Goal: Task Accomplishment & Management: Manage account settings

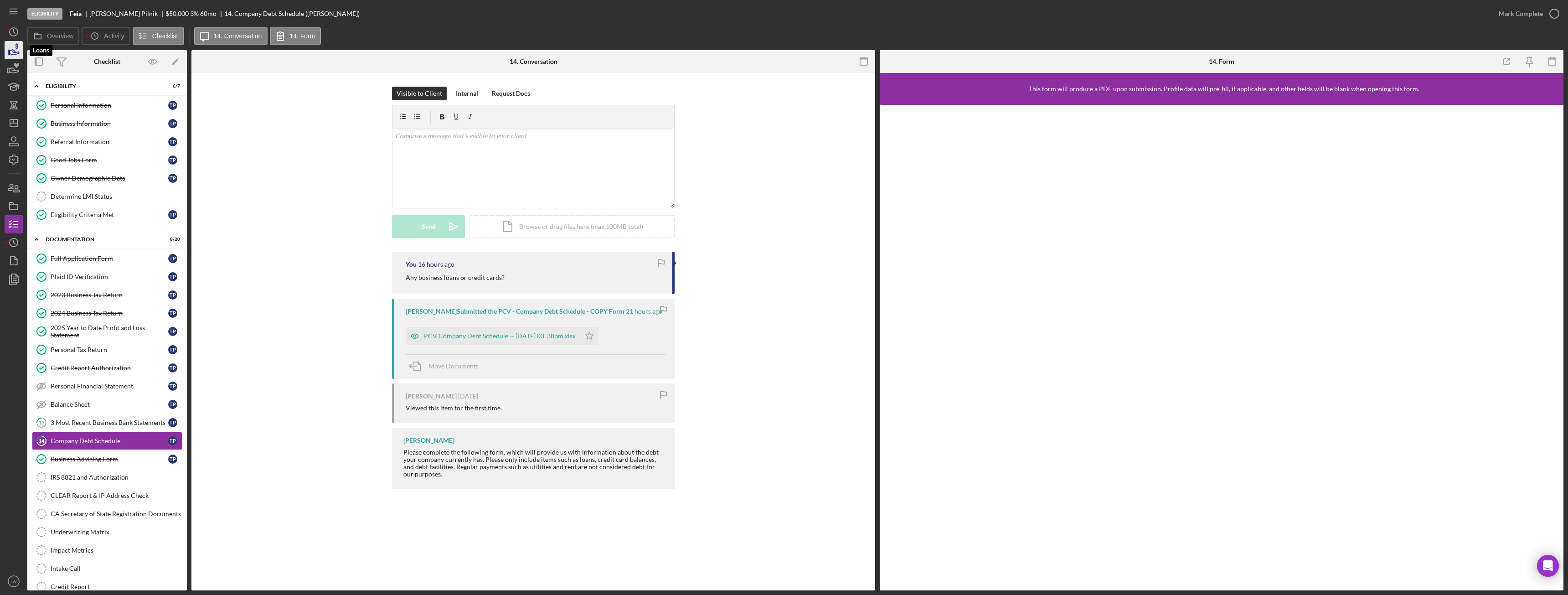
click at [5, 44] on icon "button" at bounding box center [13, 50] width 23 height 23
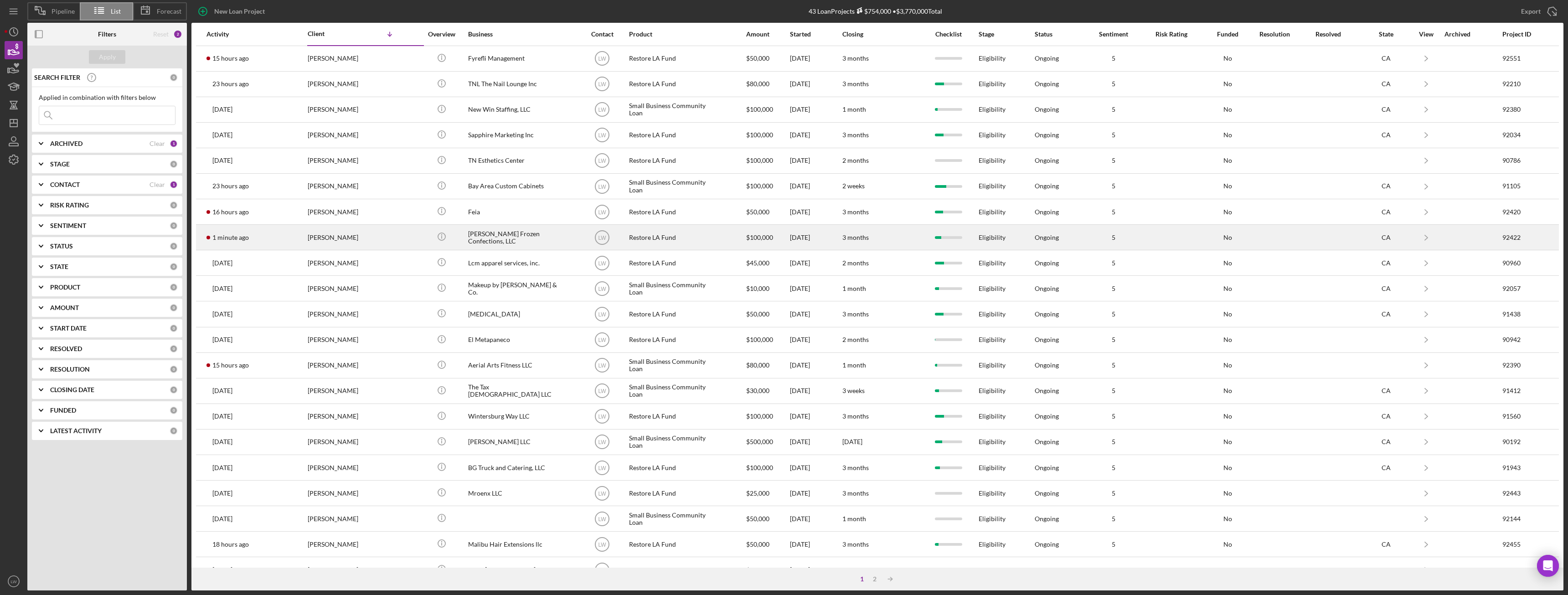
click at [301, 236] on td "1 minute ago [PERSON_NAME]" at bounding box center [256, 238] width 101 height 26
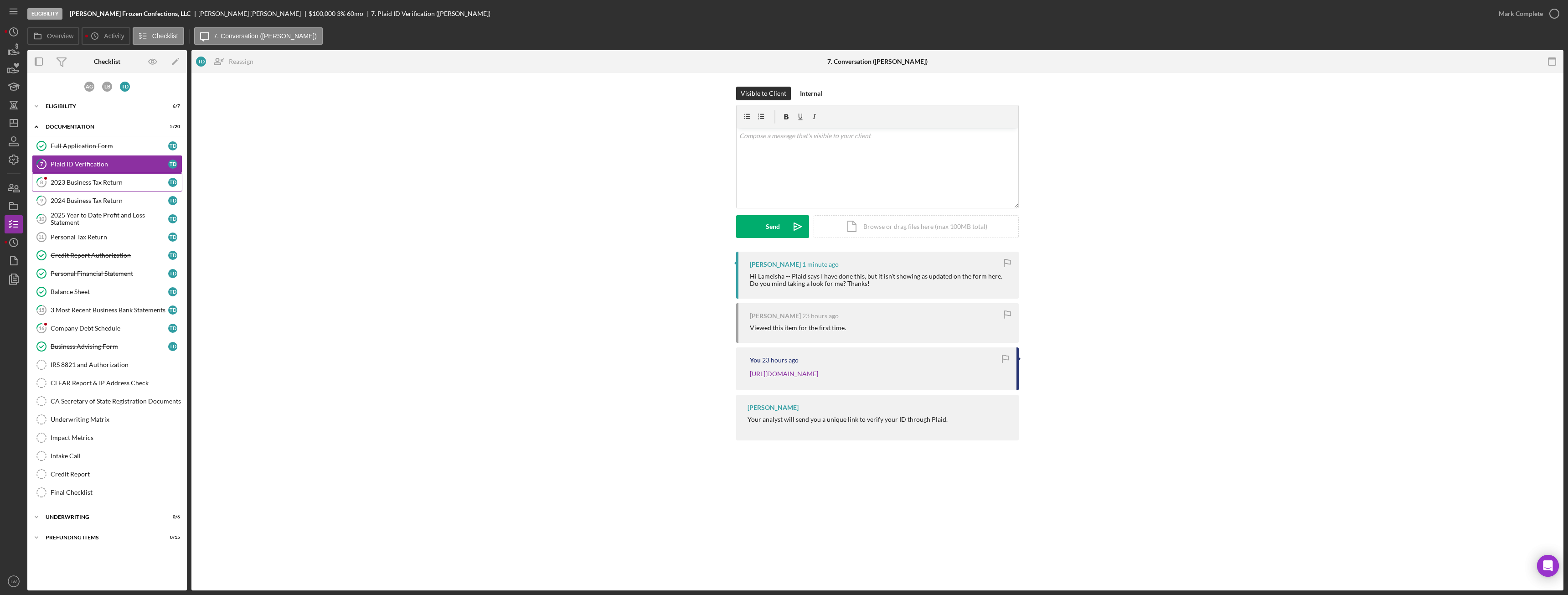
click at [113, 186] on link "8 2023 Business Tax Return T D" at bounding box center [107, 183] width 150 height 18
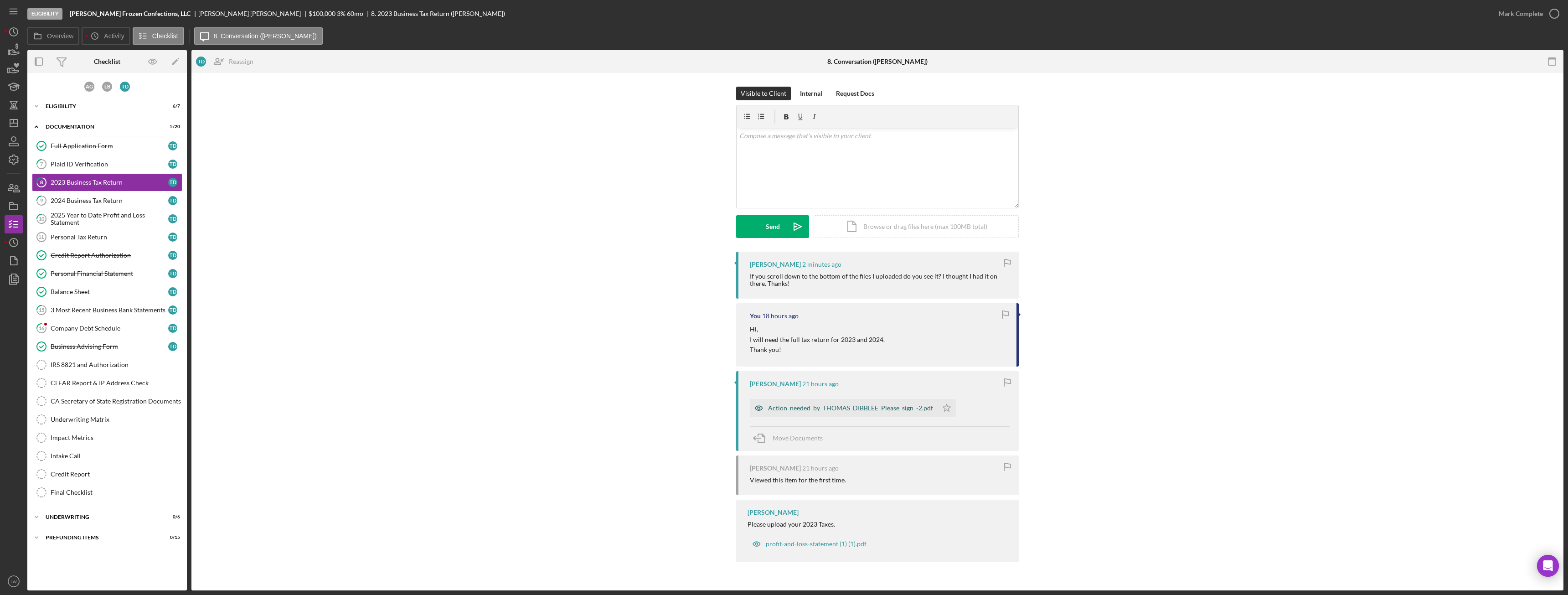
click at [822, 411] on div "Action_needed_by_THOMAS_DIBBLEE_Please_sign_-2.pdf" at bounding box center [850, 408] width 165 height 7
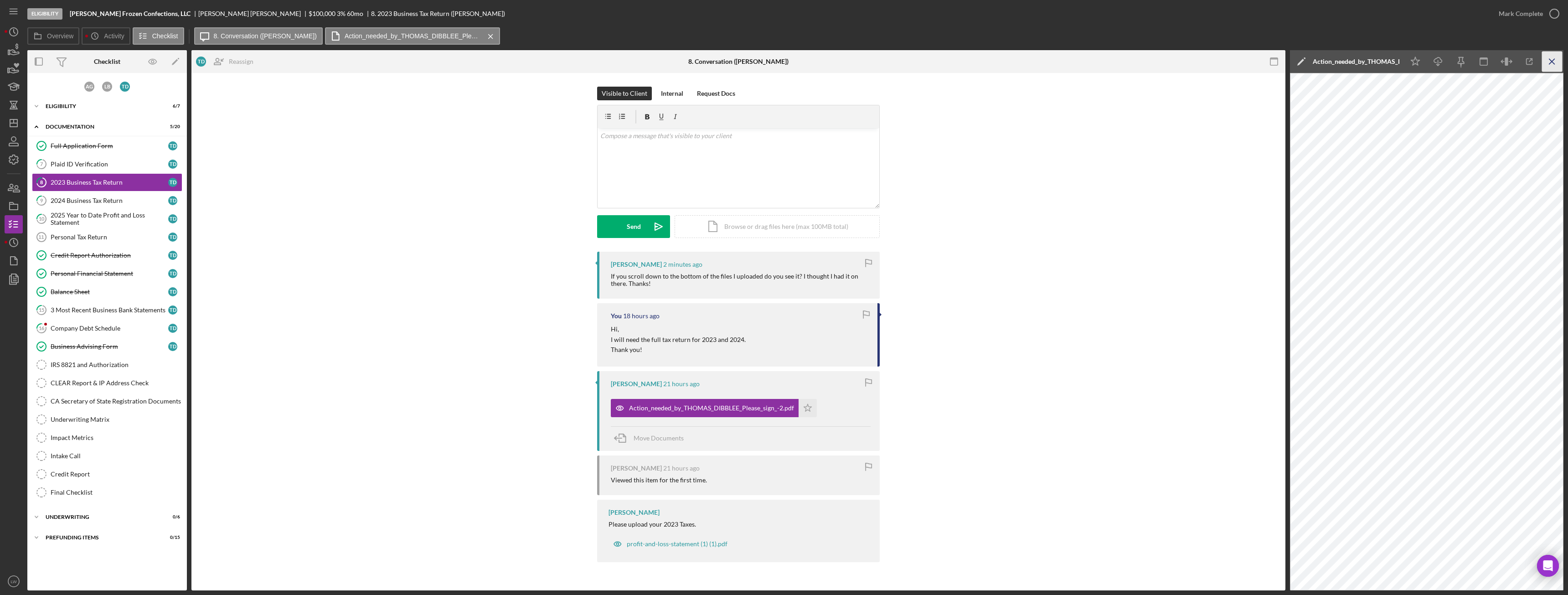
click at [1552, 63] on icon "Icon/Menu Close" at bounding box center [1552, 62] width 21 height 21
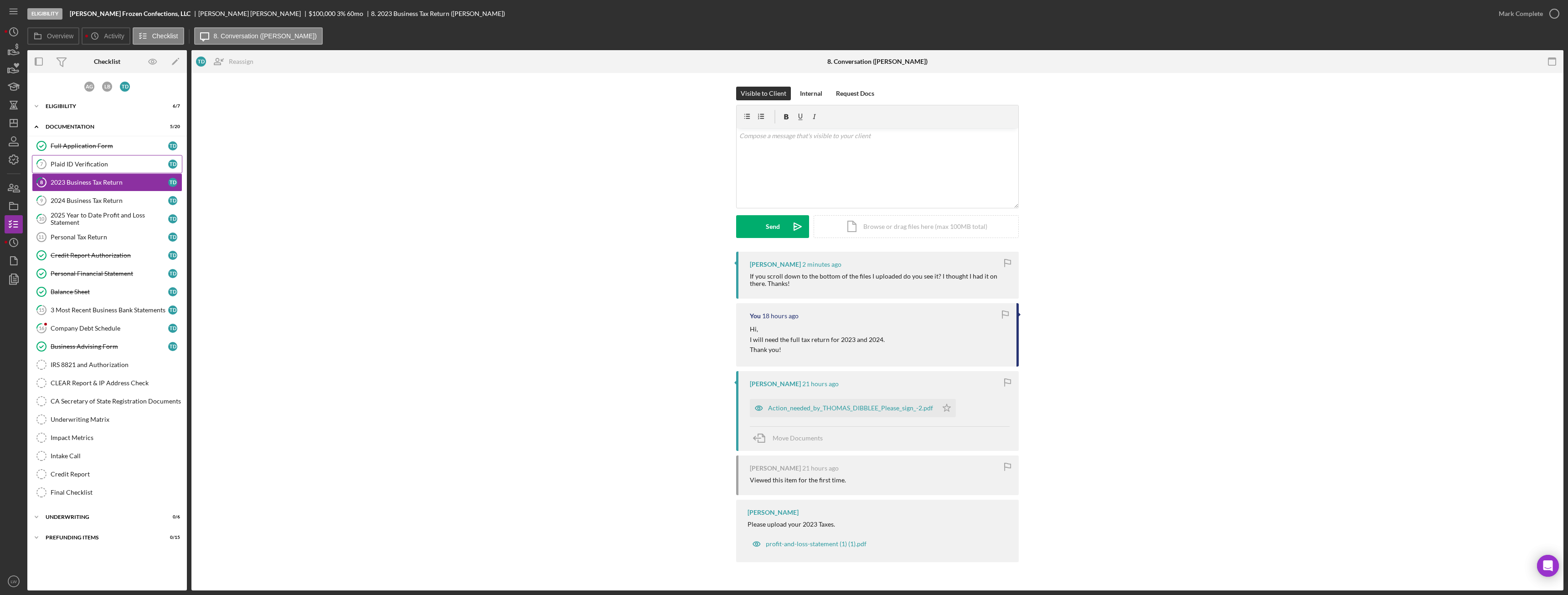
click at [102, 161] on div "Plaid ID Verification" at bounding box center [109, 164] width 117 height 7
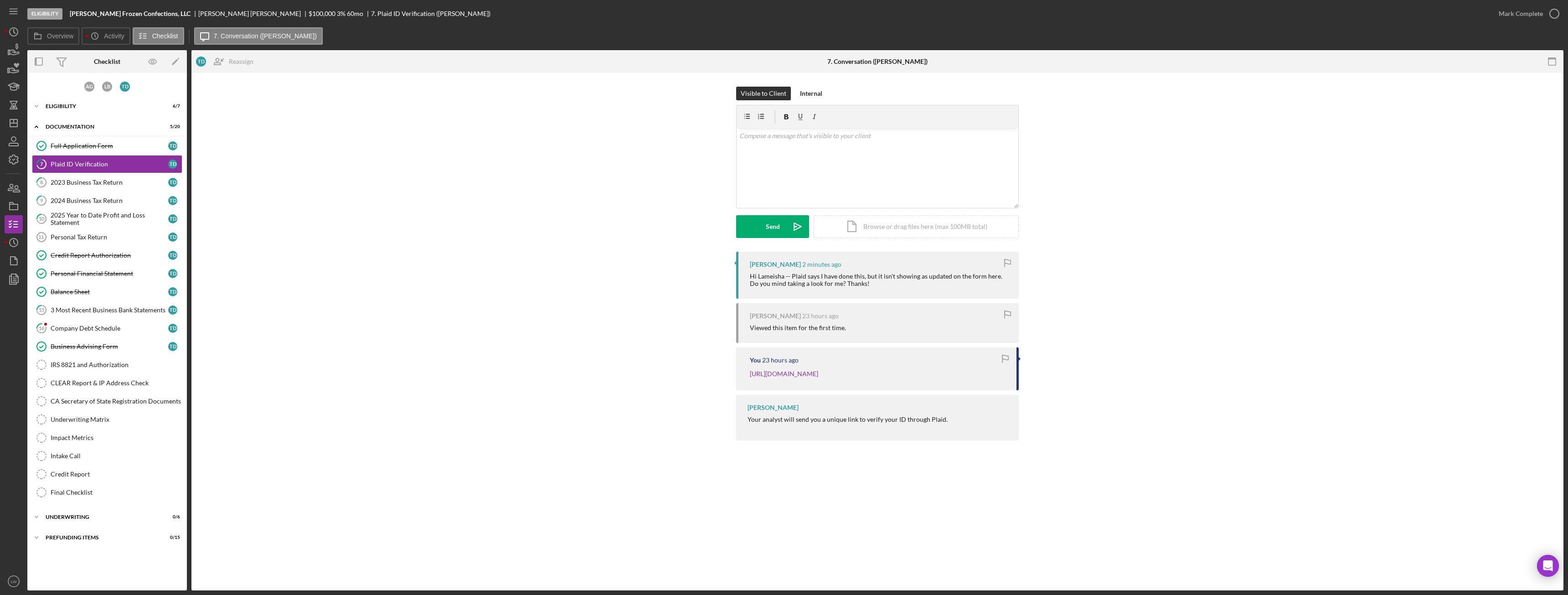
click at [198, 13] on div "[PERSON_NAME]" at bounding box center [253, 13] width 110 height 7
copy div "[PERSON_NAME]"
click at [1525, 16] on div "Mark Complete" at bounding box center [1521, 13] width 44 height 18
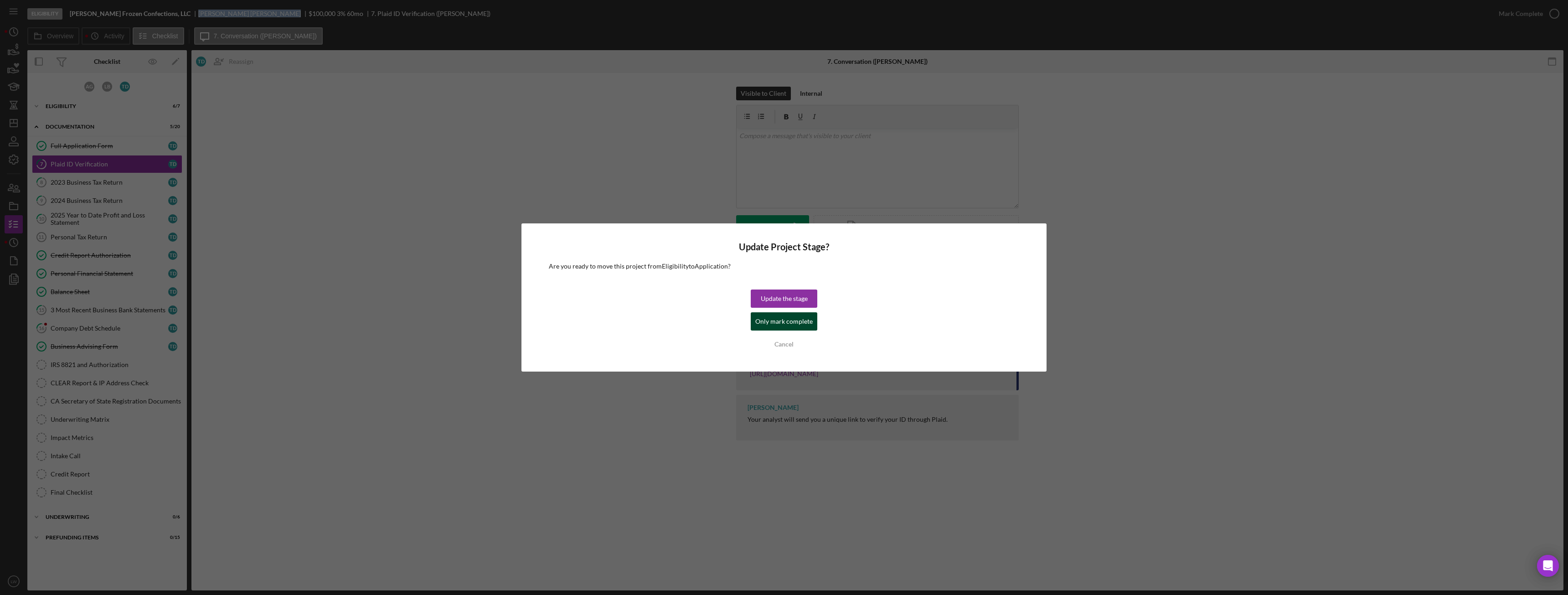
click at [772, 321] on div "Only mark complete" at bounding box center [784, 322] width 57 height 18
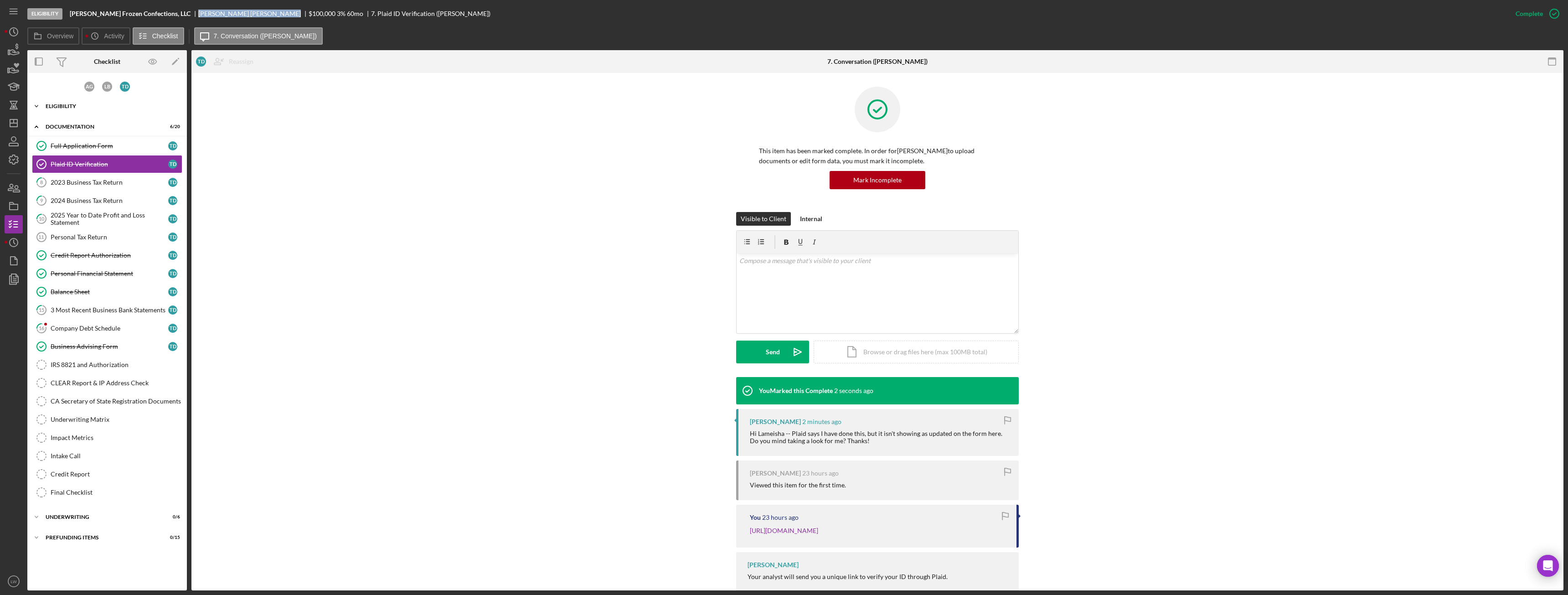
click at [67, 108] on div "Eligibility" at bounding box center [110, 106] width 130 height 5
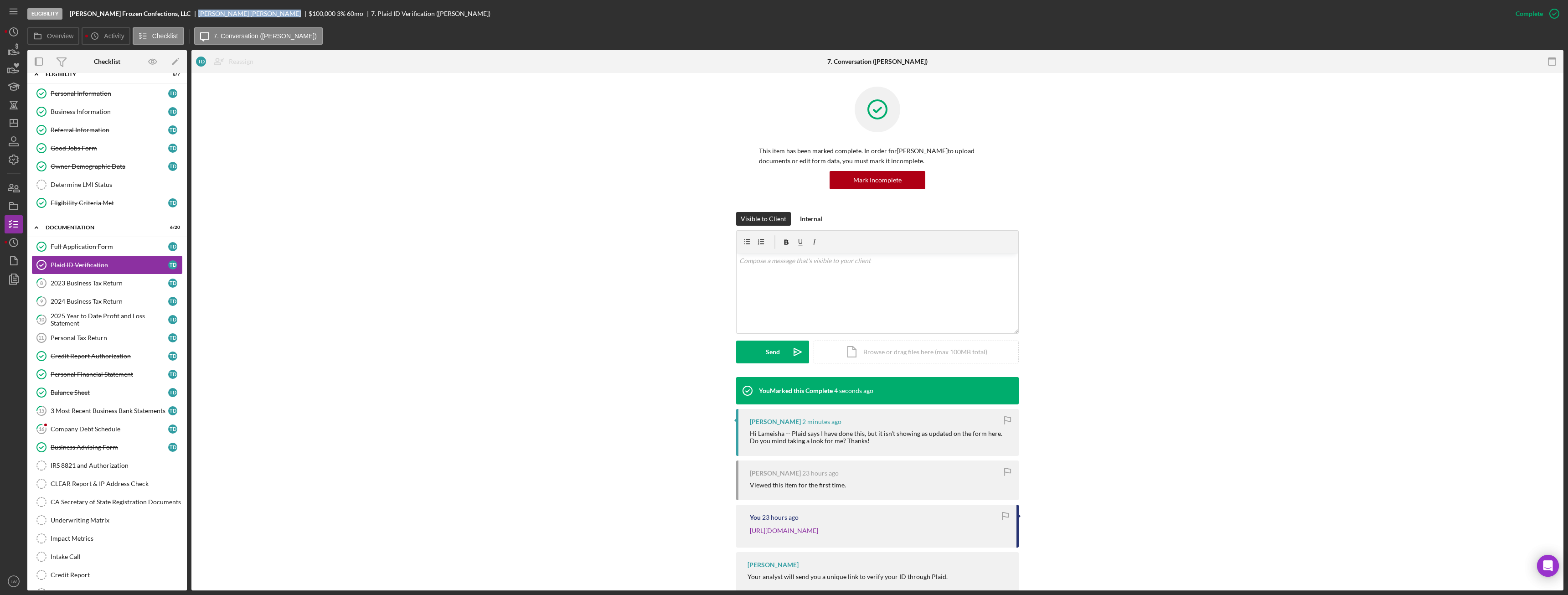
scroll to position [46, 0]
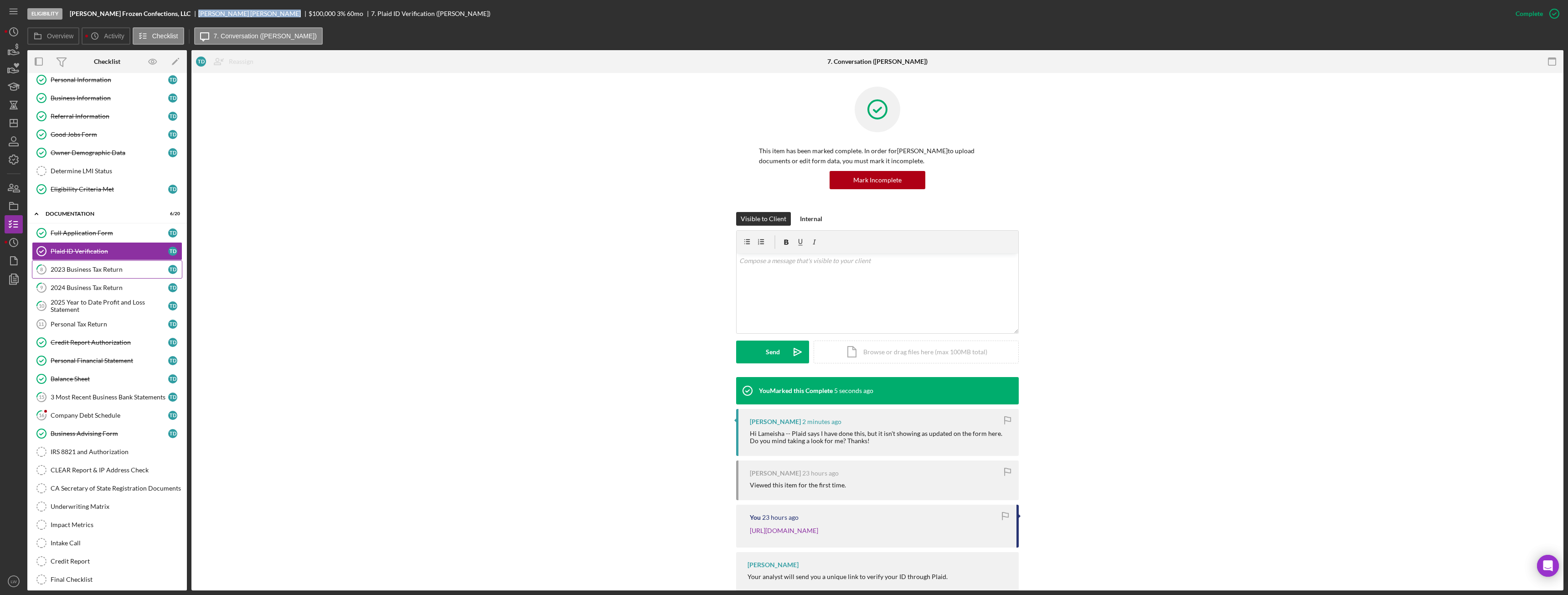
click at [112, 270] on div "2023 Business Tax Return" at bounding box center [109, 270] width 117 height 7
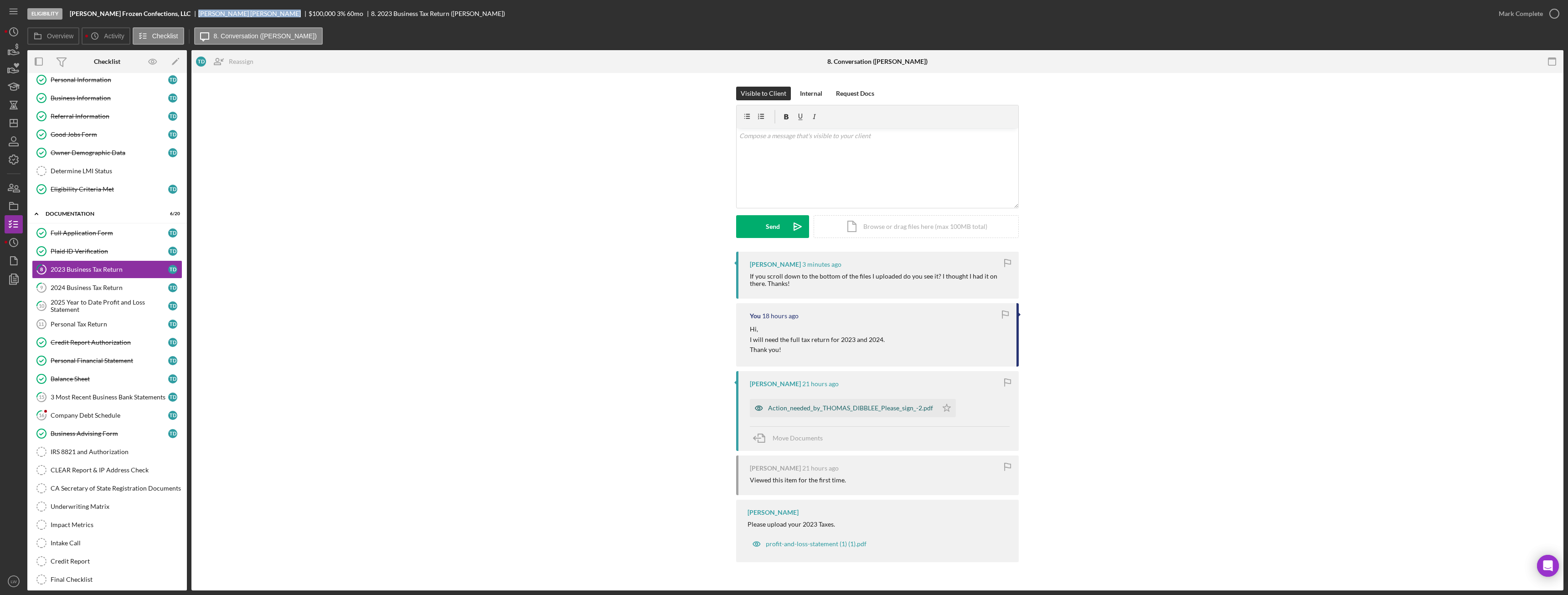
click at [825, 407] on div "Action_needed_by_THOMAS_DIBBLEE_Please_sign_-2.pdf" at bounding box center [850, 408] width 165 height 7
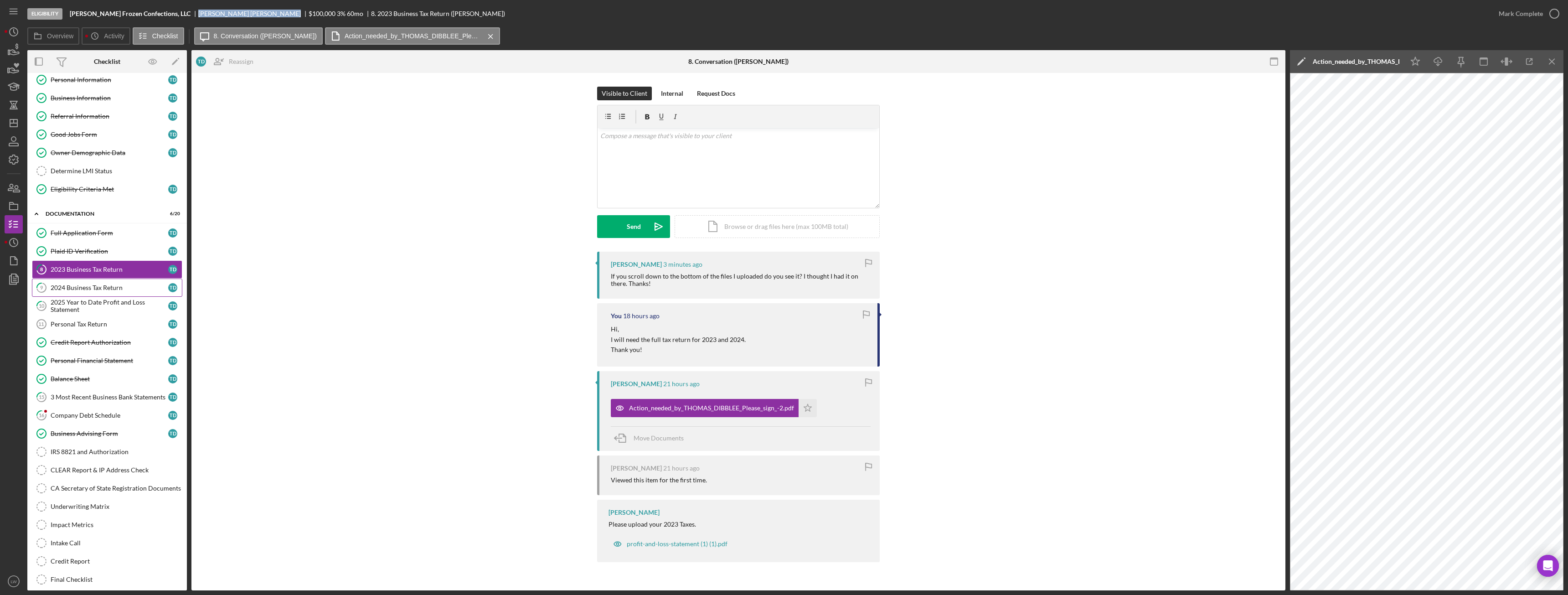
click at [104, 288] on div "2024 Business Tax Return" at bounding box center [109, 288] width 117 height 7
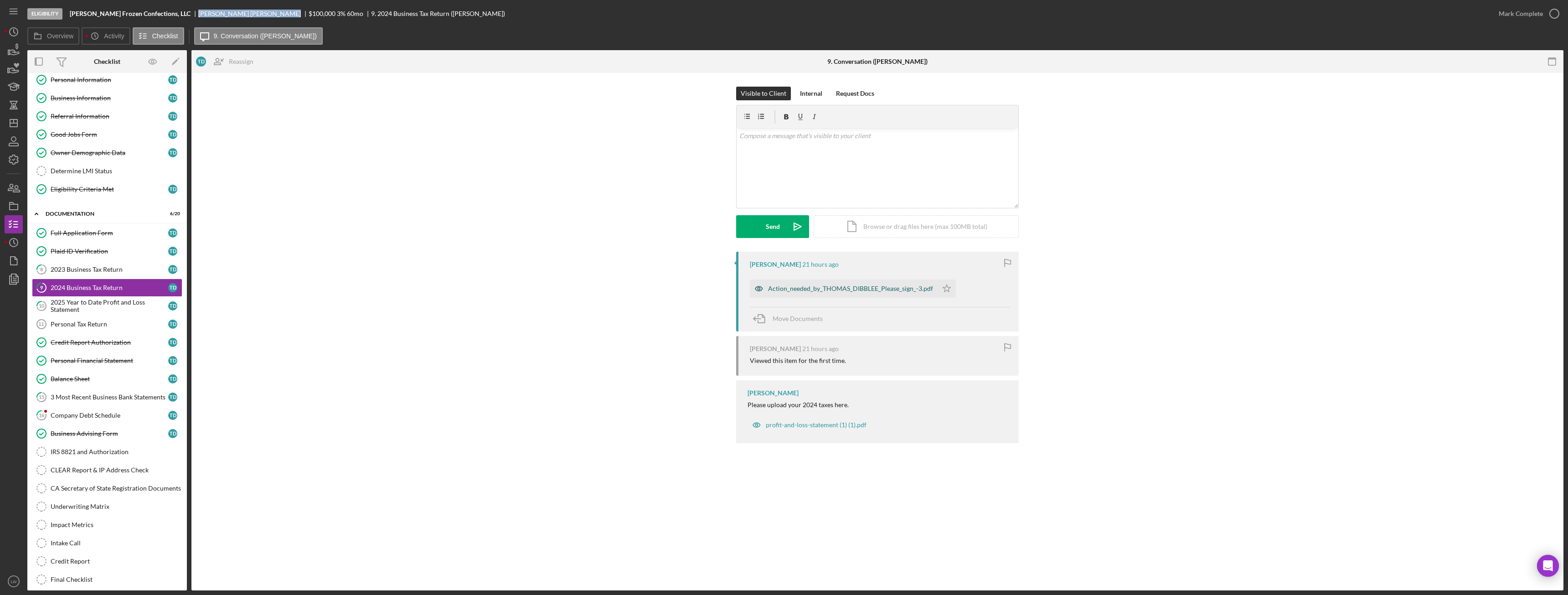
click at [822, 284] on div "Action_needed_by_THOMAS_DIBBLEE_Please_sign_-3.pdf" at bounding box center [844, 289] width 188 height 18
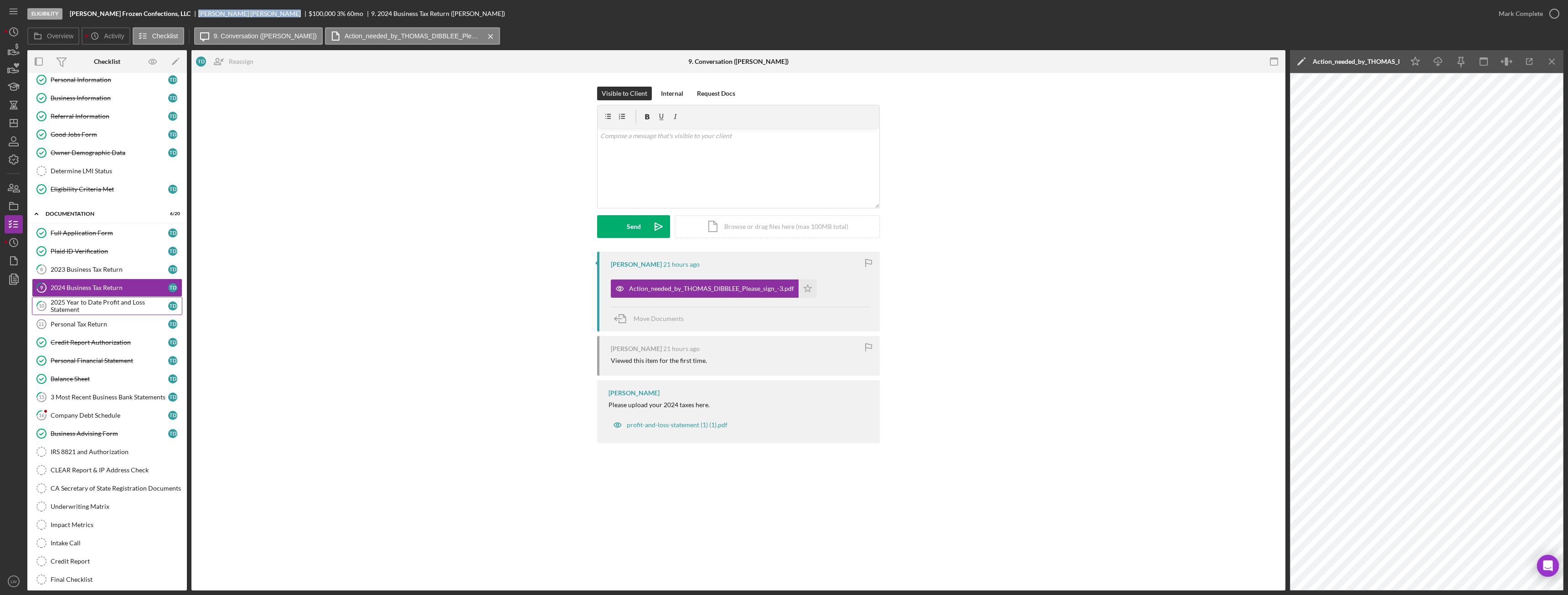
click at [87, 304] on div "2025 Year to Date Profit and Loss Statement" at bounding box center [109, 306] width 117 height 15
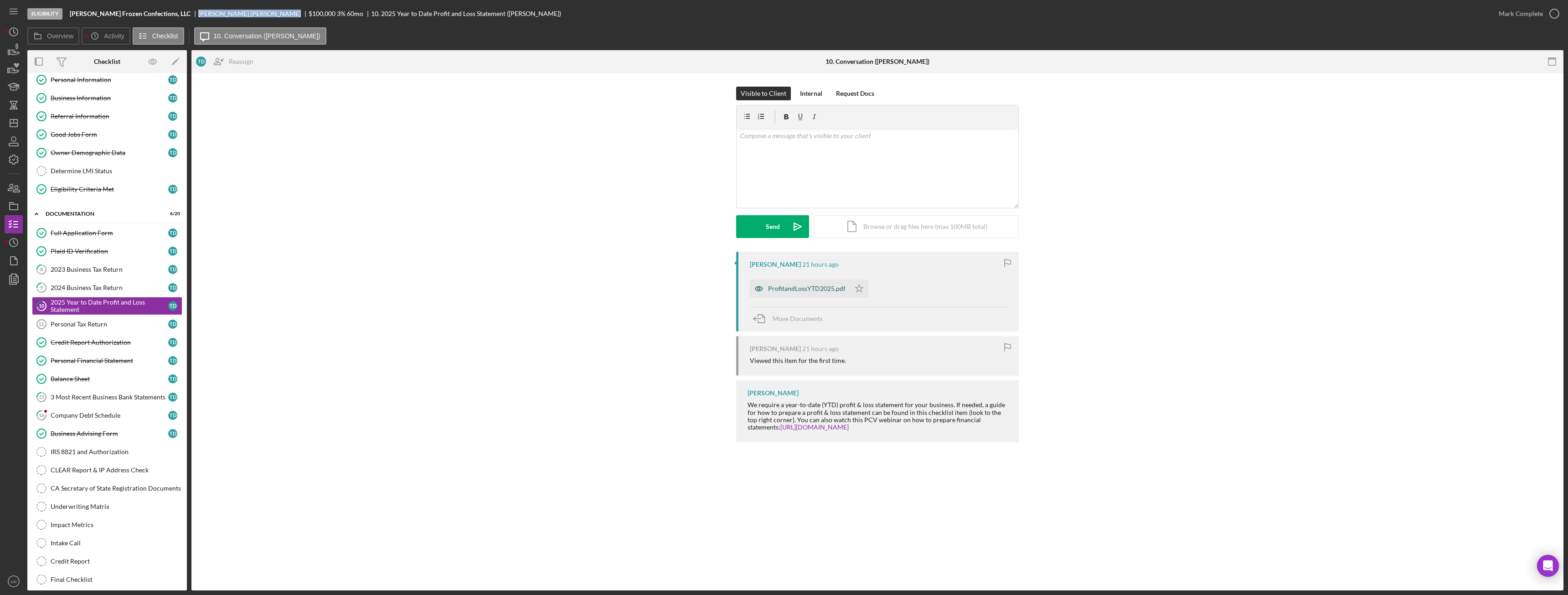
click at [796, 294] on div "ProfitandLossYTD2025.pdf" at bounding box center [800, 289] width 100 height 18
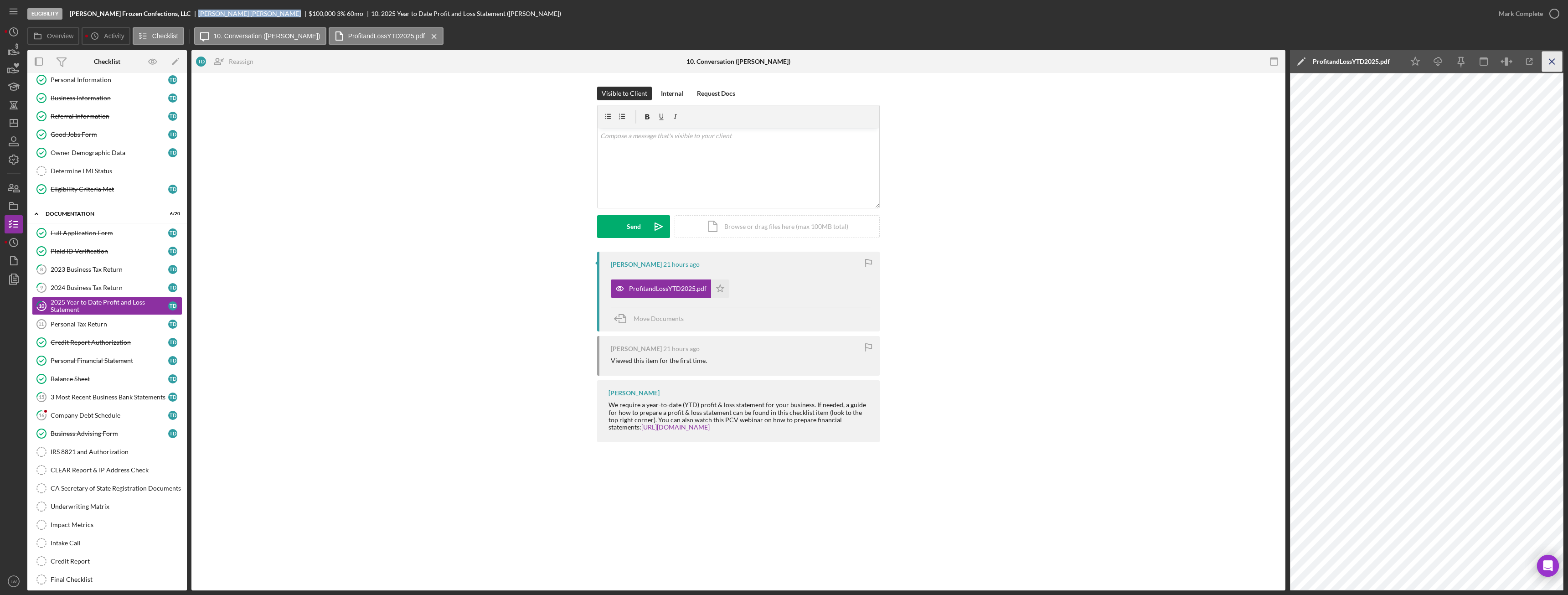
click at [1560, 63] on icon "Icon/Menu Close" at bounding box center [1552, 62] width 21 height 21
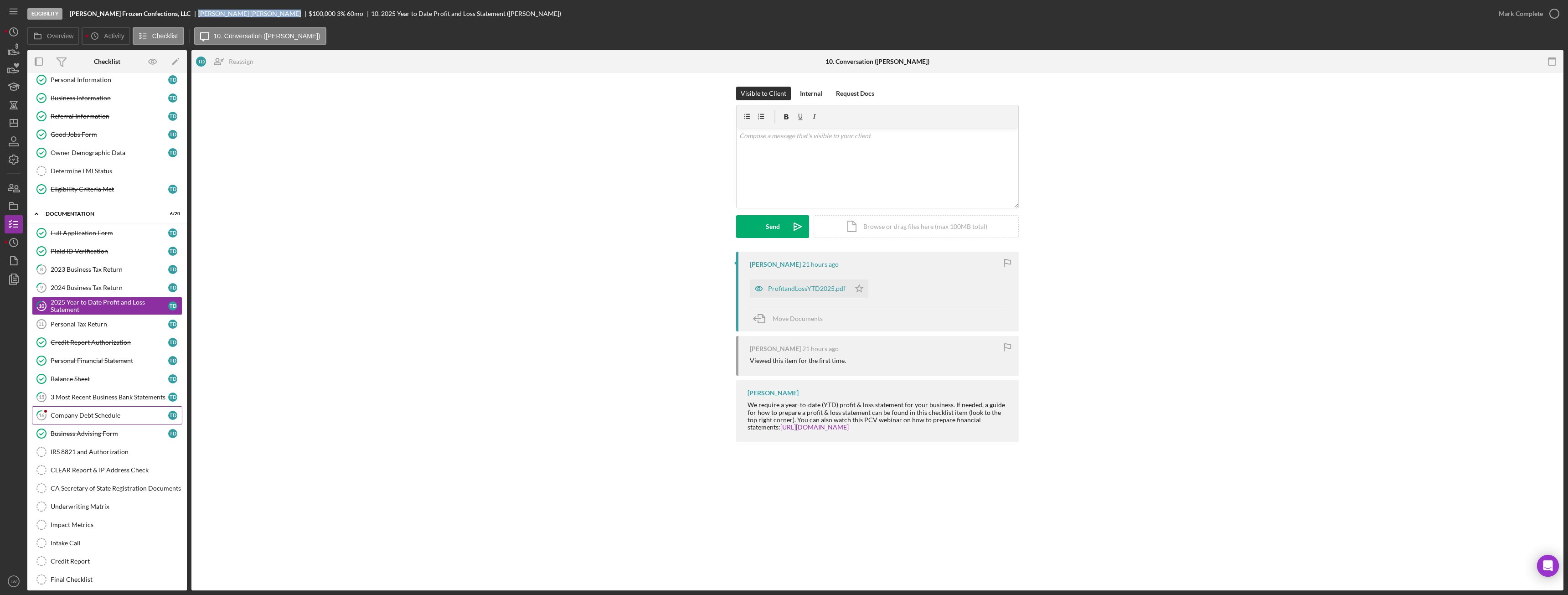
click at [126, 422] on link "16 Company Debt Schedule T D" at bounding box center [107, 415] width 150 height 18
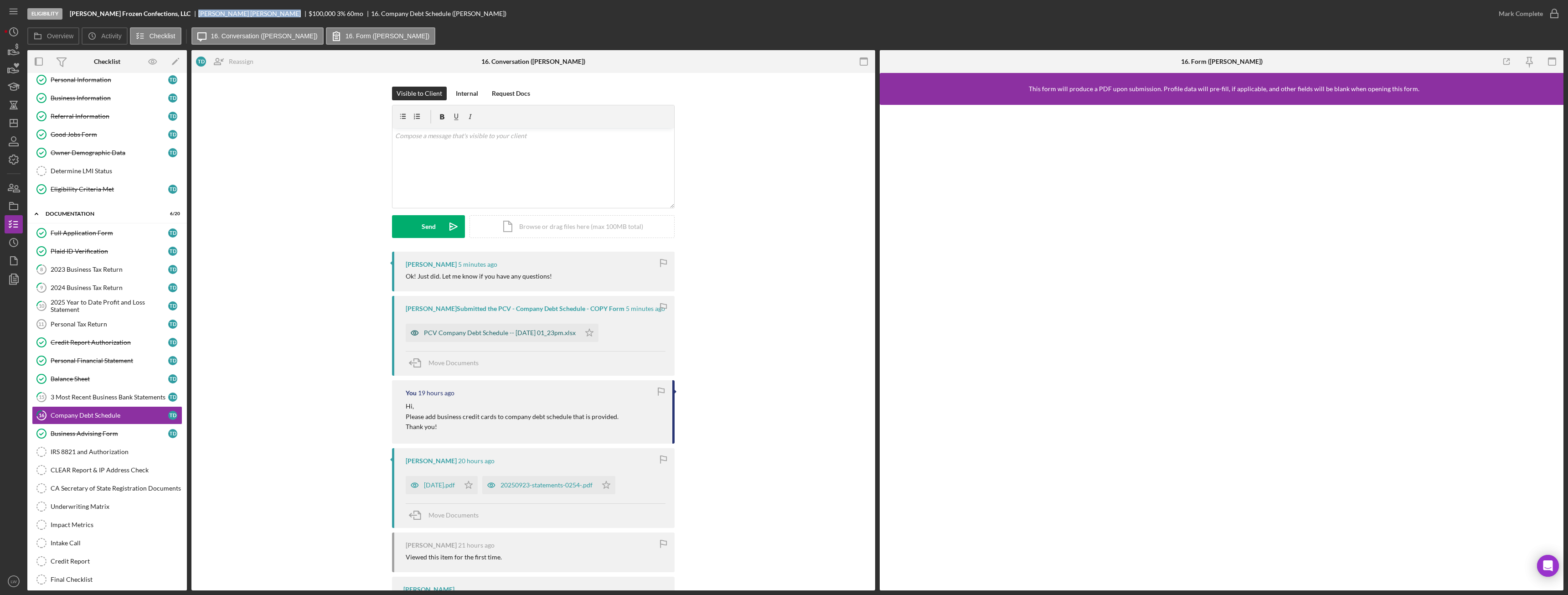
click at [528, 329] on div "PCV Company Debt Schedule -- [DATE] 01_23pm.xlsx" at bounding box center [499, 333] width 152 height 7
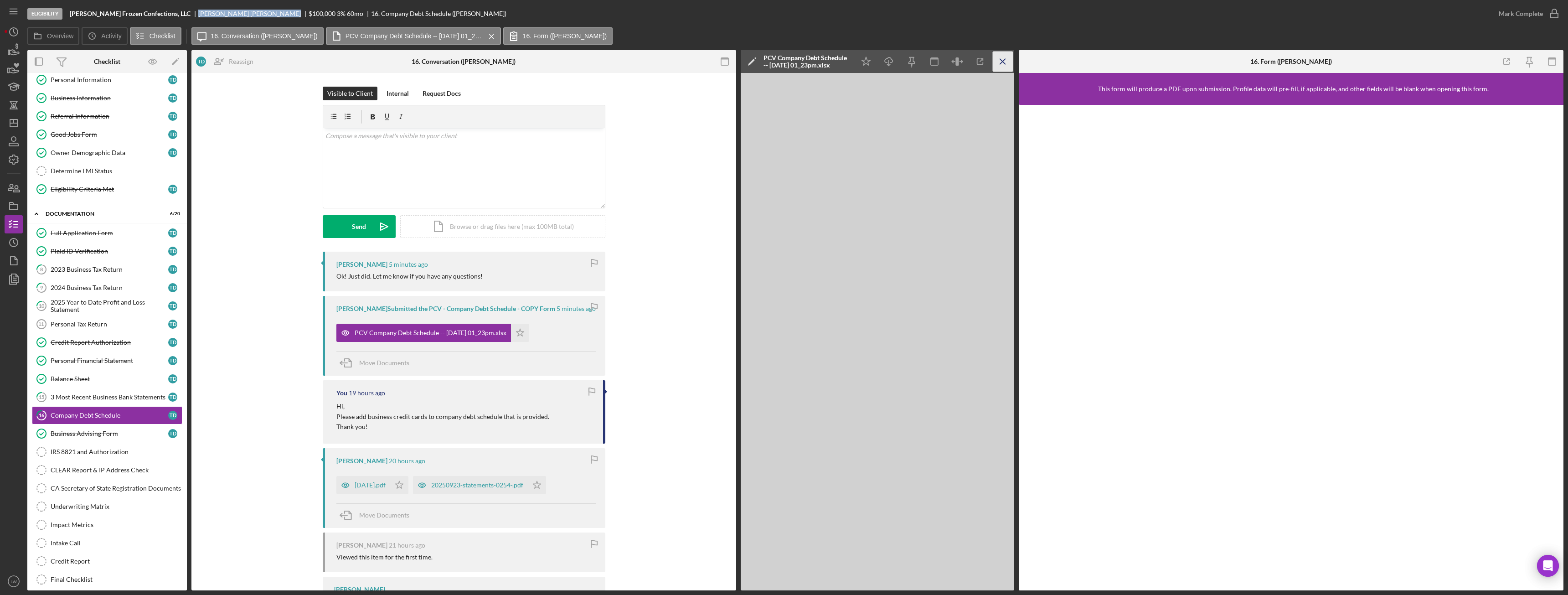
click at [999, 58] on icon "Icon/Menu Close" at bounding box center [1003, 62] width 21 height 21
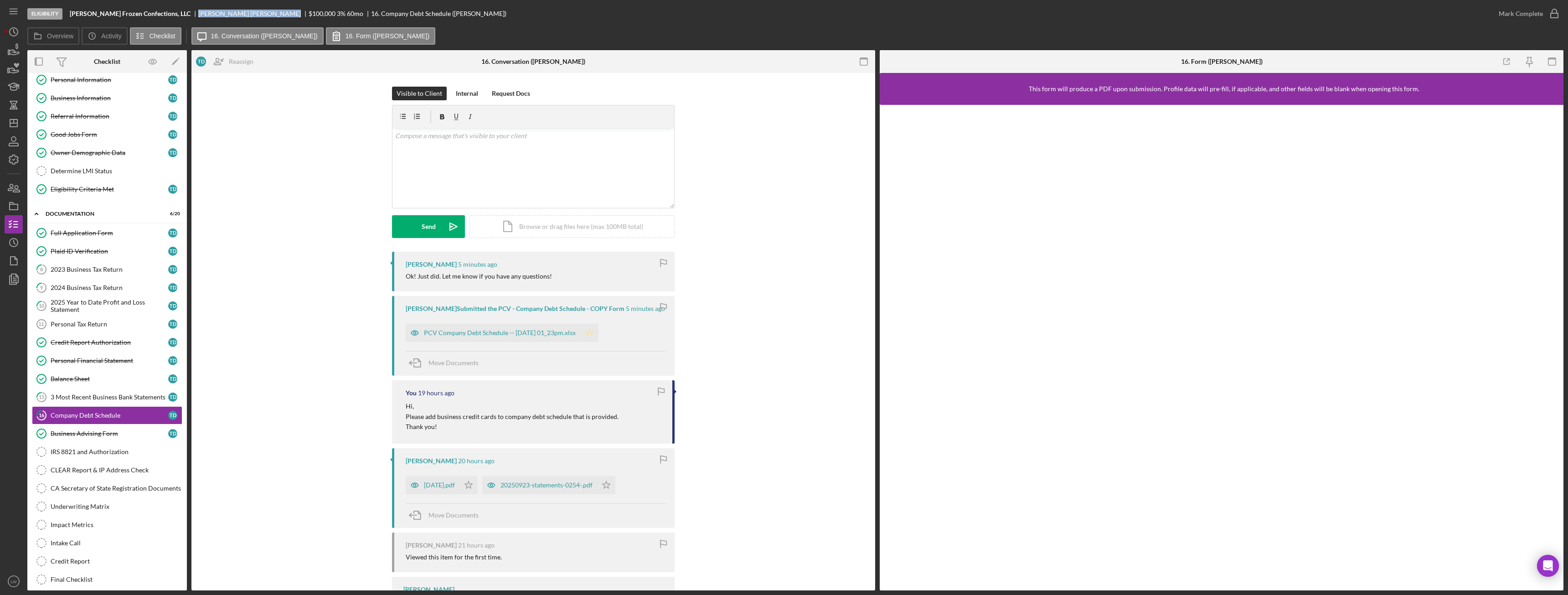
click at [598, 333] on icon "Icon/Star" at bounding box center [589, 333] width 18 height 18
click at [1527, 8] on div "Mark Complete" at bounding box center [1521, 13] width 44 height 18
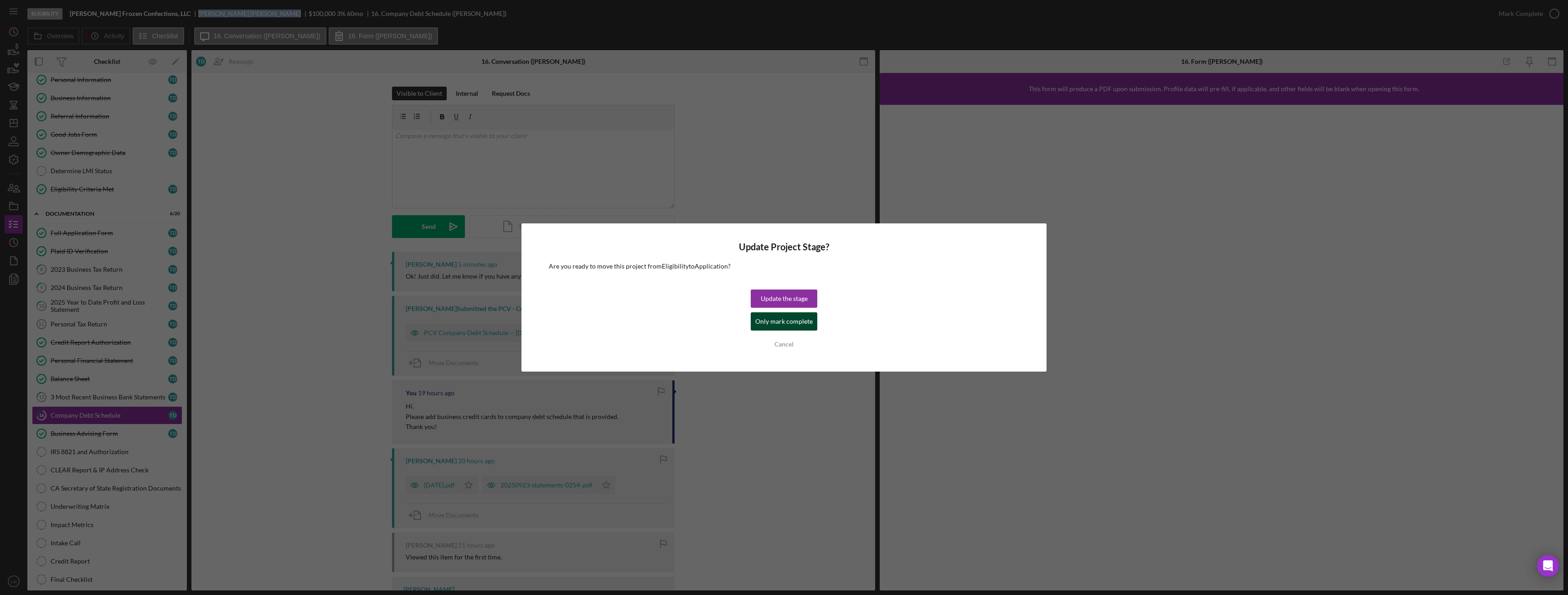
click at [793, 324] on div "Only mark complete" at bounding box center [784, 322] width 57 height 18
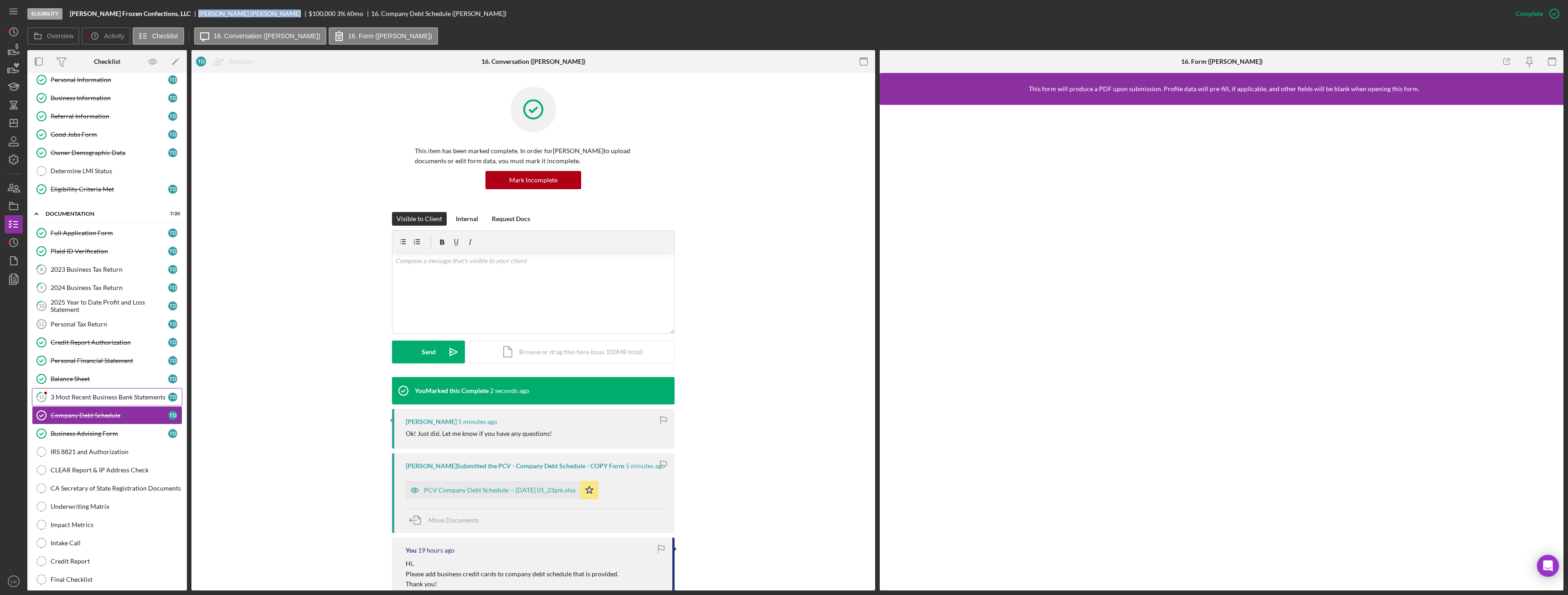
click at [71, 396] on div "3 Most Recent Business Bank Statements" at bounding box center [109, 397] width 117 height 7
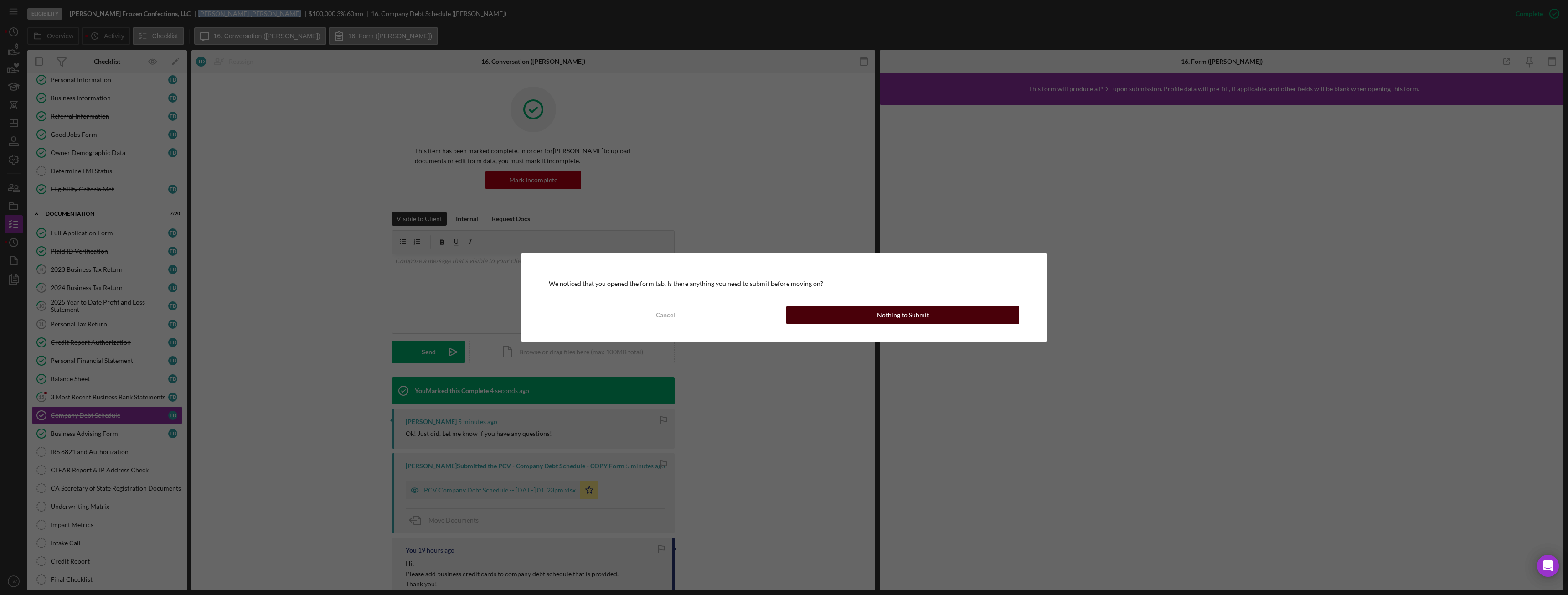
click at [886, 307] on div "Nothing to Submit" at bounding box center [903, 315] width 52 height 18
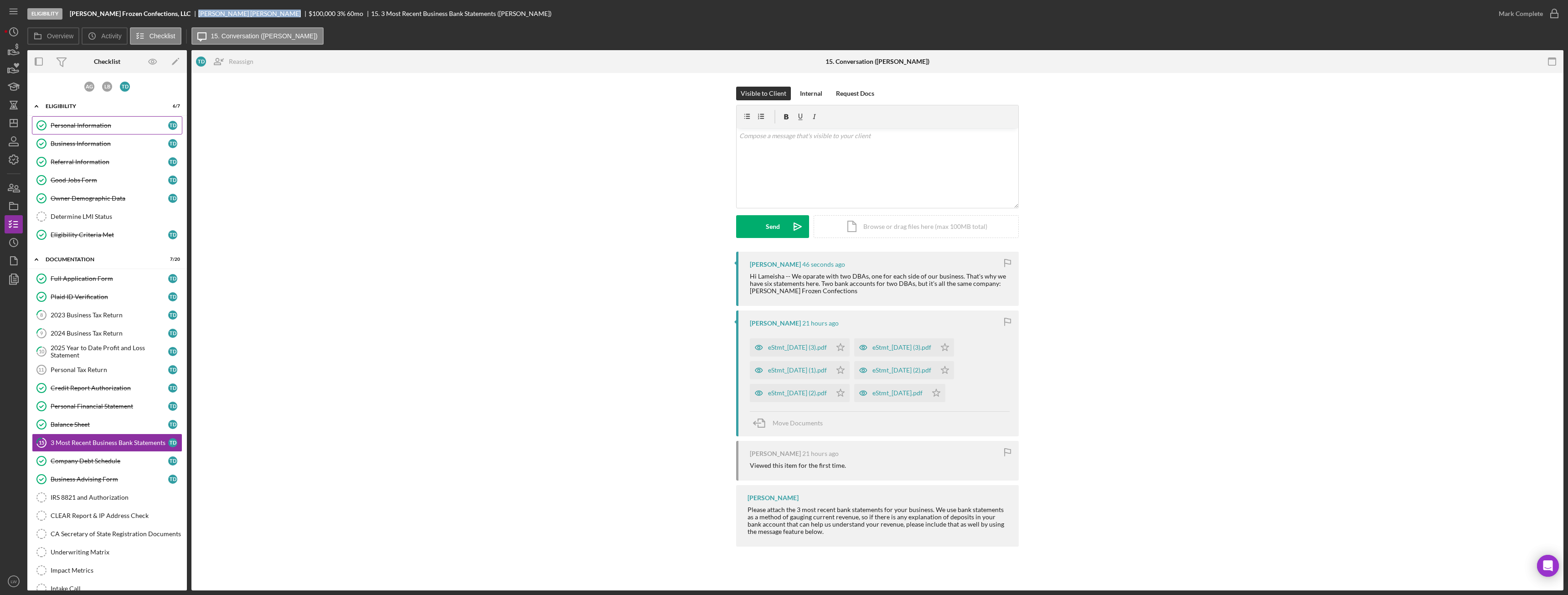
click at [97, 128] on div "Personal Information" at bounding box center [109, 125] width 117 height 7
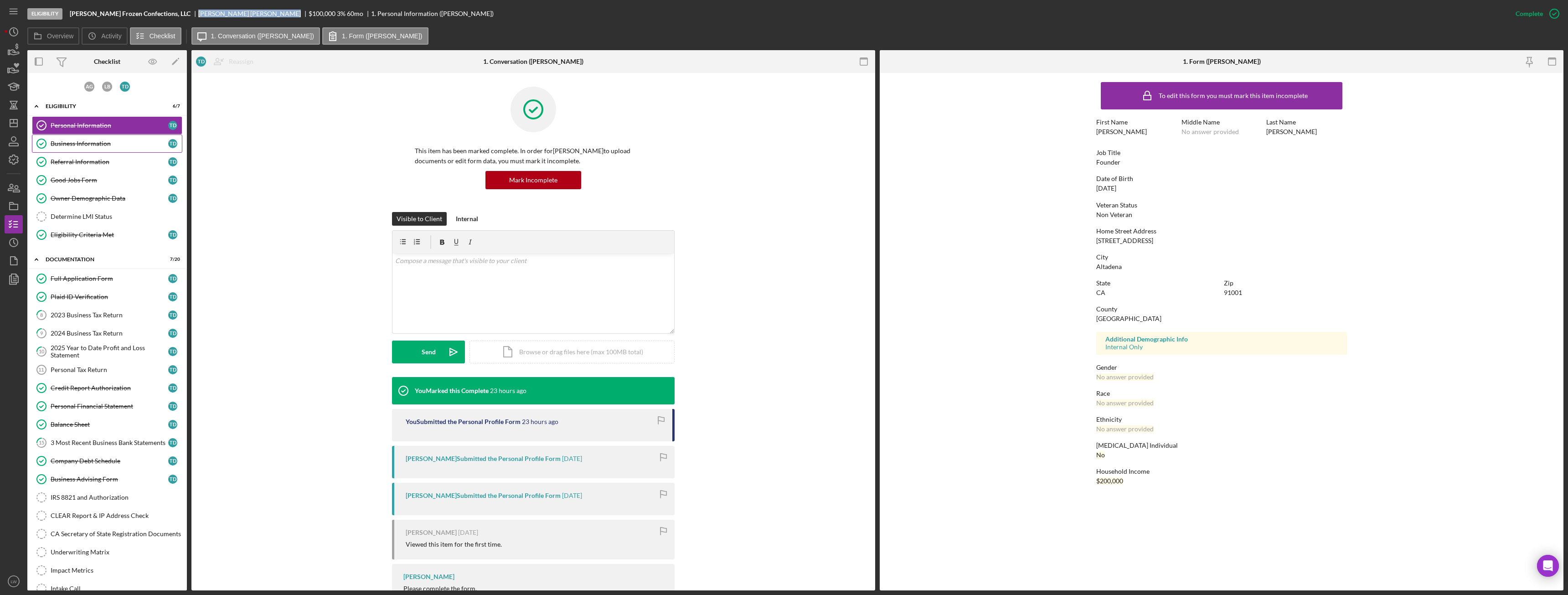
click at [96, 144] on div "Business Information" at bounding box center [109, 144] width 117 height 7
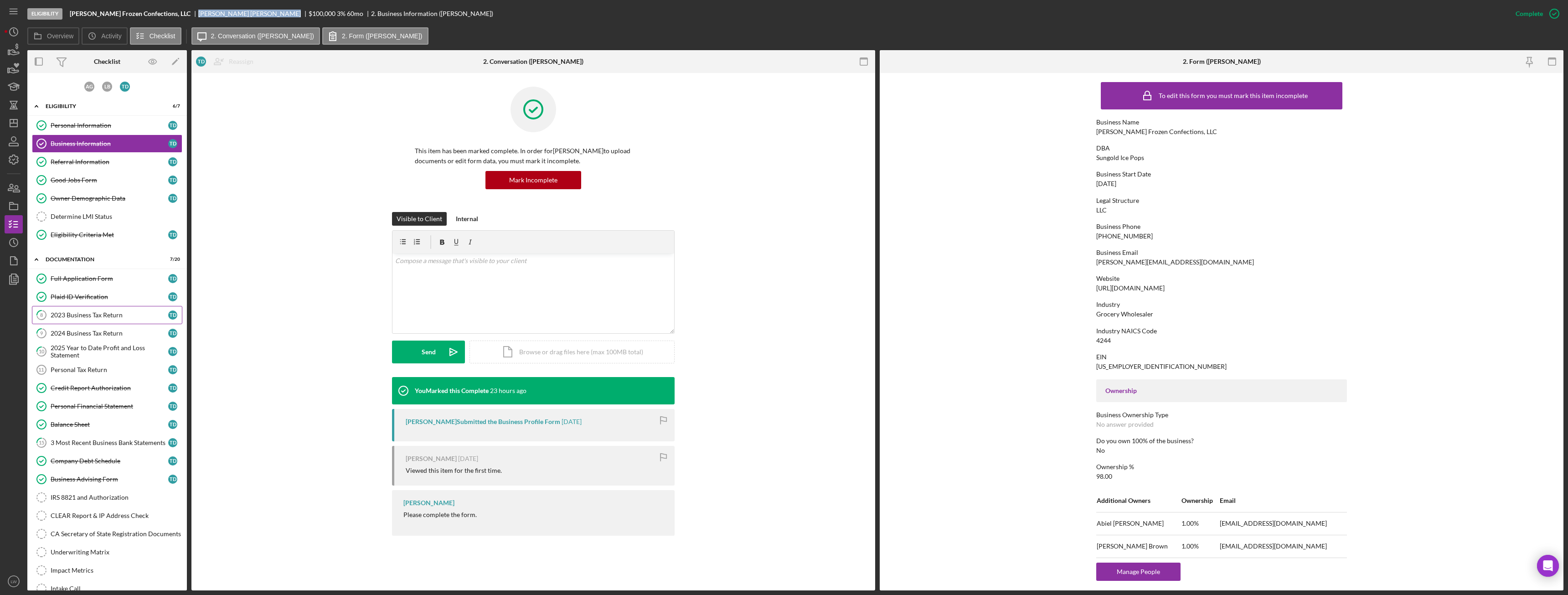
click at [99, 308] on link "8 2023 Business Tax Return T D" at bounding box center [107, 315] width 150 height 18
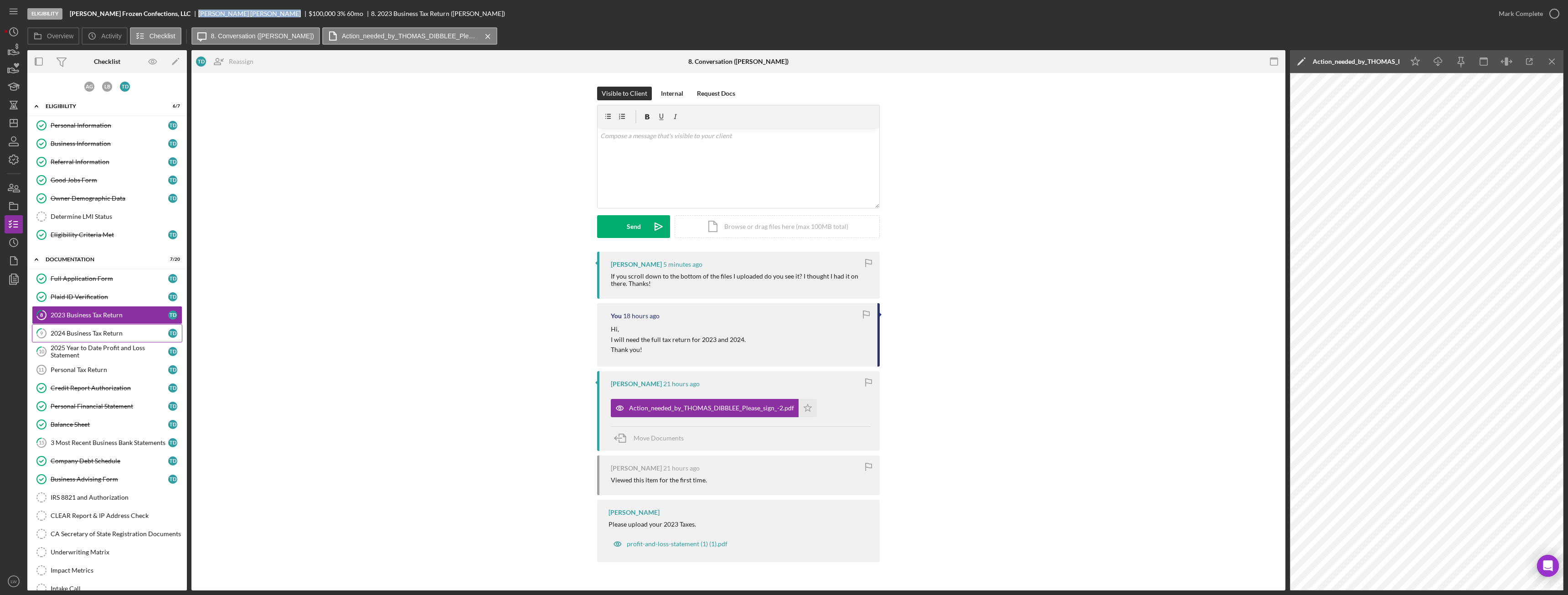
click at [99, 335] on div "2024 Business Tax Return" at bounding box center [109, 333] width 117 height 7
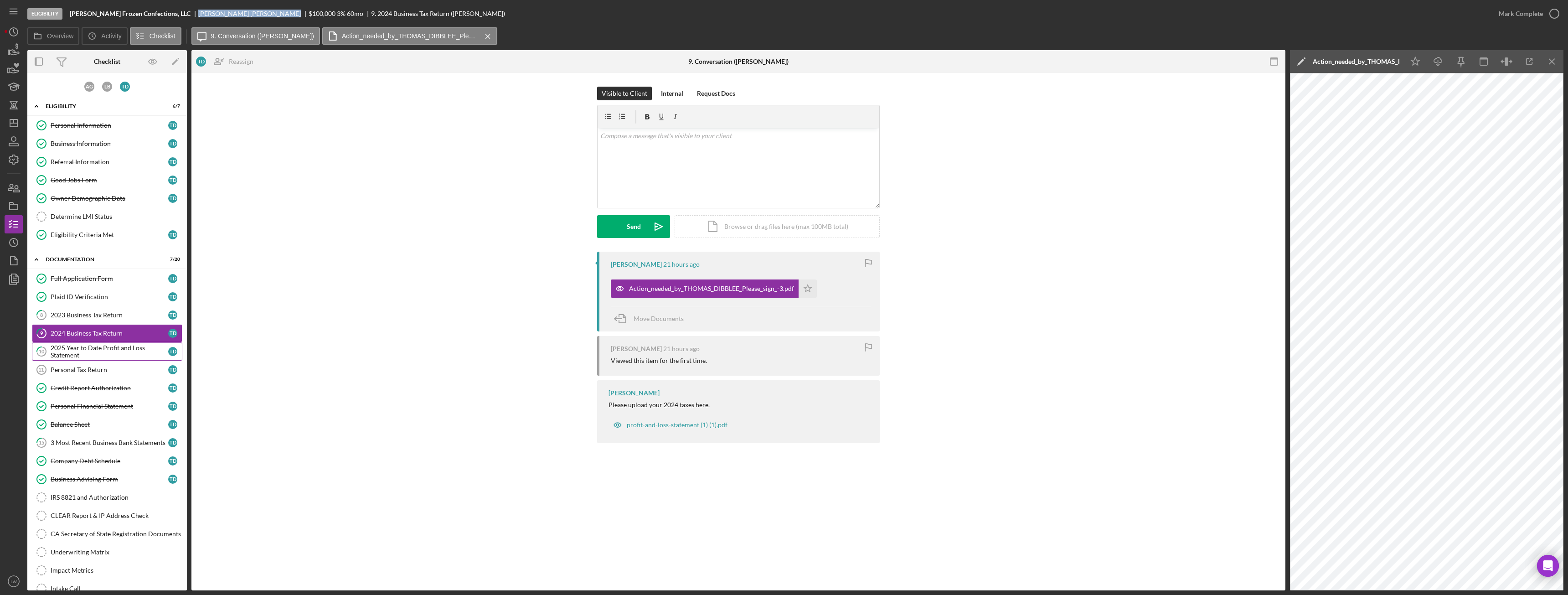
click at [99, 351] on div "2025 Year to Date Profit and Loss Statement" at bounding box center [109, 351] width 117 height 15
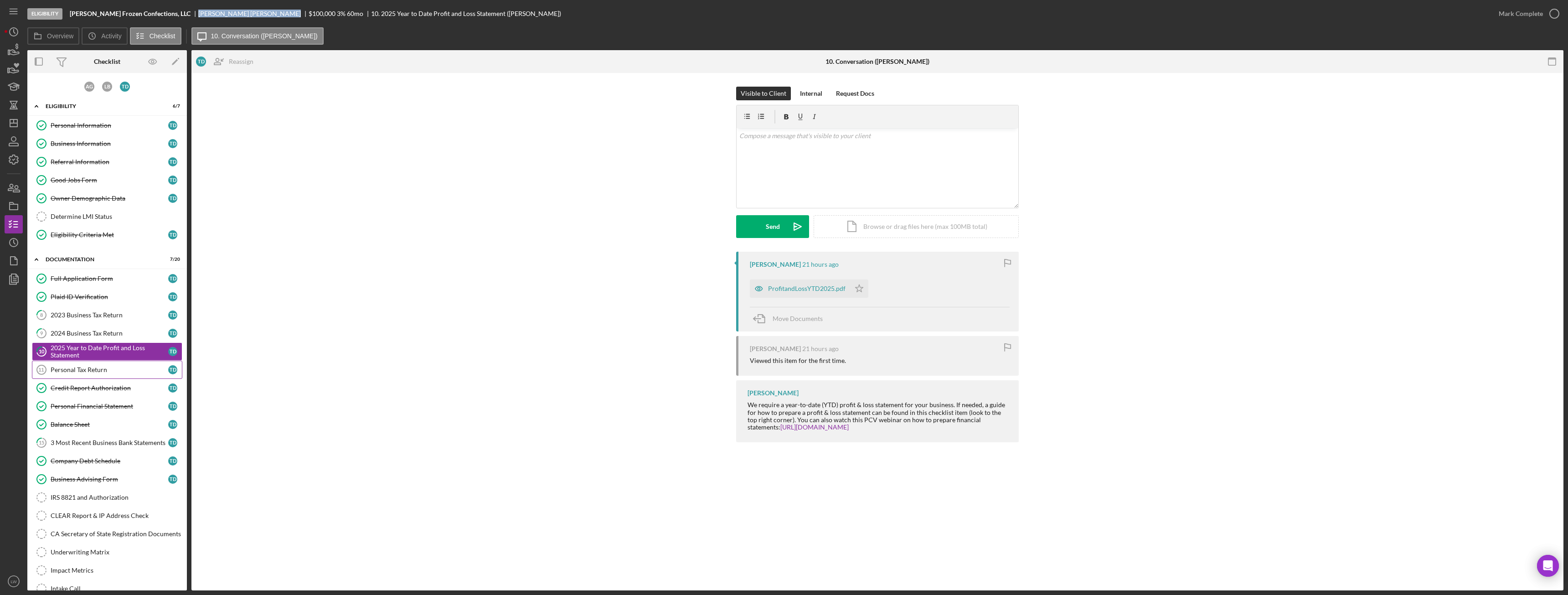
click at [96, 369] on div "Personal Tax Return" at bounding box center [109, 370] width 117 height 7
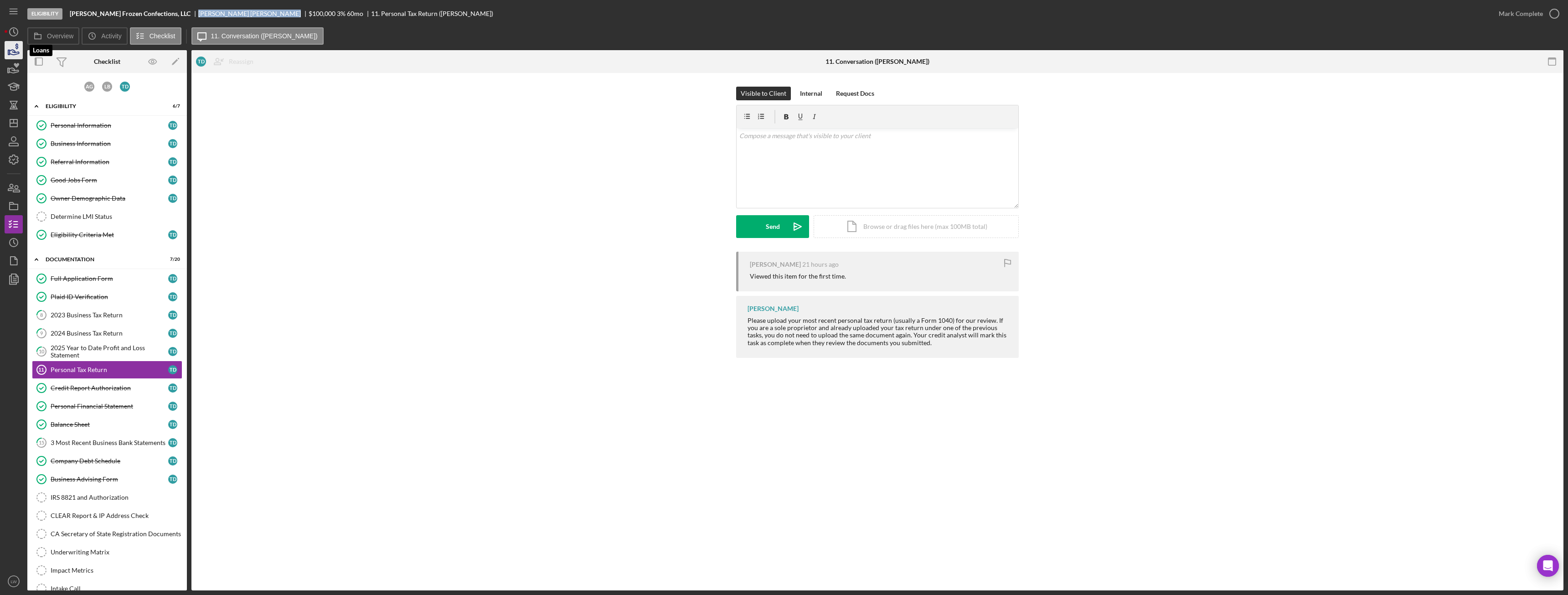
click at [15, 50] on icon "button" at bounding box center [13, 50] width 23 height 23
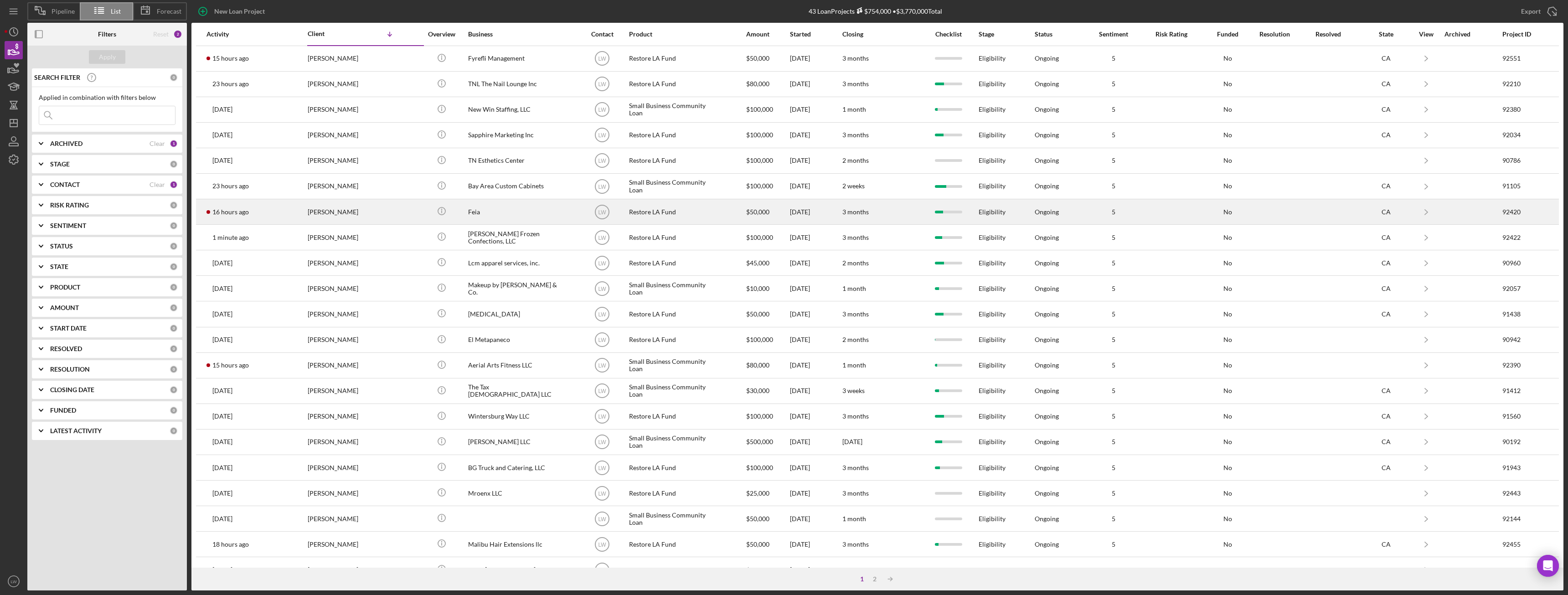
click at [307, 211] on td "[PERSON_NAME]" at bounding box center [366, 212] width 117 height 26
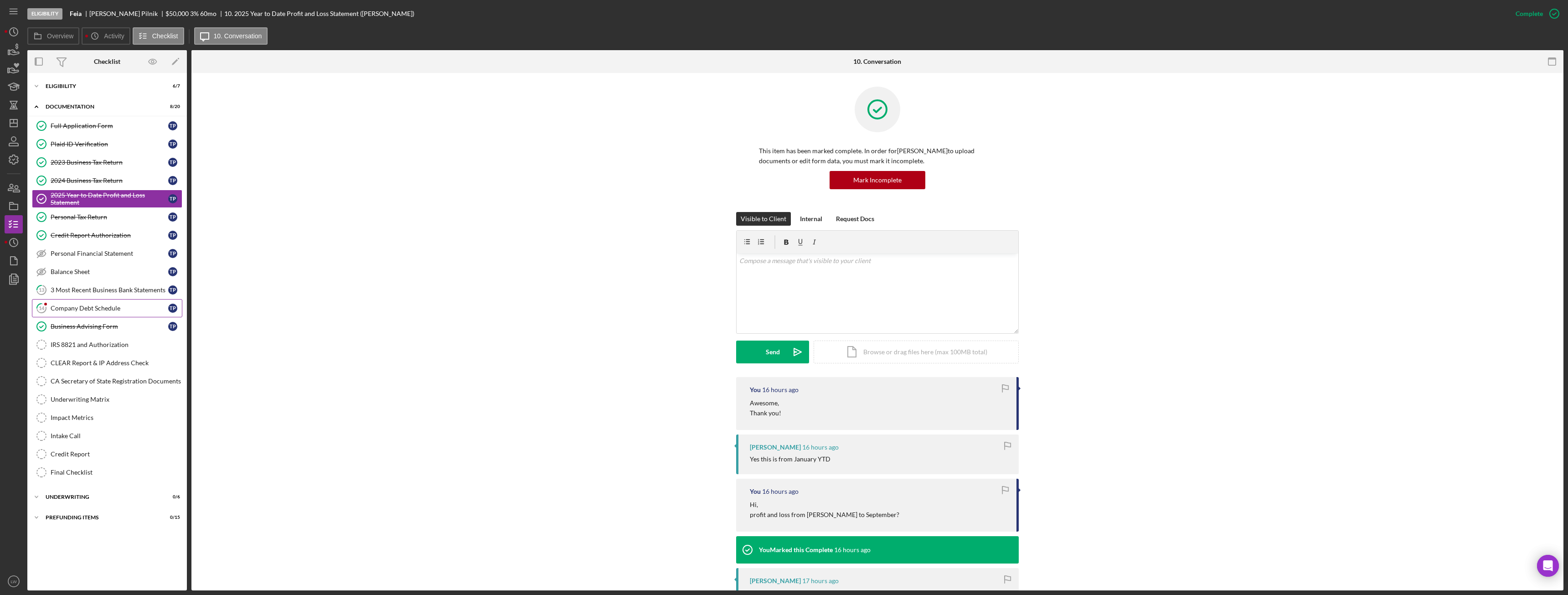
click at [77, 314] on link "14 Company Debt Schedule T P" at bounding box center [107, 308] width 150 height 18
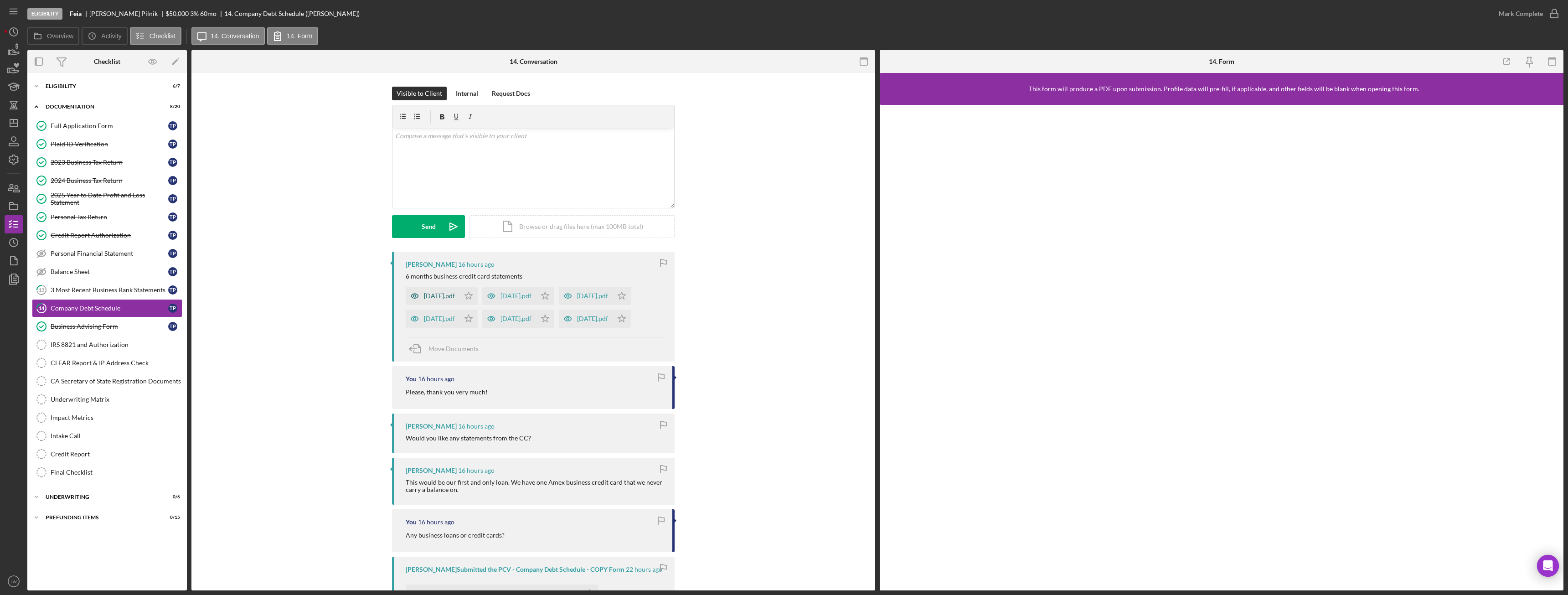
click at [450, 294] on div "[DATE].pdf" at bounding box center [439, 296] width 31 height 7
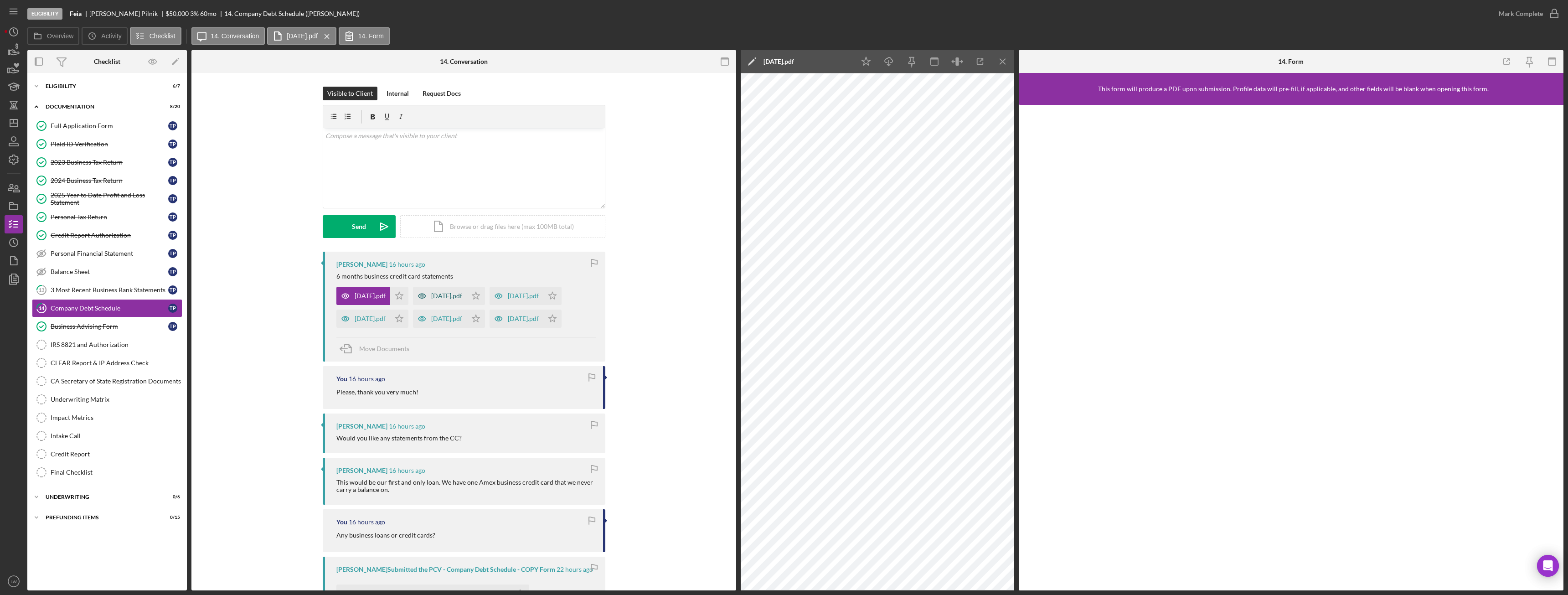
click at [462, 294] on div "[DATE].pdf" at bounding box center [446, 296] width 31 height 7
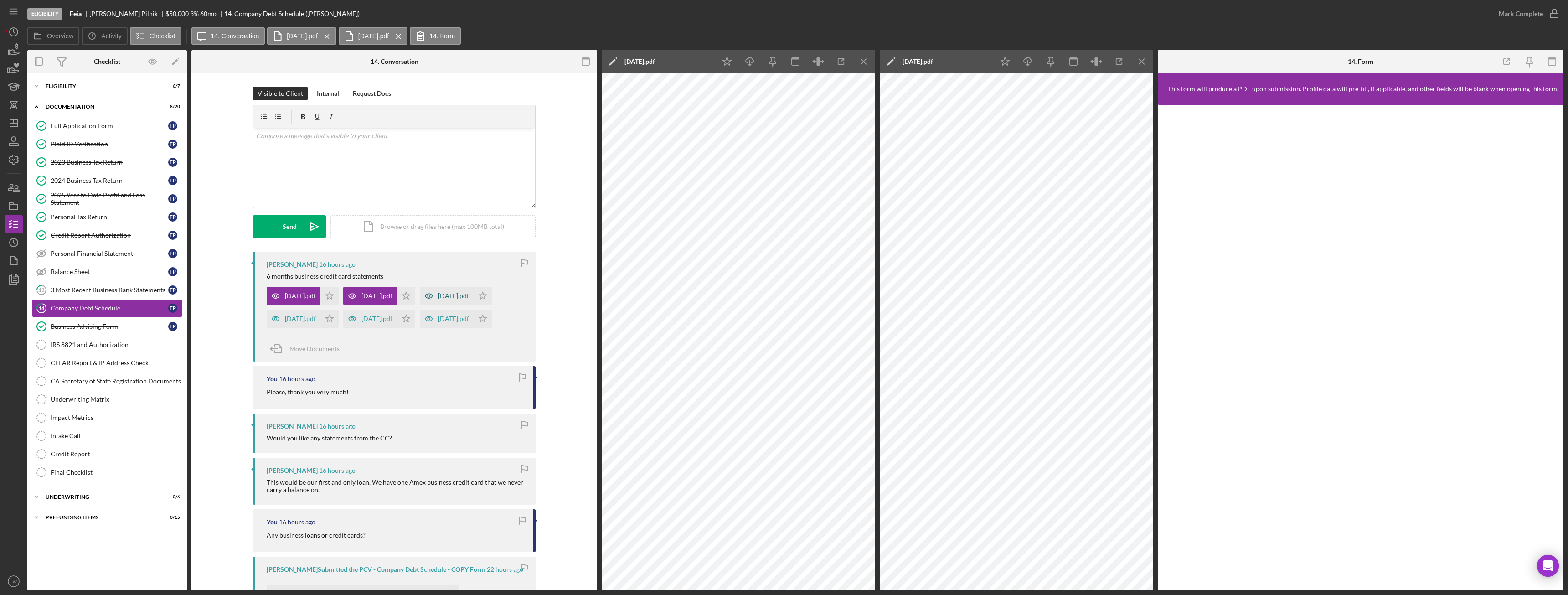
click at [438, 300] on div "[DATE].pdf" at bounding box center [453, 296] width 31 height 7
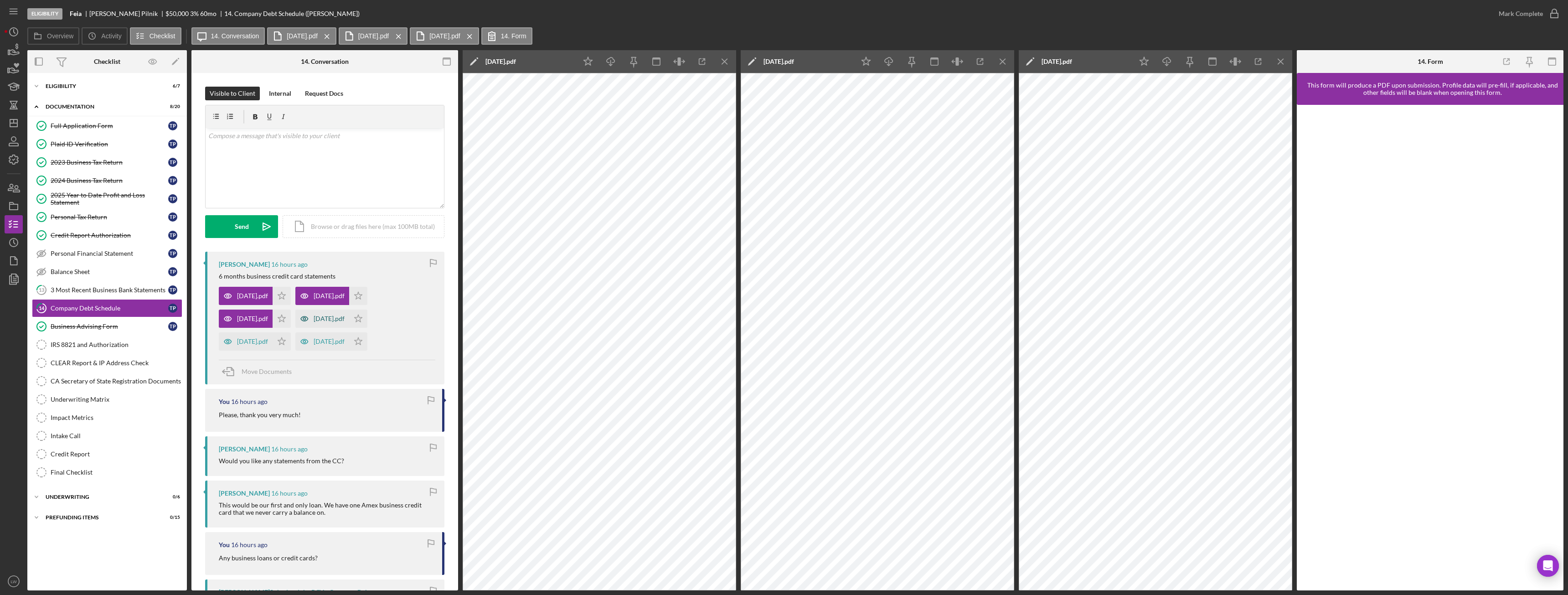
click at [341, 318] on div "[DATE].pdf" at bounding box center [329, 319] width 31 height 7
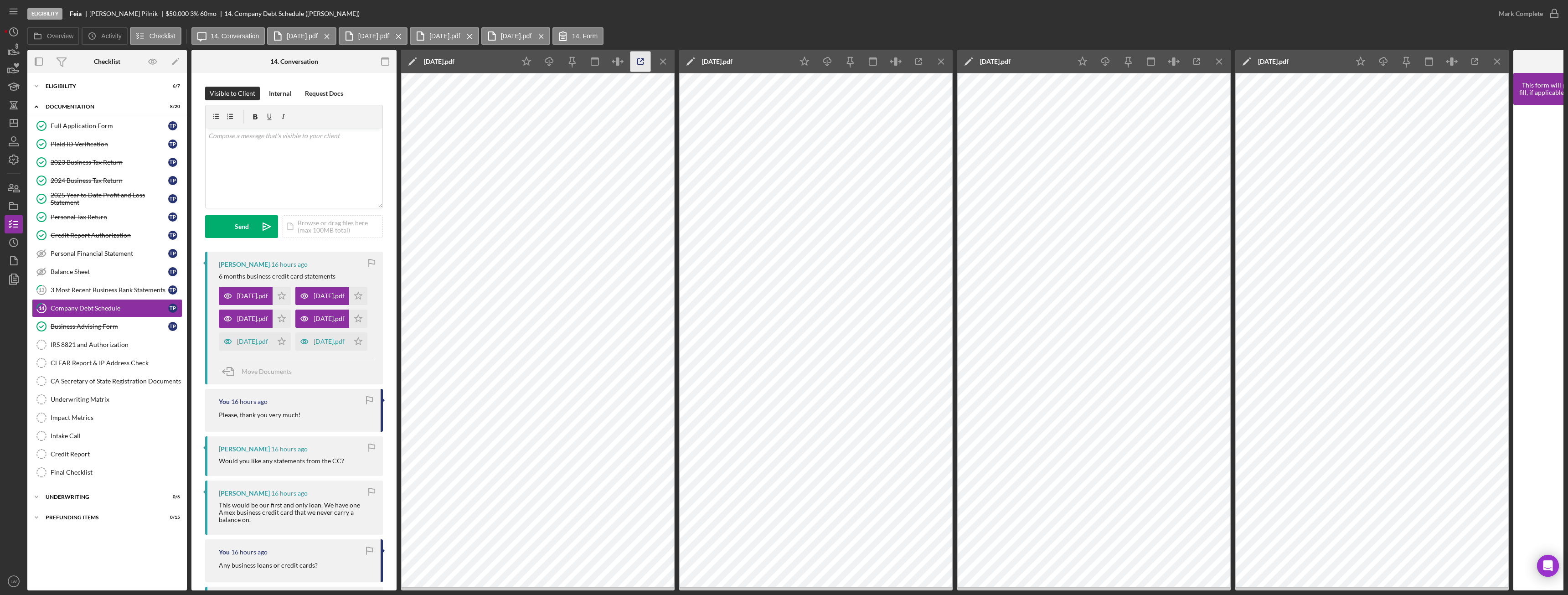
click at [643, 61] on icon "button" at bounding box center [641, 62] width 21 height 21
click at [668, 65] on icon "Icon/Menu Close" at bounding box center [663, 62] width 21 height 21
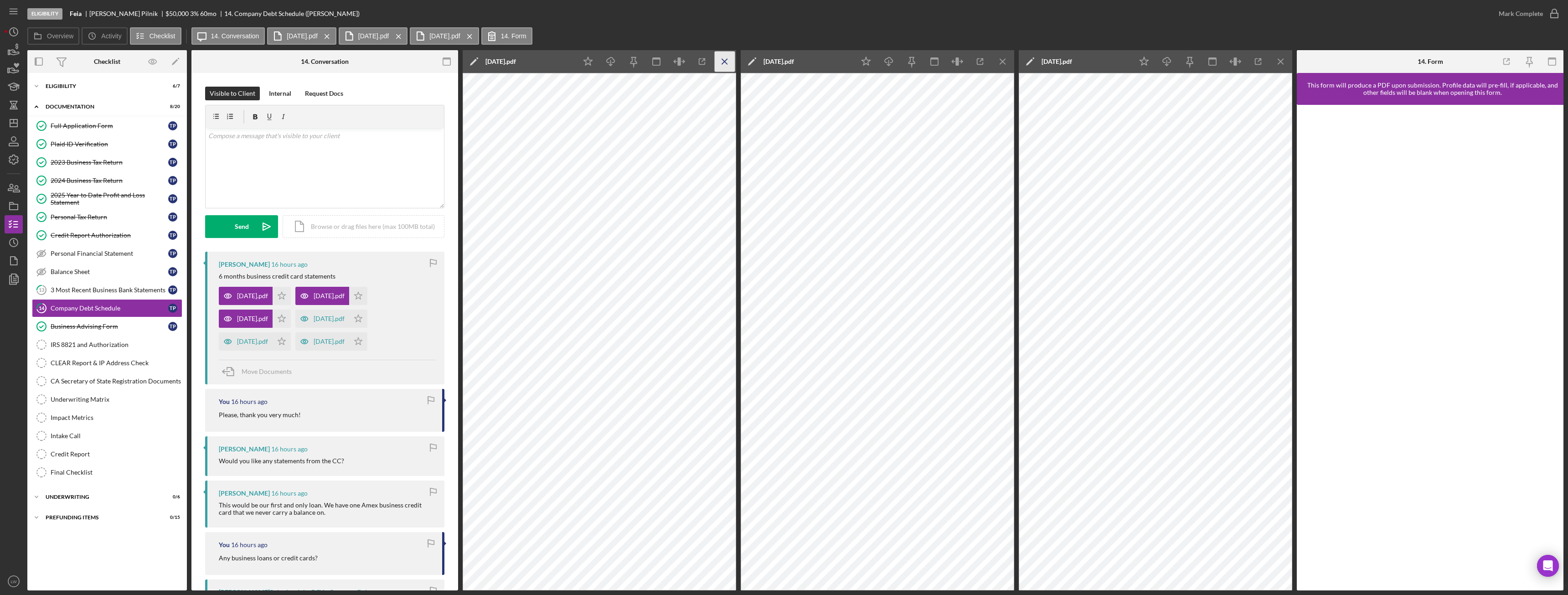
click at [727, 59] on icon "Icon/Menu Close" at bounding box center [725, 62] width 21 height 21
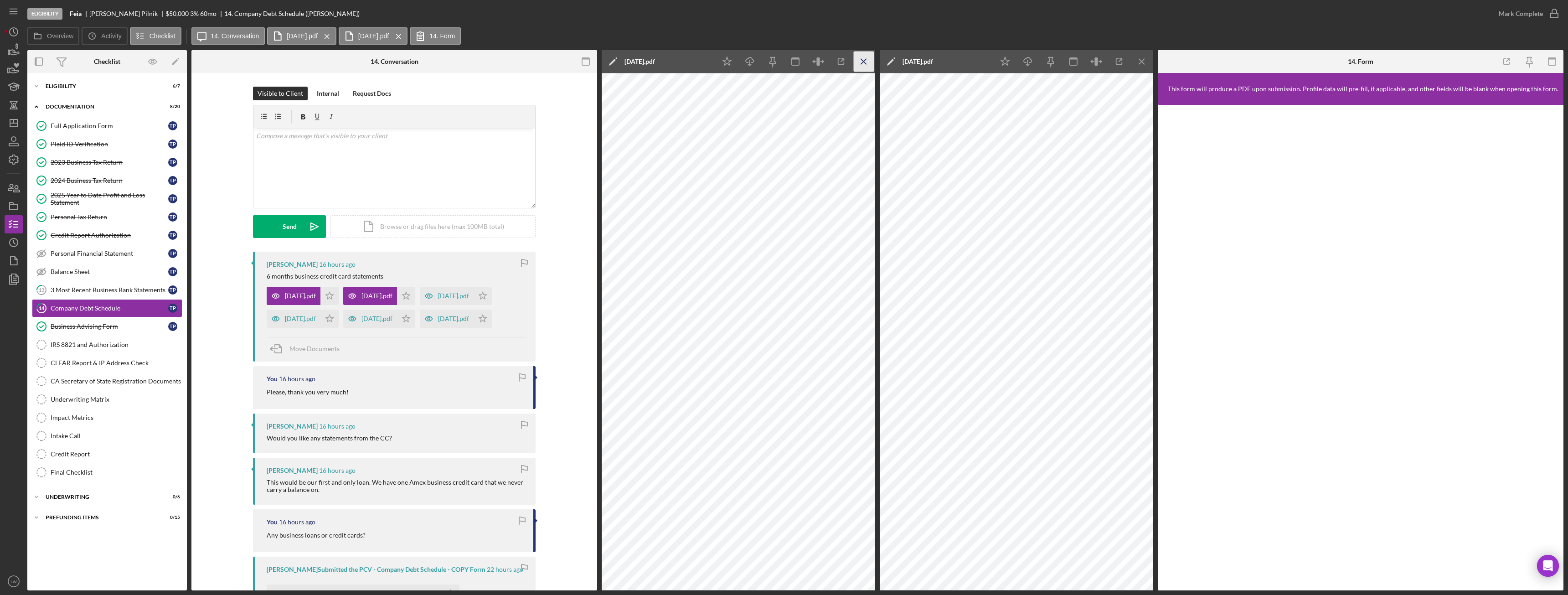
click at [872, 64] on icon "Icon/Menu Close" at bounding box center [864, 62] width 21 height 21
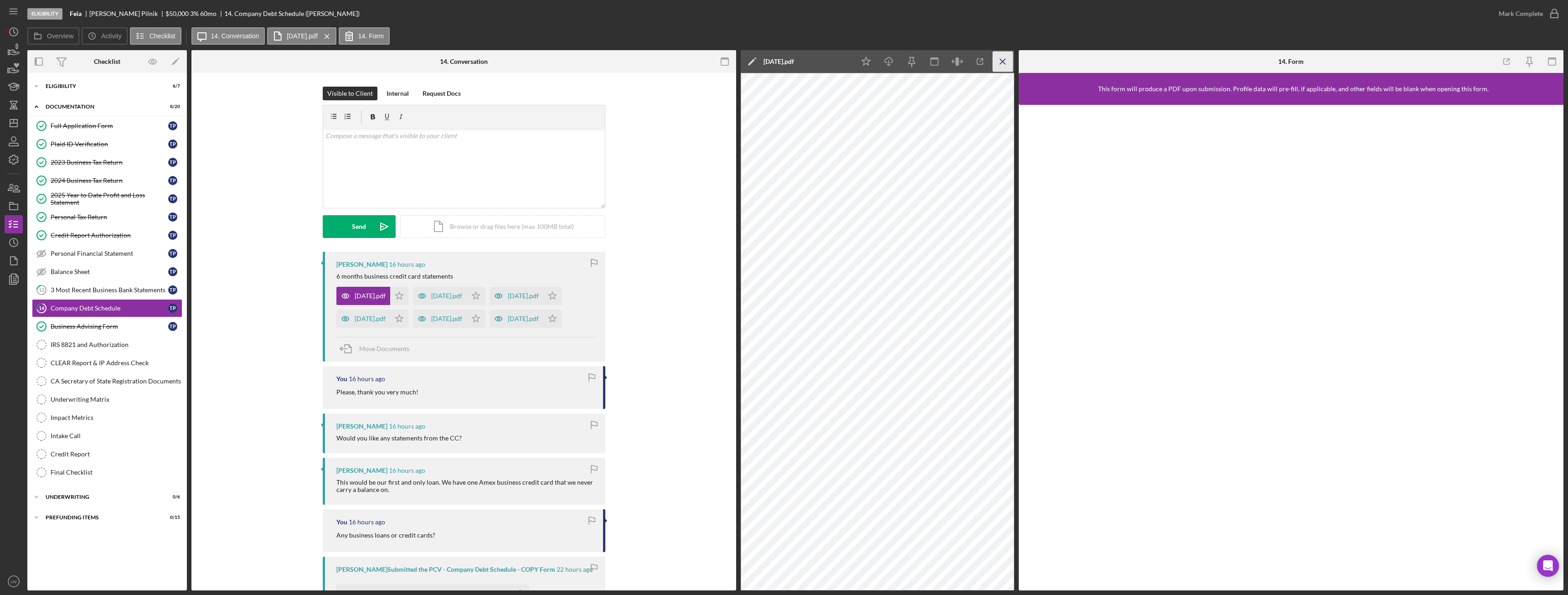
click at [1005, 60] on icon "Icon/Menu Close" at bounding box center [1003, 62] width 21 height 21
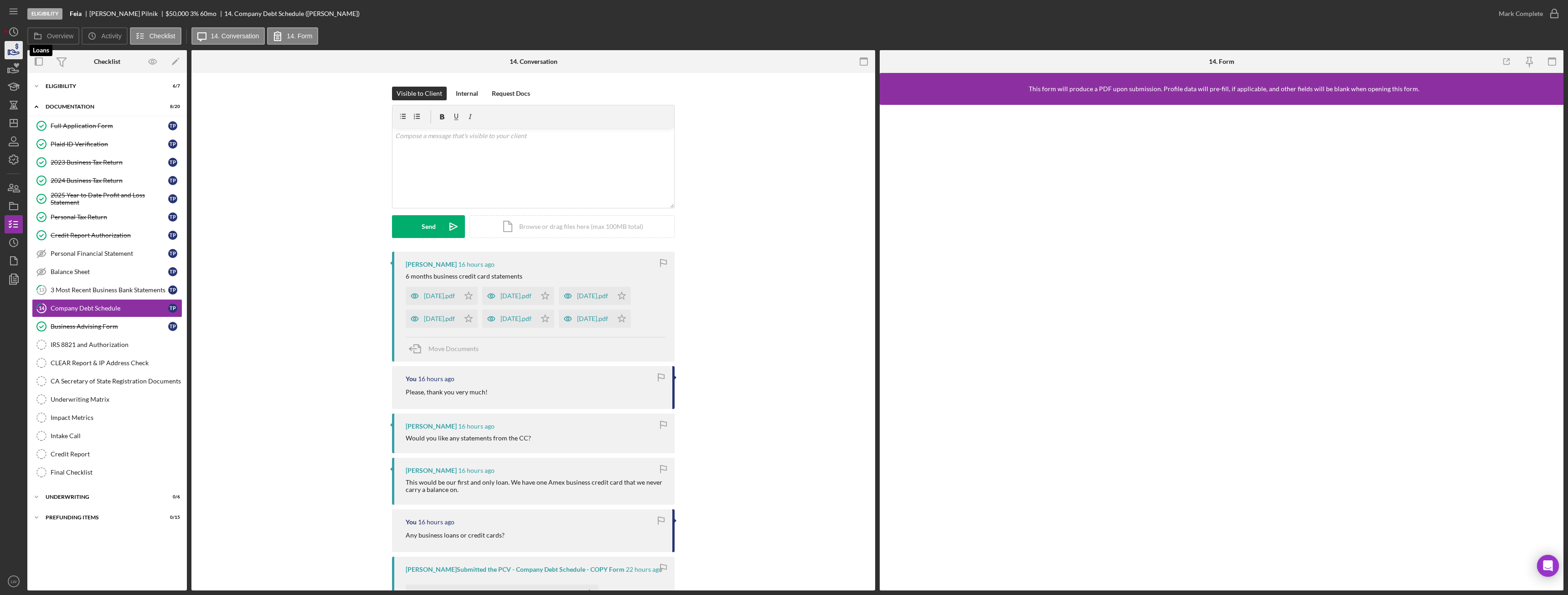
click at [10, 51] on polygon "button" at bounding box center [9, 52] width 1 height 4
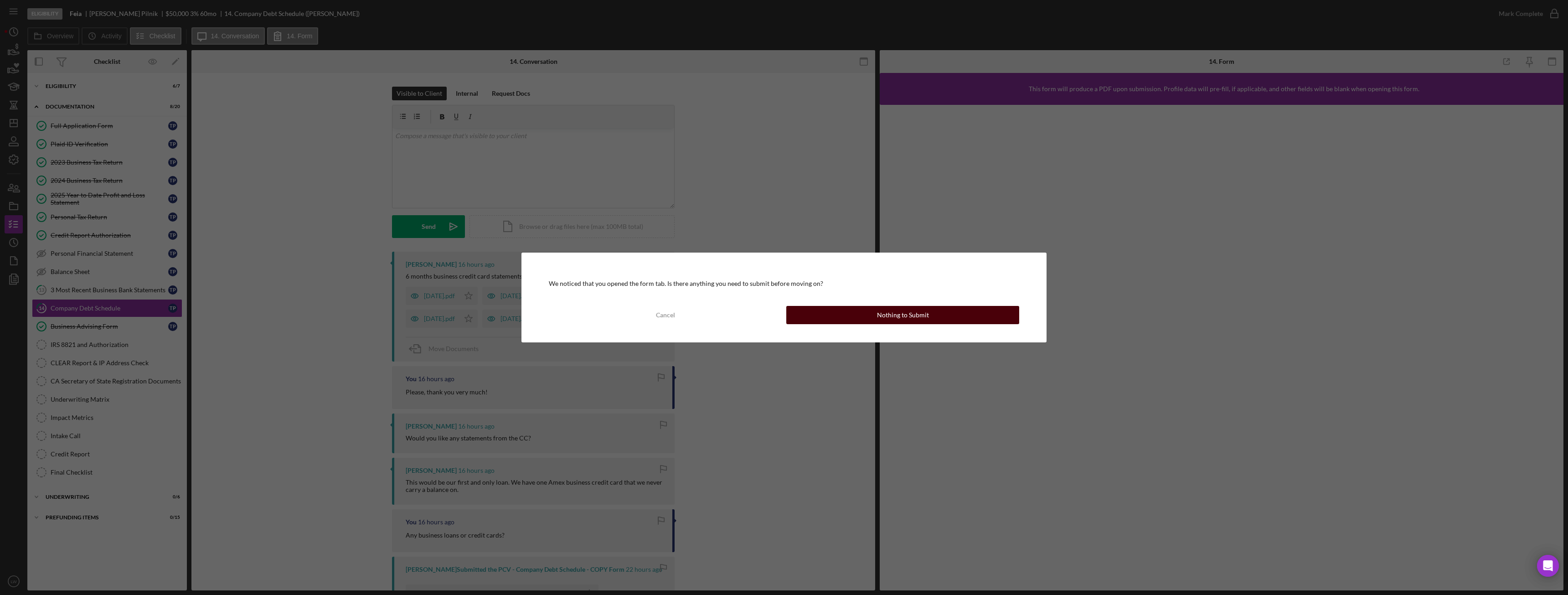
click at [928, 317] on button "Nothing to Submit" at bounding box center [903, 315] width 233 height 18
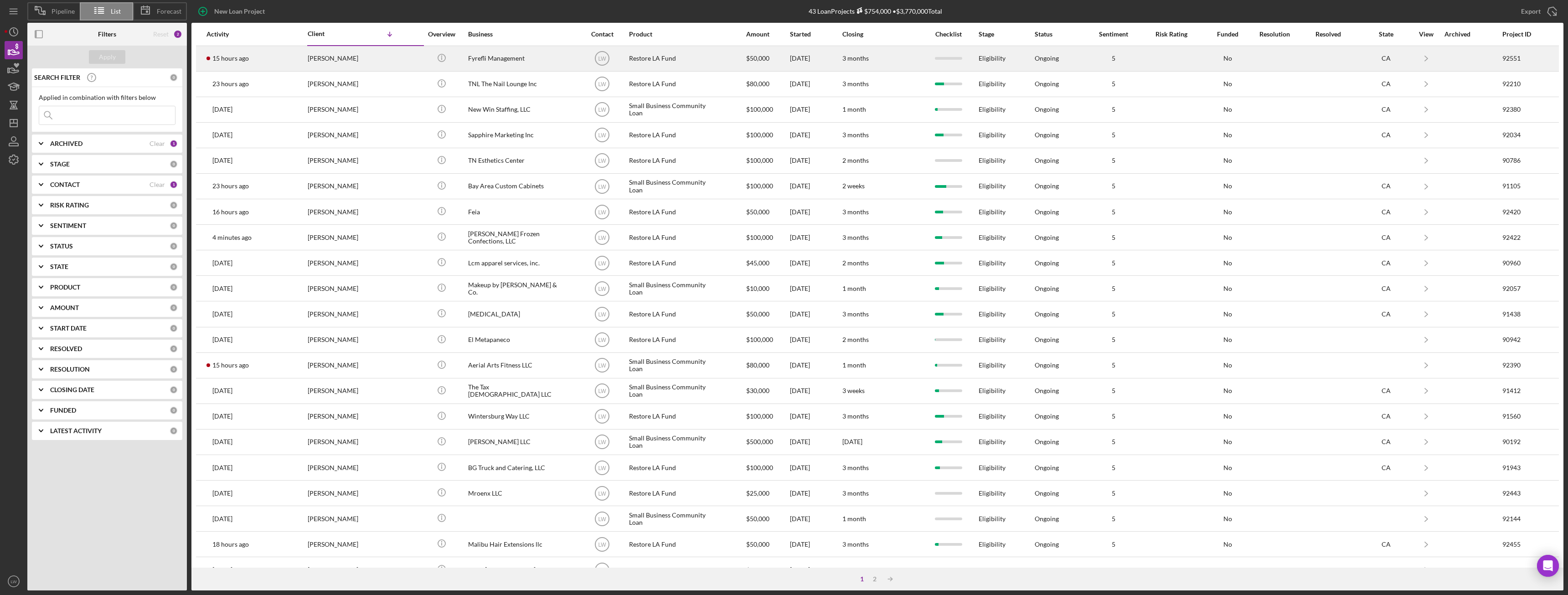
click at [341, 55] on div "[PERSON_NAME]" at bounding box center [353, 58] width 91 height 24
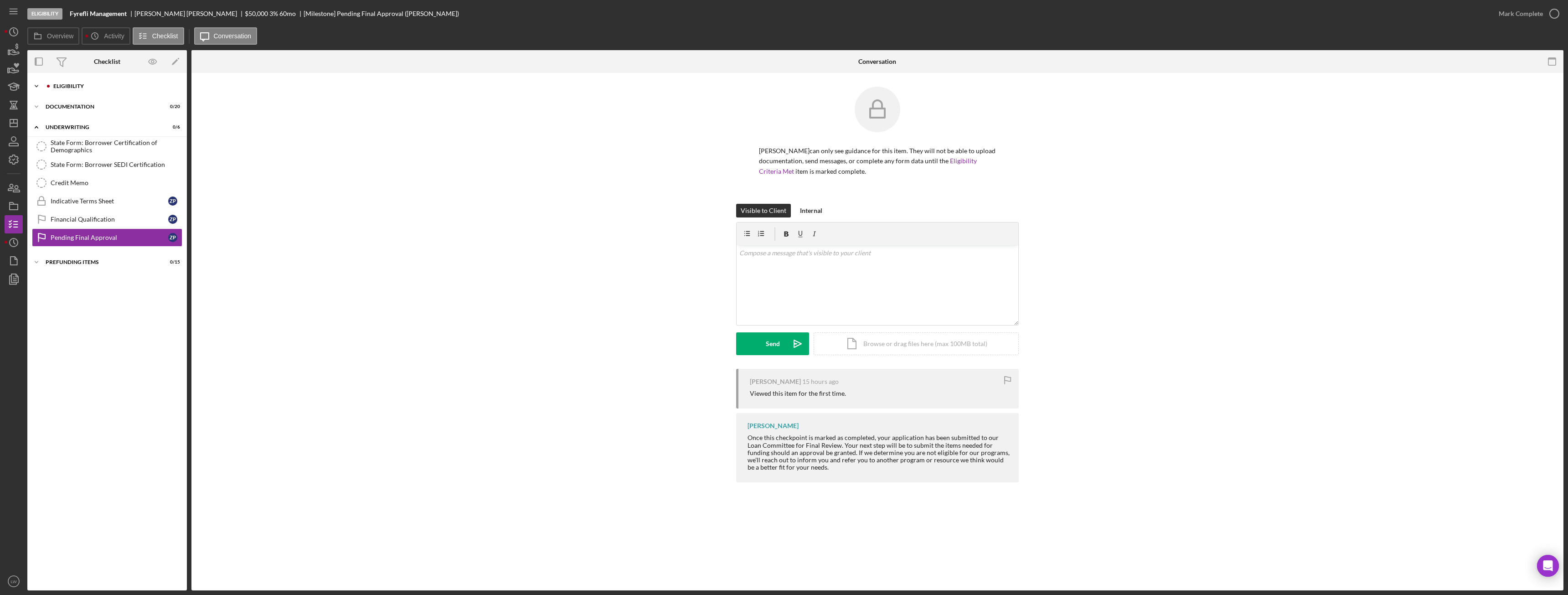
click at [74, 86] on div "Eligibility" at bounding box center [114, 86] width 122 height 5
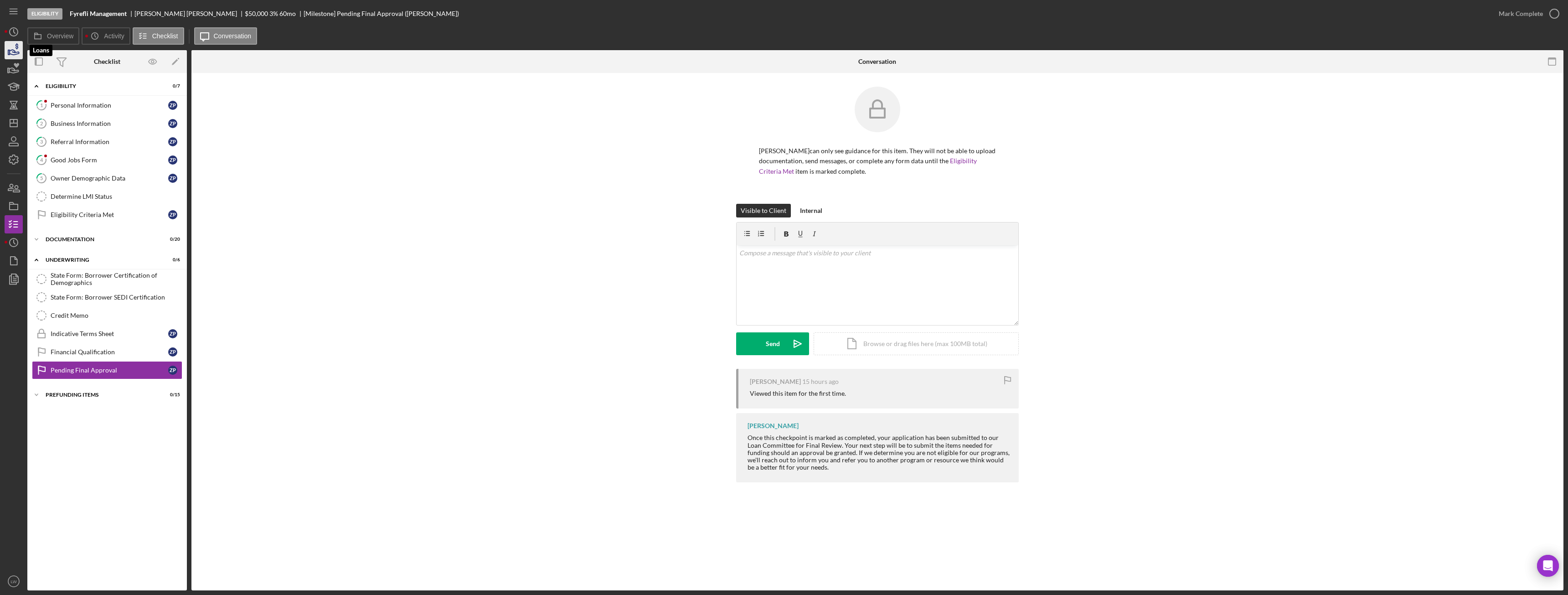
click at [9, 51] on icon "button" at bounding box center [13, 50] width 23 height 23
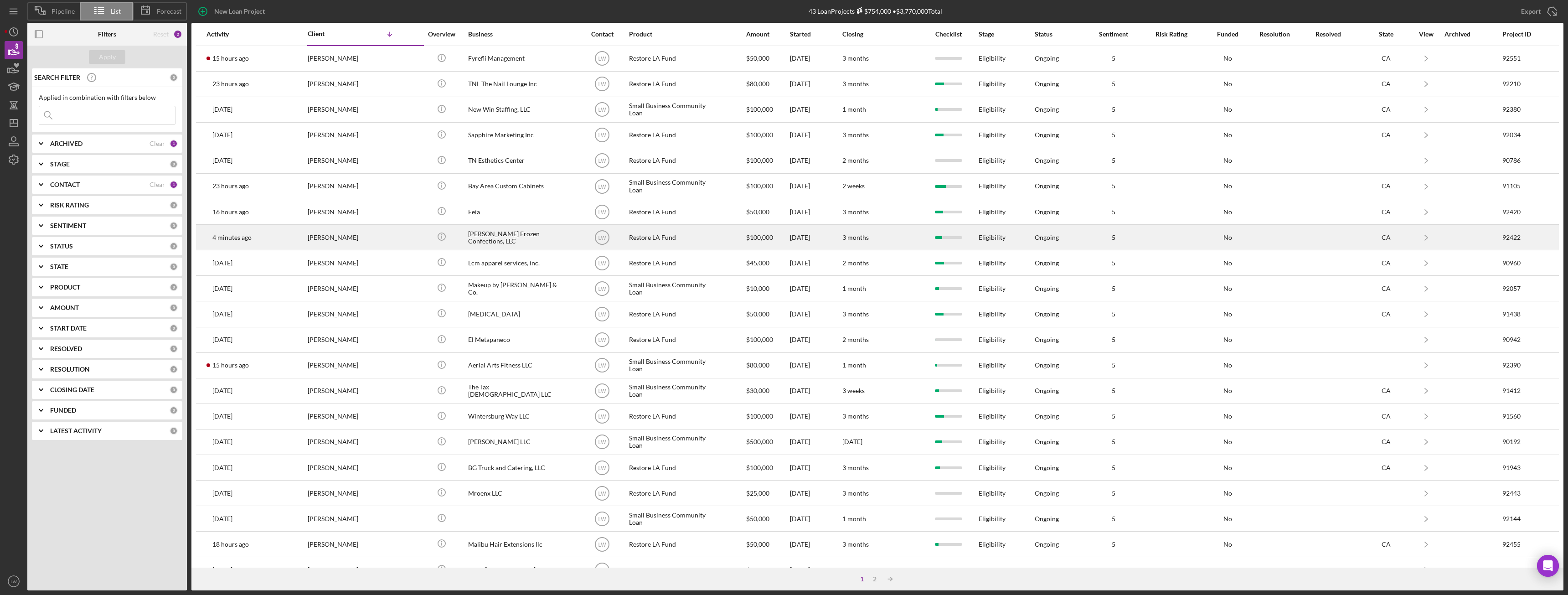
scroll to position [122, 0]
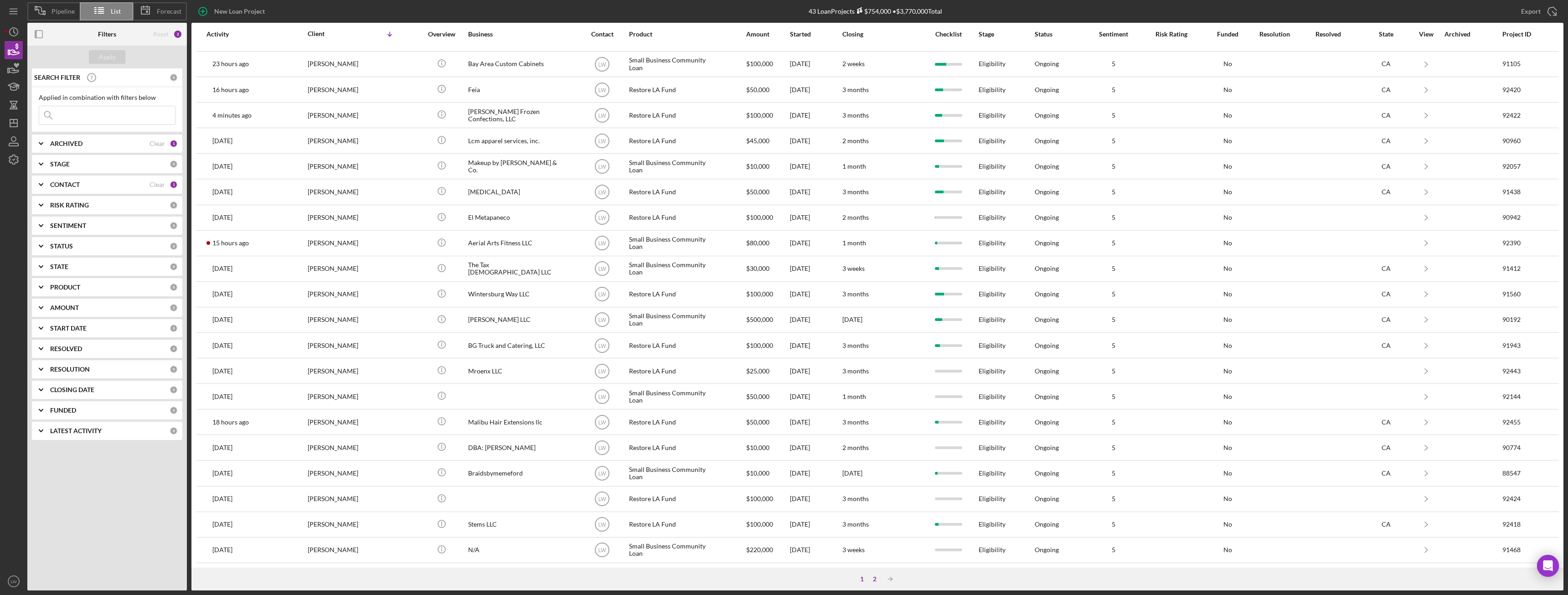
click at [874, 582] on div "2" at bounding box center [875, 579] width 13 height 7
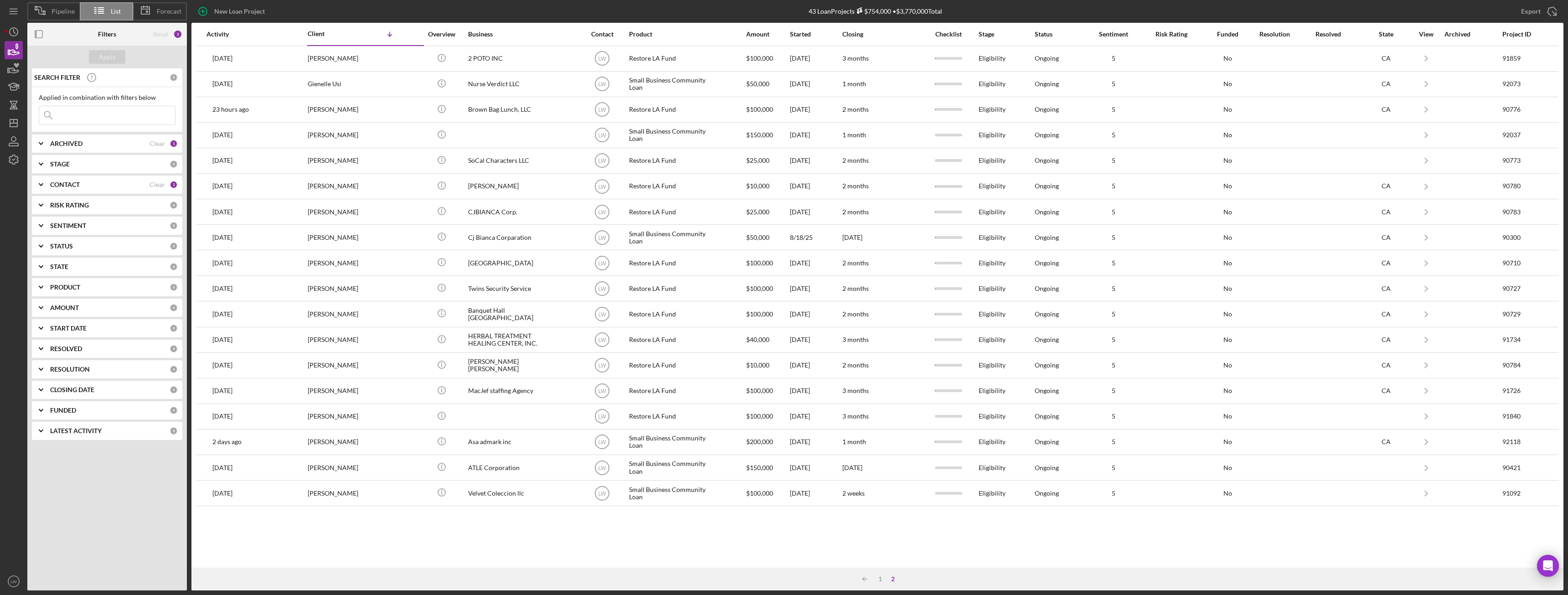
scroll to position [0, 0]
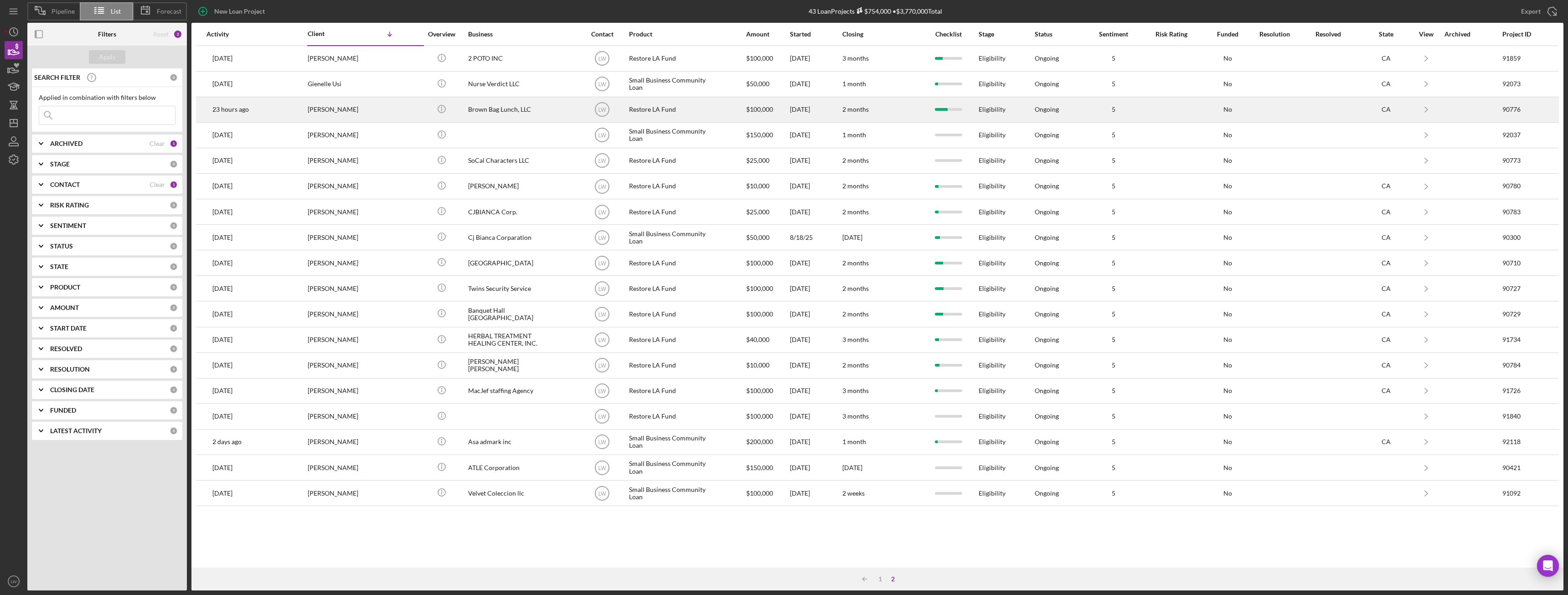
click at [390, 107] on div "[PERSON_NAME]" at bounding box center [353, 110] width 91 height 24
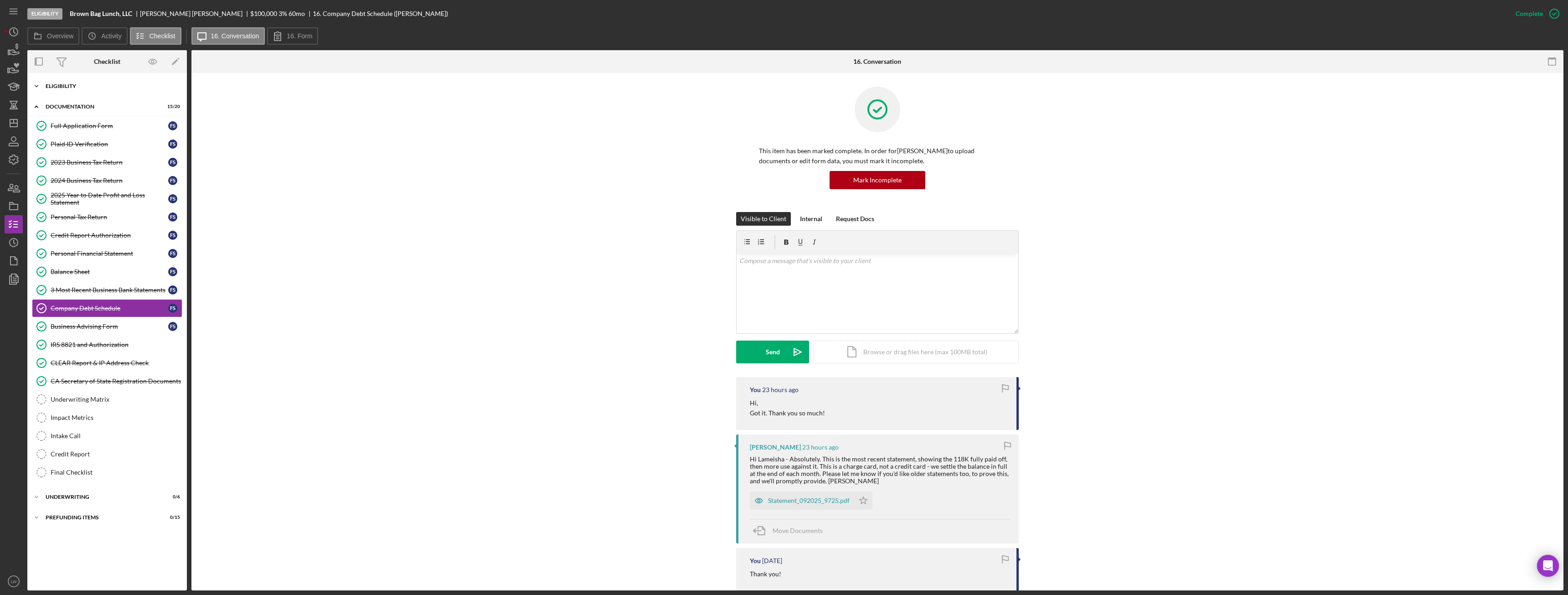
click at [112, 88] on div "Eligibility" at bounding box center [110, 86] width 130 height 5
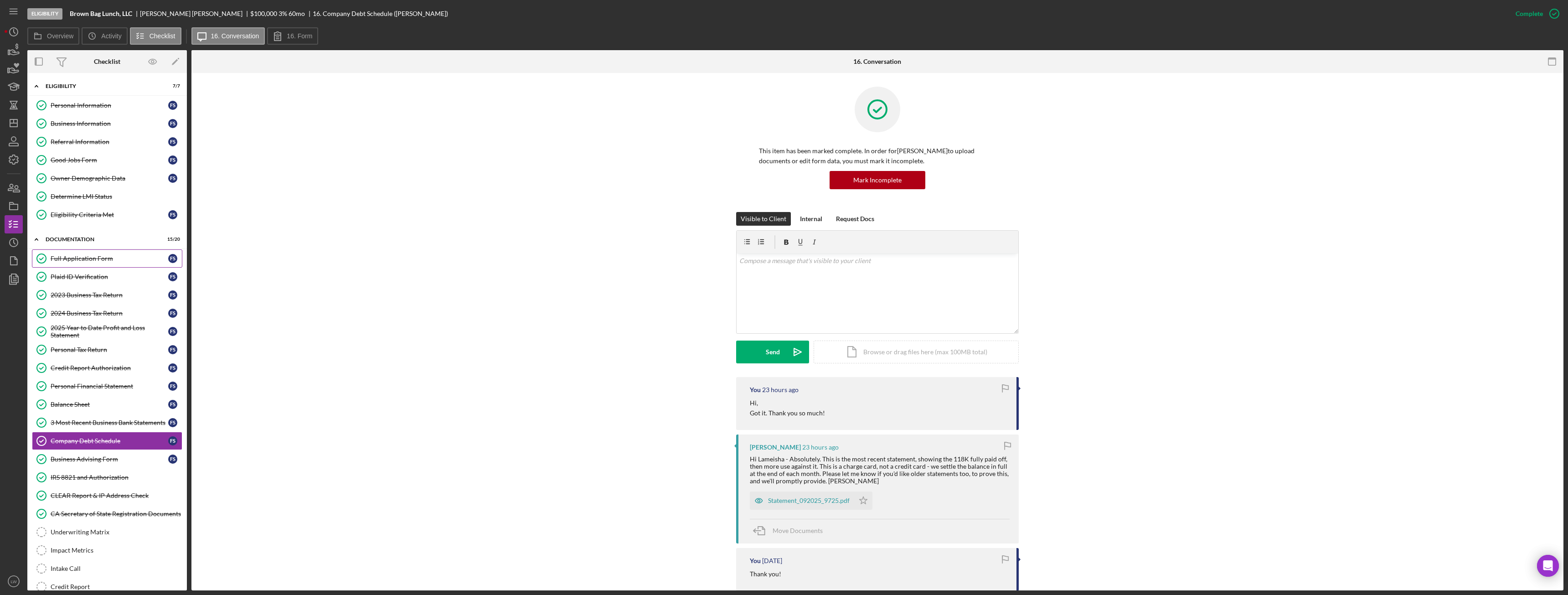
click at [111, 253] on link "Full Application Form Full Application Form F S" at bounding box center [107, 259] width 150 height 18
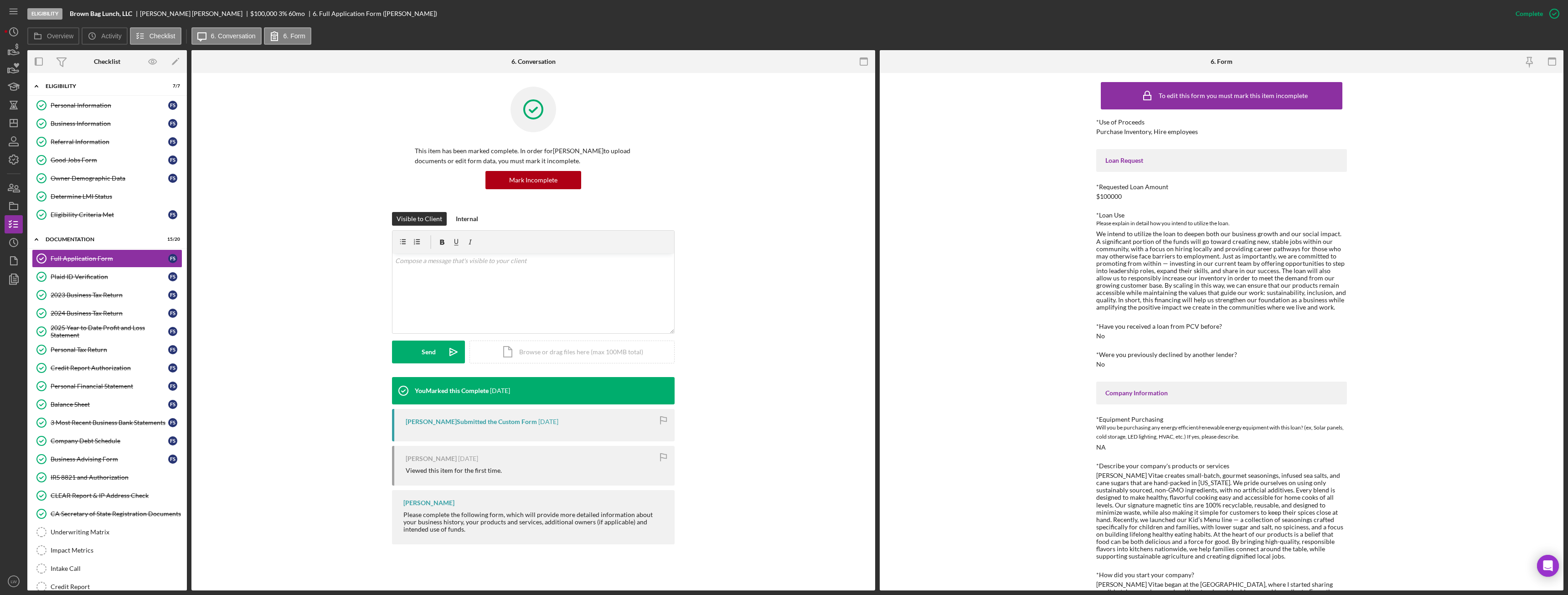
scroll to position [91, 0]
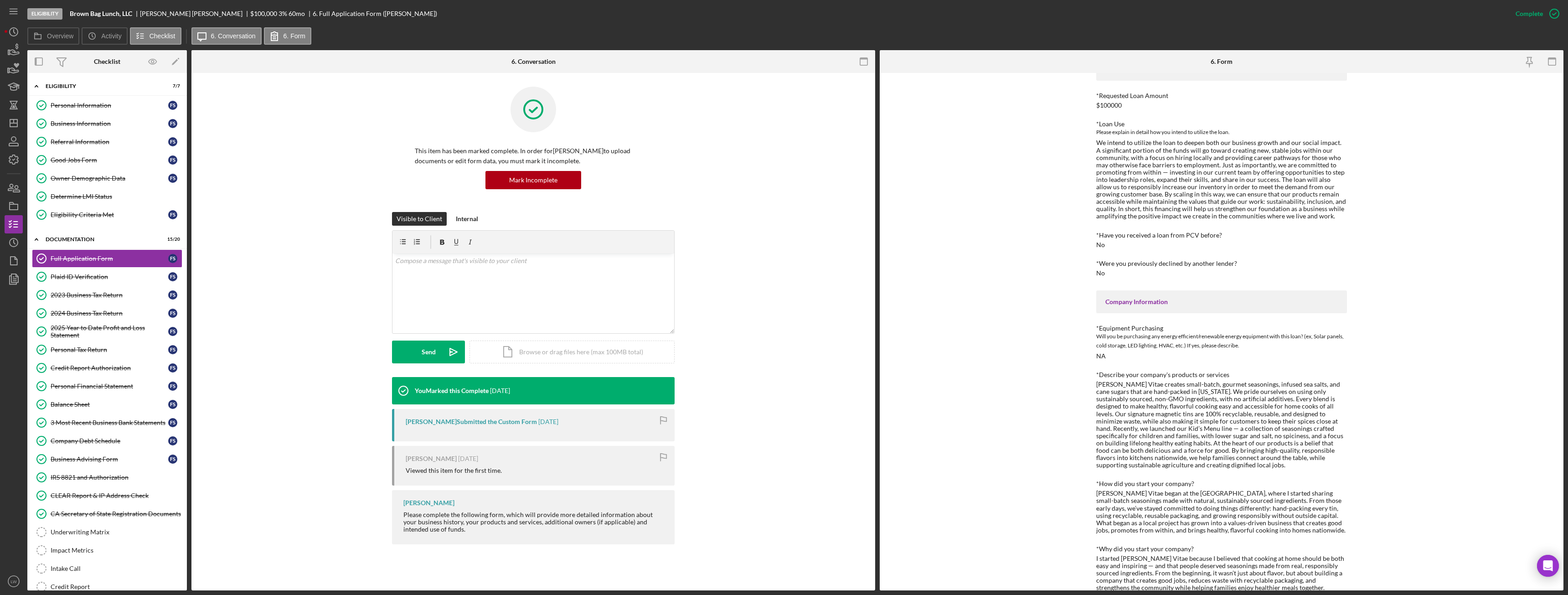
click at [108, 13] on b "Brown Bag Lunch, LLC" at bounding box center [101, 13] width 63 height 7
click at [8, 54] on polygon "button" at bounding box center [9, 52] width 1 height 4
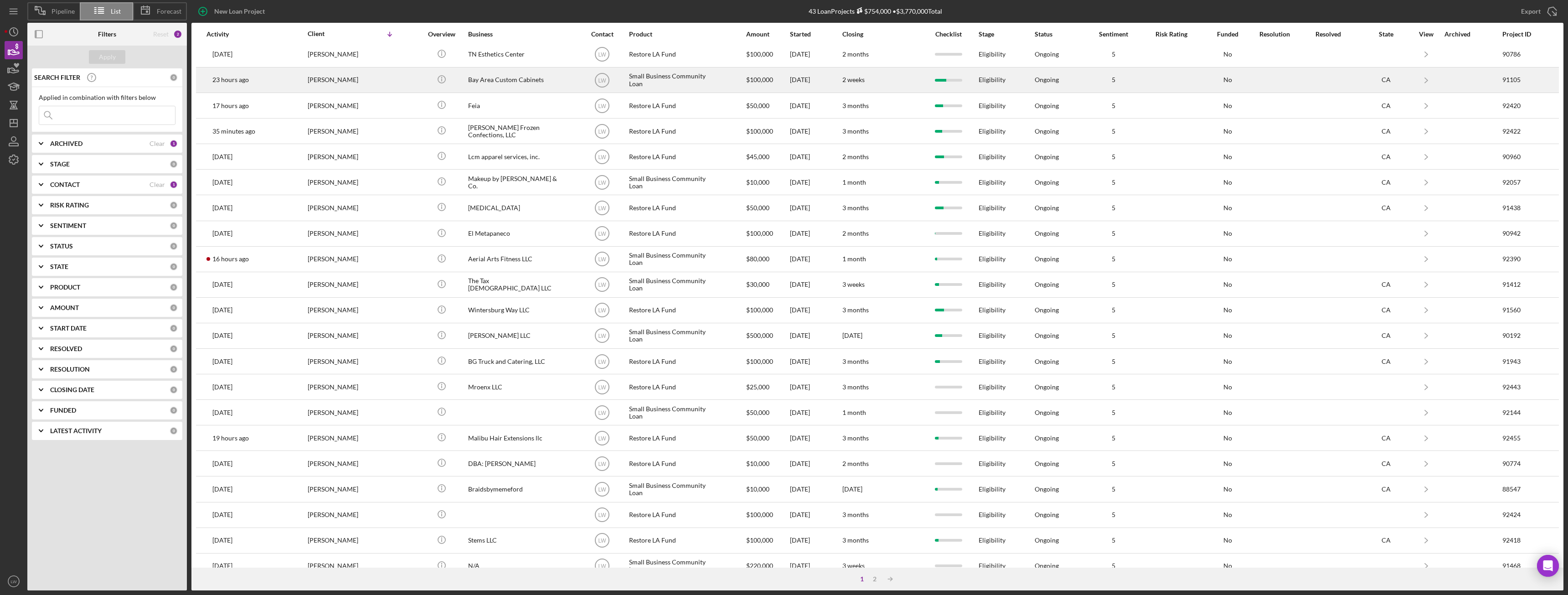
scroll to position [122, 0]
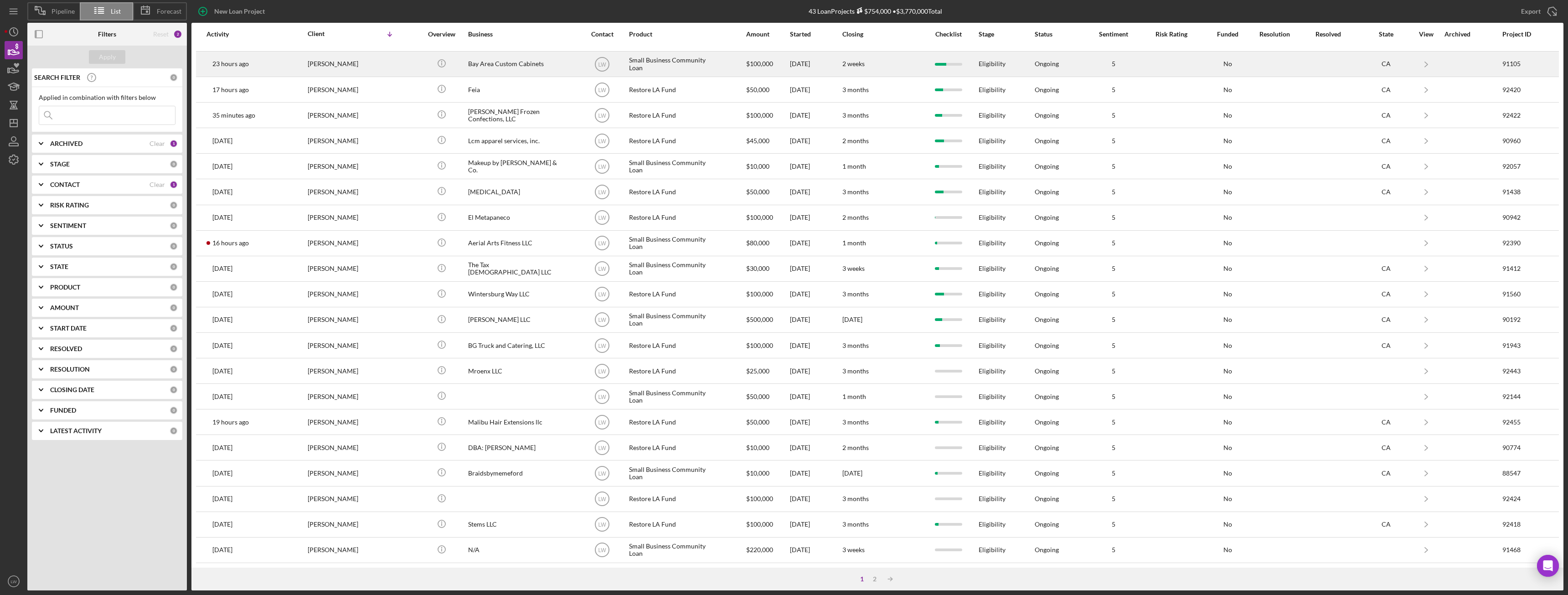
click at [511, 66] on div "Bay Area Custom Cabinets" at bounding box center [514, 64] width 91 height 24
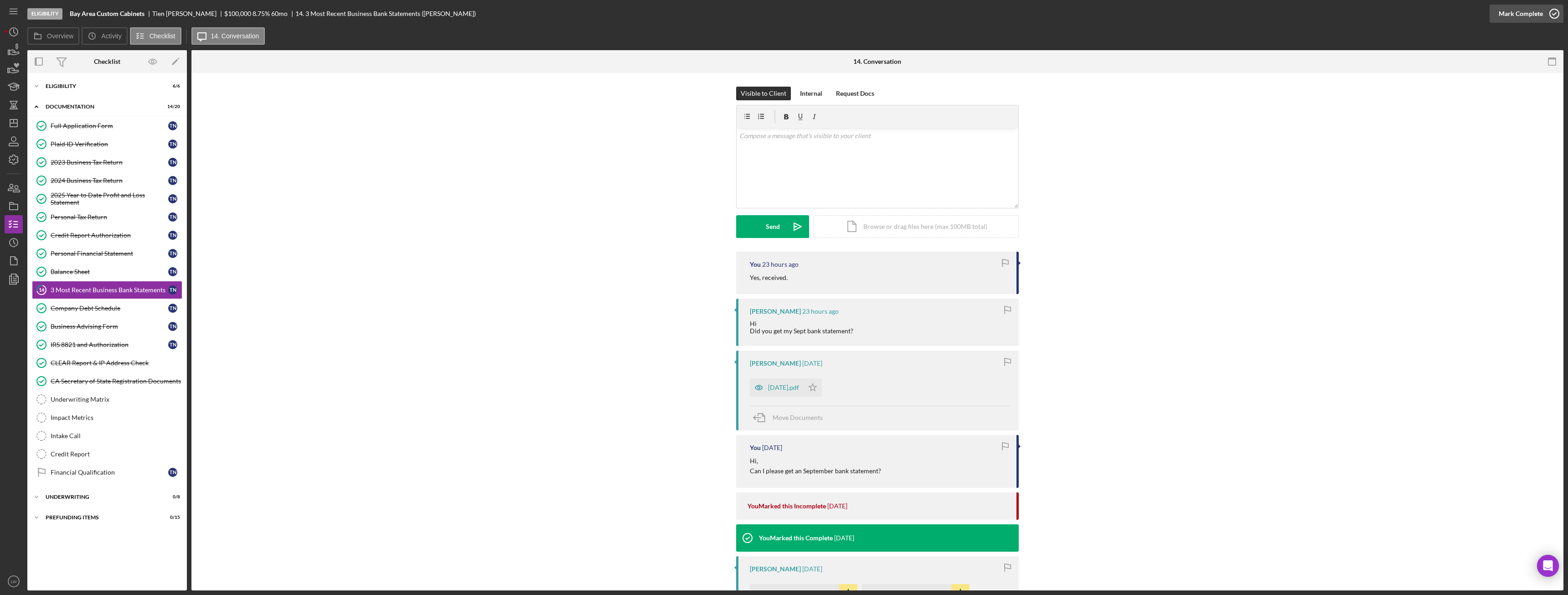
click at [1525, 17] on div "Mark Complete" at bounding box center [1521, 13] width 44 height 18
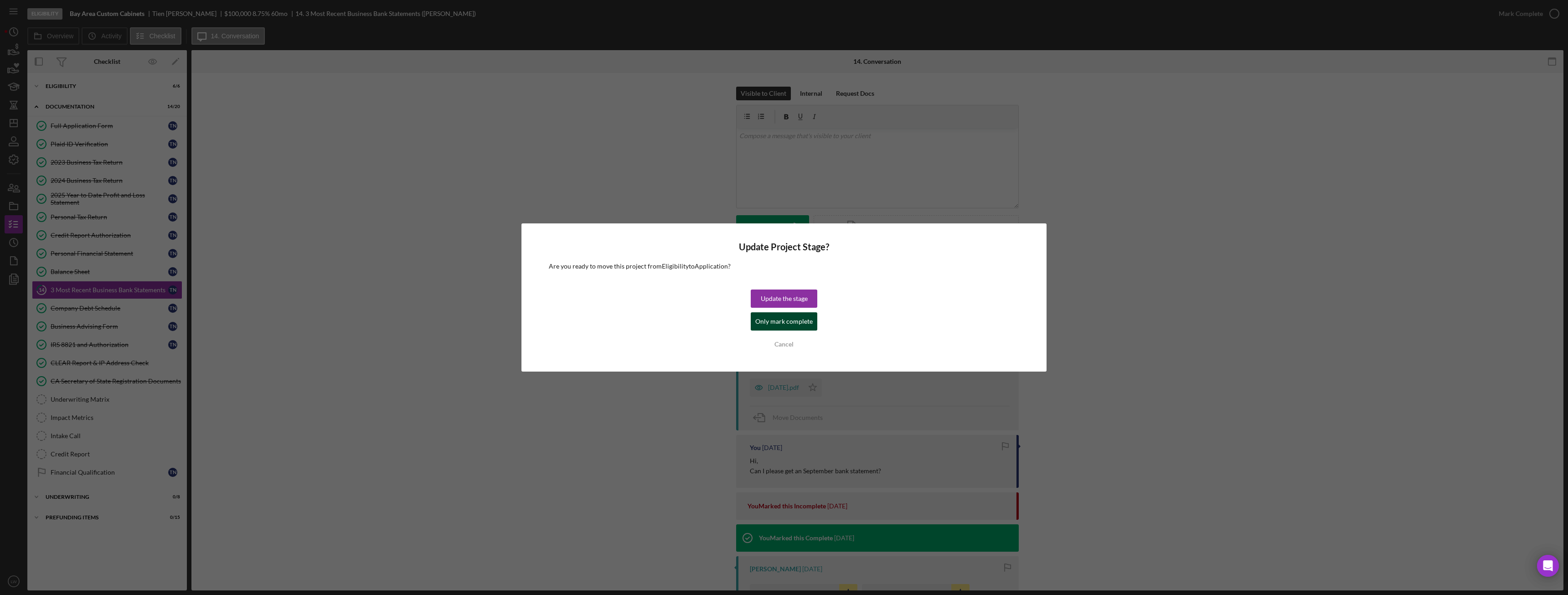
click at [785, 324] on div "Only mark complete" at bounding box center [784, 322] width 57 height 18
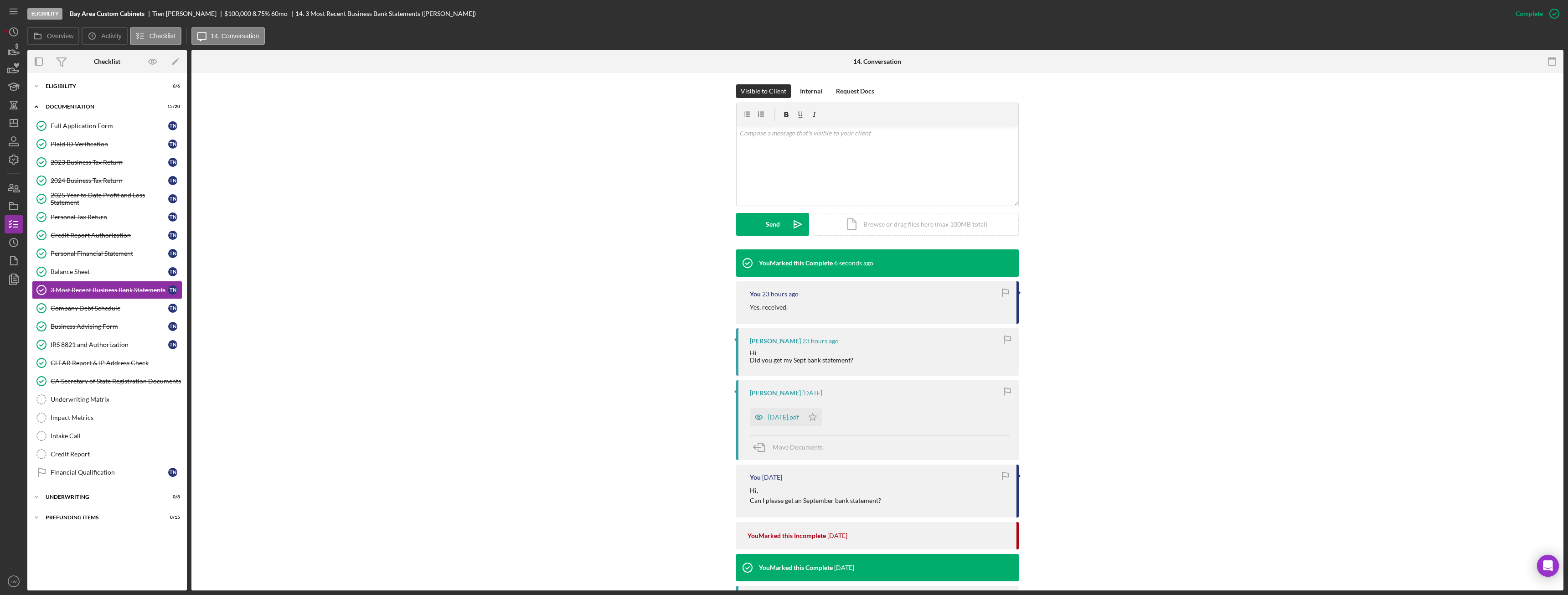
scroll to position [137, 0]
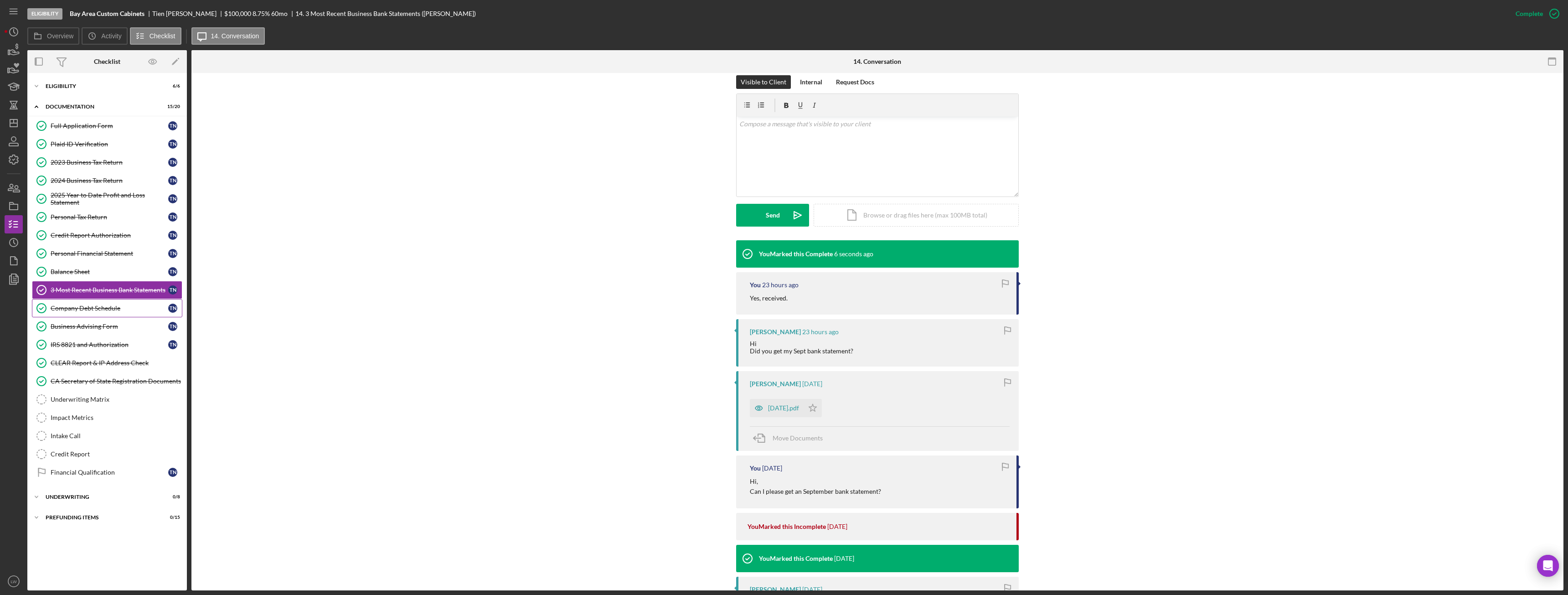
click at [96, 307] on div "Company Debt Schedule" at bounding box center [109, 308] width 117 height 7
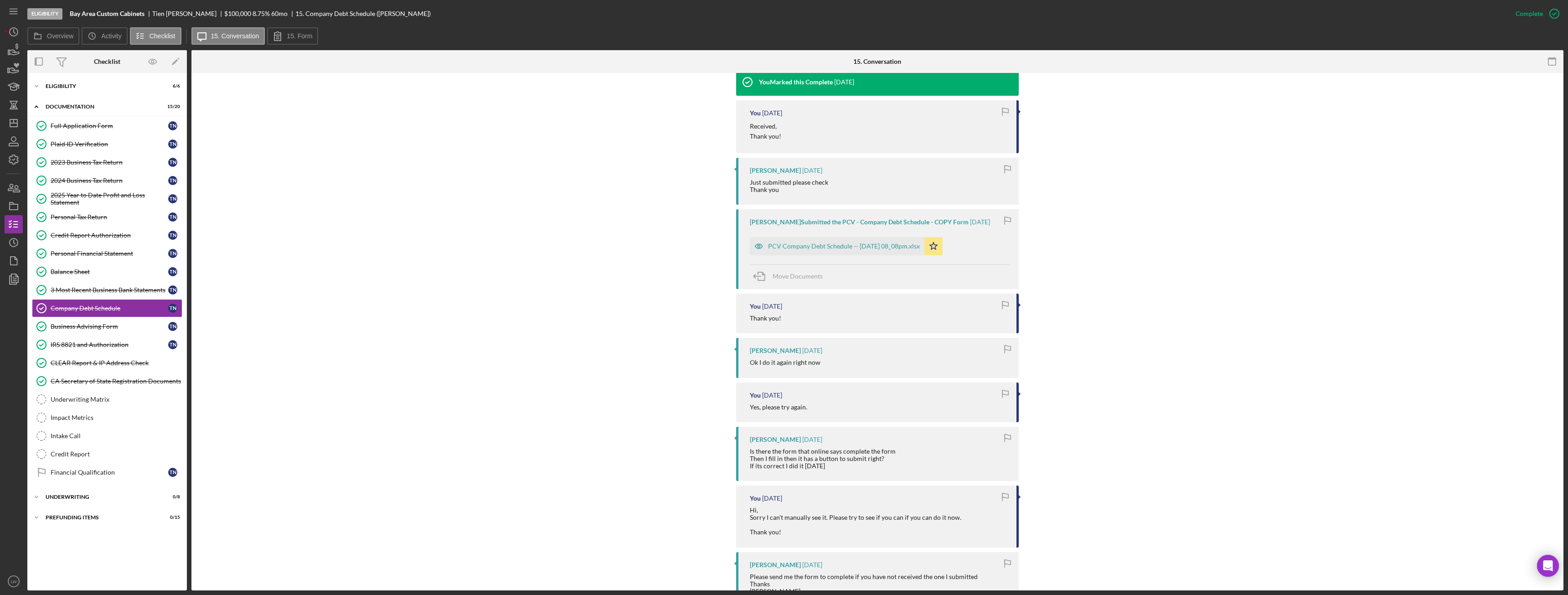
scroll to position [319, 0]
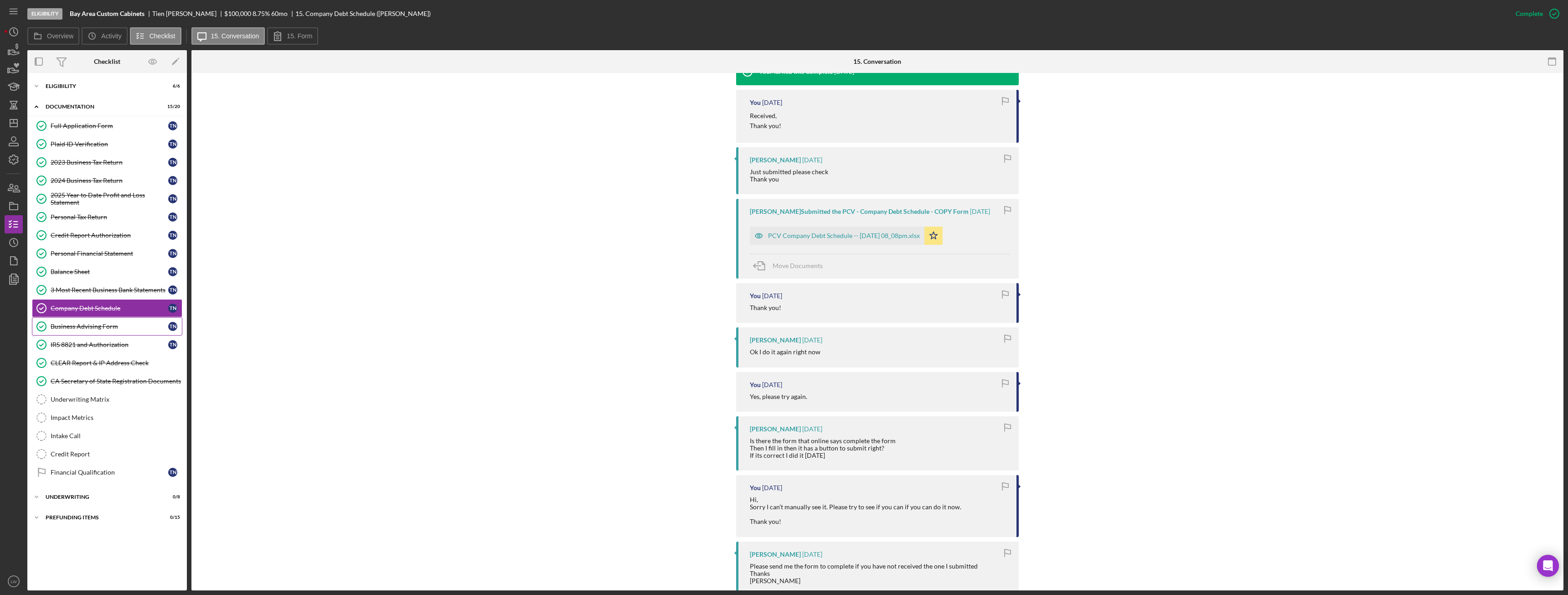
click at [79, 327] on div "Business Advising Form" at bounding box center [109, 326] width 117 height 7
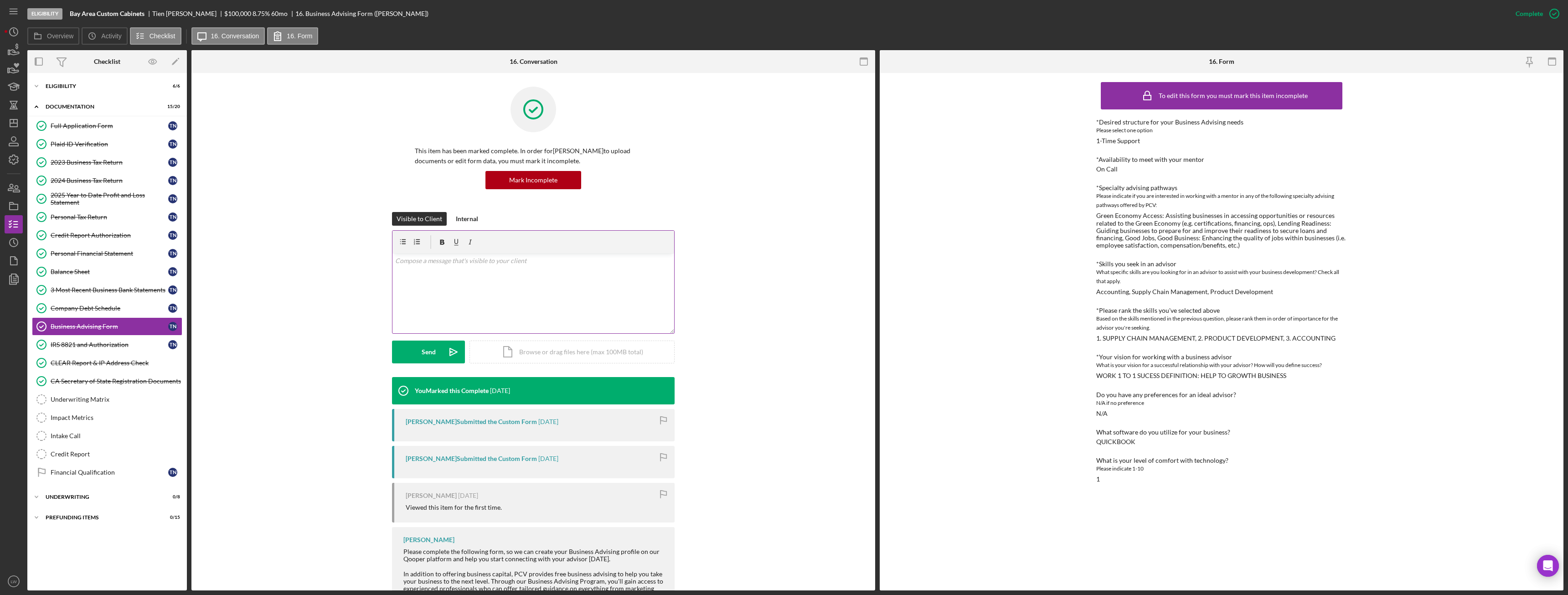
scroll to position [68, 0]
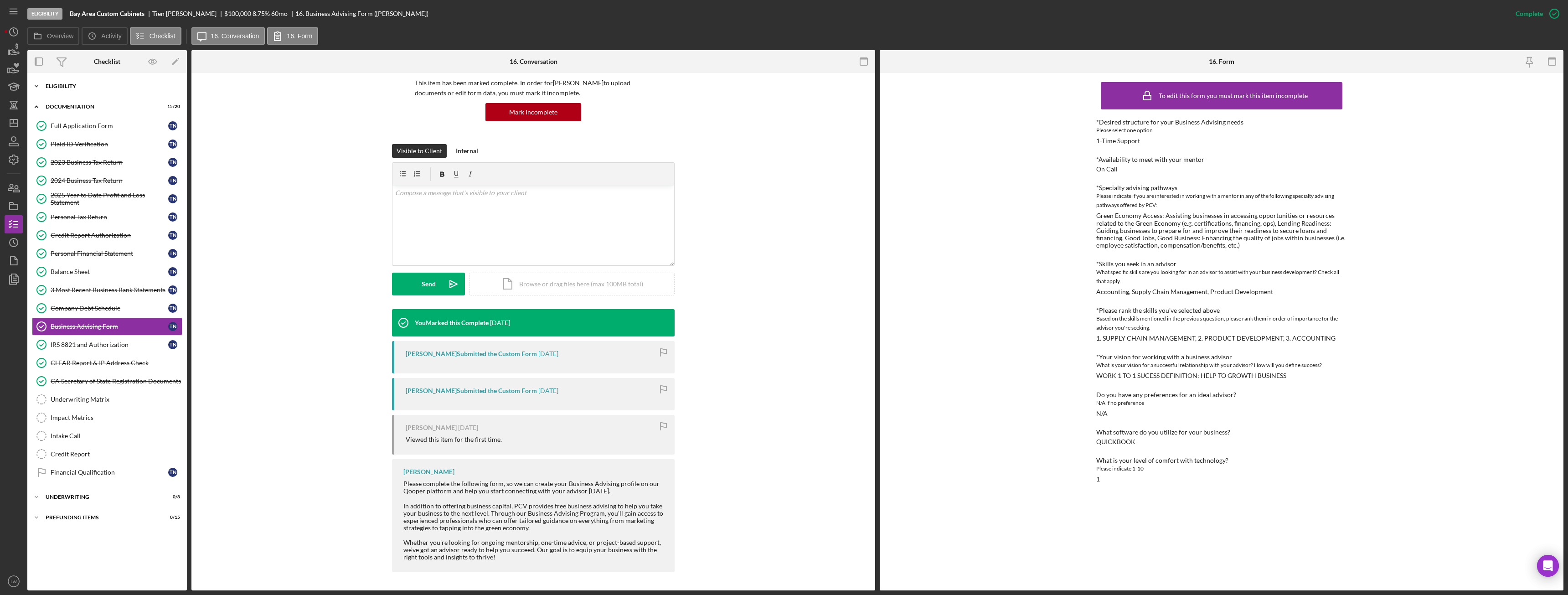
click at [75, 86] on div "Eligibility" at bounding box center [110, 86] width 130 height 5
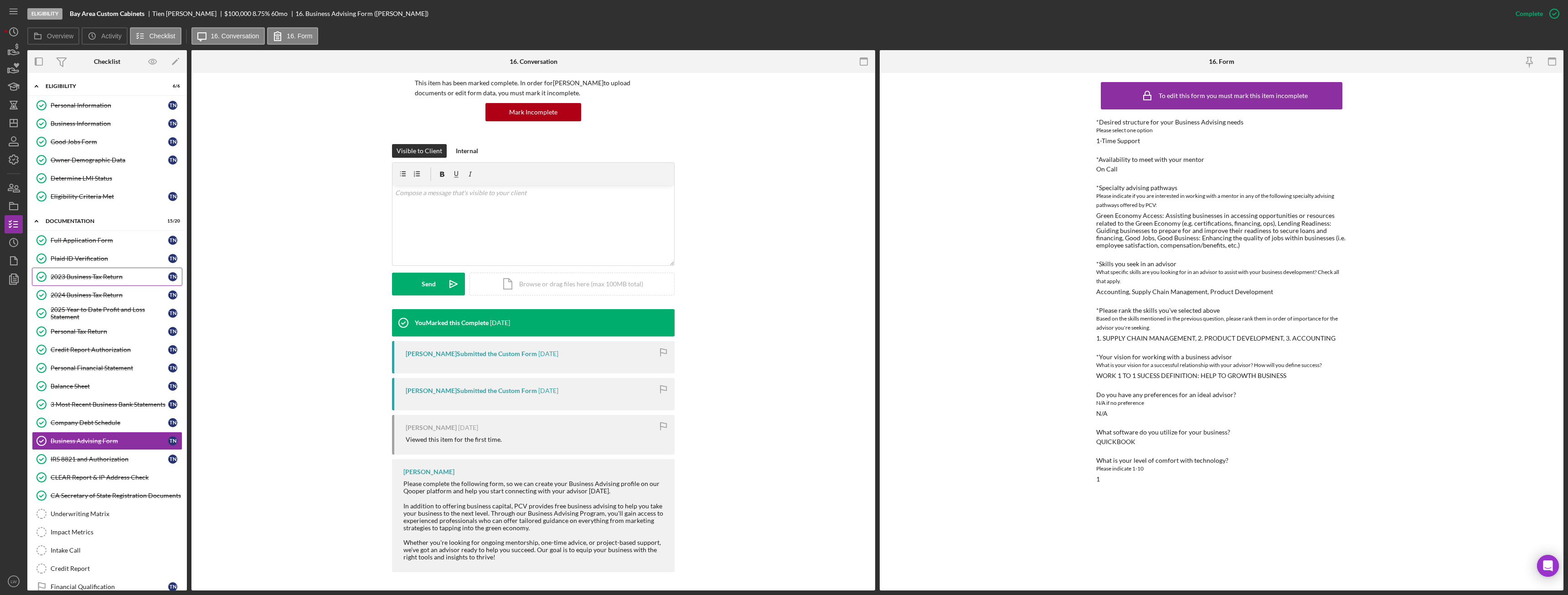
click at [88, 277] on div "2023 Business Tax Return" at bounding box center [109, 277] width 117 height 7
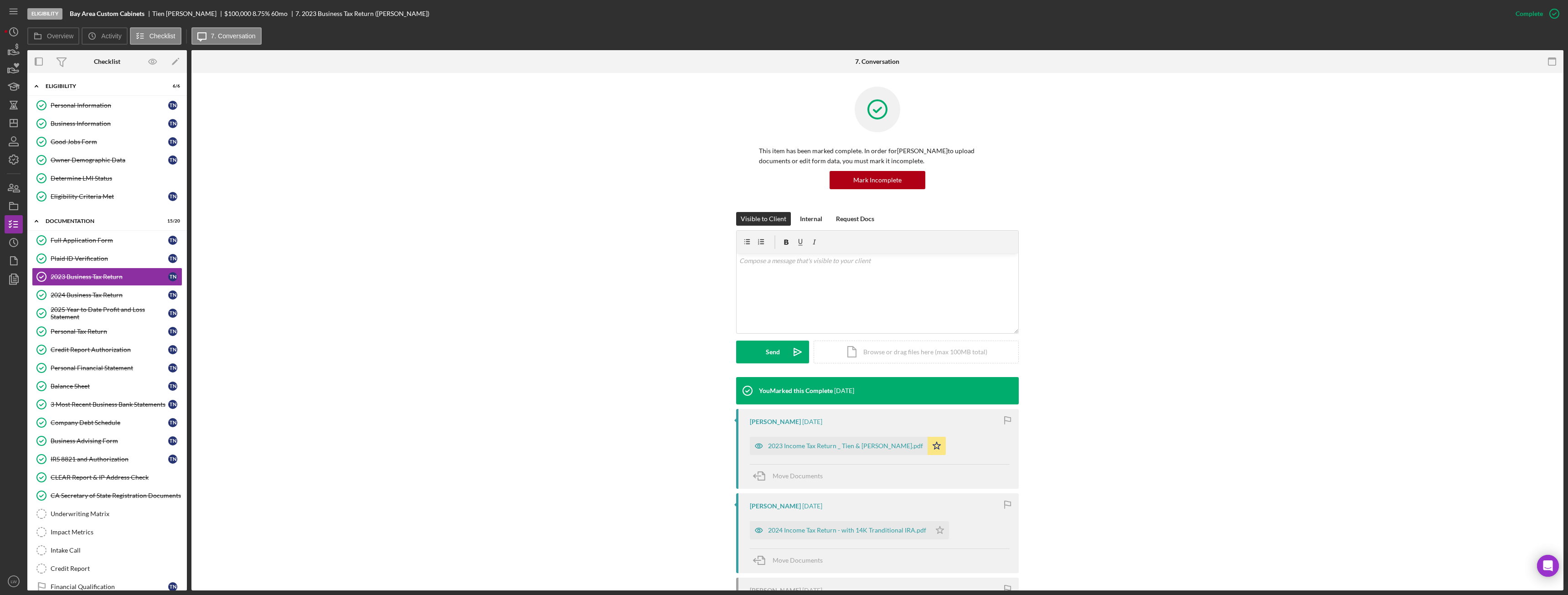
scroll to position [113, 0]
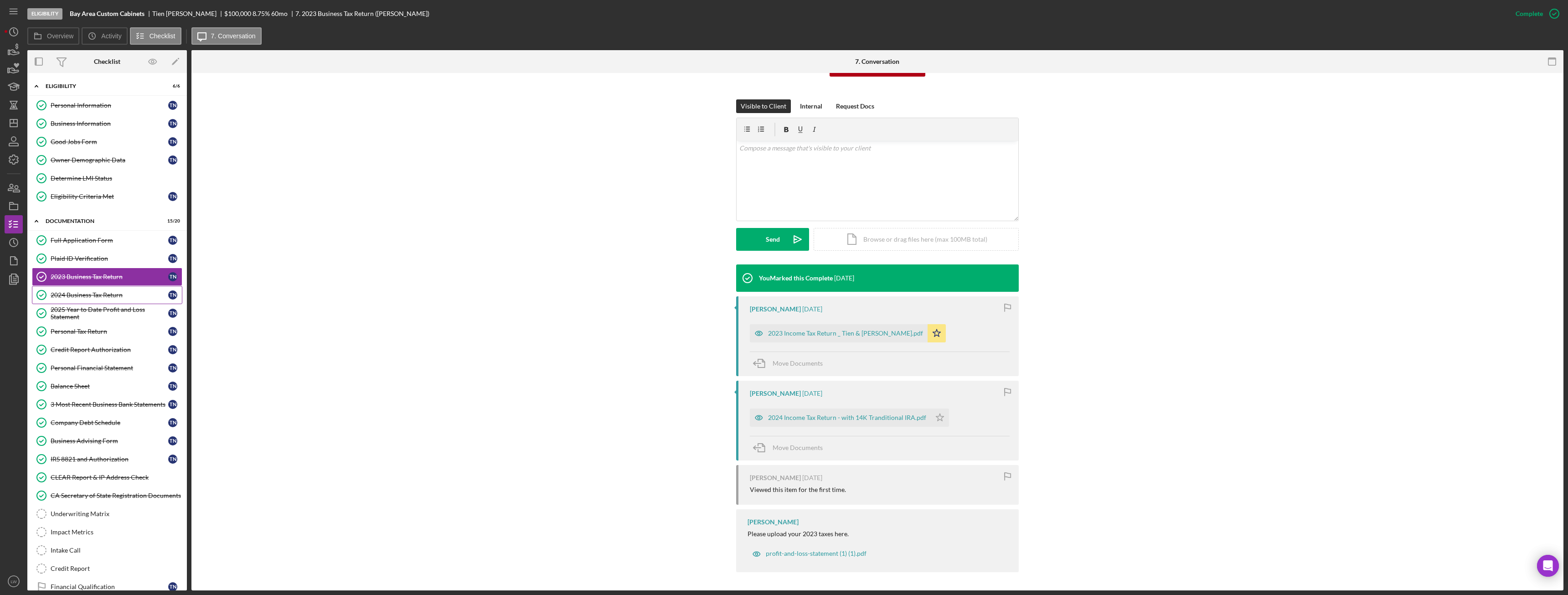
click at [70, 295] on div "2024 Business Tax Return" at bounding box center [109, 295] width 117 height 7
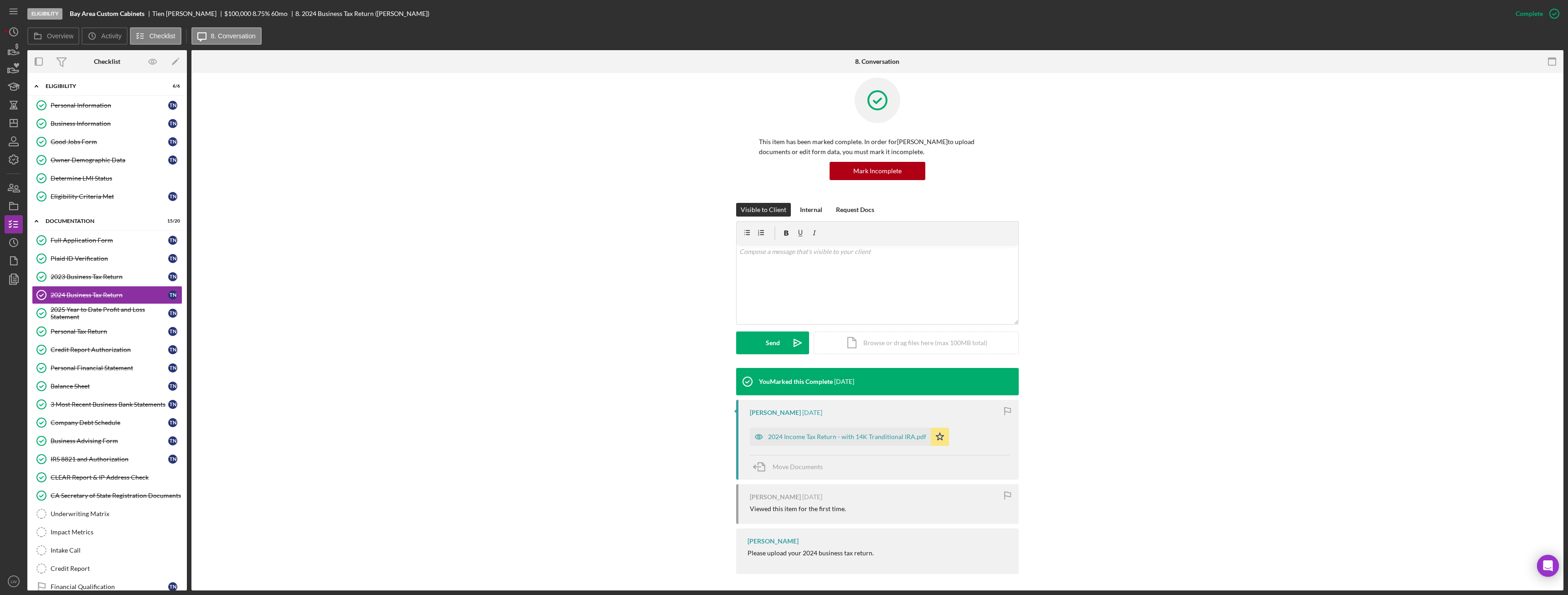
scroll to position [11, 0]
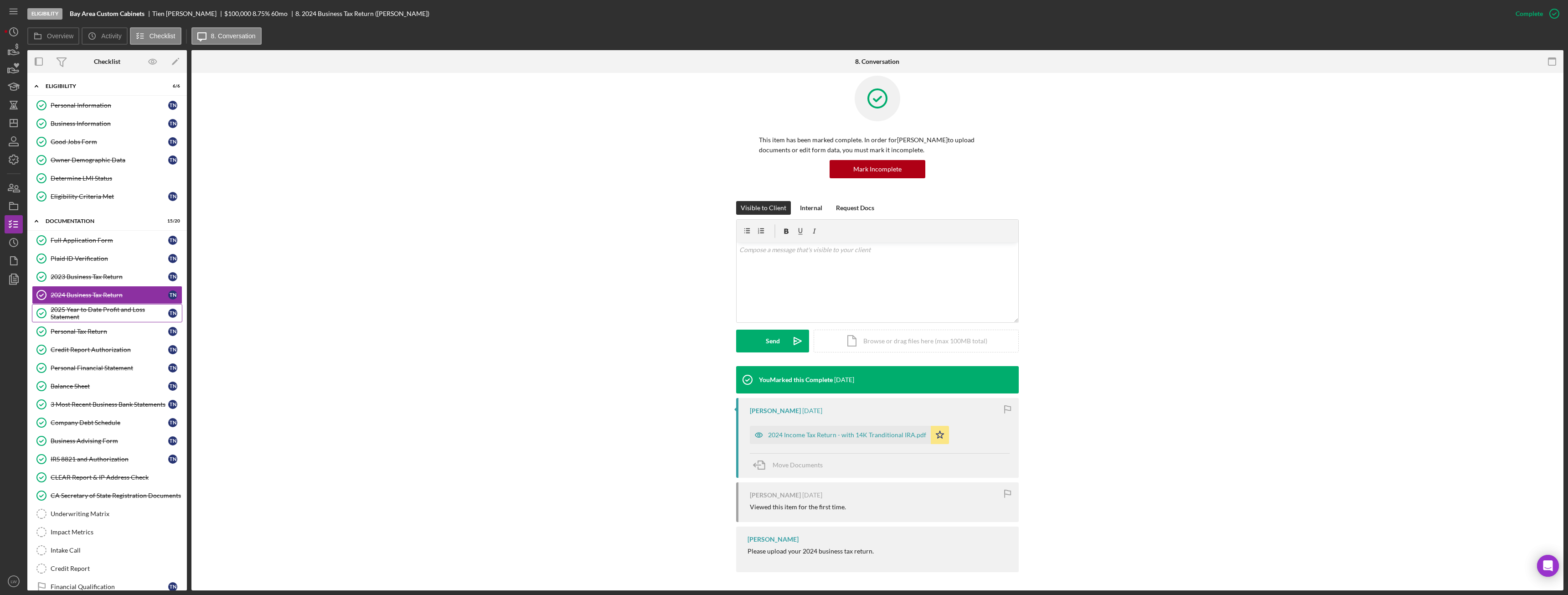
click at [72, 312] on div "2025 Year to Date Profit and Loss Statement" at bounding box center [109, 313] width 117 height 15
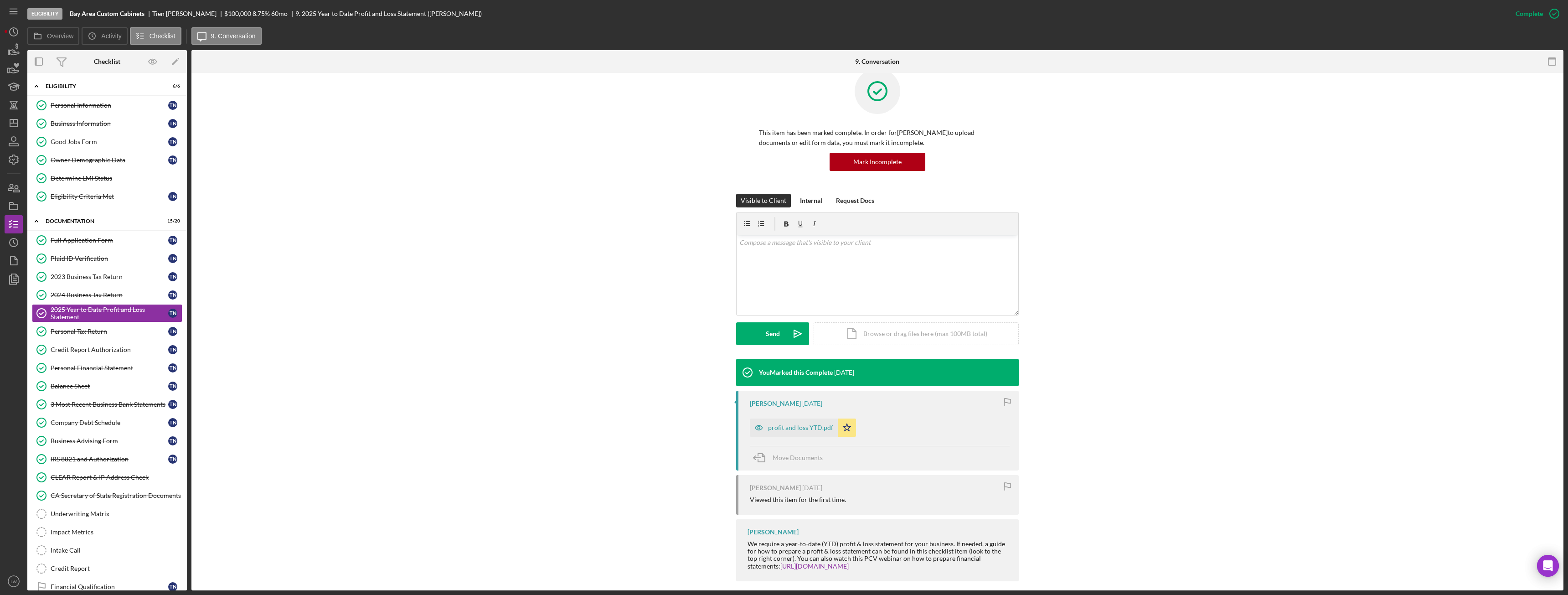
scroll to position [27, 0]
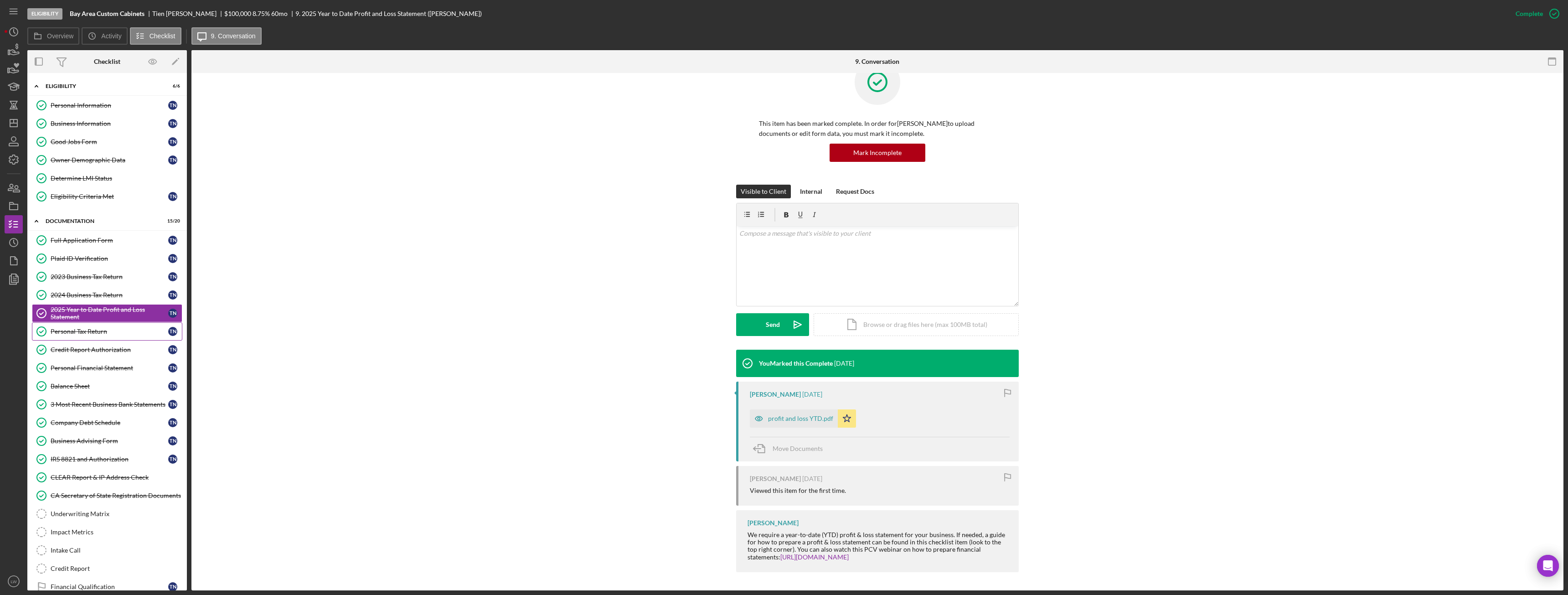
click at [83, 329] on div "Personal Tax Return" at bounding box center [109, 331] width 117 height 7
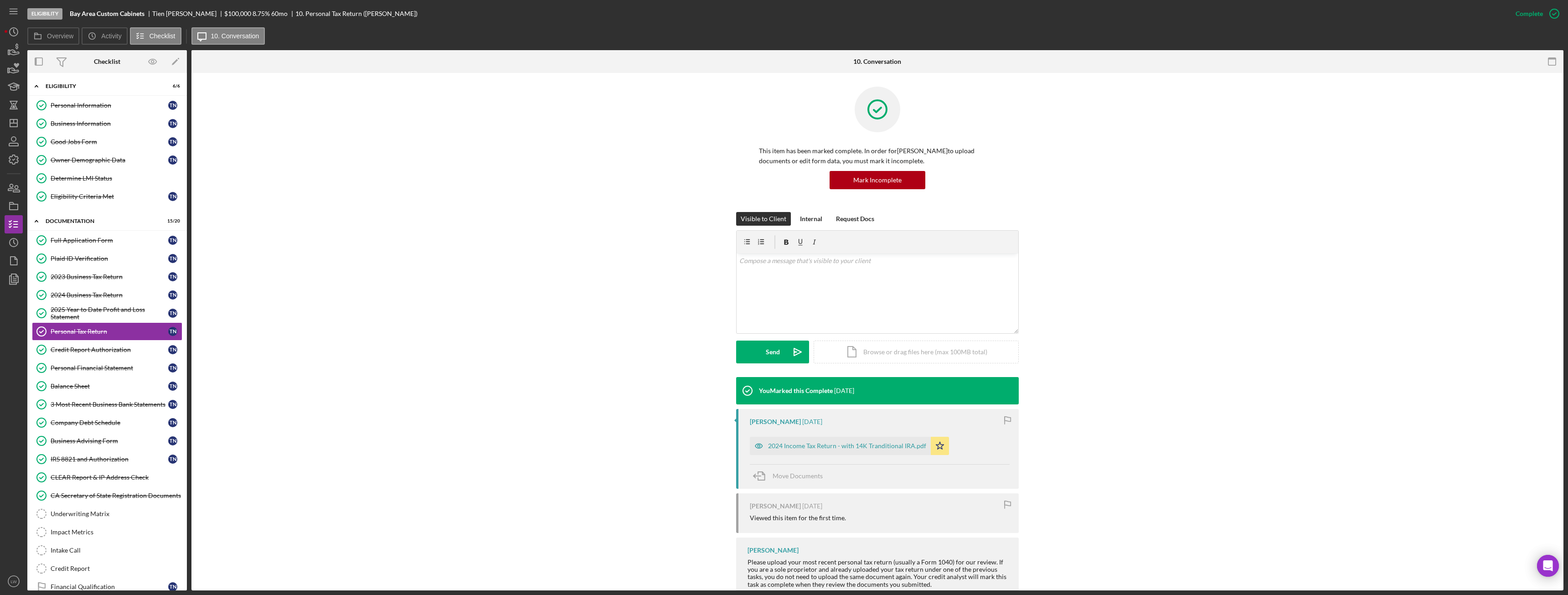
scroll to position [27, 0]
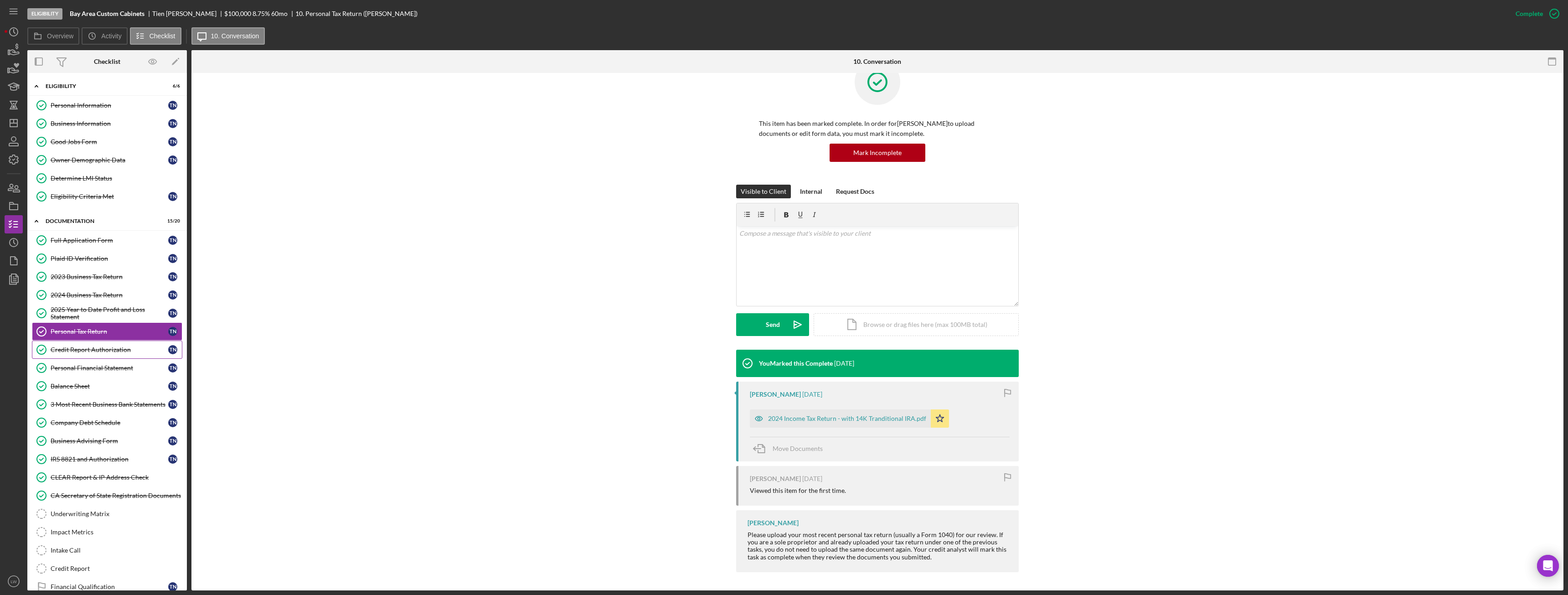
click at [80, 348] on div "Credit Report Authorization" at bounding box center [109, 350] width 117 height 7
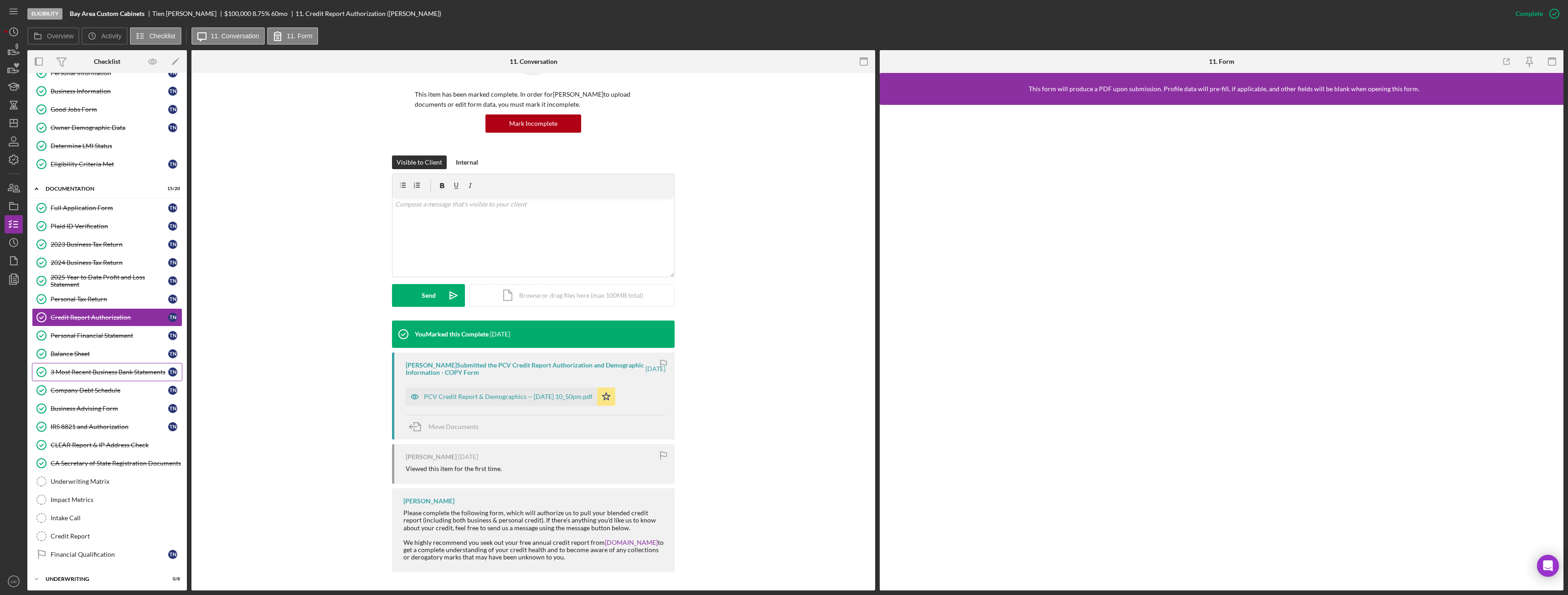
scroll to position [46, 0]
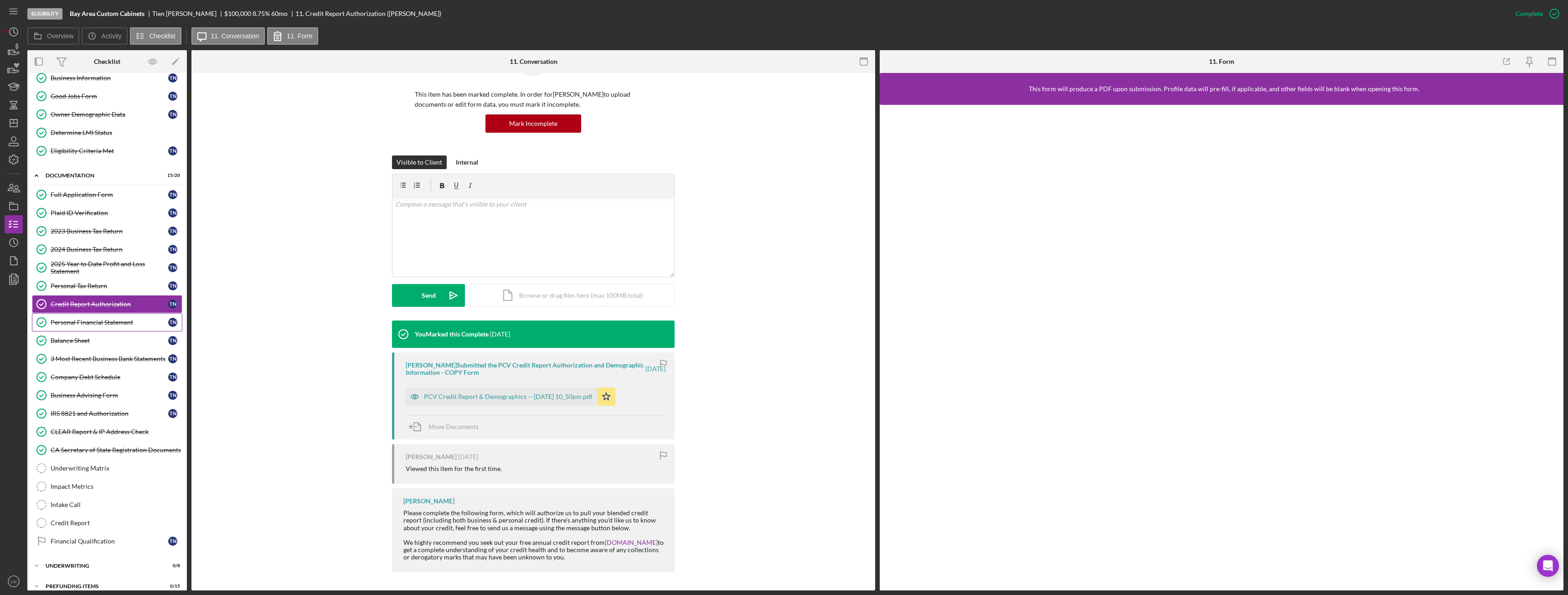
click at [114, 328] on link "Personal Financial Statement Personal Financial Statement T N" at bounding box center [107, 322] width 150 height 18
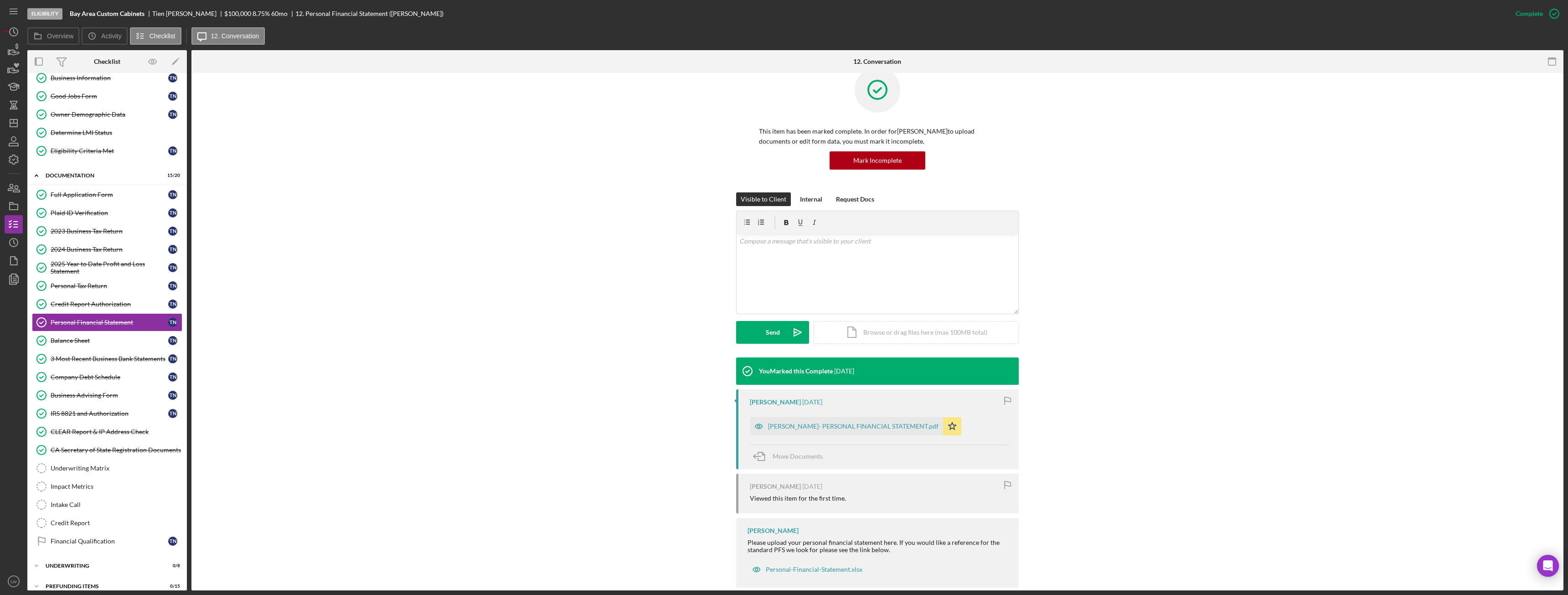
scroll to position [35, 0]
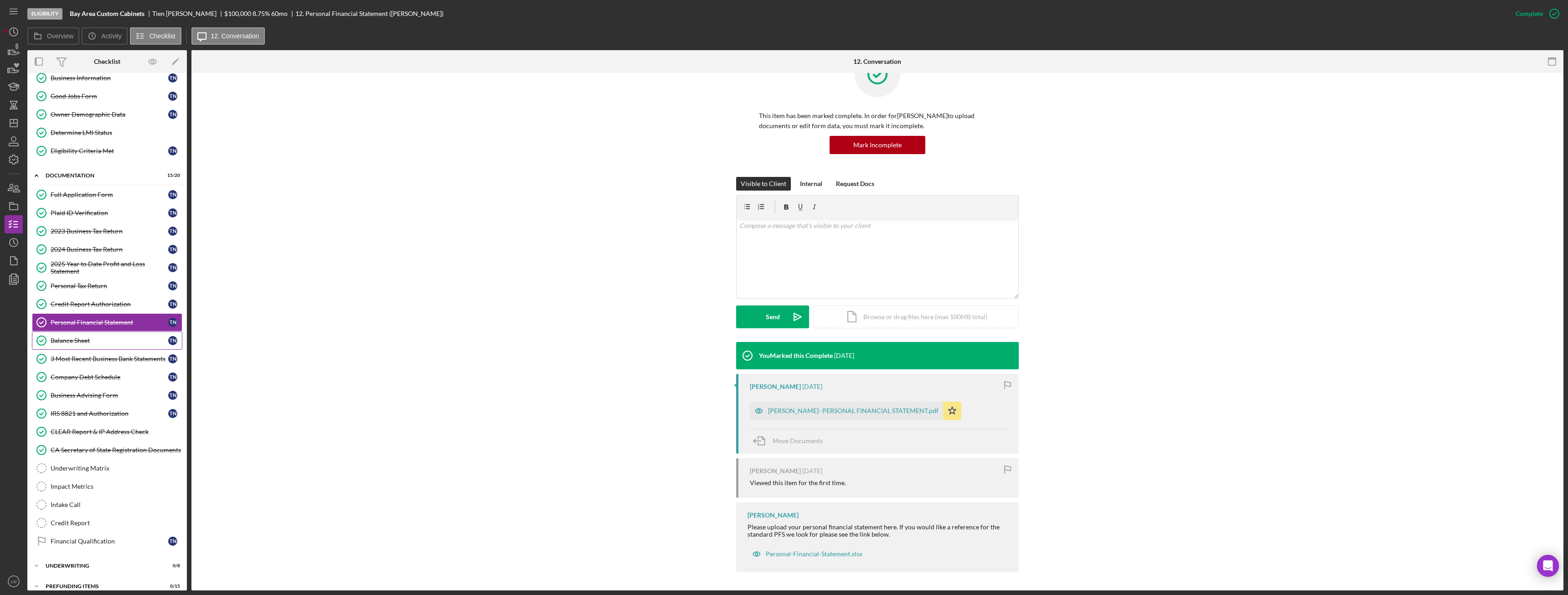
click at [96, 342] on div "Balance Sheet" at bounding box center [109, 340] width 117 height 7
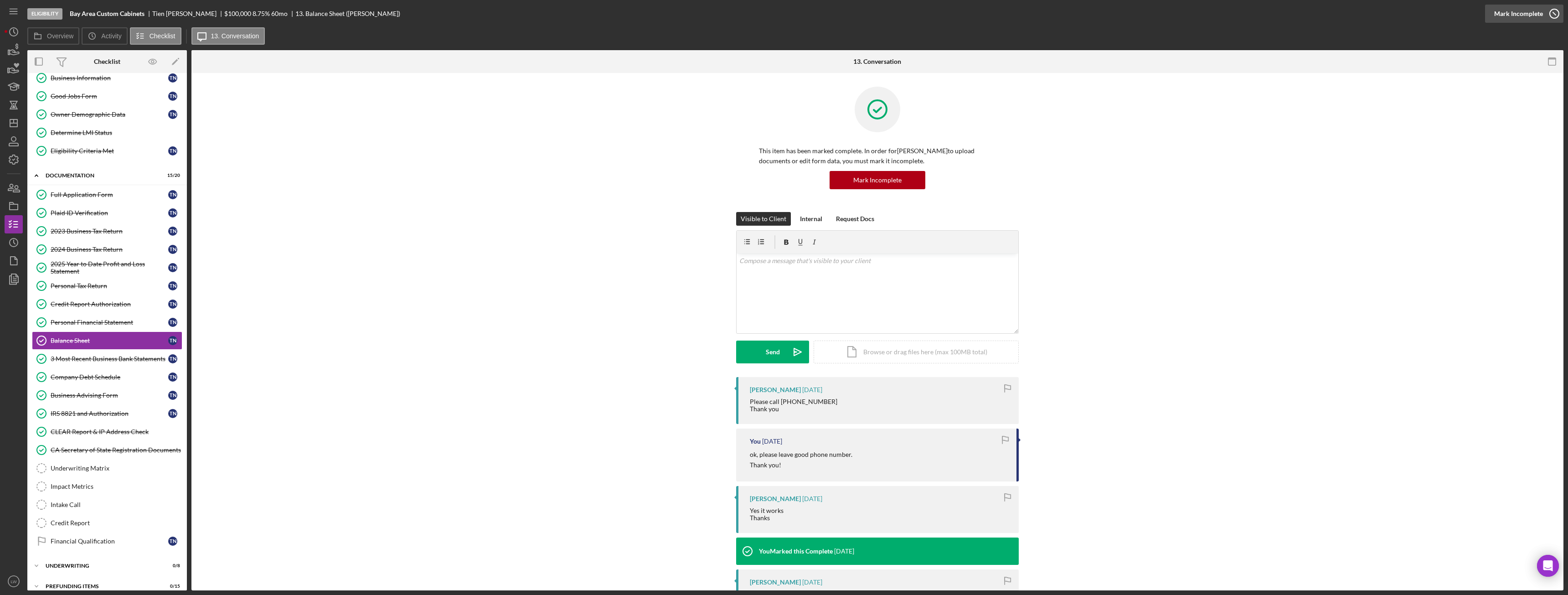
click at [1542, 15] on button "Complete Mark Incomplete" at bounding box center [1524, 13] width 79 height 18
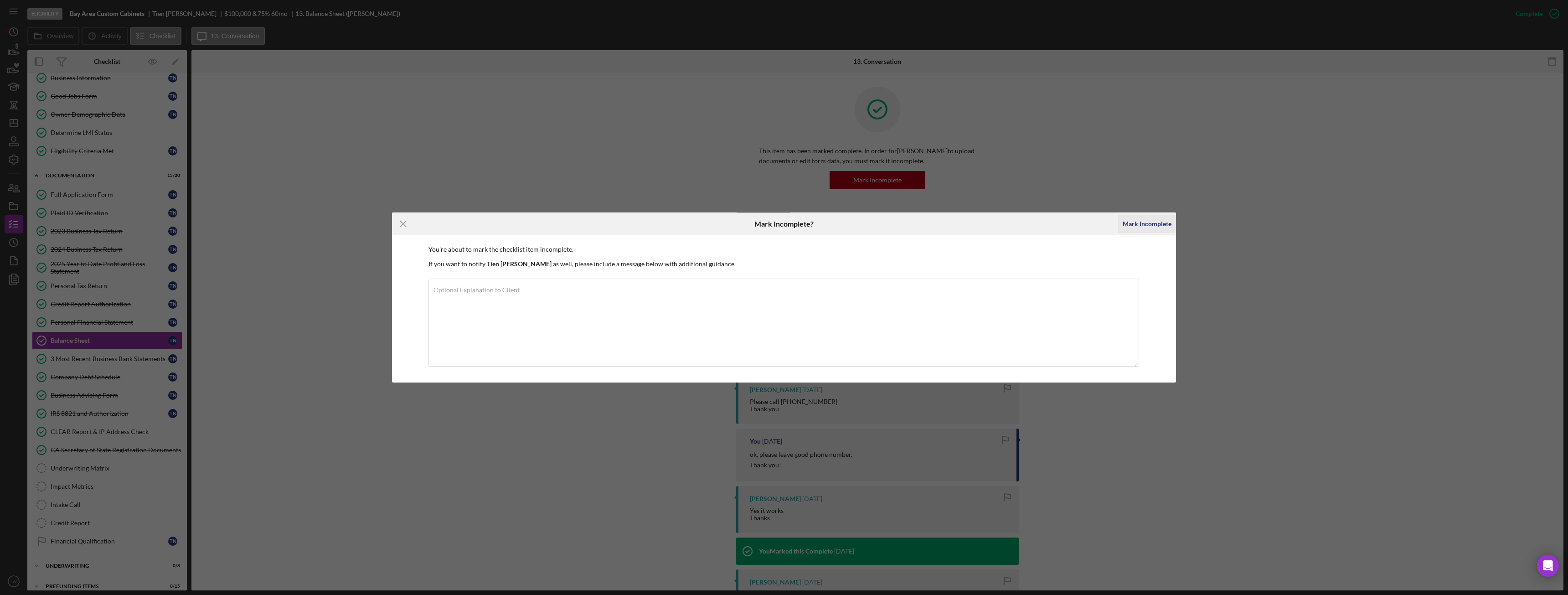
click at [1152, 231] on div "Mark Incomplete" at bounding box center [1147, 224] width 49 height 18
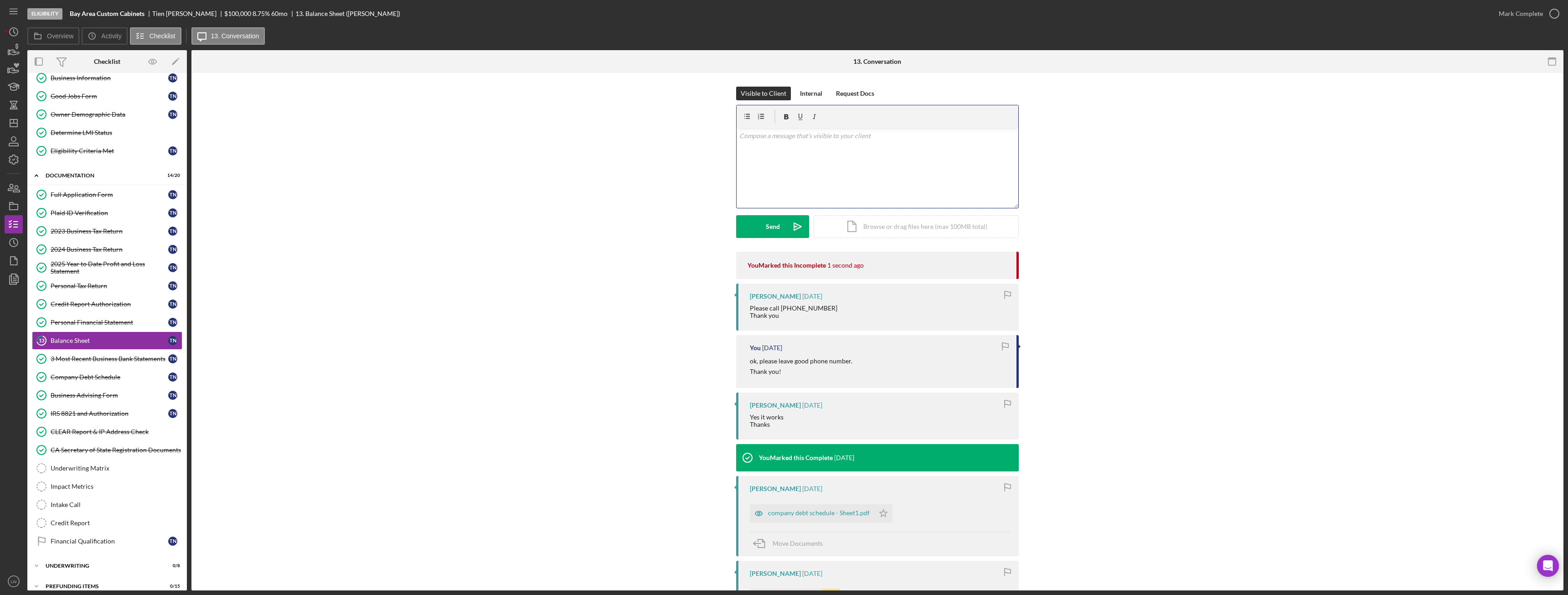
click at [895, 163] on div "v Color teal Color pink Remove color Add row above Add row below Add column bef…" at bounding box center [877, 167] width 282 height 80
click at [780, 146] on p "I need to ask an couple of questions. Can you please give me a time that you ar…" at bounding box center [878, 149] width 277 height 10
click at [978, 146] on p "I need to ask a couple of questions. Can you please give me a time that you are…" at bounding box center [878, 149] width 277 height 10
click at [998, 152] on p "I need to ask a couple of questions. Can you please give me a time that you are…" at bounding box center [878, 149] width 277 height 10
click at [768, 224] on div "Send" at bounding box center [772, 226] width 14 height 23
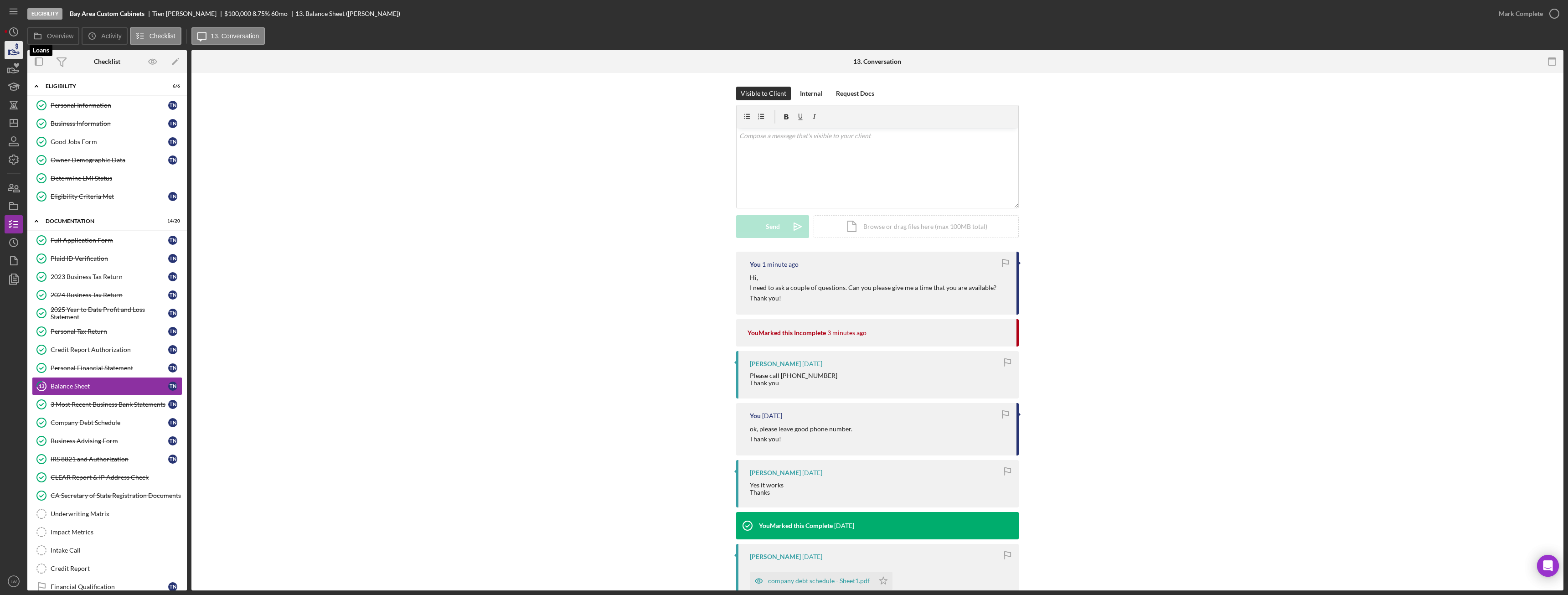
click at [15, 48] on icon "button" at bounding box center [13, 50] width 23 height 23
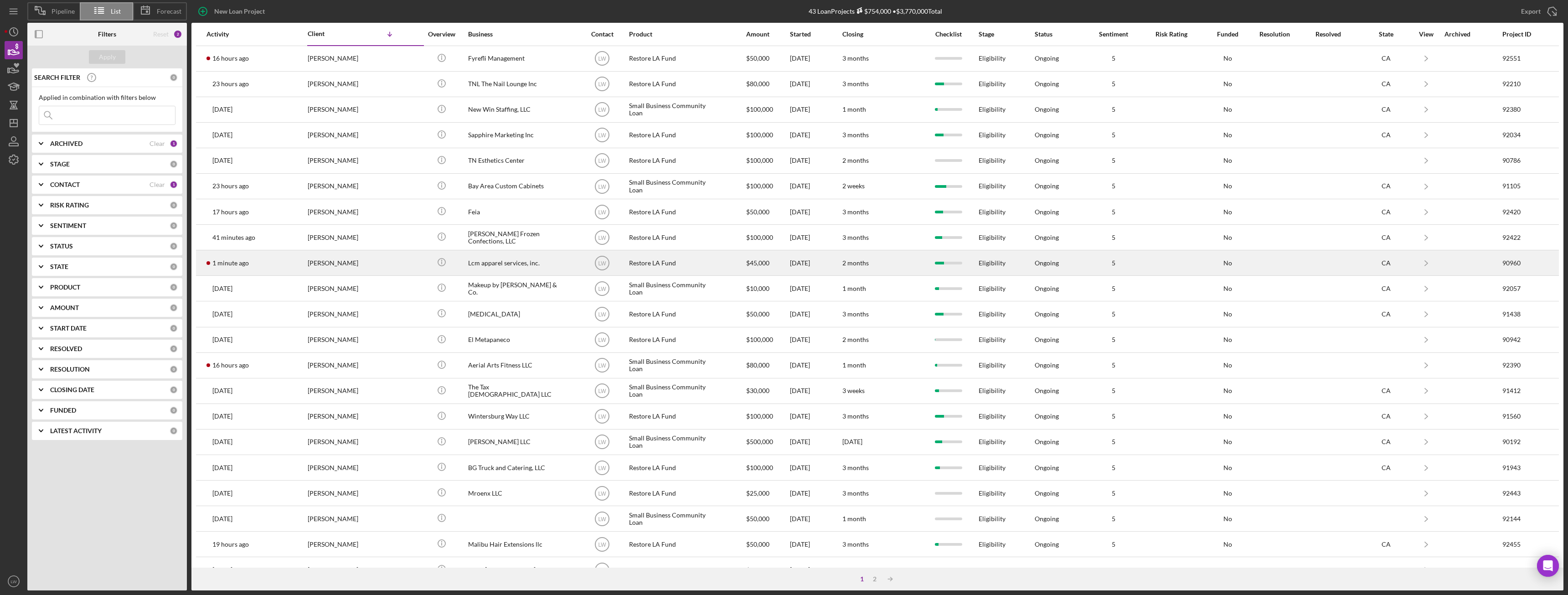
click at [361, 267] on div "[PERSON_NAME]" at bounding box center [353, 263] width 91 height 24
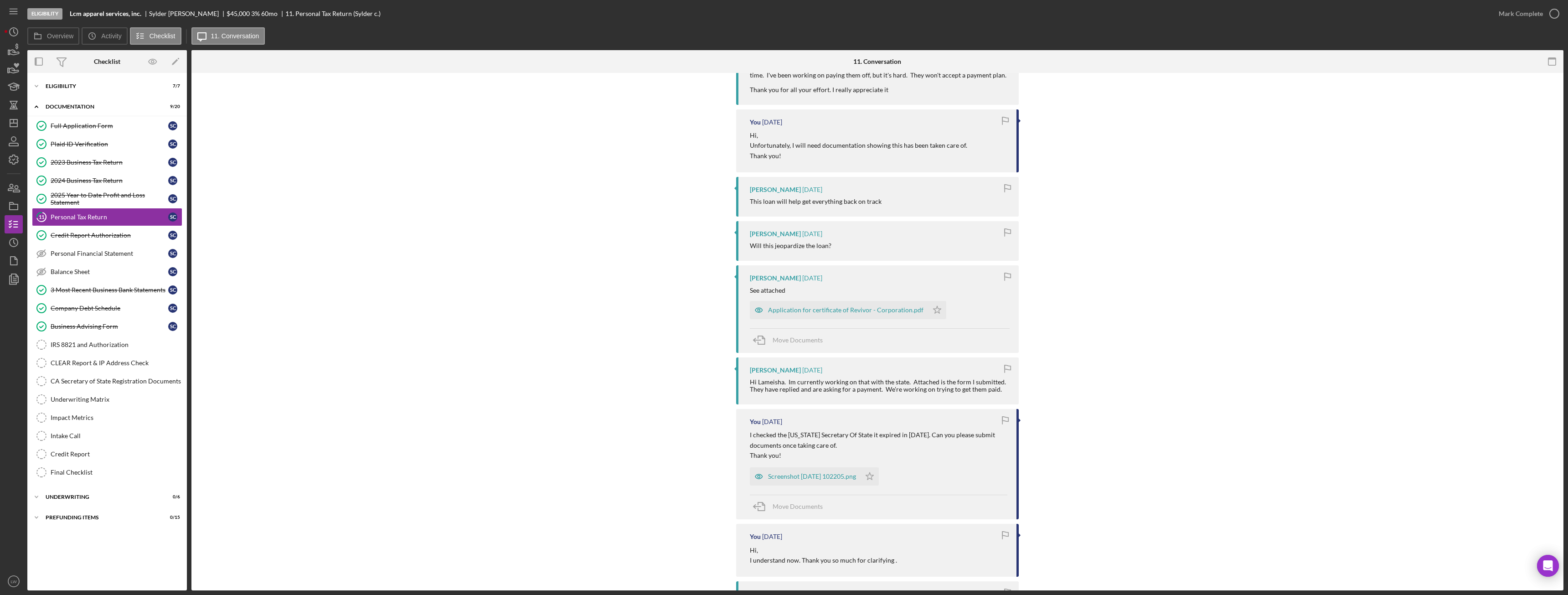
scroll to position [273, 0]
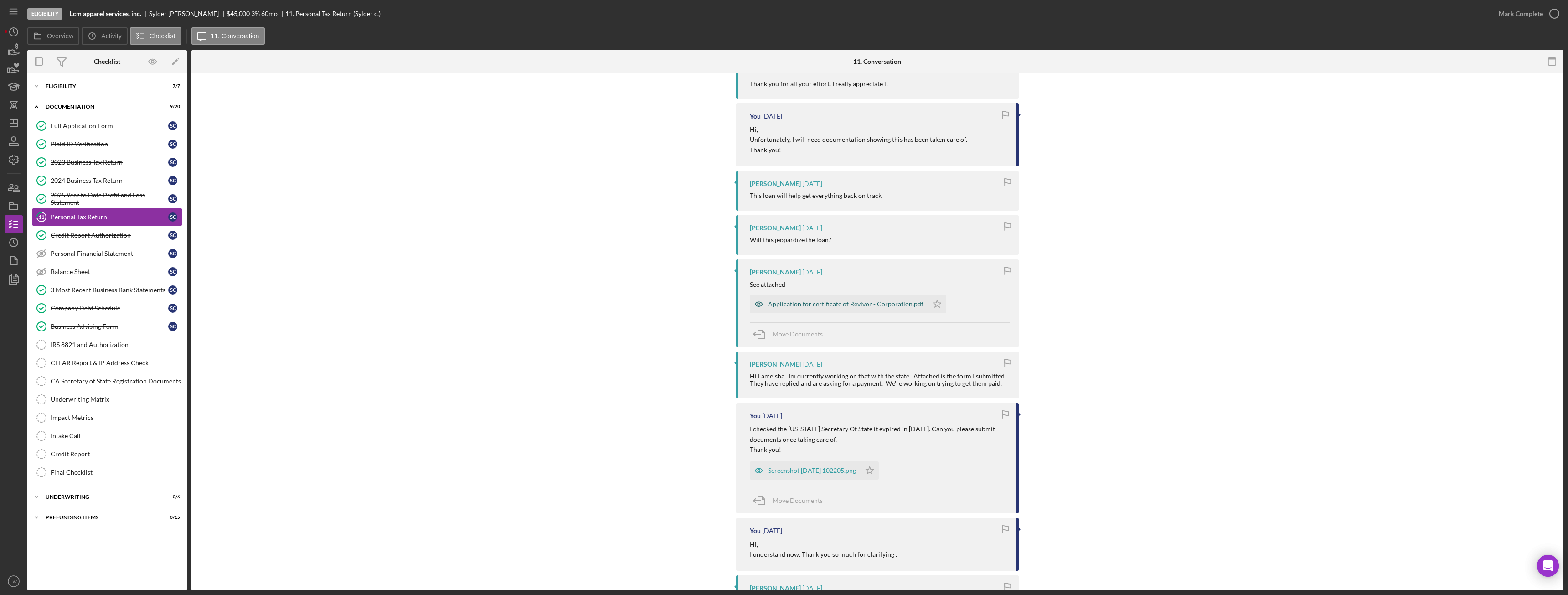
click at [846, 309] on div "Application for certificate of Revivor - Corporation.pdf" at bounding box center [839, 304] width 178 height 18
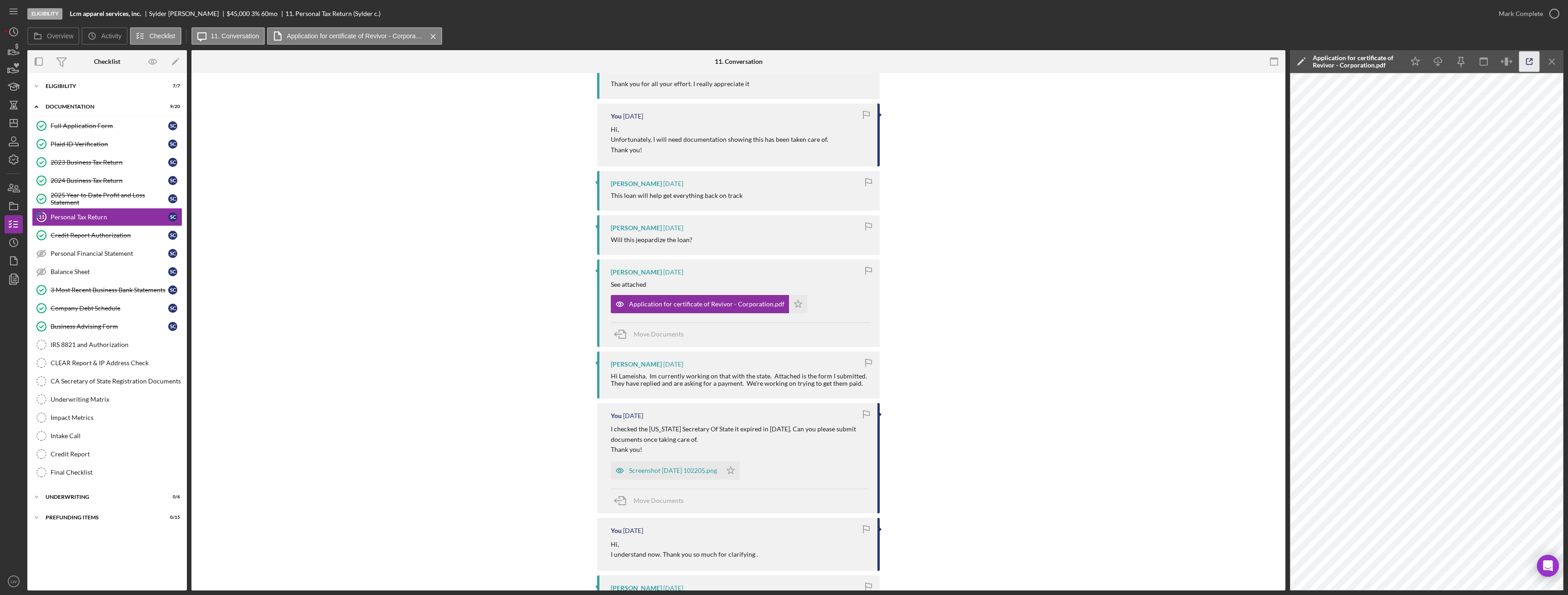
click at [1536, 62] on div "Icon/Star Icon/Download Icon/Menu Close" at bounding box center [1483, 61] width 159 height 23
click at [1556, 63] on icon "Icon/Menu Close" at bounding box center [1552, 62] width 21 height 21
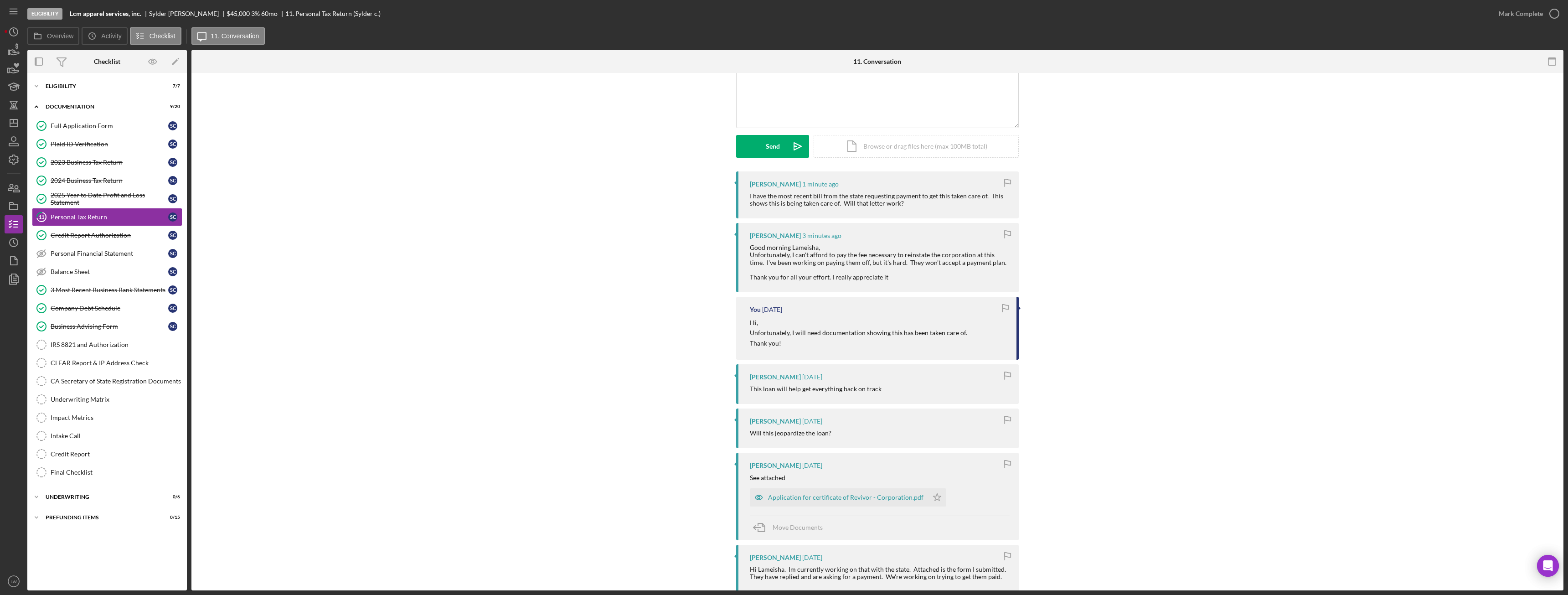
scroll to position [0, 0]
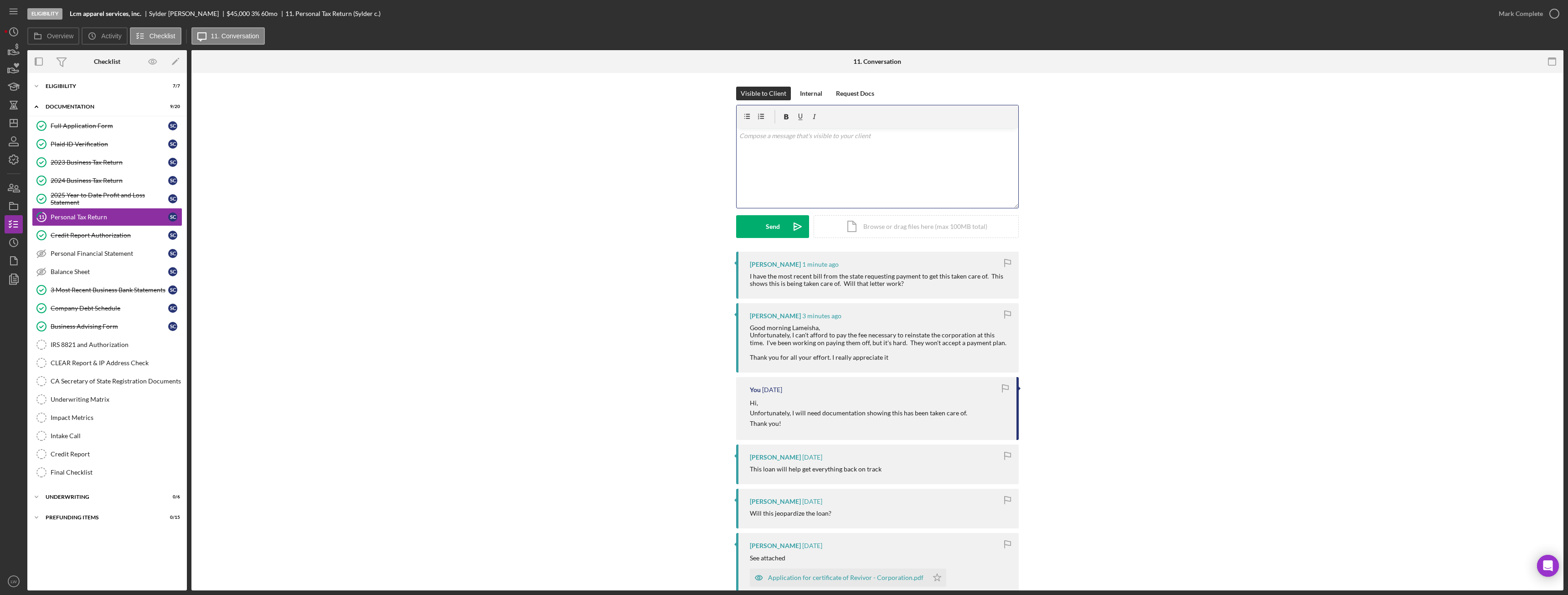
click at [930, 167] on div "v Color teal Color pink Remove color Add row above Add row below Add column bef…" at bounding box center [877, 167] width 282 height 80
click at [793, 226] on icon "Icon/icon-invite-send" at bounding box center [797, 226] width 23 height 23
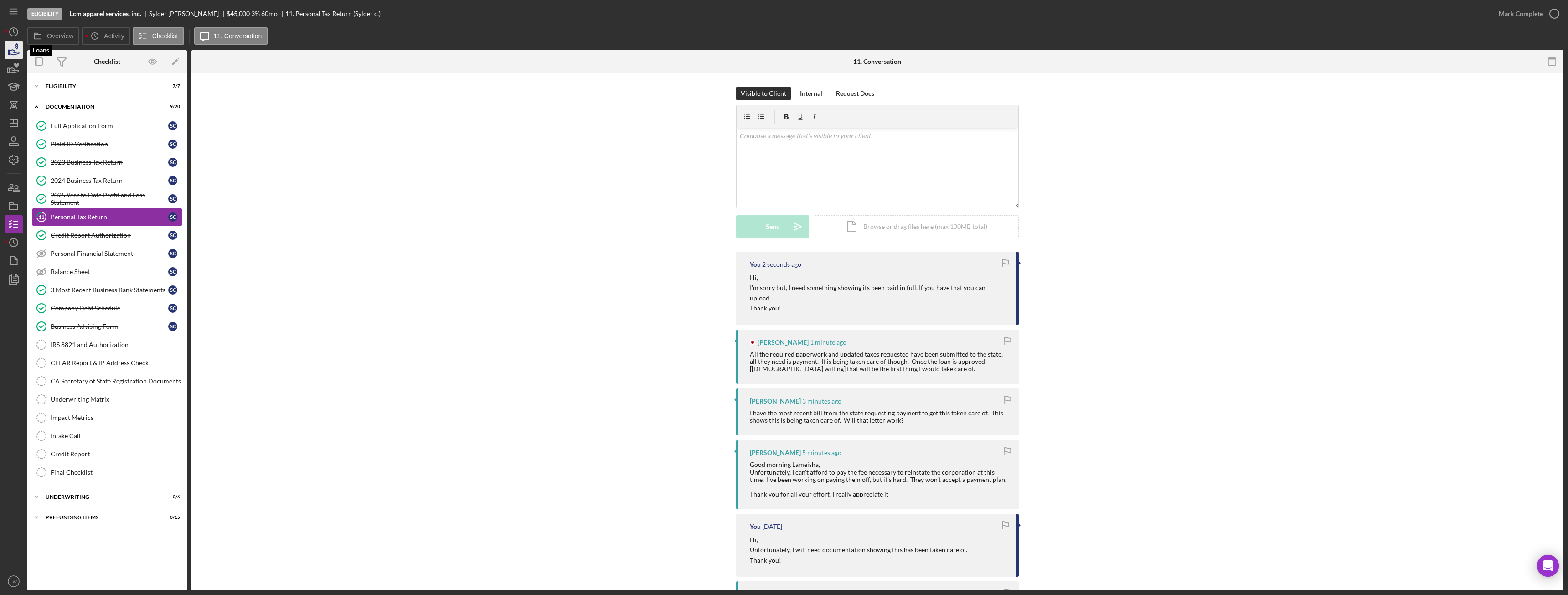
click at [12, 48] on icon "button" at bounding box center [13, 50] width 23 height 23
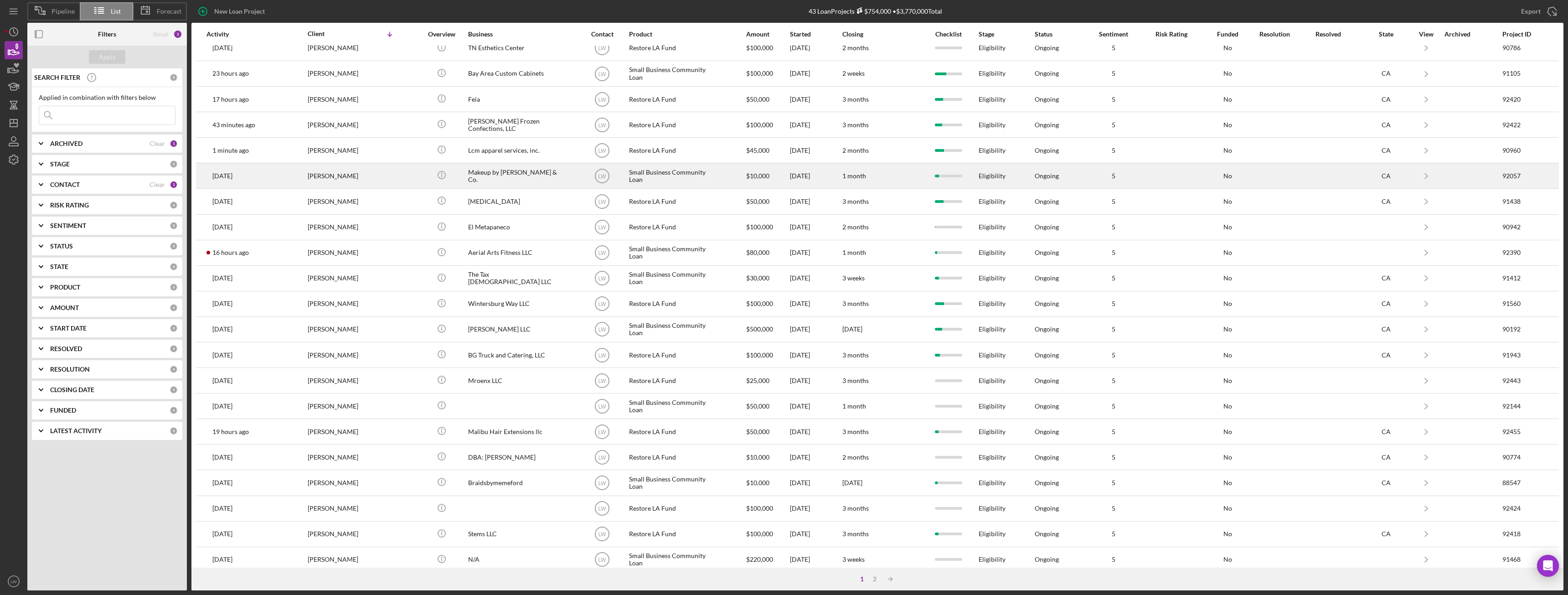
scroll to position [122, 0]
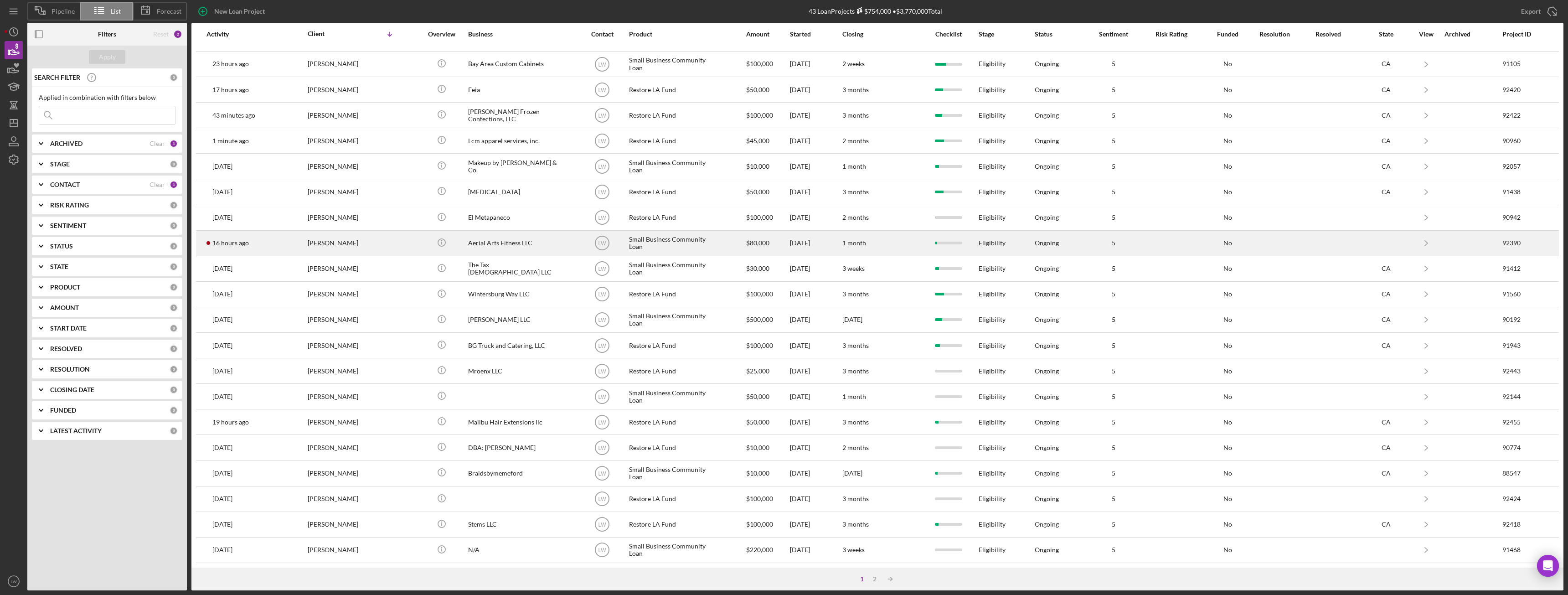
click at [365, 246] on div "[PERSON_NAME]" at bounding box center [353, 244] width 91 height 24
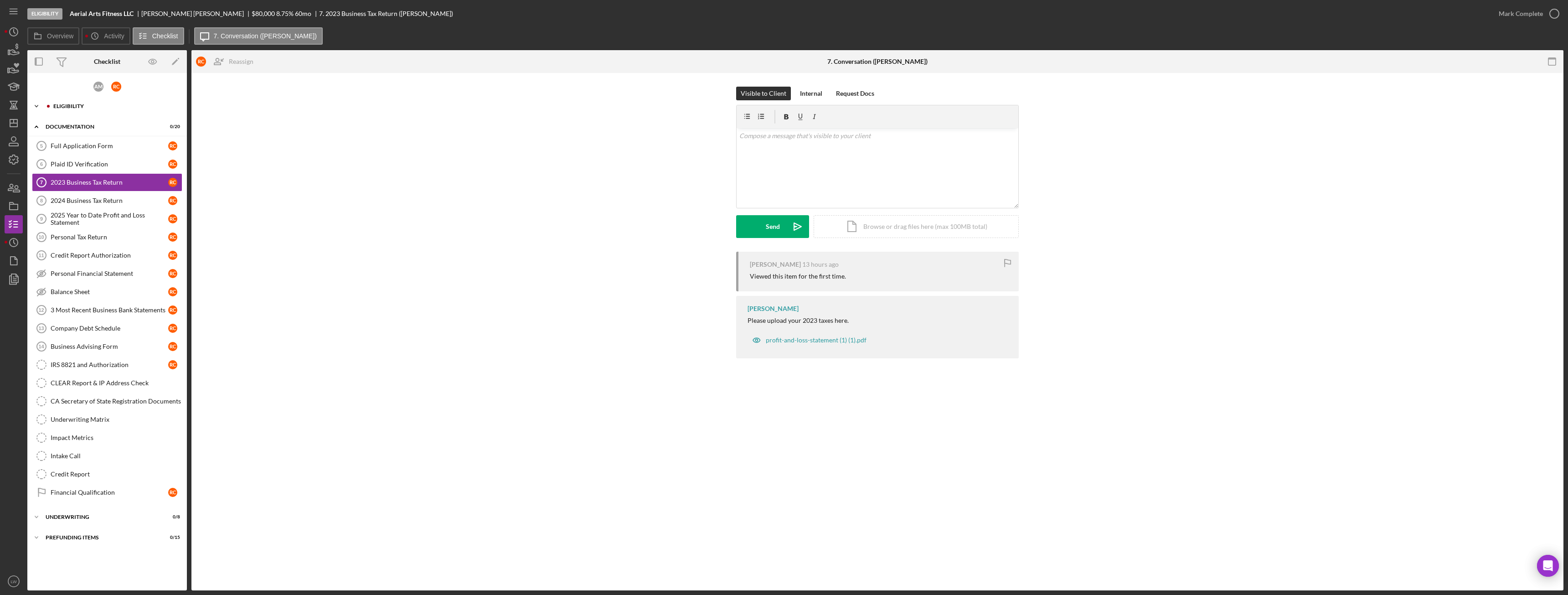
click at [103, 99] on div "Icon/Expander Eligibility 4 / 6" at bounding box center [107, 107] width 159 height 18
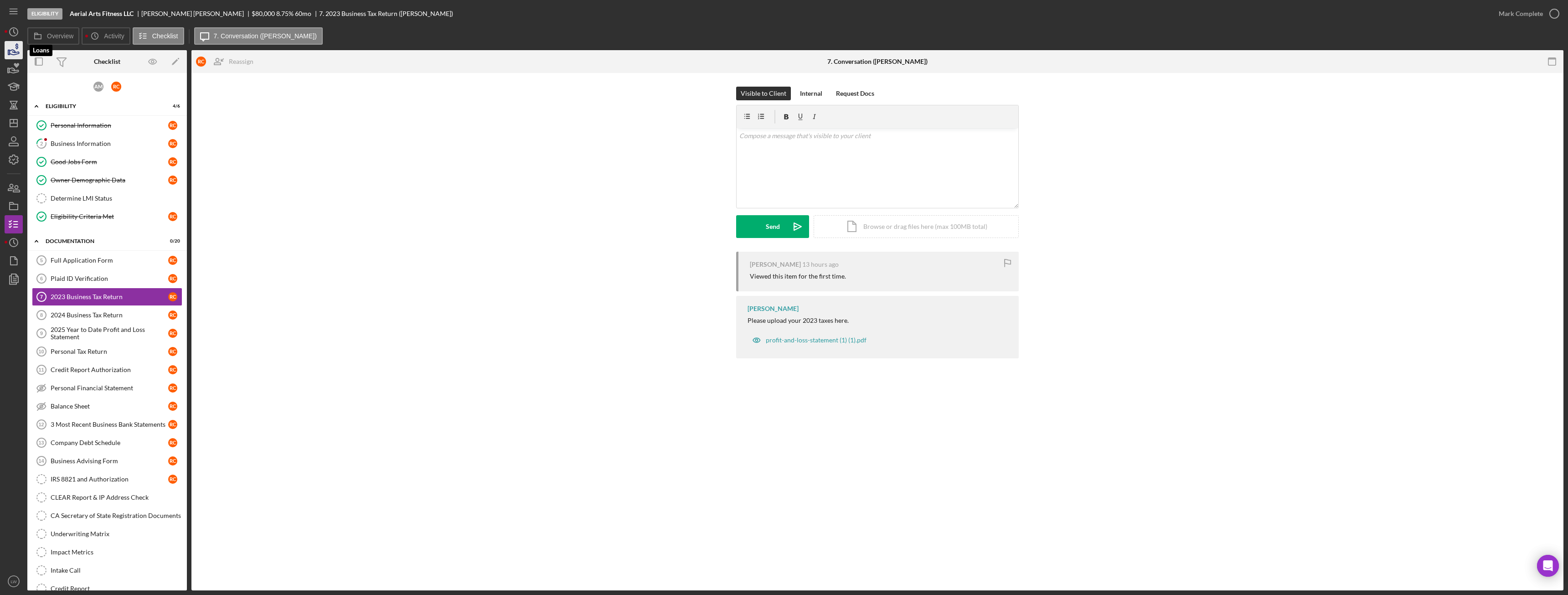
click at [9, 48] on icon "button" at bounding box center [13, 50] width 23 height 23
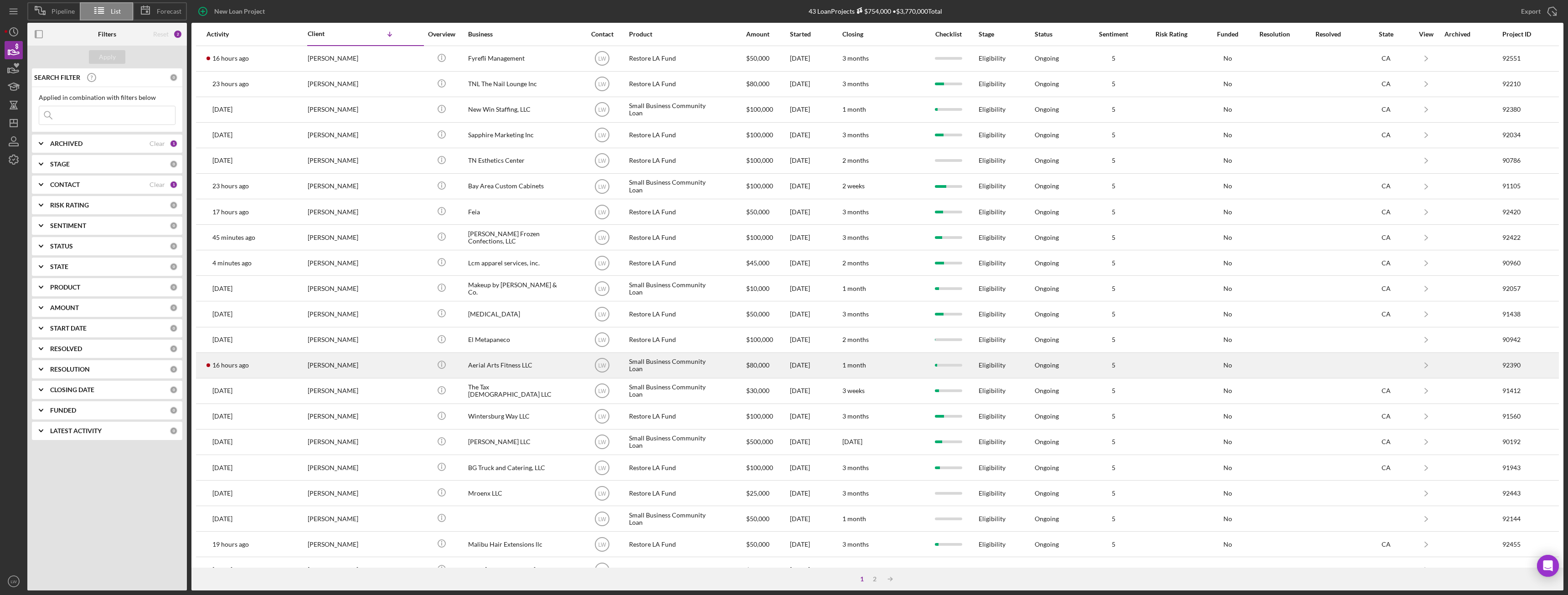
click at [342, 367] on div "[PERSON_NAME]" at bounding box center [353, 365] width 91 height 24
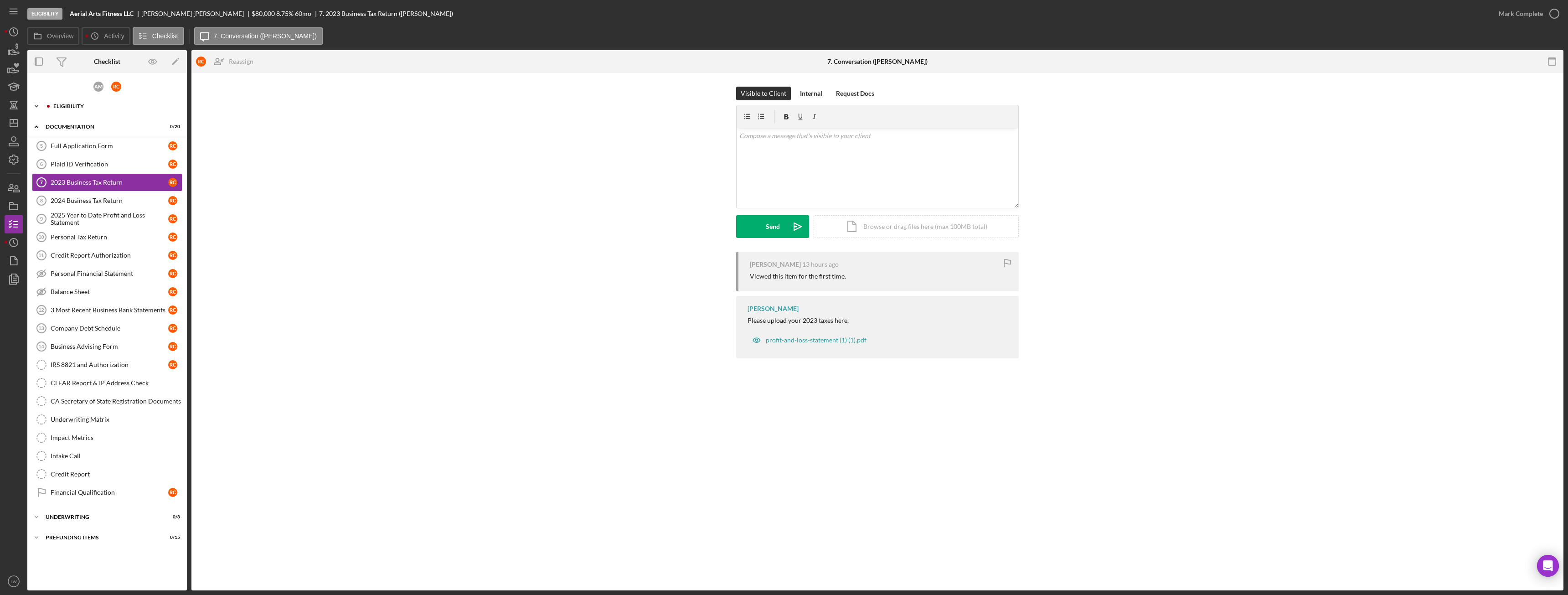
click at [110, 105] on div "Eligibility" at bounding box center [114, 106] width 122 height 5
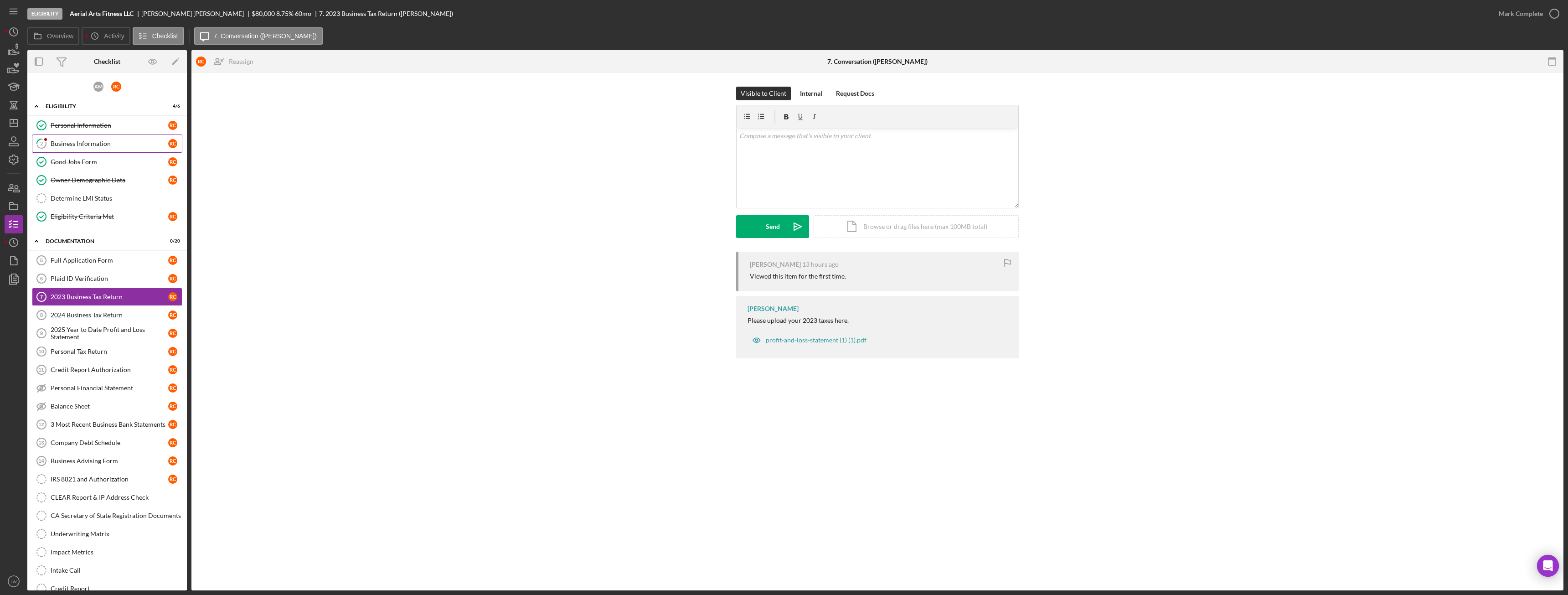
click at [101, 141] on div "Business Information" at bounding box center [109, 144] width 117 height 7
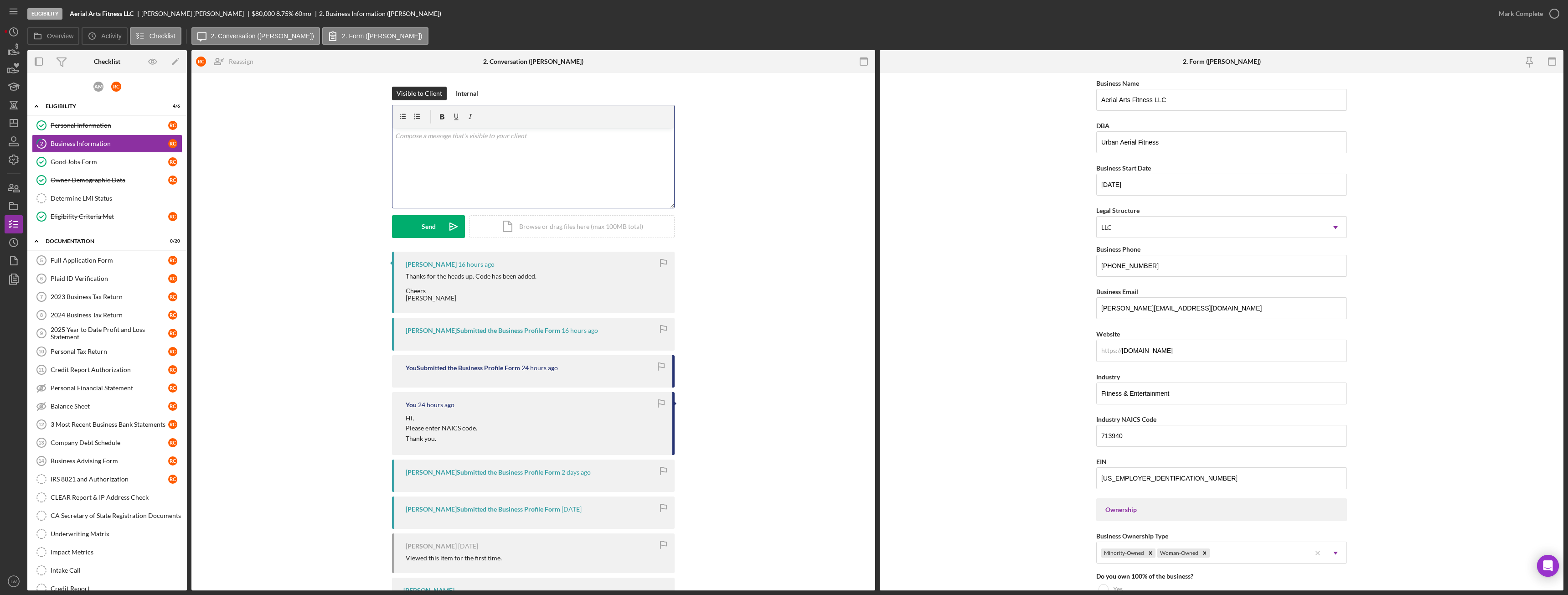
click at [533, 174] on div "v Color teal Color pink Remove color Add row above Add row below Add column bef…" at bounding box center [533, 167] width 282 height 80
click at [437, 231] on button "Send Icon/icon-invite-send" at bounding box center [429, 226] width 73 height 23
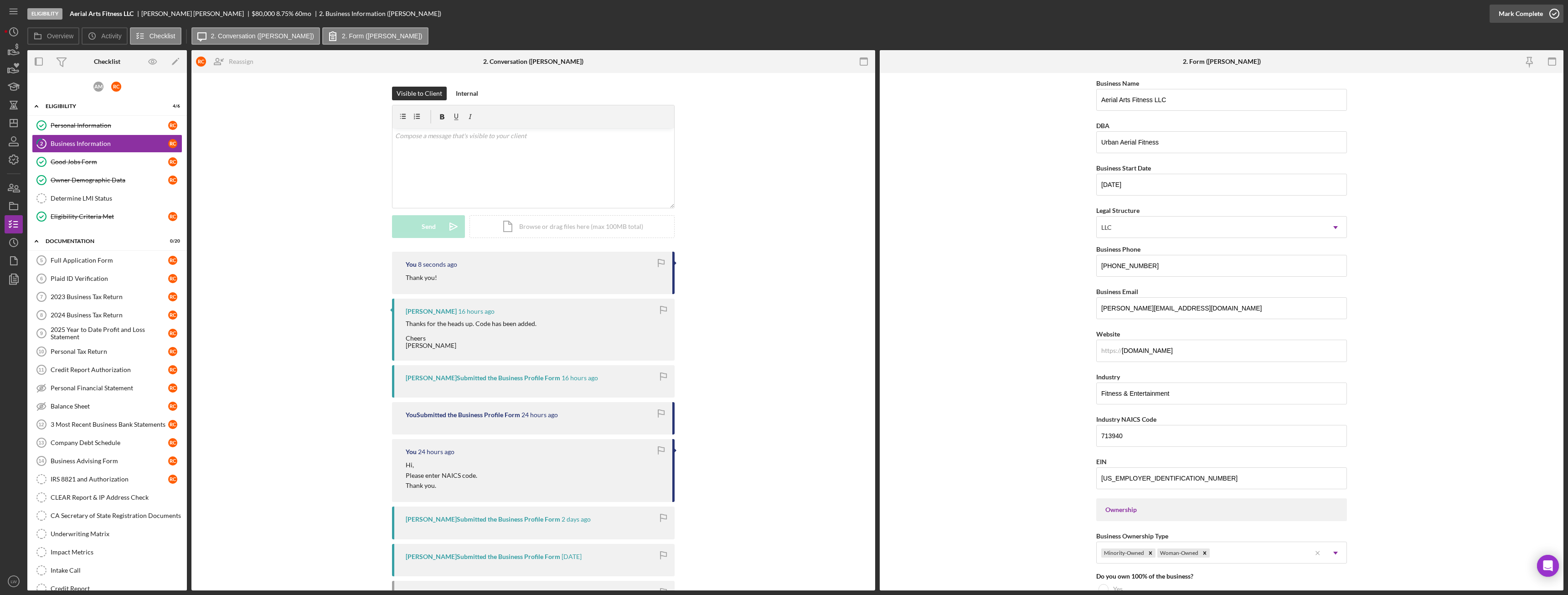
click at [1525, 10] on div "Mark Complete" at bounding box center [1521, 13] width 44 height 18
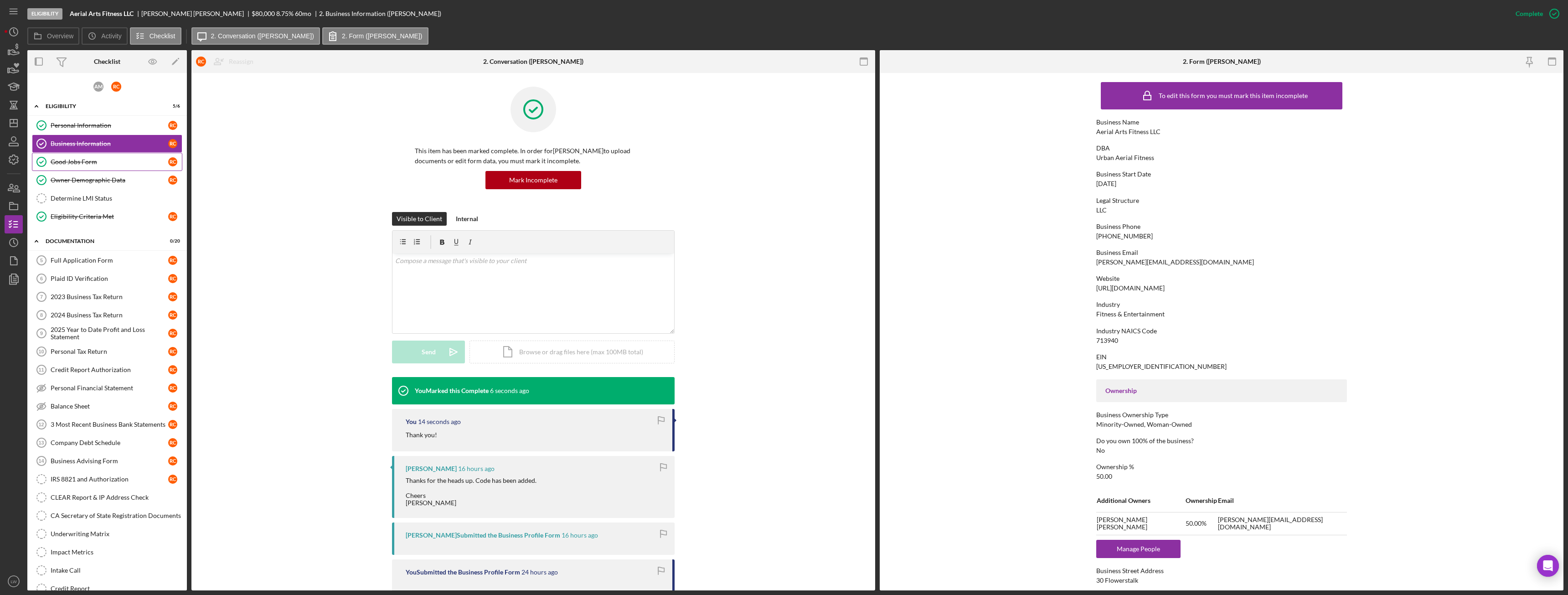
click at [111, 157] on link "Good Jobs Form Good Jobs Form R C" at bounding box center [107, 162] width 150 height 18
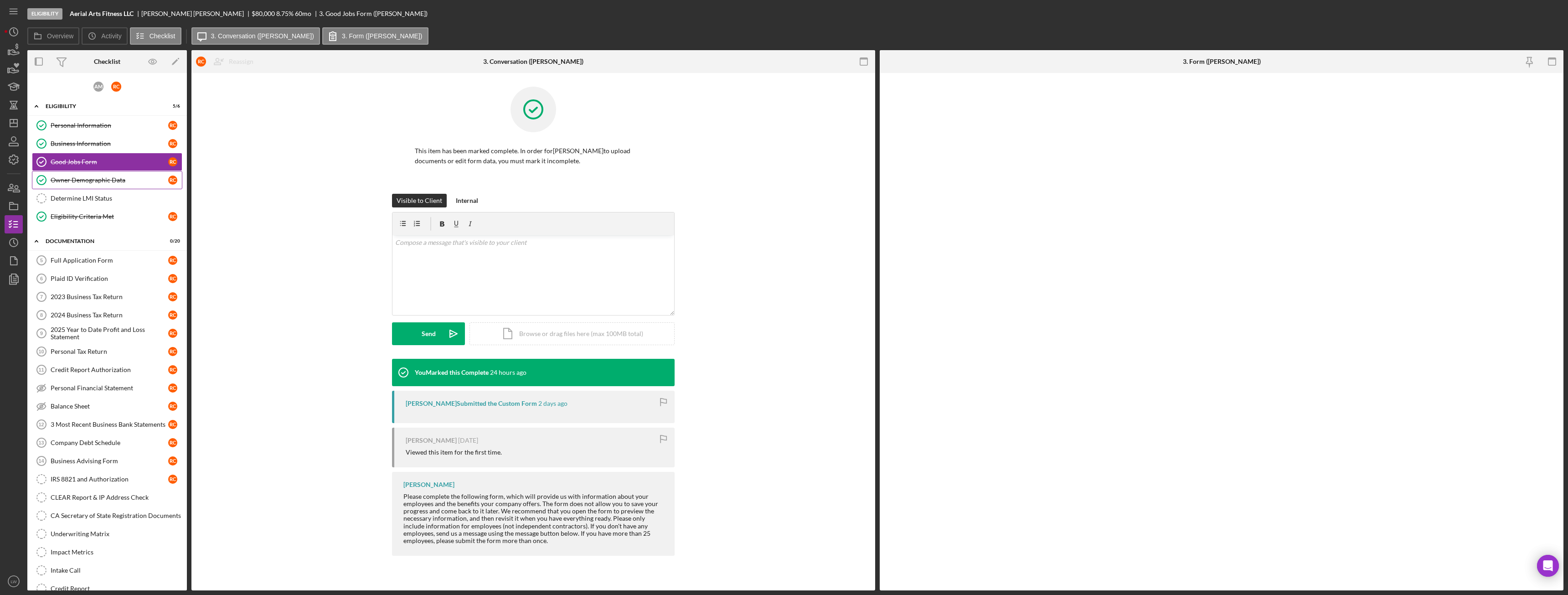
click at [100, 174] on link "Owner Demographic Data Owner Demographic Data R C" at bounding box center [107, 180] width 150 height 18
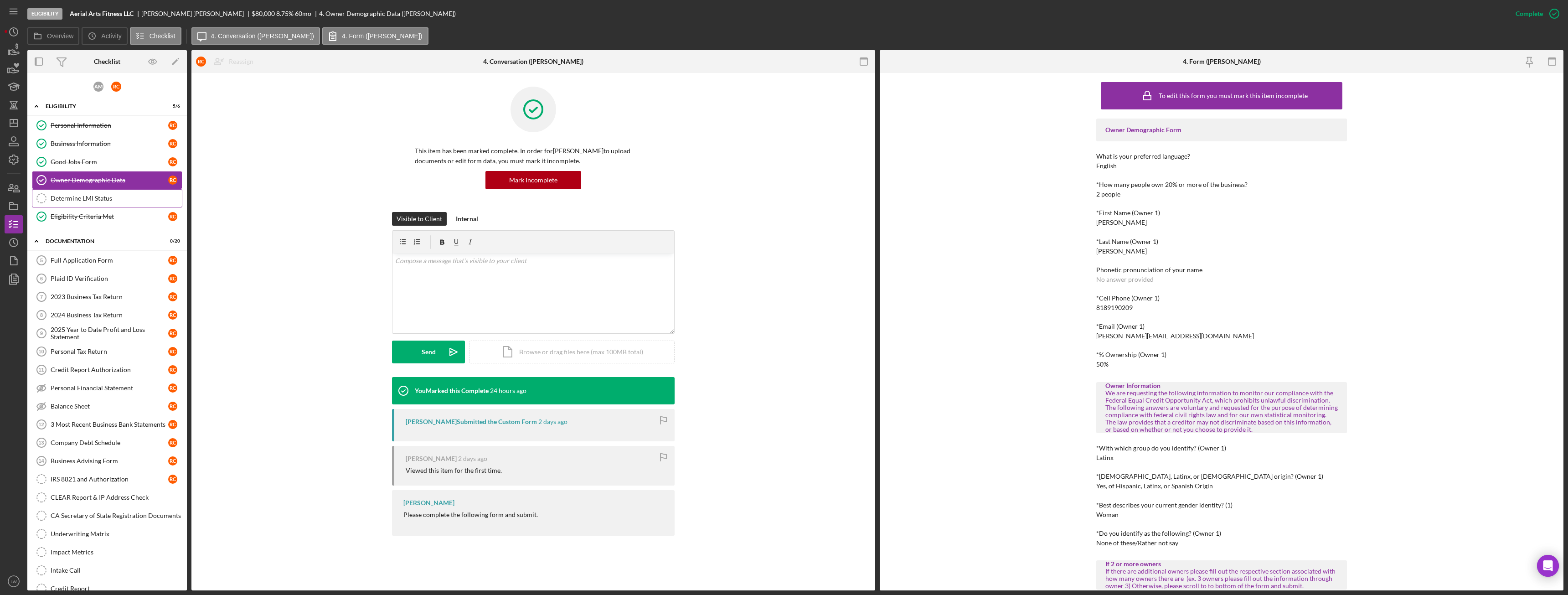
click at [97, 204] on link "Determine LMI Status Determine LMI Status" at bounding box center [107, 199] width 150 height 18
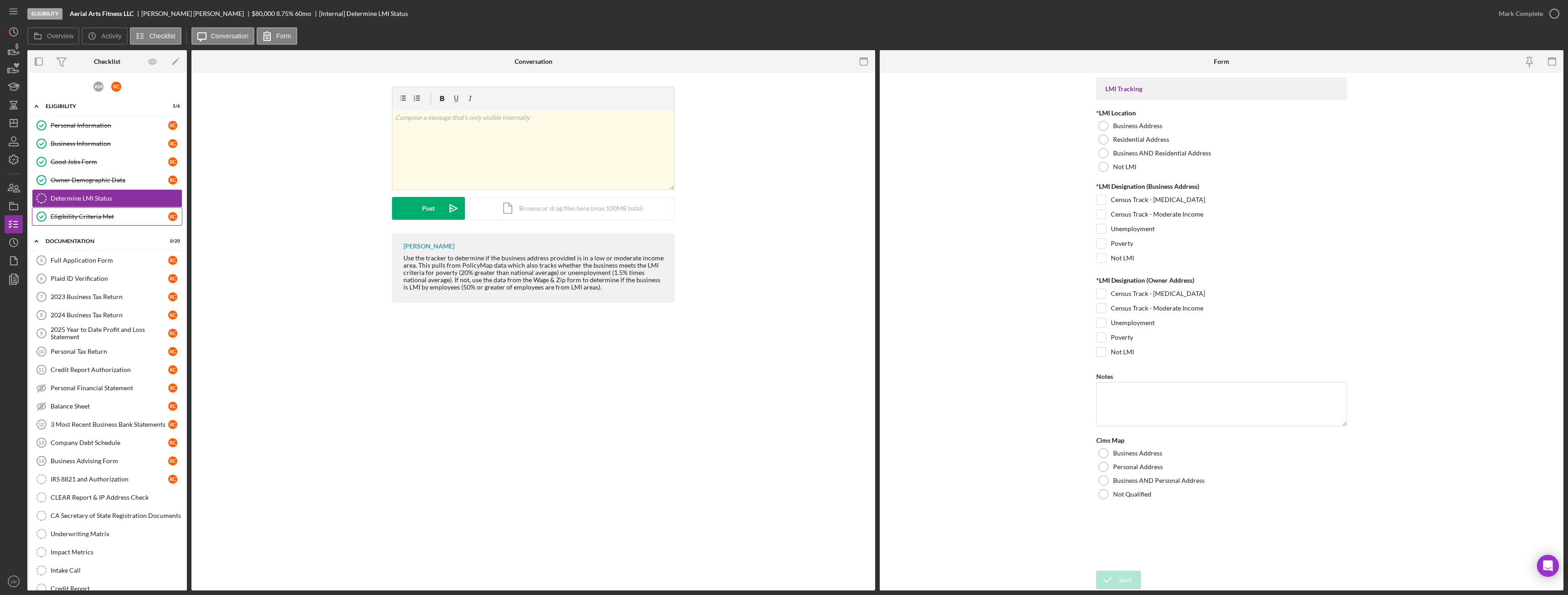
click at [102, 220] on div "Eligibility Criteria Met" at bounding box center [109, 217] width 117 height 7
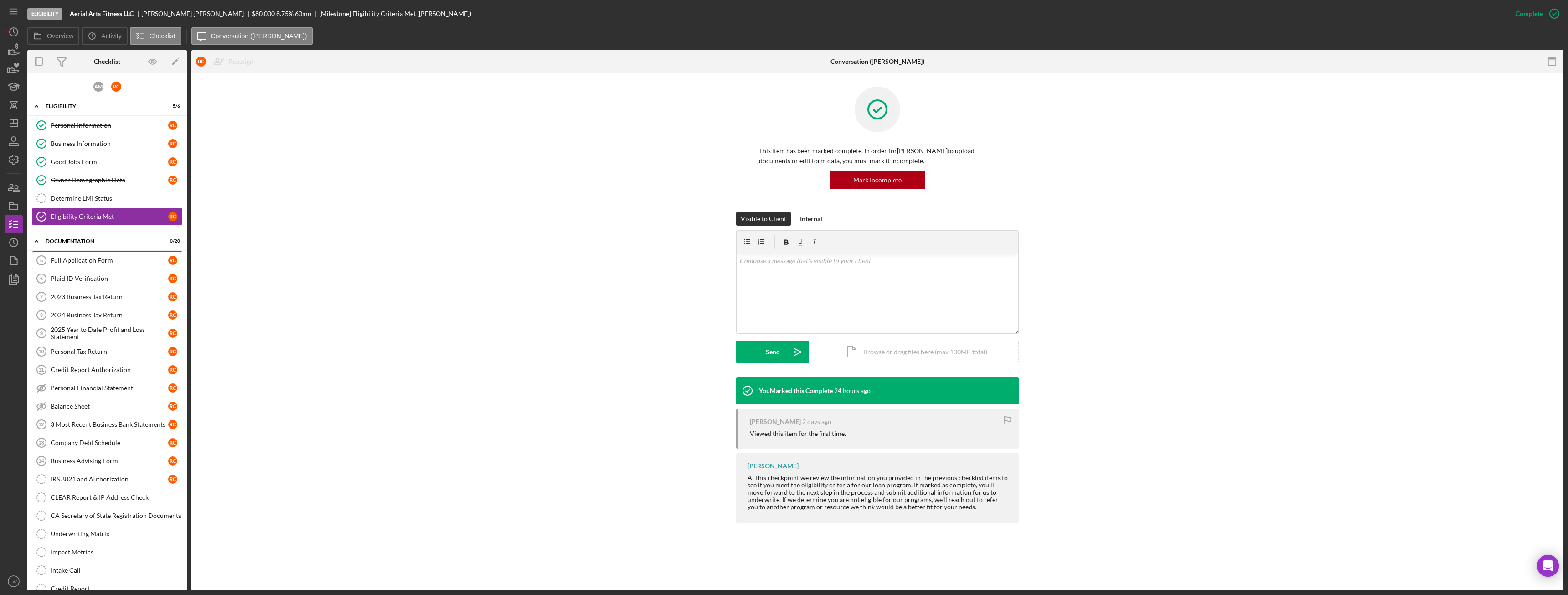
click at [104, 258] on div "Full Application Form" at bounding box center [109, 261] width 117 height 7
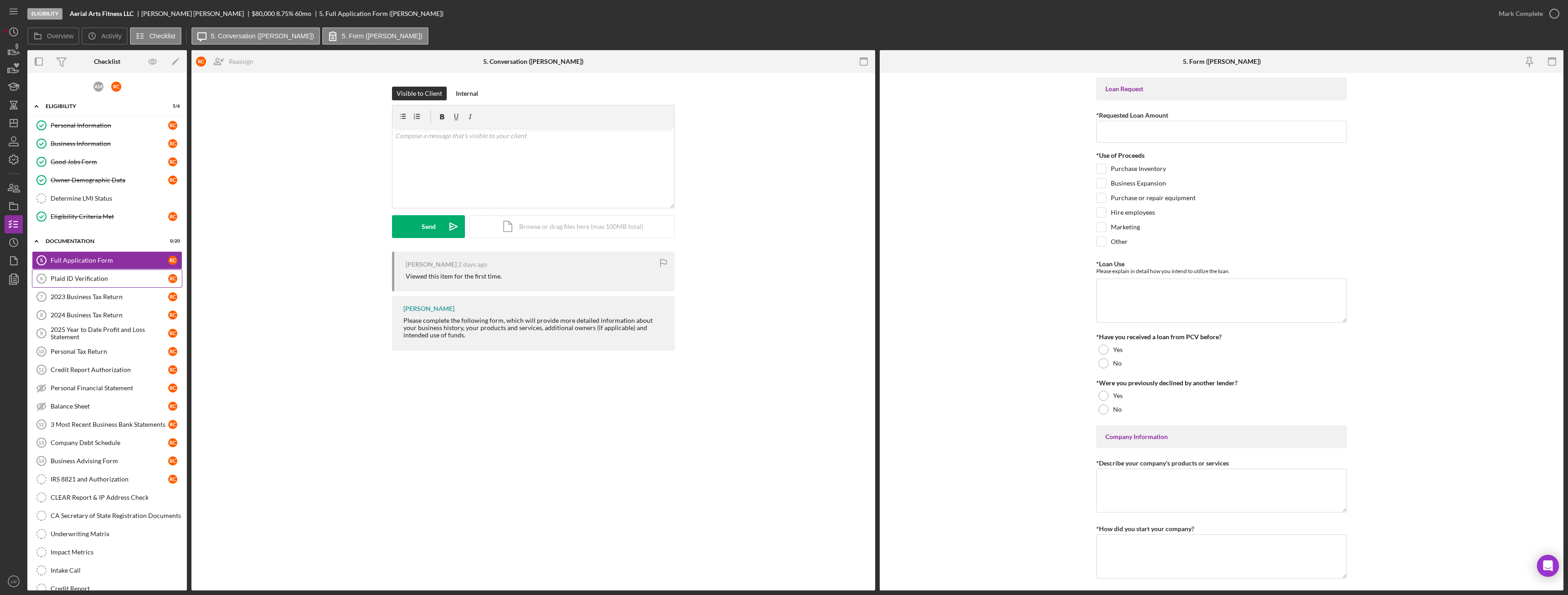
click at [117, 283] on link "Plaid ID Verification 6 Plaid ID Verification R C" at bounding box center [107, 279] width 150 height 18
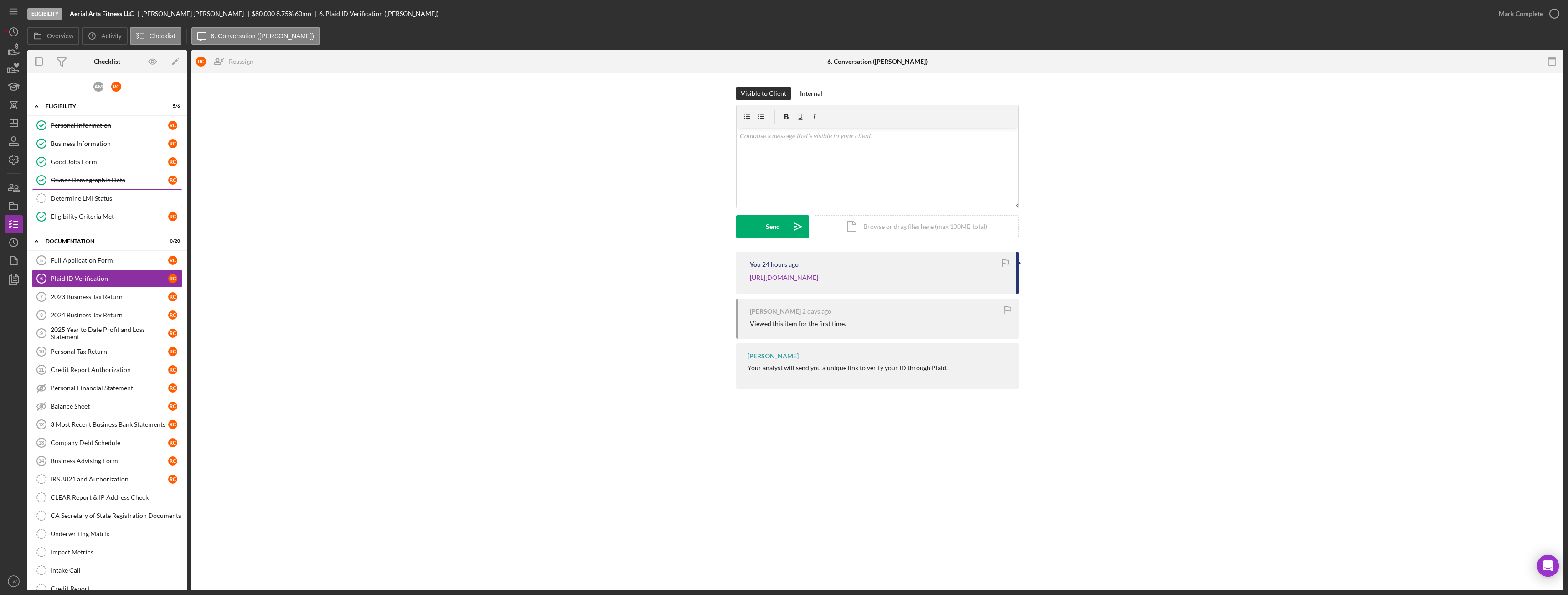
click at [94, 193] on link "Determine LMI Status Determine LMI Status" at bounding box center [107, 199] width 150 height 18
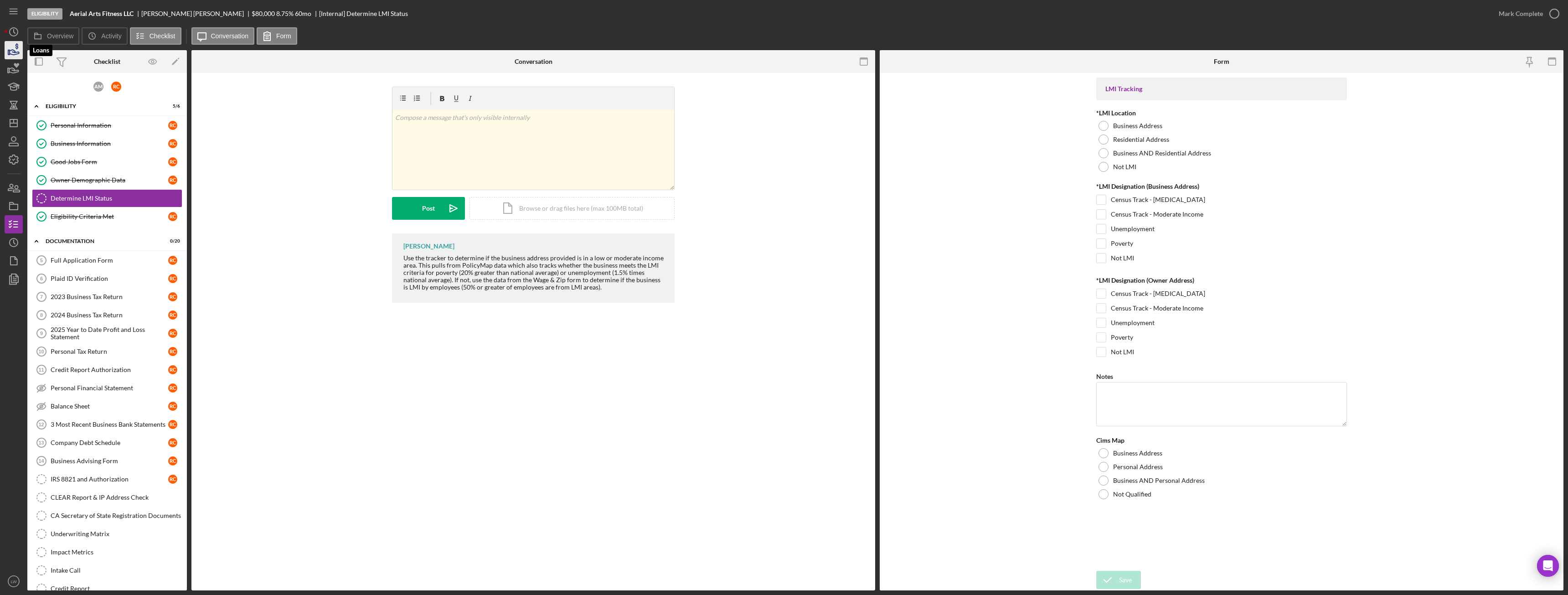
click at [12, 50] on icon "button" at bounding box center [15, 52] width 10 height 5
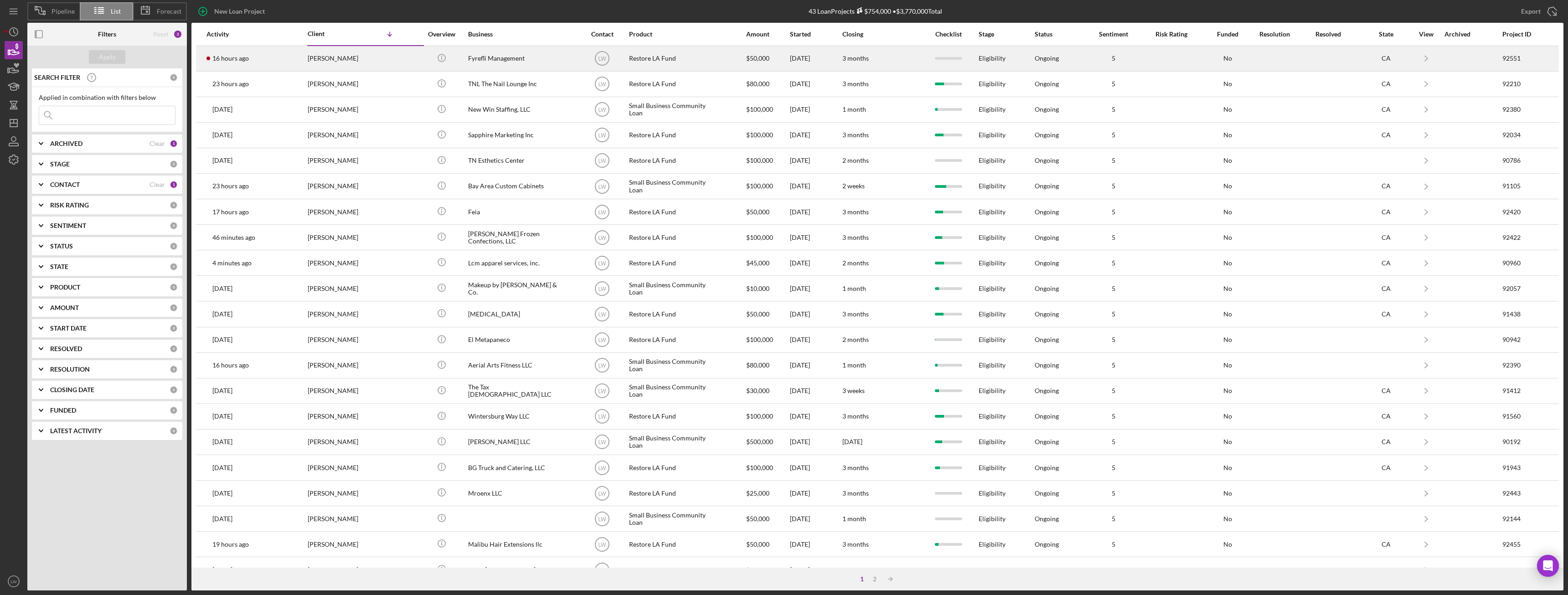
click at [386, 63] on div "[PERSON_NAME]" at bounding box center [353, 58] width 91 height 24
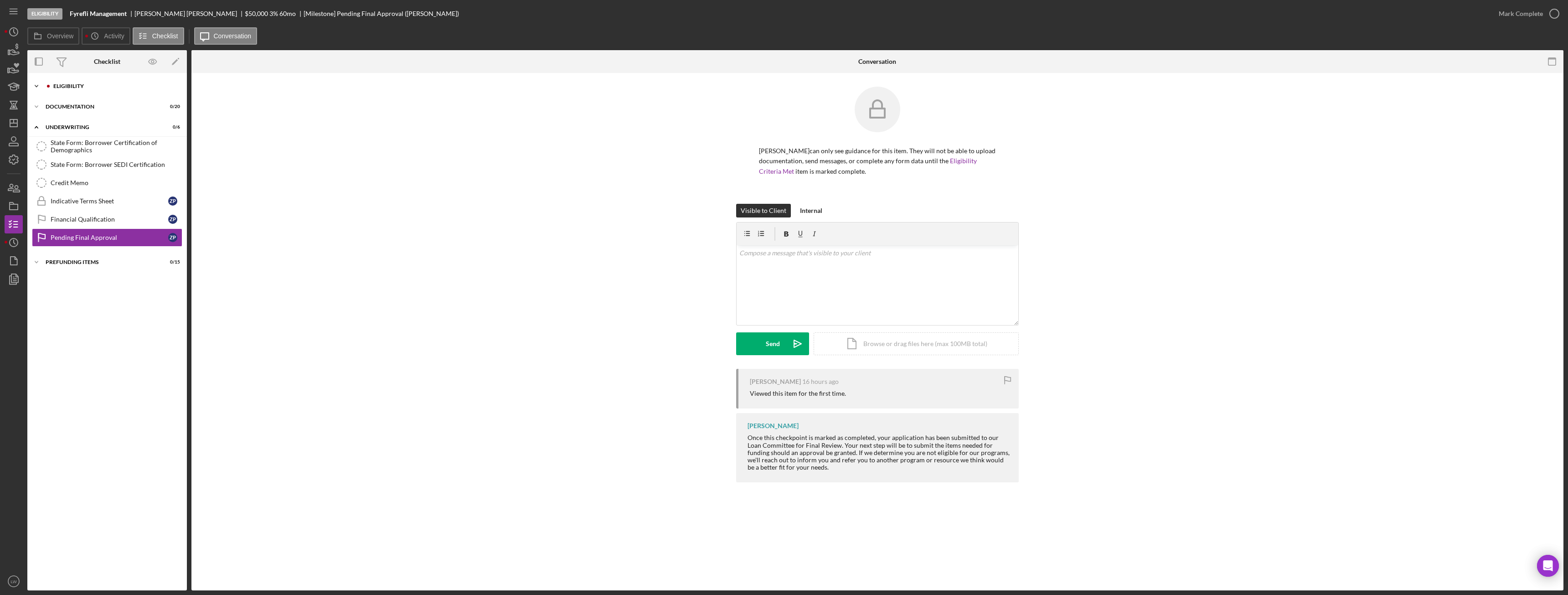
click at [89, 86] on div "Eligibility" at bounding box center [114, 86] width 122 height 5
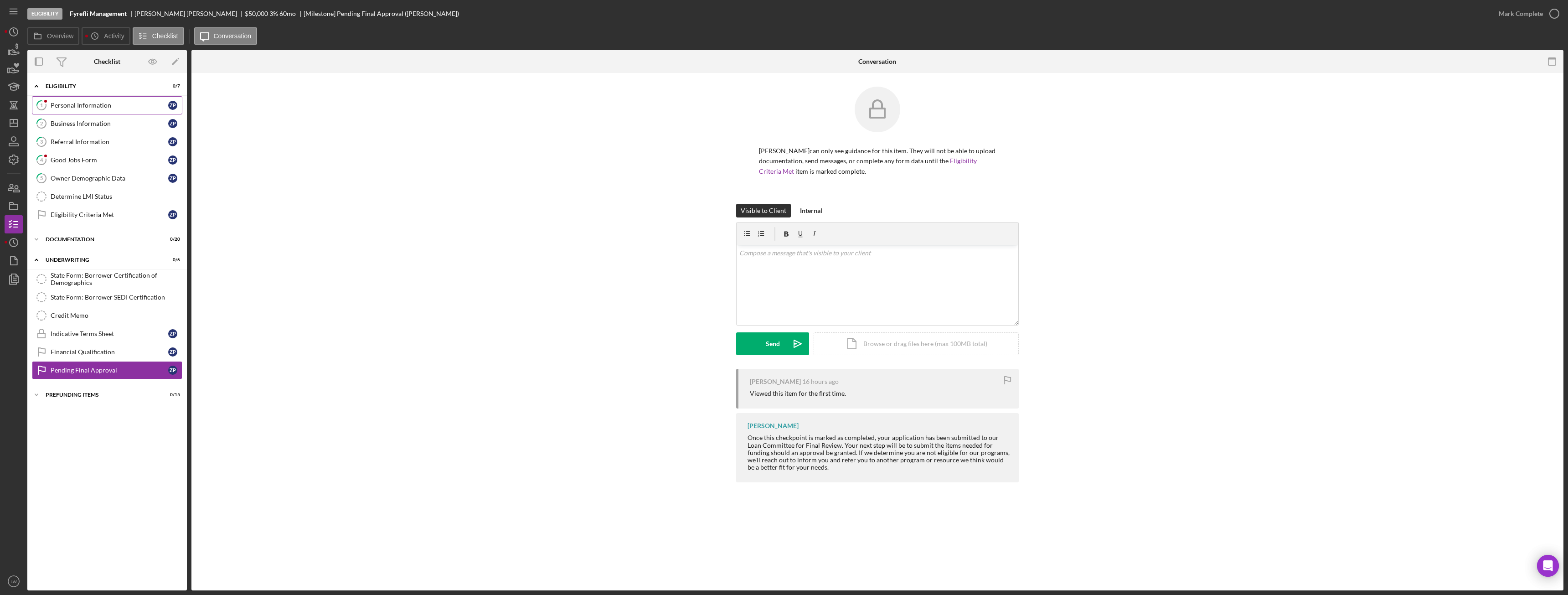
click at [89, 106] on div "Personal Information" at bounding box center [109, 105] width 117 height 7
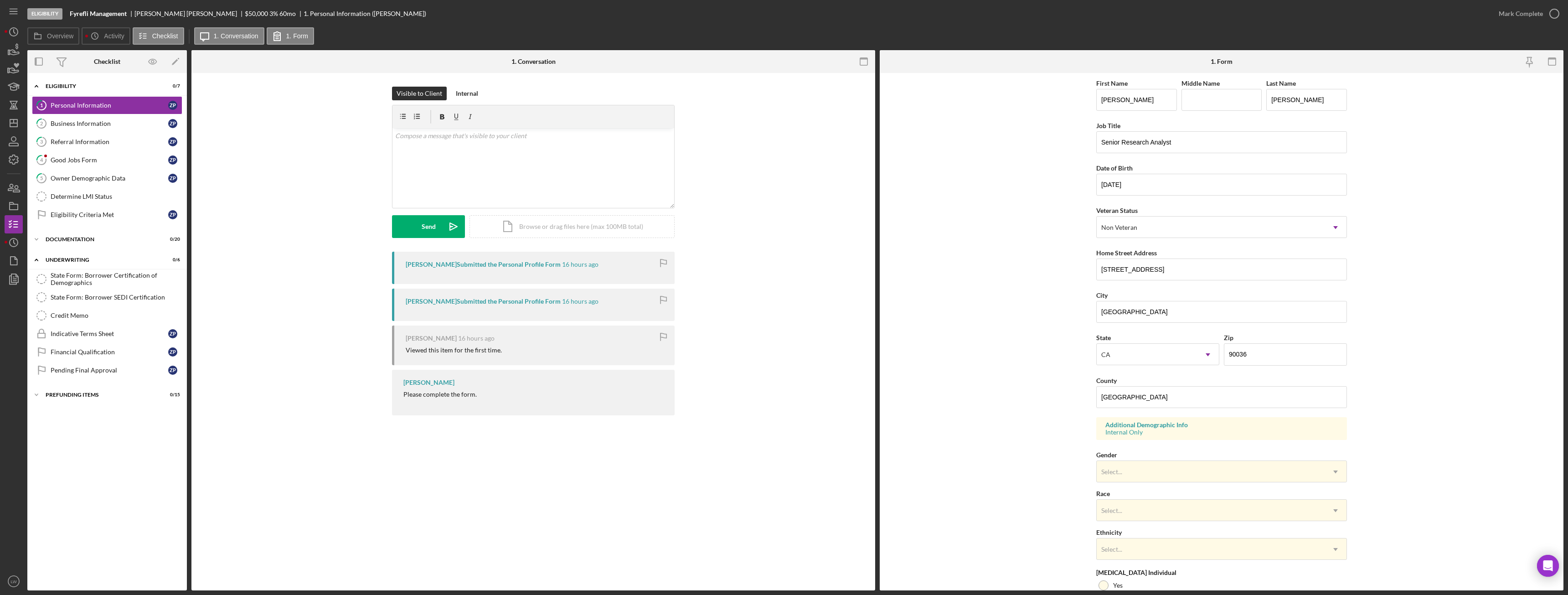
click at [109, 13] on b "Fyrefli Management" at bounding box center [99, 13] width 57 height 7
click at [80, 124] on div "Business Information" at bounding box center [109, 124] width 117 height 7
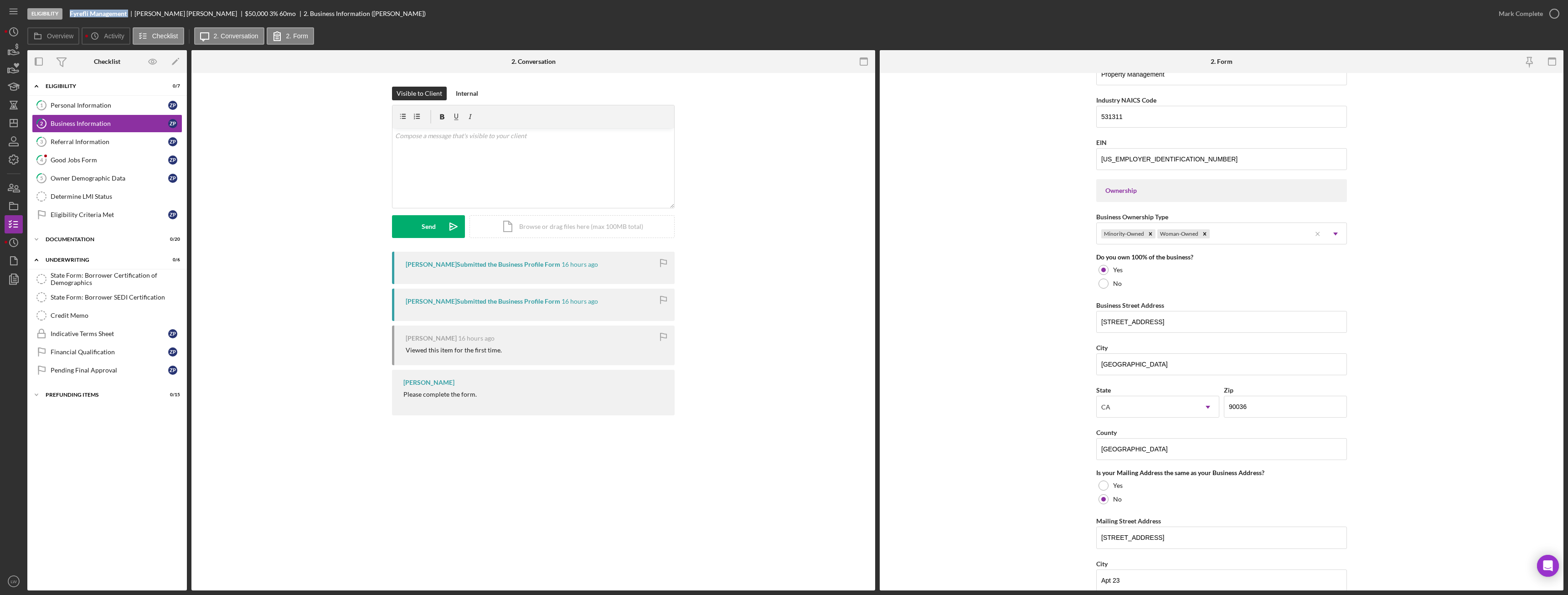
scroll to position [664, 0]
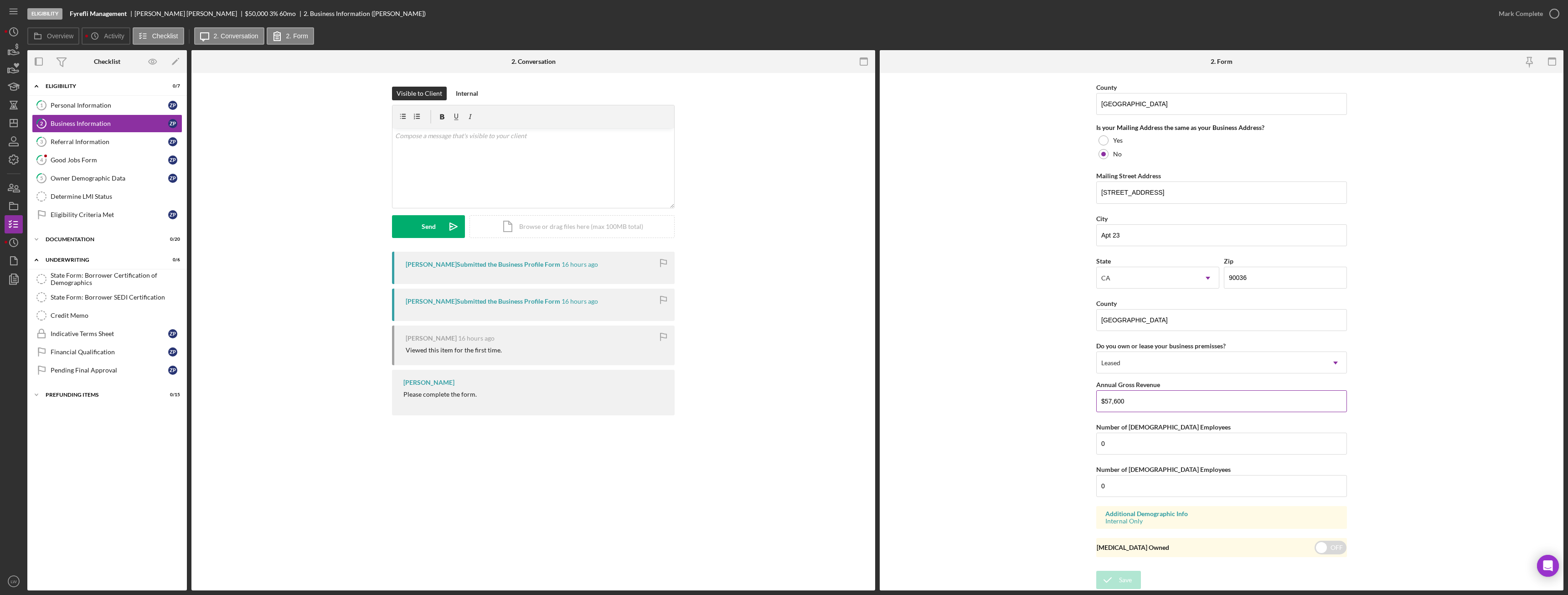
drag, startPoint x: 1135, startPoint y: 401, endPoint x: 1099, endPoint y: 400, distance: 36.0
click at [1097, 400] on input "$57,600" at bounding box center [1222, 401] width 251 height 22
click at [1396, 300] on form "Business Name Fyrefli Management DBA Fyrefli Management Business Start Date [DA…" at bounding box center [1221, 332] width 684 height 518
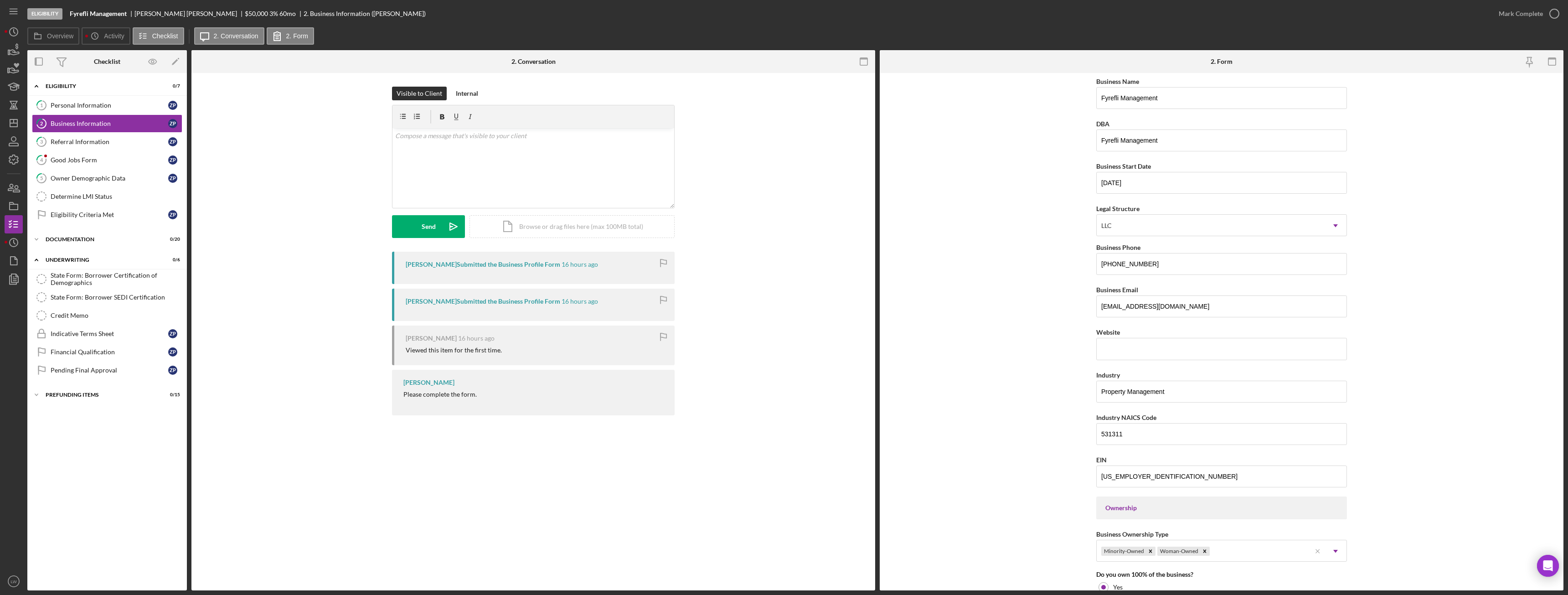
scroll to position [0, 0]
click at [571, 183] on div "v Color teal Color pink Remove color Add row above Add row below Add column bef…" at bounding box center [533, 167] width 282 height 80
click at [485, 147] on p "Do you have a business website, if not how do you advertise?" at bounding box center [533, 149] width 277 height 10
click at [590, 146] on p "Do you have a business website, if not how do you advertise?" at bounding box center [533, 149] width 277 height 10
drag, startPoint x: 567, startPoint y: 150, endPoint x: 407, endPoint y: 149, distance: 160.0
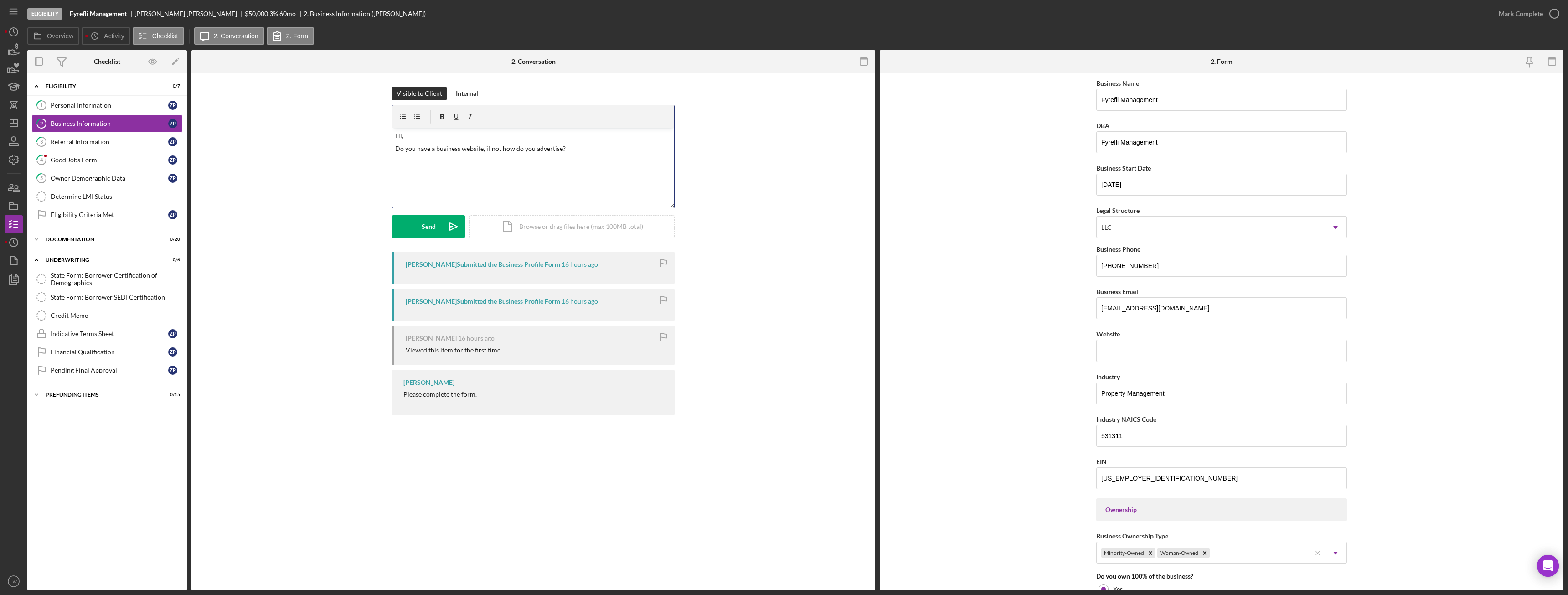
click at [395, 147] on p "Do you have a business website, if not how do you advertise?" at bounding box center [533, 149] width 277 height 10
copy p "Do you have a business website, if not how do you advertise?"
drag, startPoint x: 573, startPoint y: 147, endPoint x: 315, endPoint y: 128, distance: 258.7
click at [315, 128] on div "Visible to Client Internal v Color teal Color pink Remove color Add row above A…" at bounding box center [533, 169] width 656 height 165
click at [497, 167] on div "v Color teal Color pink Remove color Add row above Add row below Add column bef…" at bounding box center [533, 167] width 282 height 80
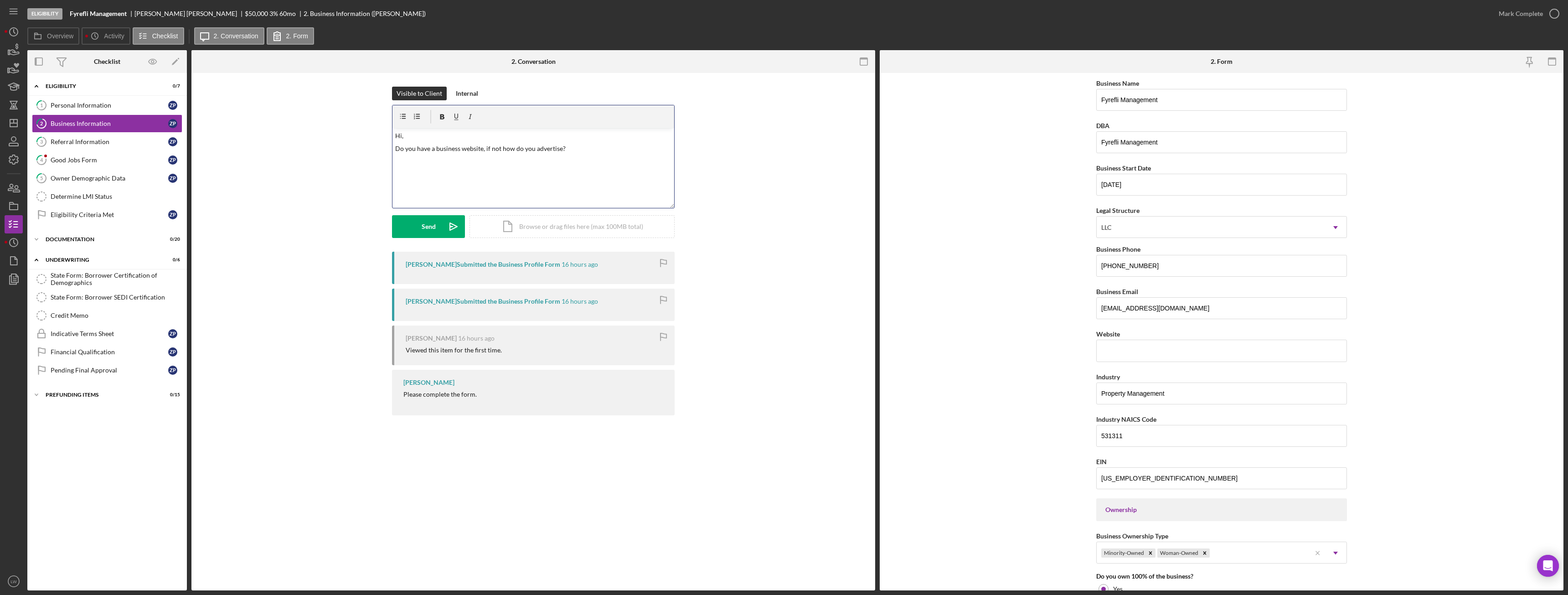
click at [571, 155] on div "v Color teal Color pink Remove color Add row above Add row below Add column bef…" at bounding box center [533, 167] width 282 height 80
click at [554, 148] on p "Do you have a business website, if not how do you advertise?" at bounding box center [533, 149] width 277 height 10
click at [452, 222] on icon "Icon/icon-invite-send" at bounding box center [453, 226] width 23 height 23
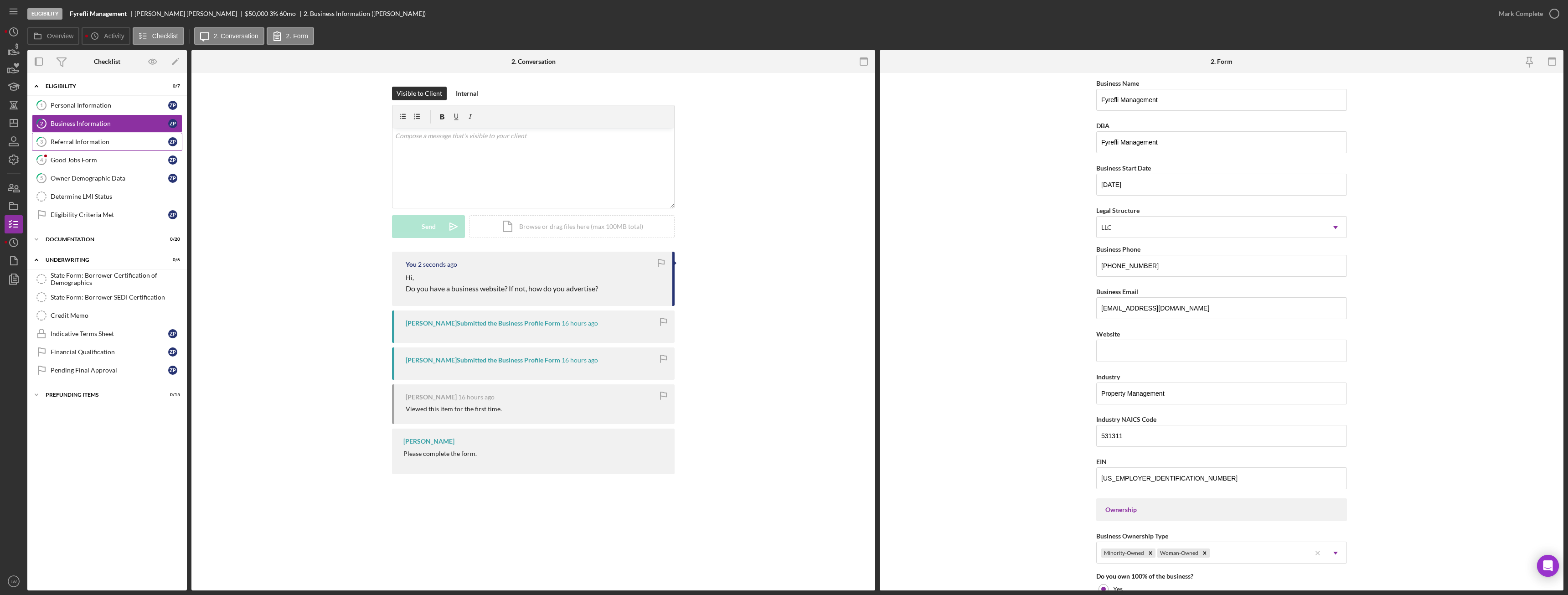
click at [89, 144] on div "Referral Information" at bounding box center [109, 142] width 117 height 7
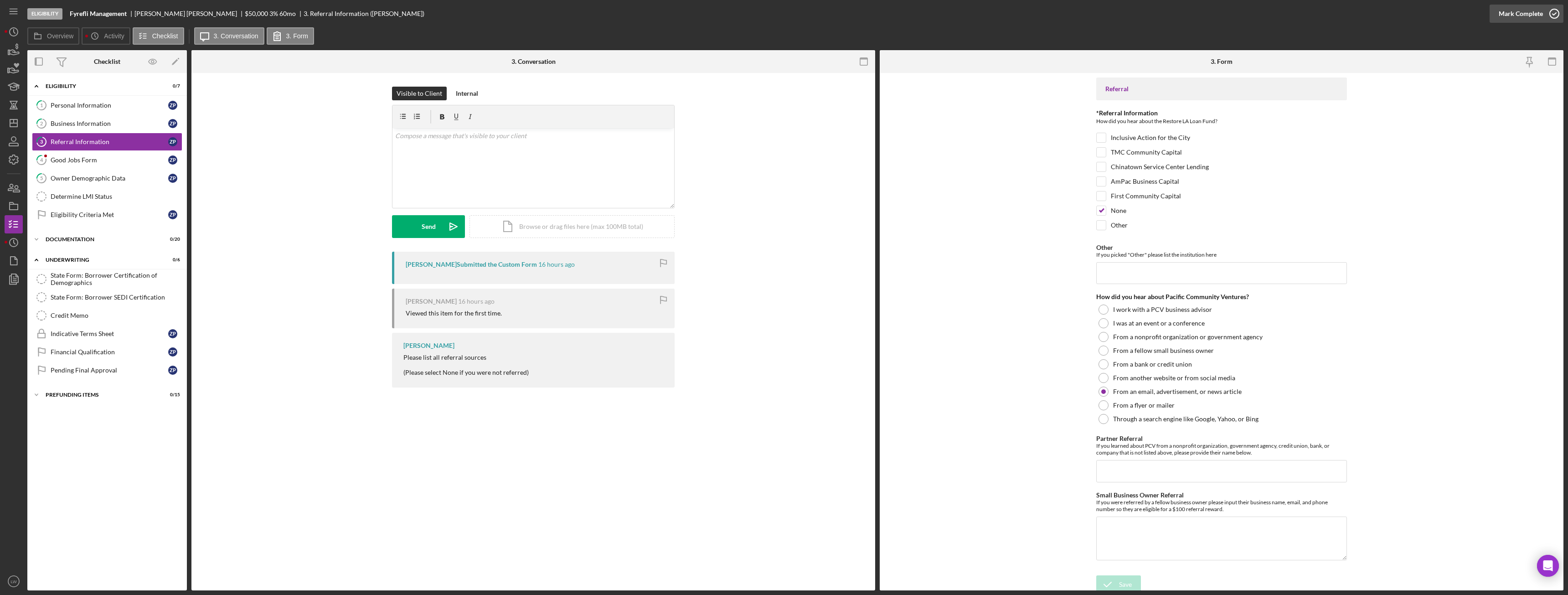
click at [1524, 20] on div "Mark Complete" at bounding box center [1521, 13] width 44 height 18
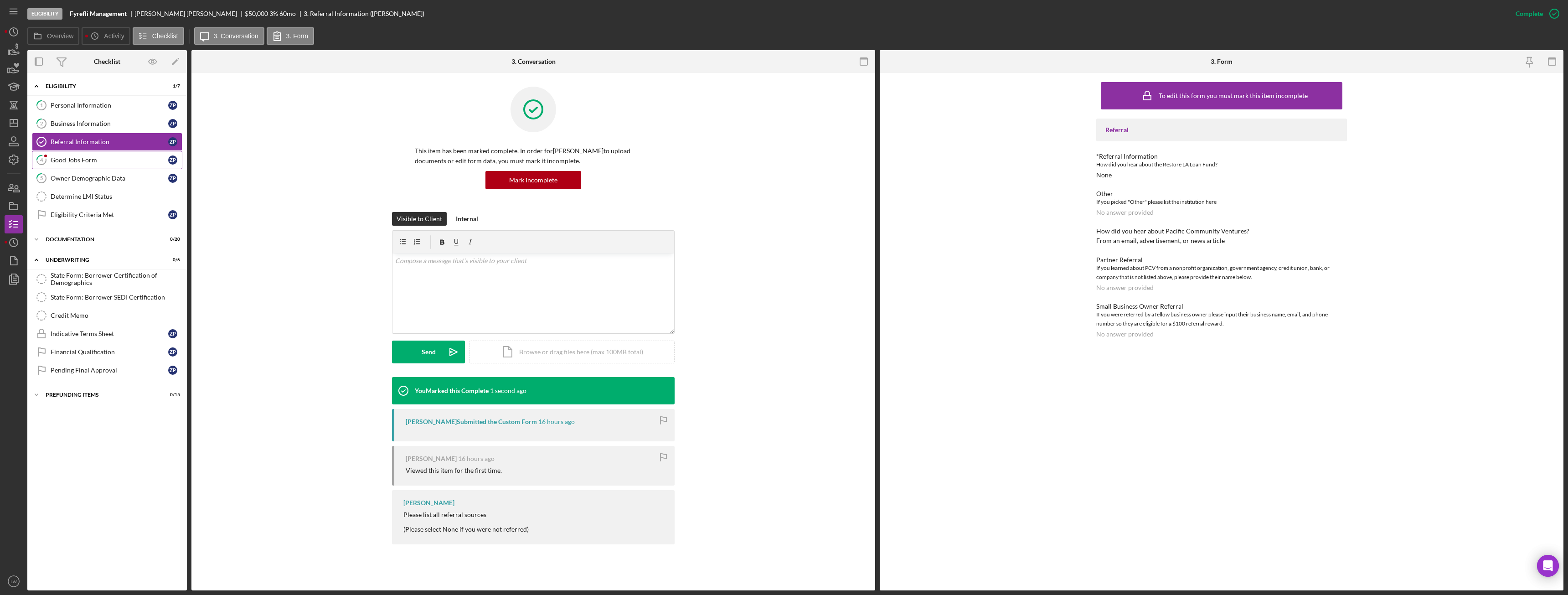
click at [137, 159] on div "Good Jobs Form" at bounding box center [109, 160] width 117 height 7
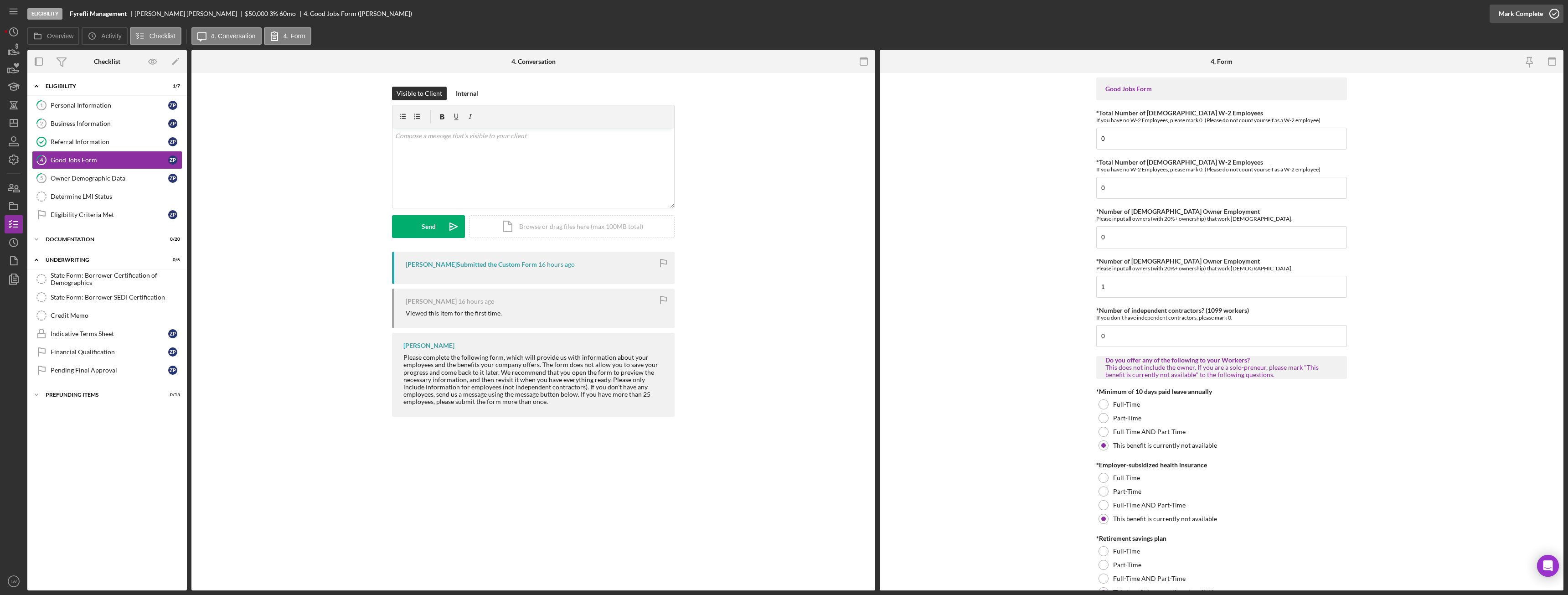
click at [1511, 16] on div "Mark Complete" at bounding box center [1521, 13] width 44 height 18
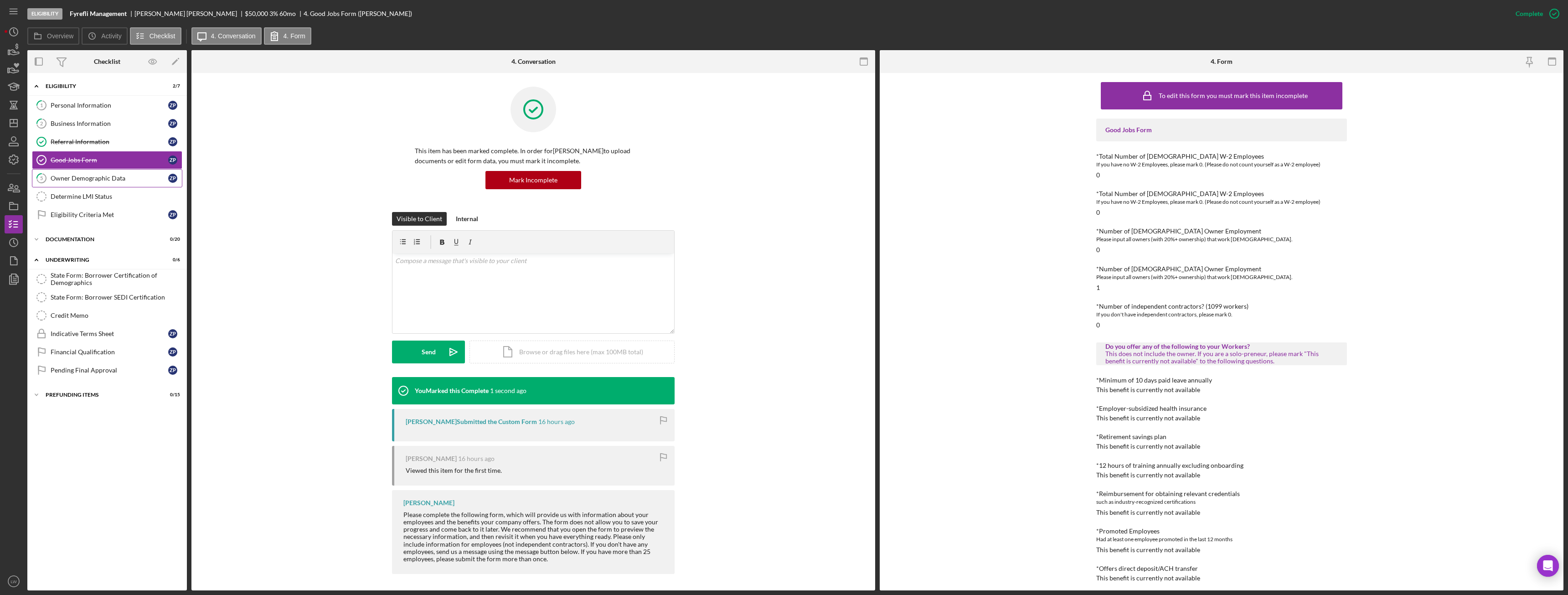
click at [139, 178] on div "Owner Demographic Data" at bounding box center [109, 178] width 117 height 7
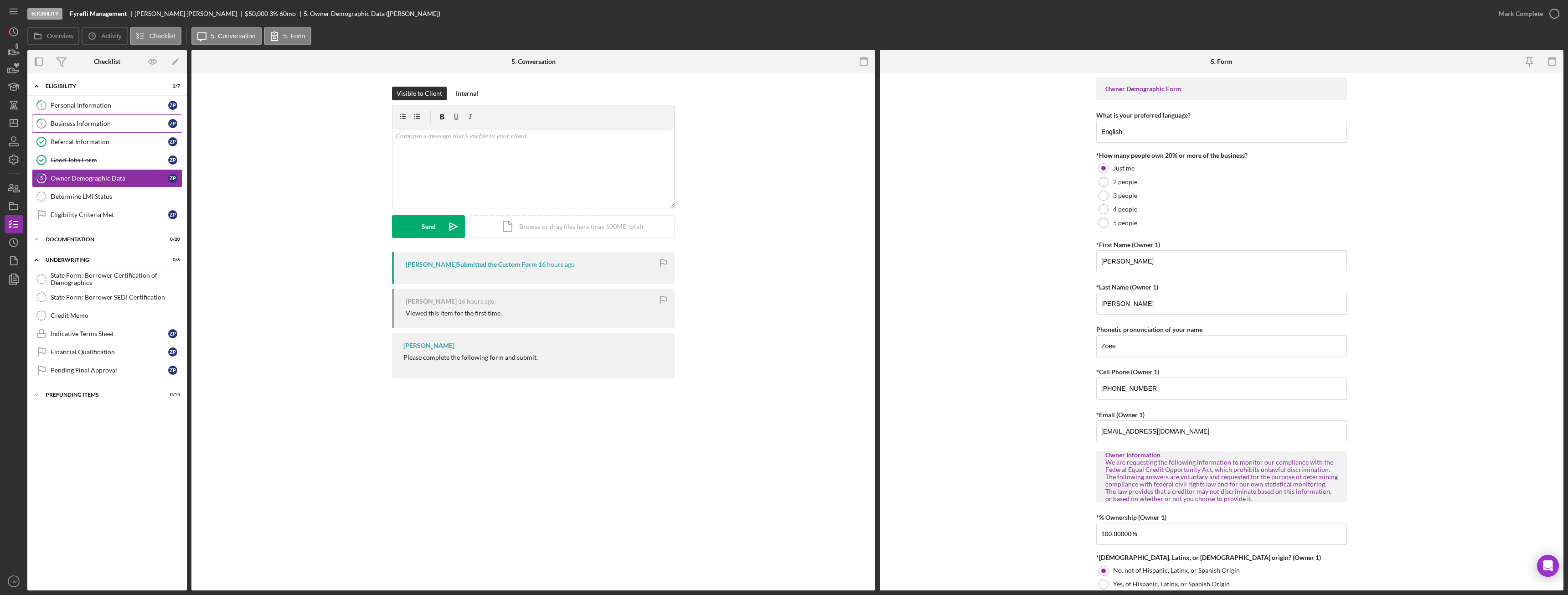
click at [82, 122] on div "Business Information" at bounding box center [109, 124] width 117 height 7
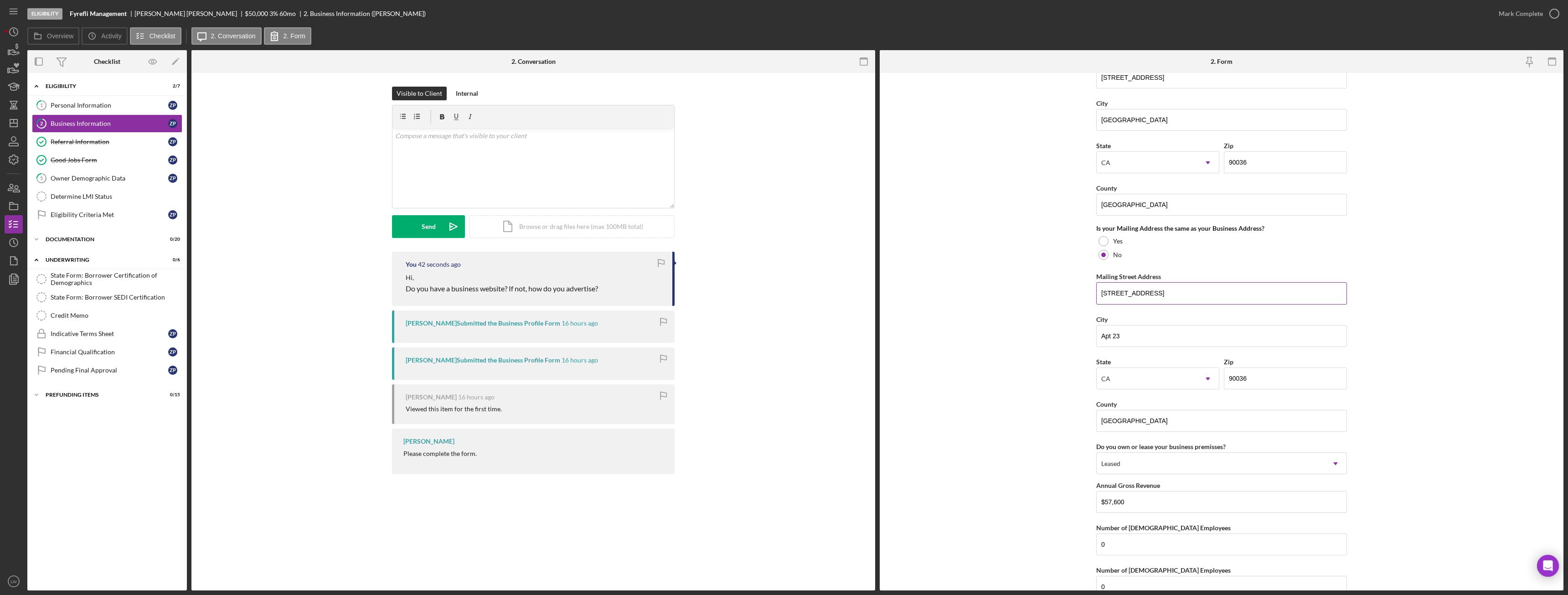
scroll to position [664, 0]
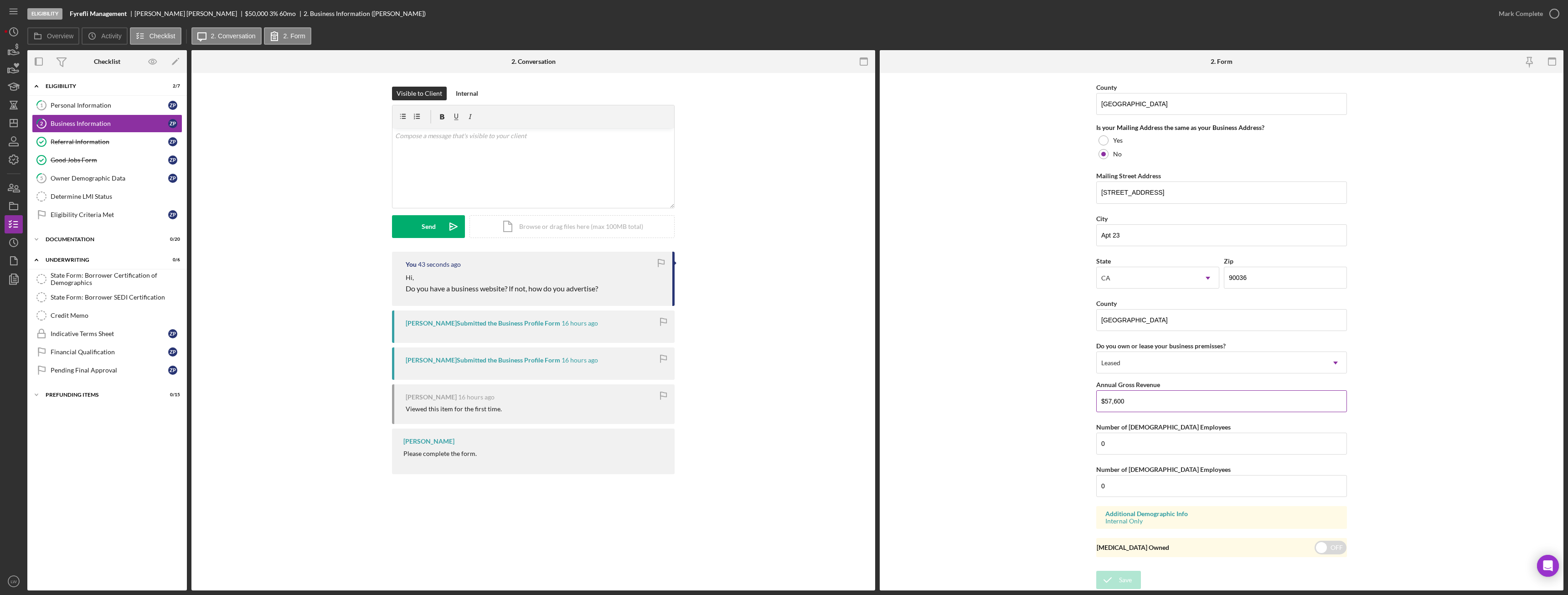
drag, startPoint x: 1138, startPoint y: 401, endPoint x: 1101, endPoint y: 398, distance: 37.1
click at [1101, 401] on input "$57,600" at bounding box center [1222, 401] width 251 height 22
click at [129, 108] on div "Personal Information" at bounding box center [109, 105] width 117 height 7
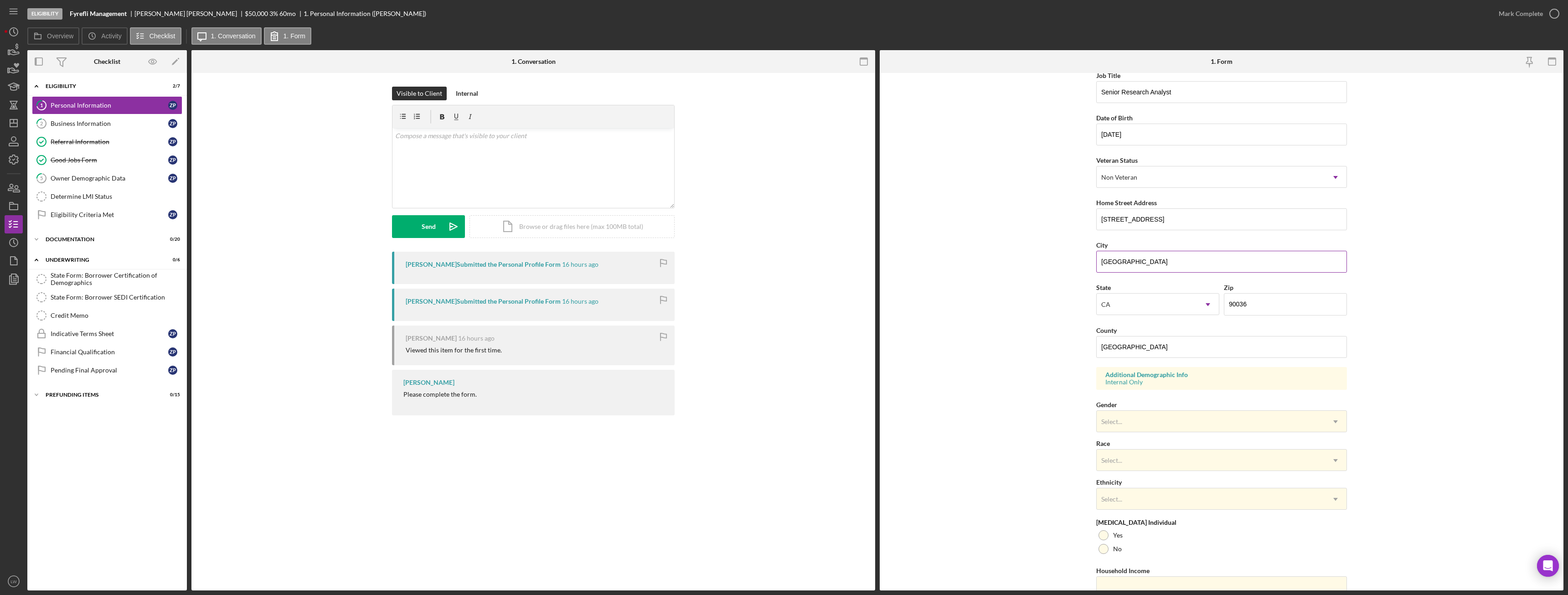
scroll to position [91, 0]
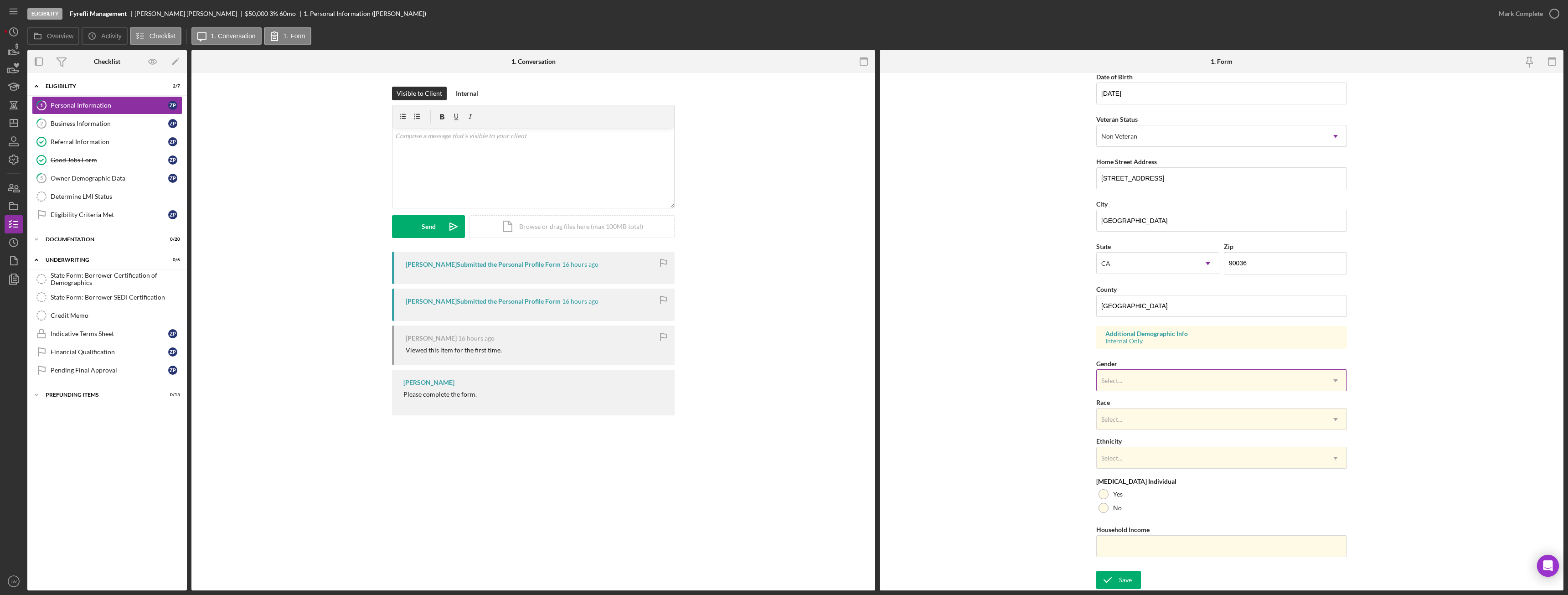
click at [1181, 373] on div "Select..." at bounding box center [1211, 381] width 228 height 21
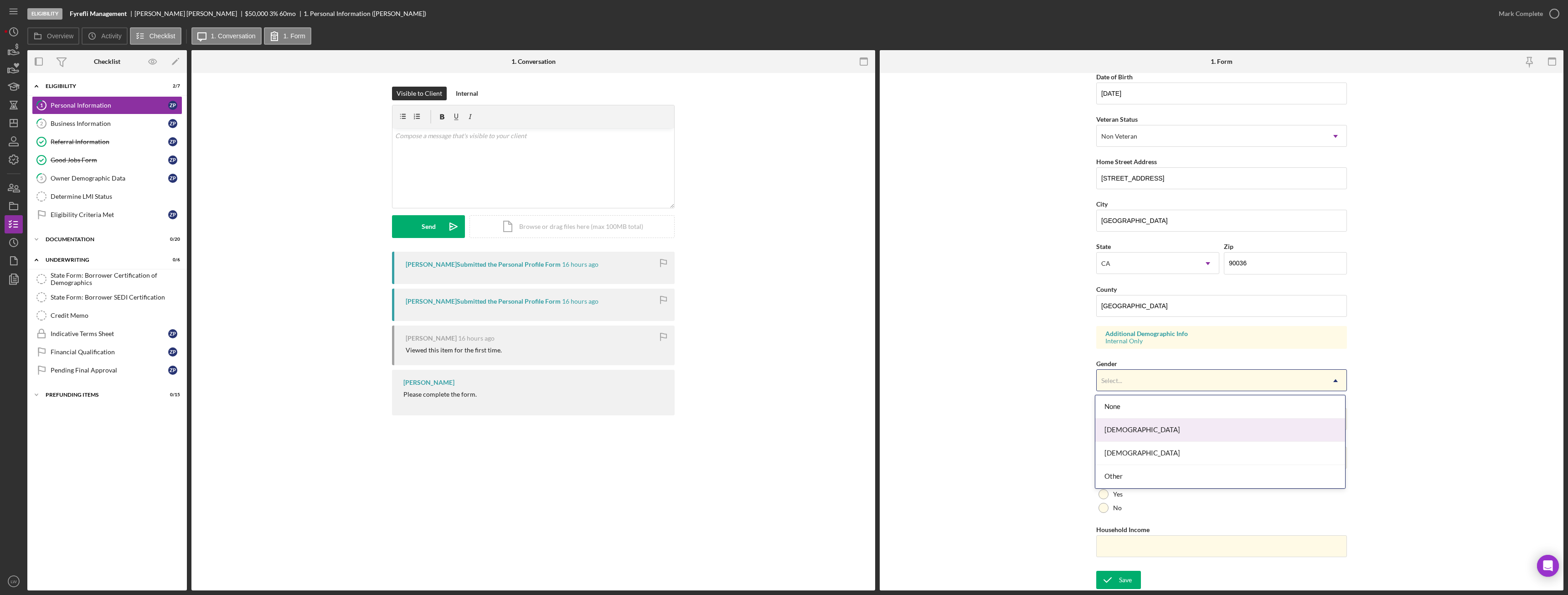
click at [1151, 429] on div "[DEMOGRAPHIC_DATA]" at bounding box center [1220, 430] width 250 height 23
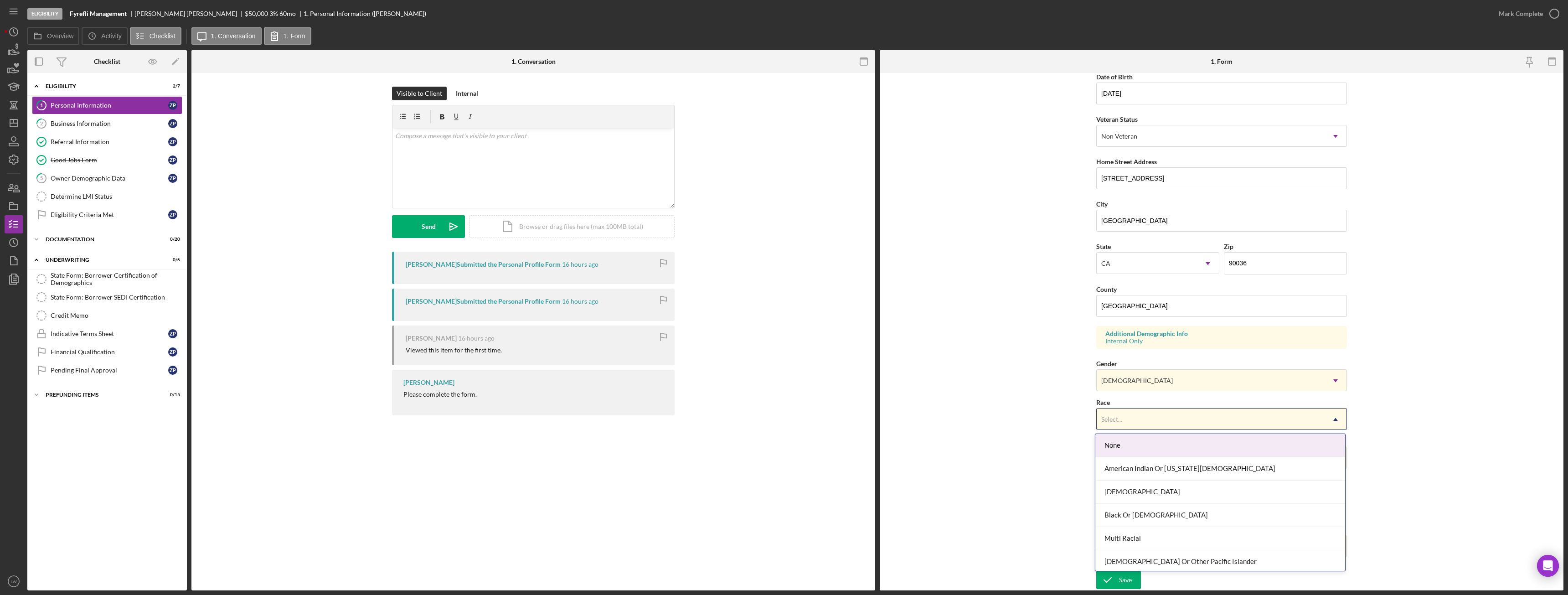
click at [1152, 426] on div "Select..." at bounding box center [1211, 420] width 228 height 21
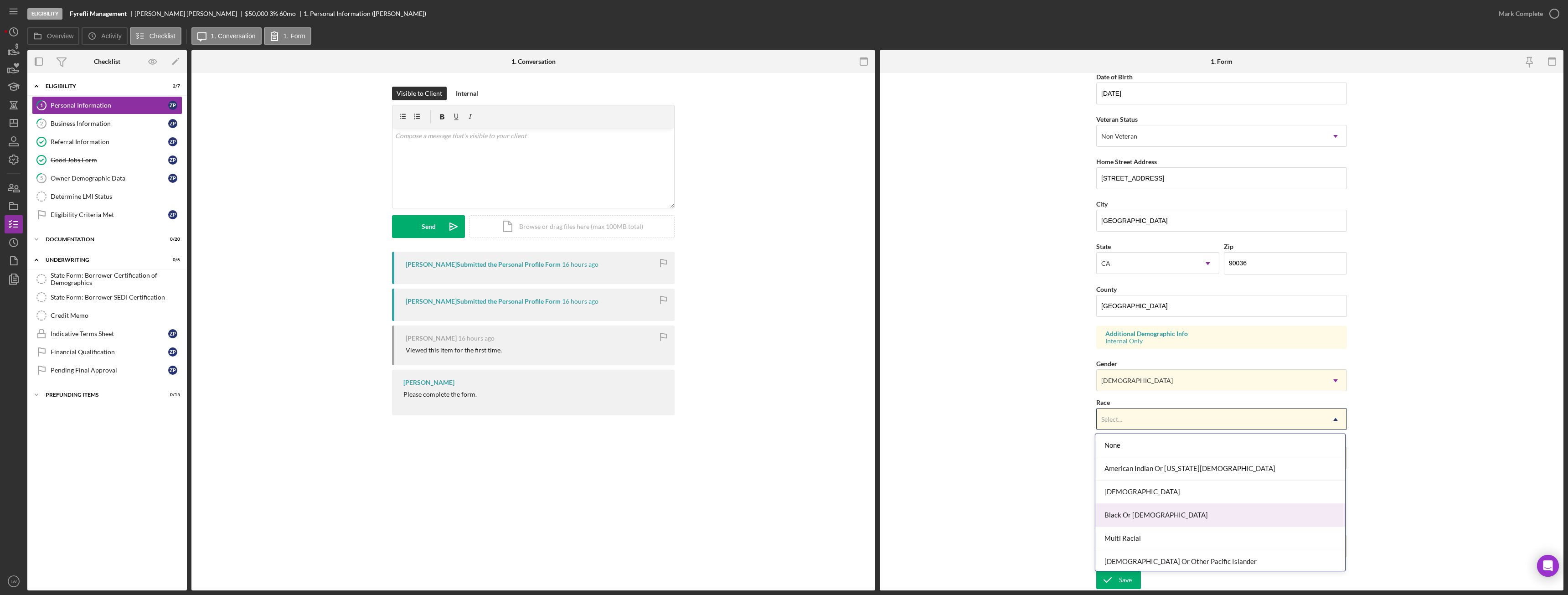
click at [1168, 510] on div "Black Or [DEMOGRAPHIC_DATA]" at bounding box center [1220, 515] width 250 height 23
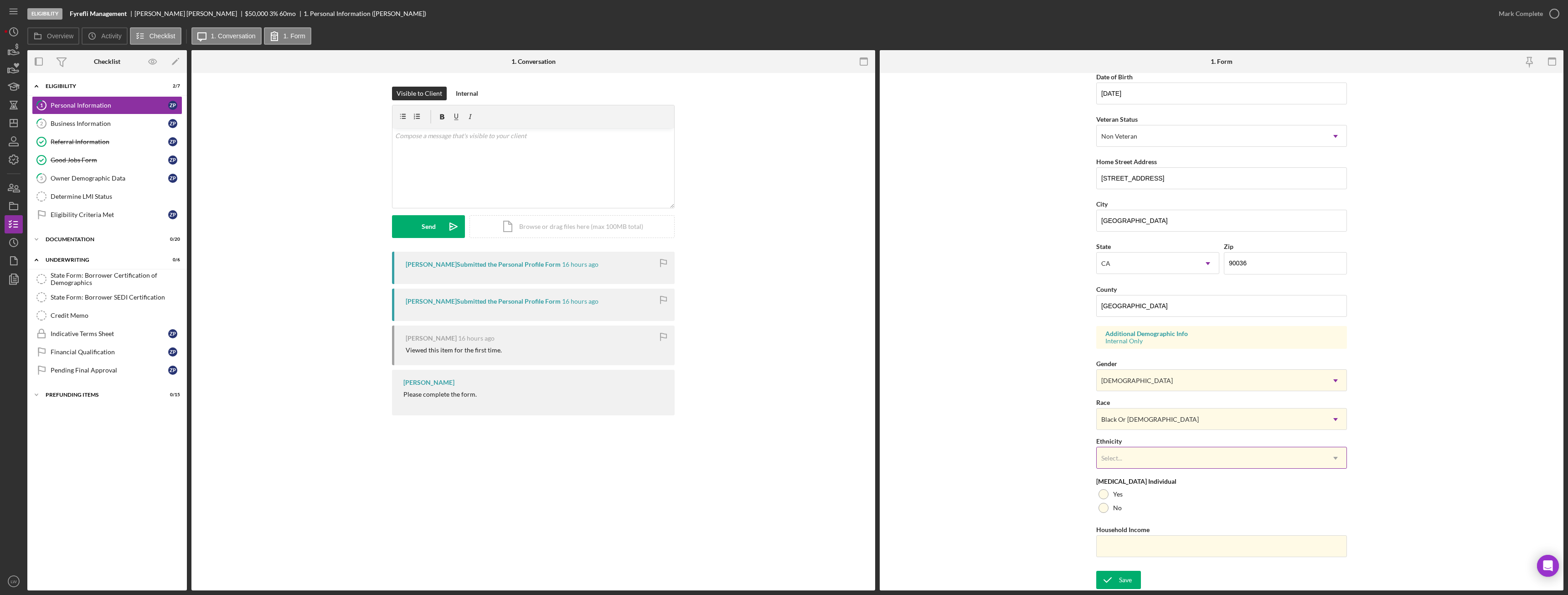
click at [1147, 460] on div "Select..." at bounding box center [1211, 458] width 228 height 21
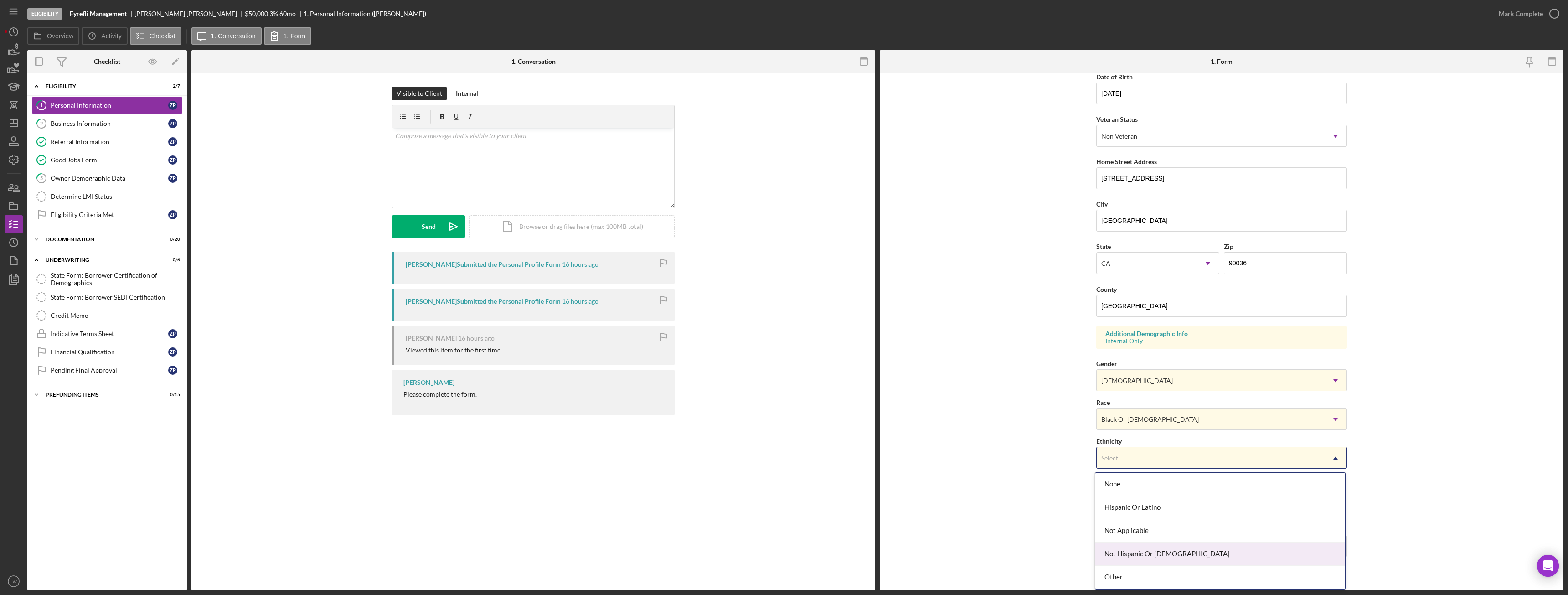
click at [1147, 549] on div "Not Hispanic Or [DEMOGRAPHIC_DATA]" at bounding box center [1220, 554] width 250 height 23
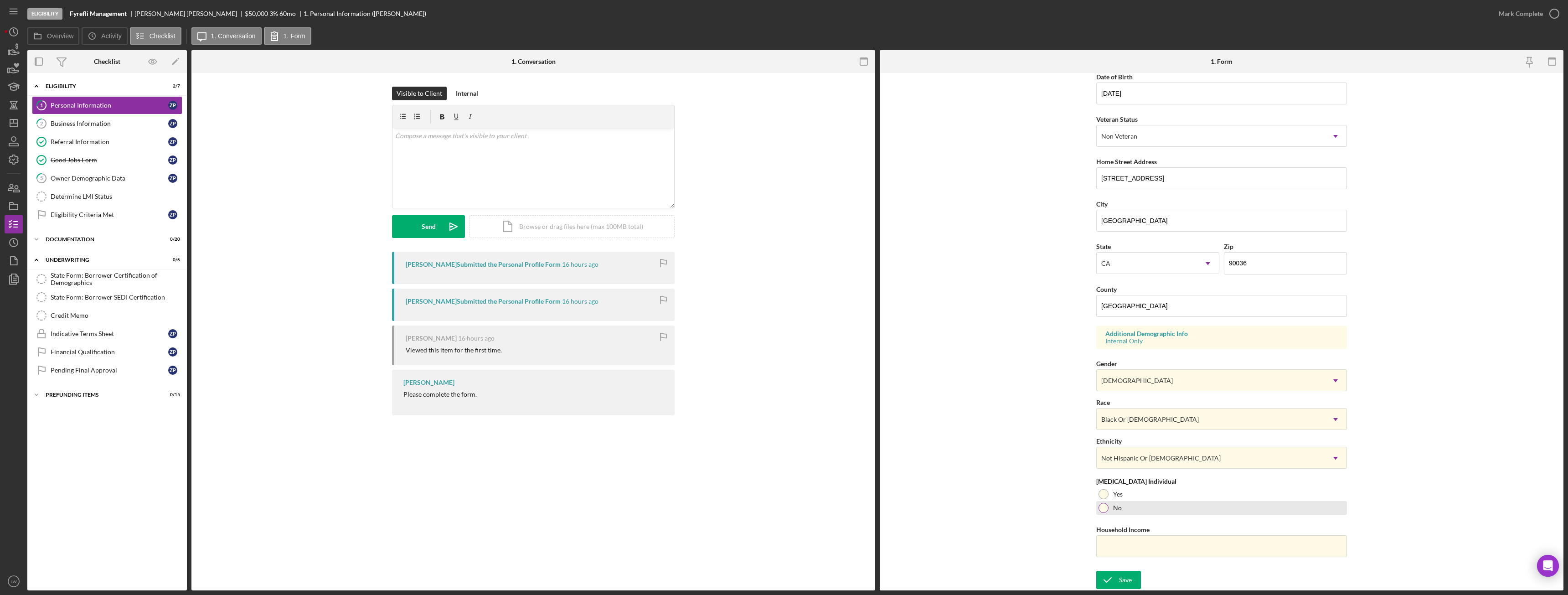
click at [1103, 509] on div at bounding box center [1104, 508] width 10 height 10
click at [1128, 554] on input "Household Income" at bounding box center [1222, 546] width 251 height 22
paste input "$57,600"
type input "$57,600"
click at [1128, 572] on div "Save" at bounding box center [1125, 580] width 13 height 18
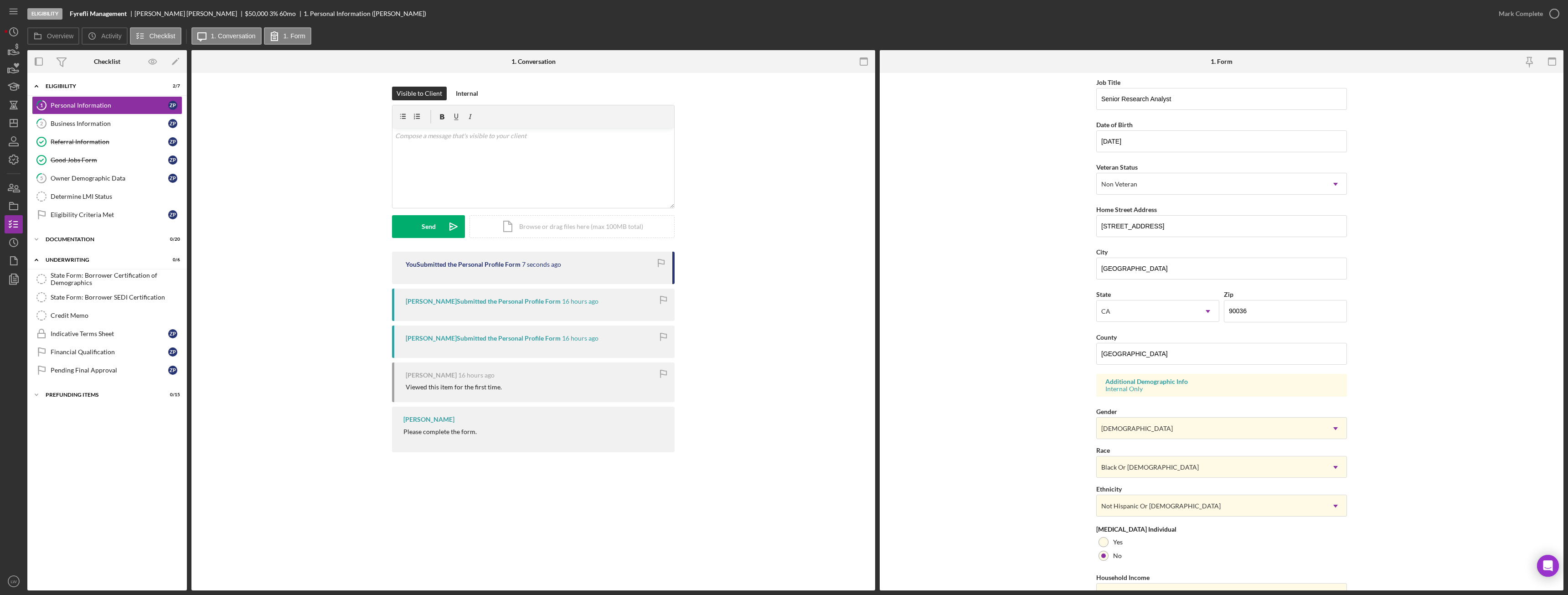
scroll to position [0, 0]
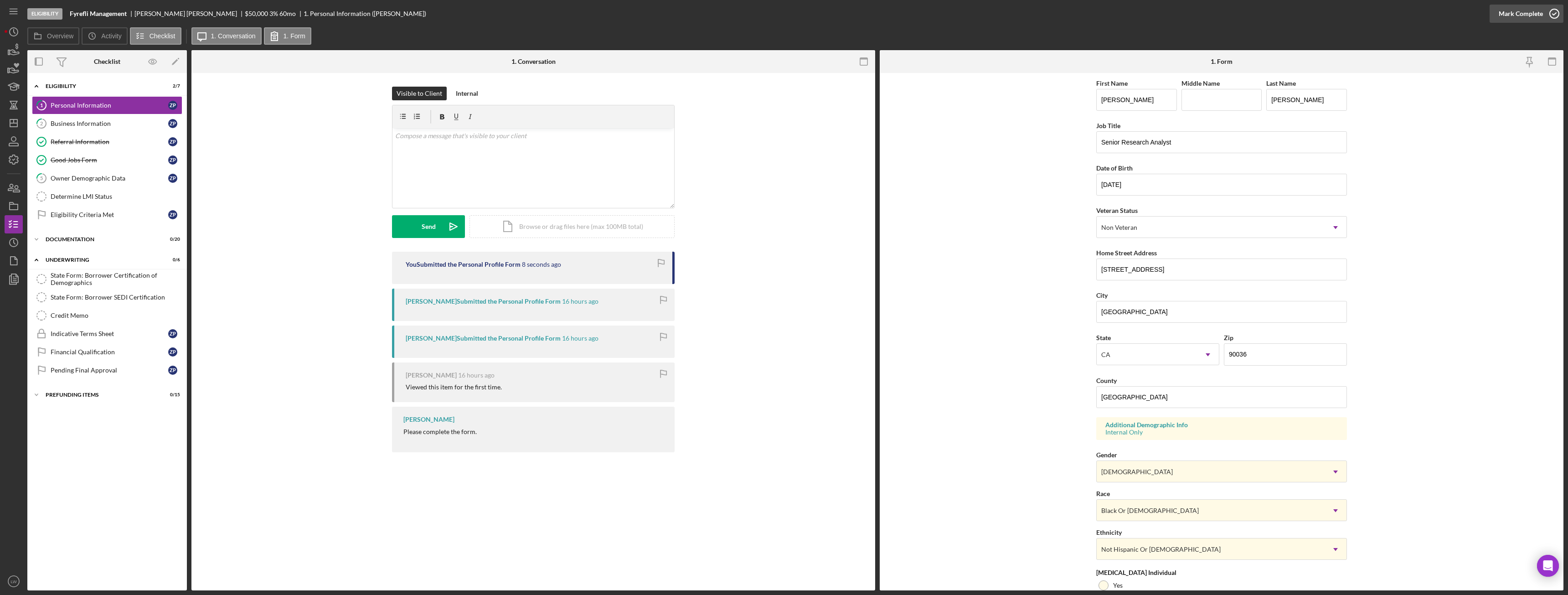
click at [1518, 8] on div "Mark Complete" at bounding box center [1521, 13] width 44 height 18
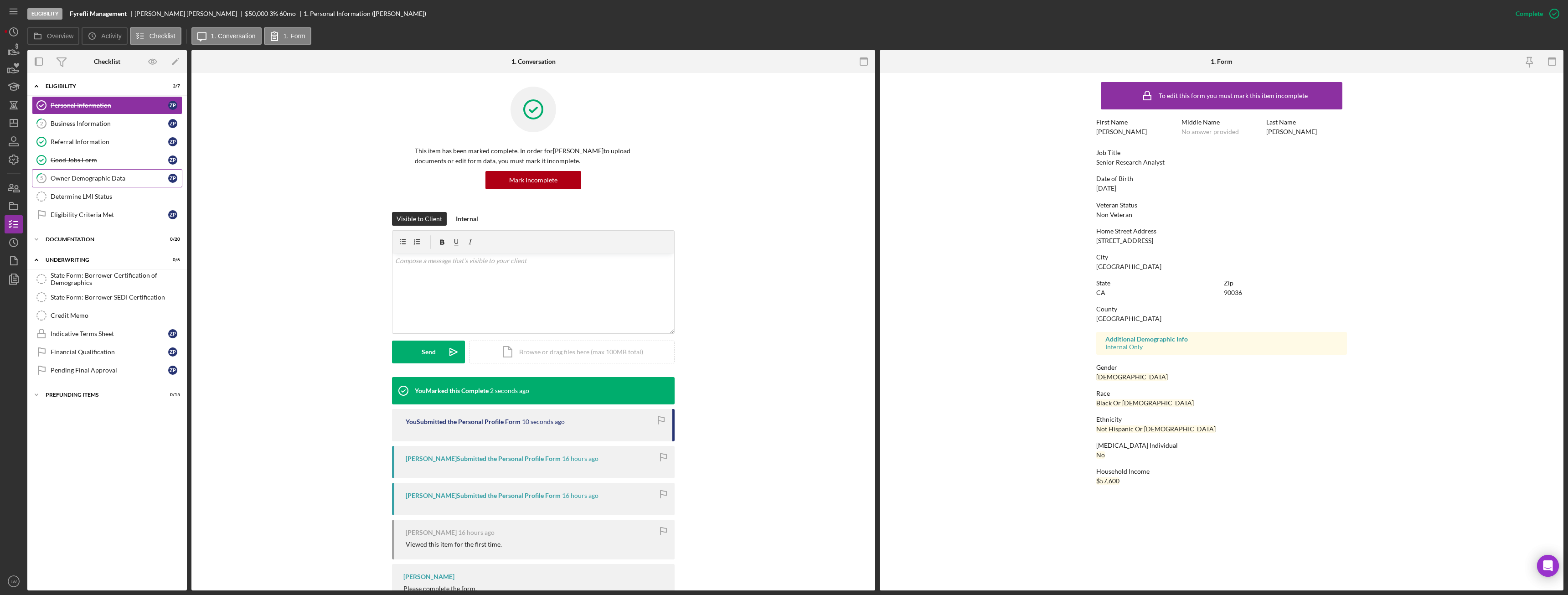
click at [116, 175] on div "Owner Demographic Data" at bounding box center [109, 178] width 117 height 7
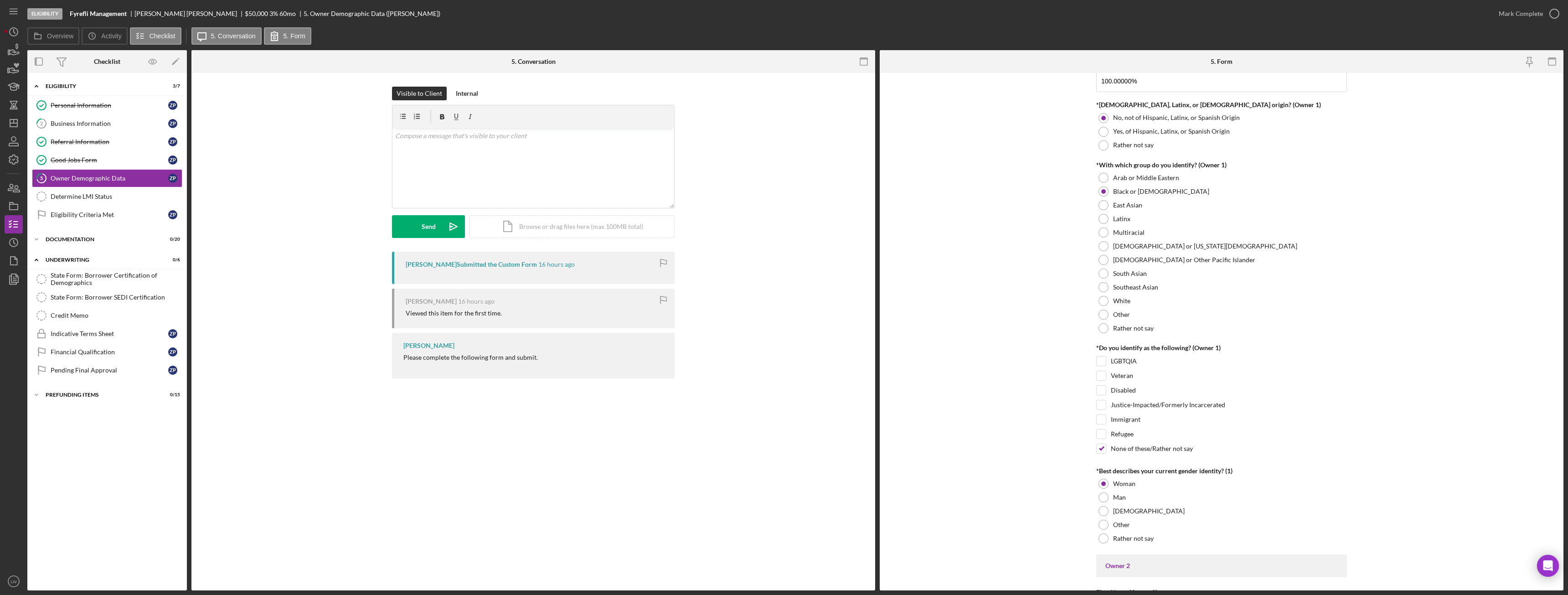
scroll to position [273, 0]
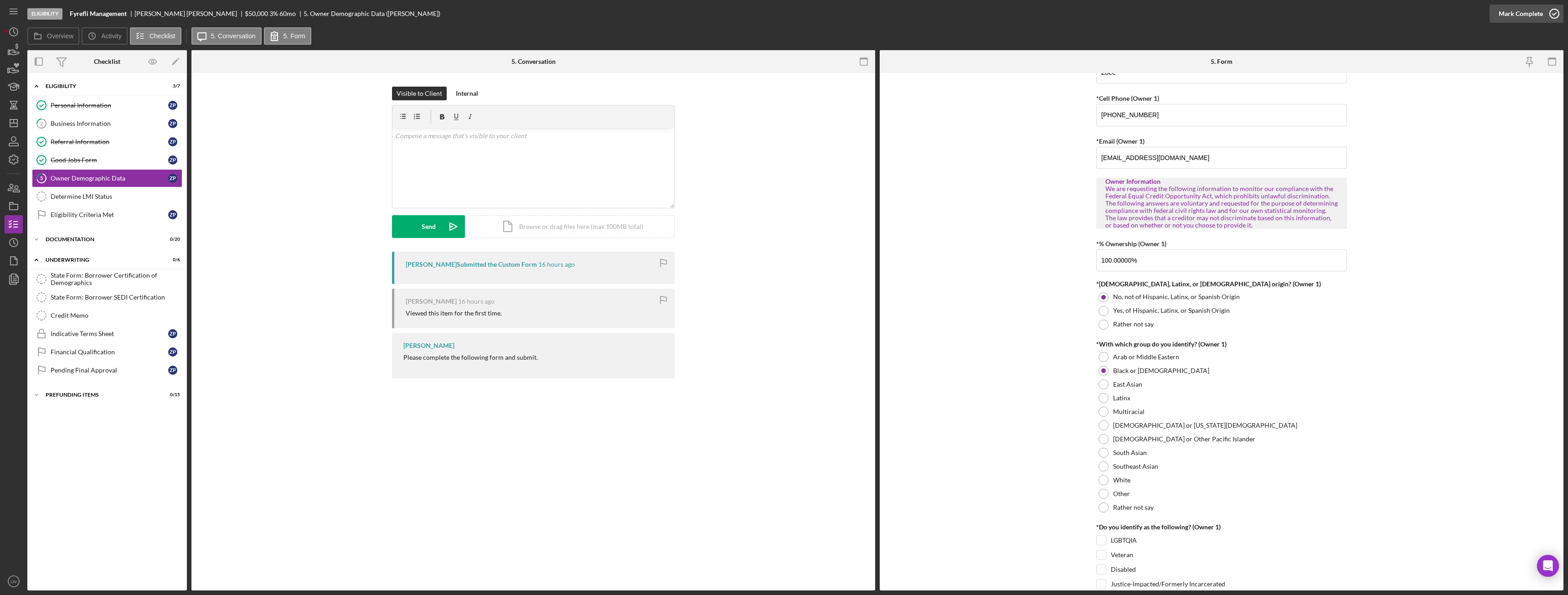
click at [1508, 16] on div "Mark Complete" at bounding box center [1521, 13] width 44 height 18
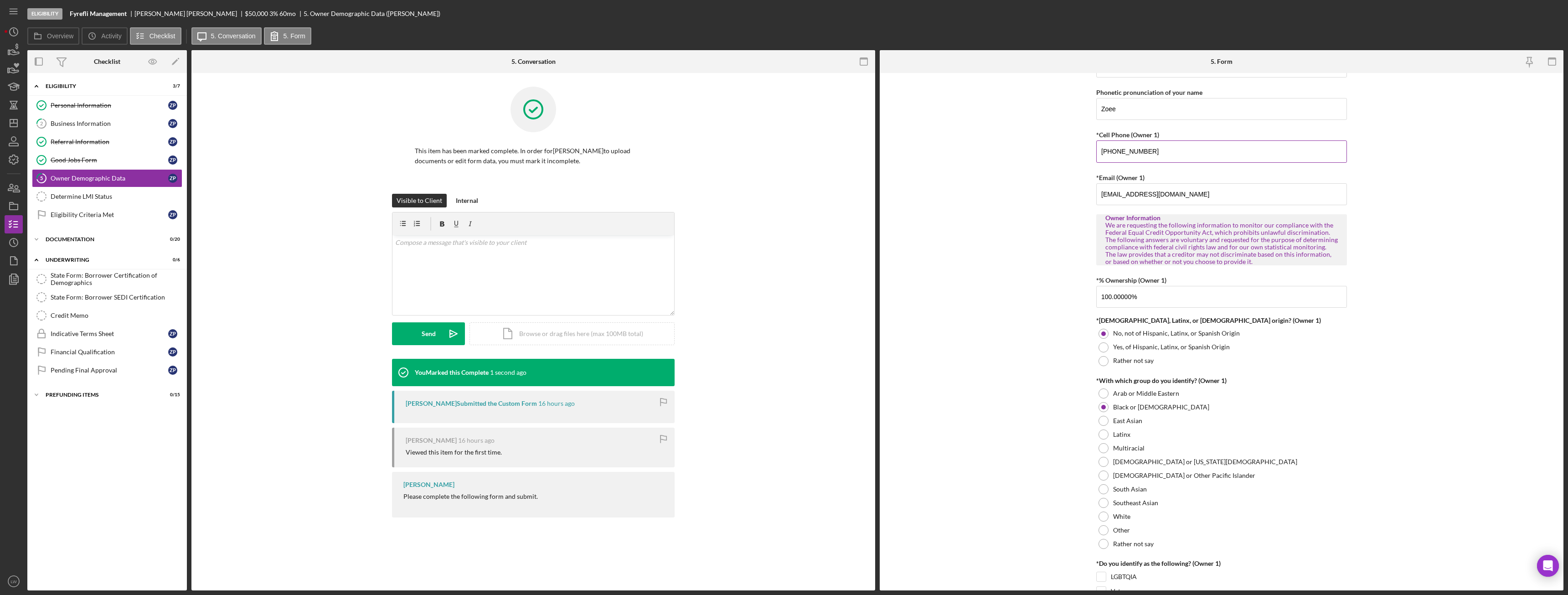
scroll to position [310, 0]
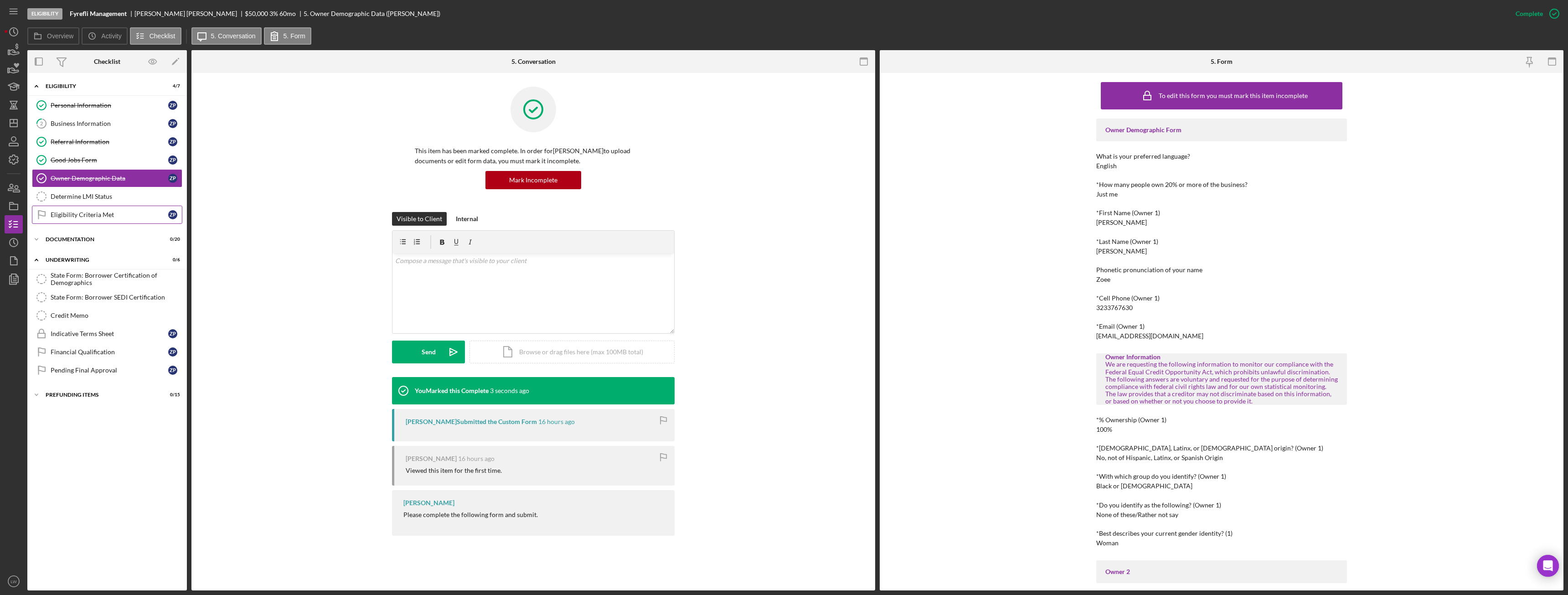
click at [103, 213] on div "Eligibility Criteria Met" at bounding box center [109, 215] width 117 height 7
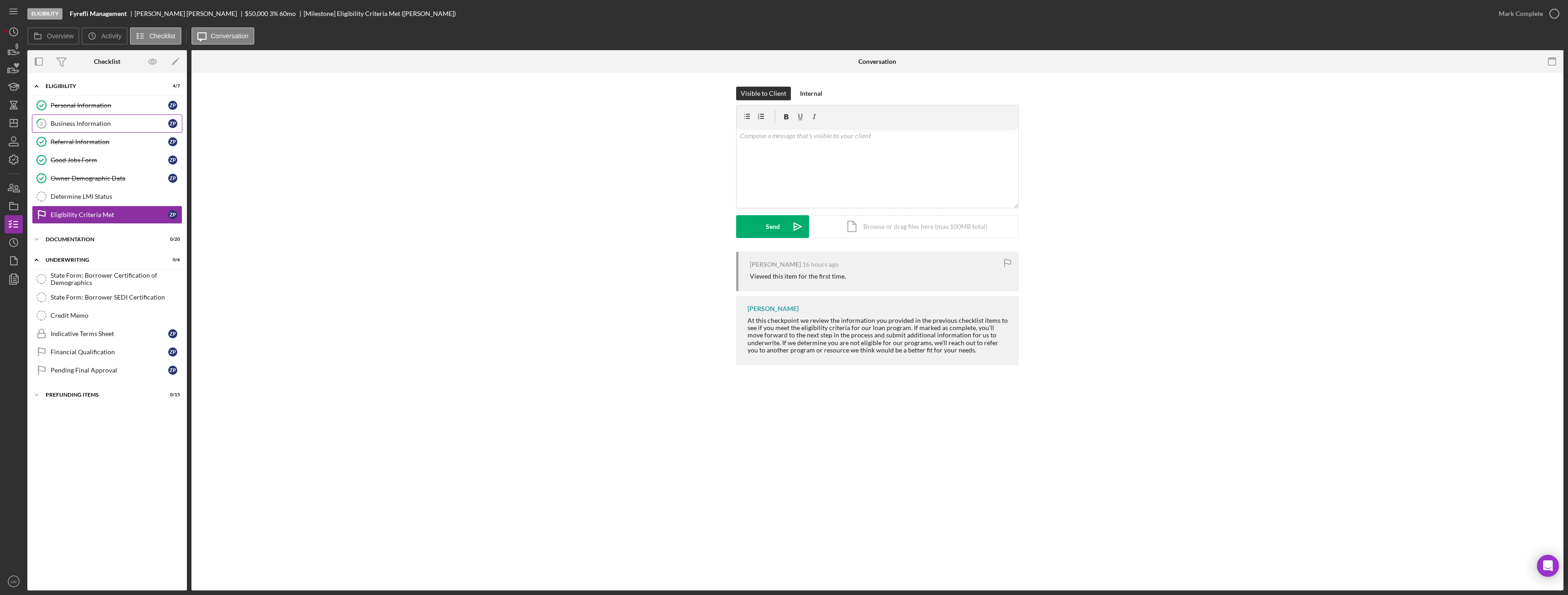
click at [79, 121] on div "Business Information" at bounding box center [109, 124] width 117 height 7
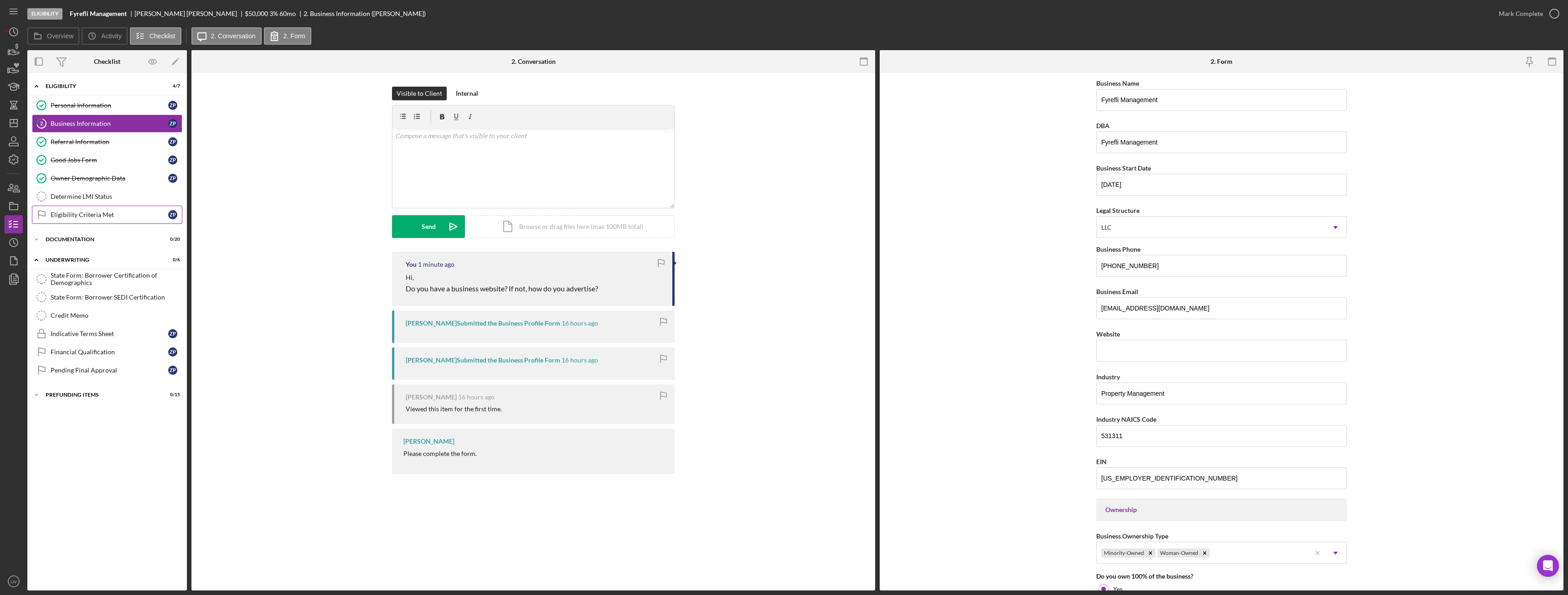
click at [85, 212] on div "Eligibility Criteria Met" at bounding box center [109, 215] width 117 height 7
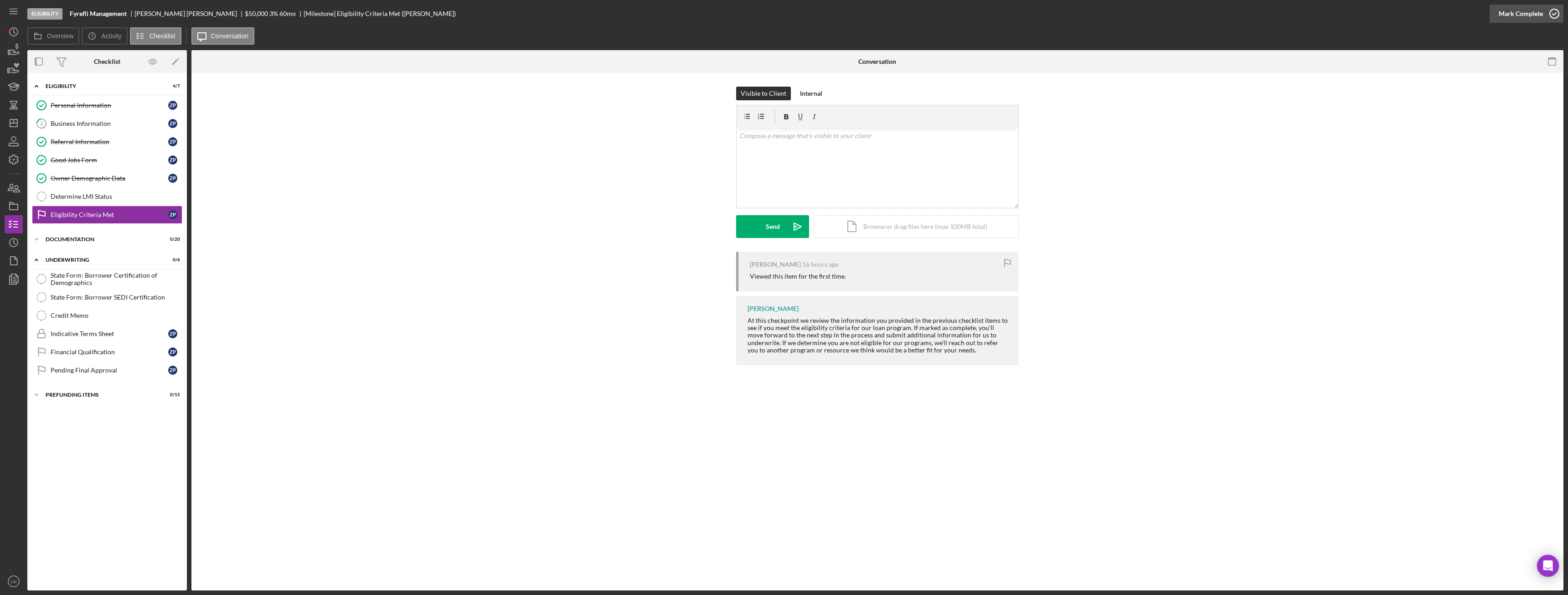
click at [1512, 13] on div "Mark Complete" at bounding box center [1521, 13] width 44 height 18
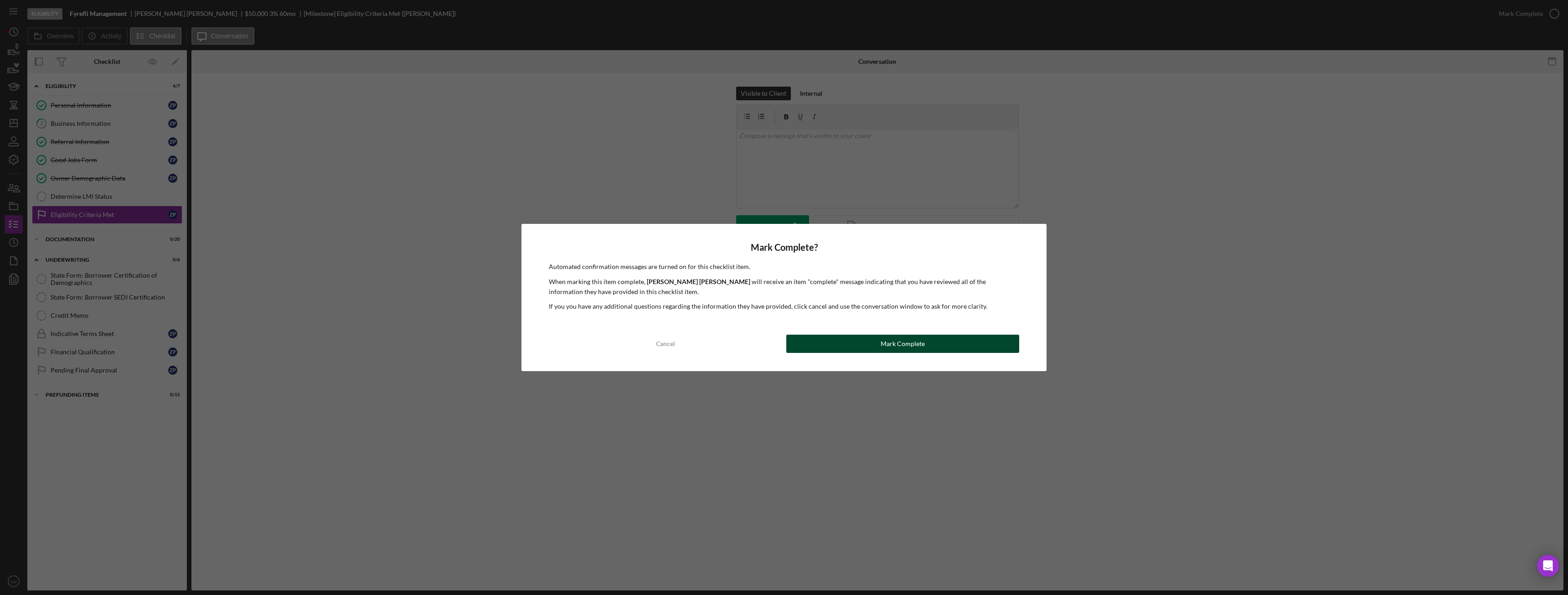
click at [873, 342] on button "Mark Complete" at bounding box center [903, 344] width 233 height 18
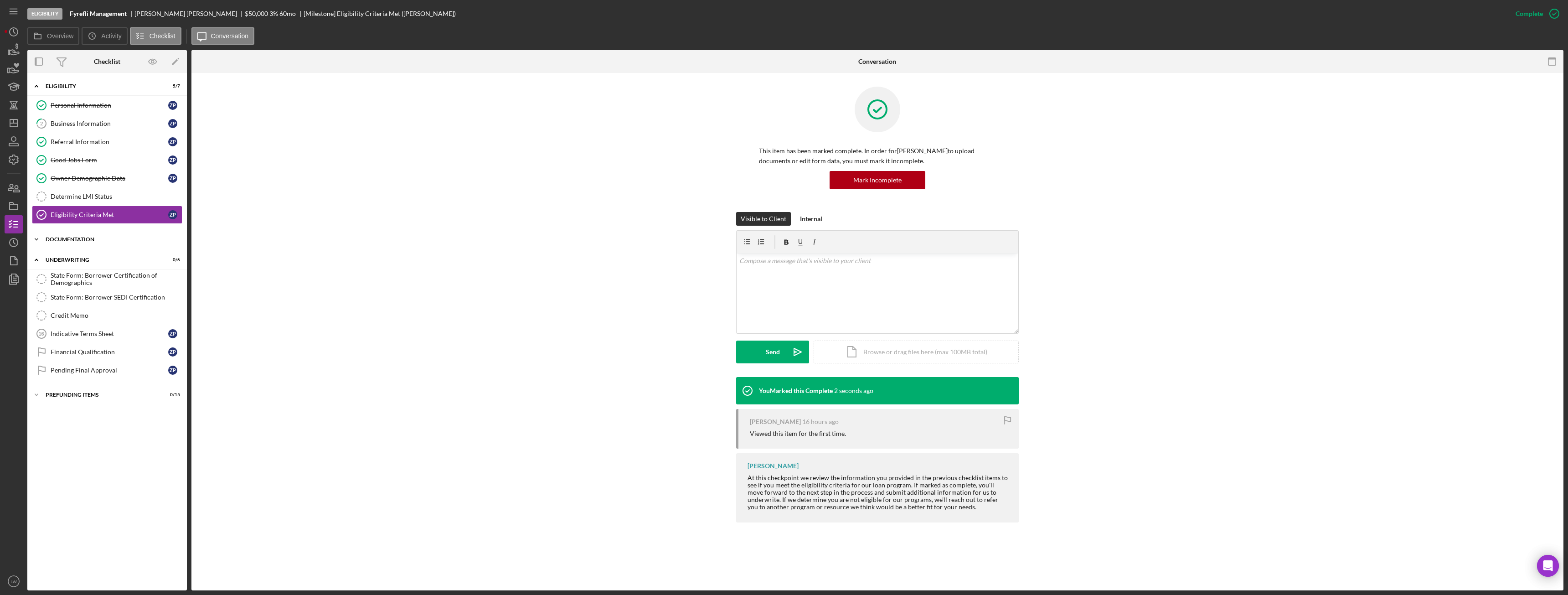
click at [65, 237] on div "Icon/Expander Documentation 0 / 20" at bounding box center [107, 239] width 159 height 18
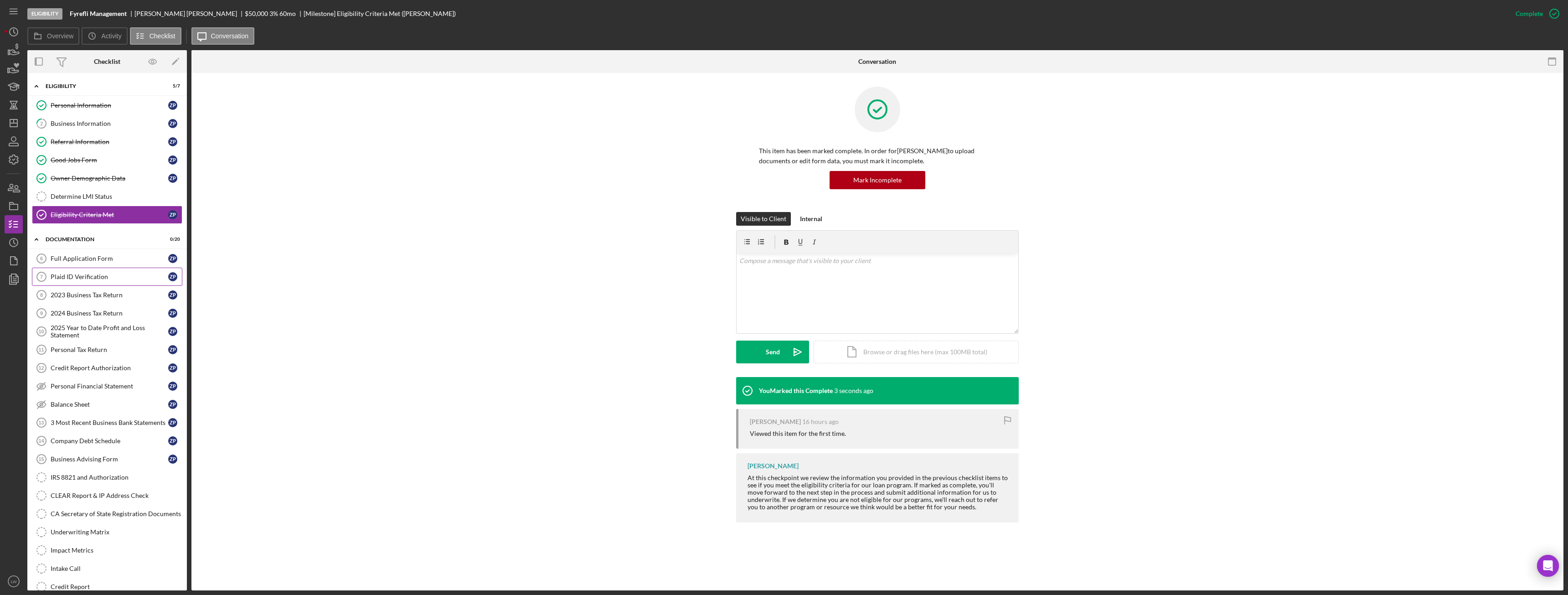
click at [86, 268] on link "Plaid ID Verification 7 Plaid ID Verification Z P" at bounding box center [107, 277] width 150 height 18
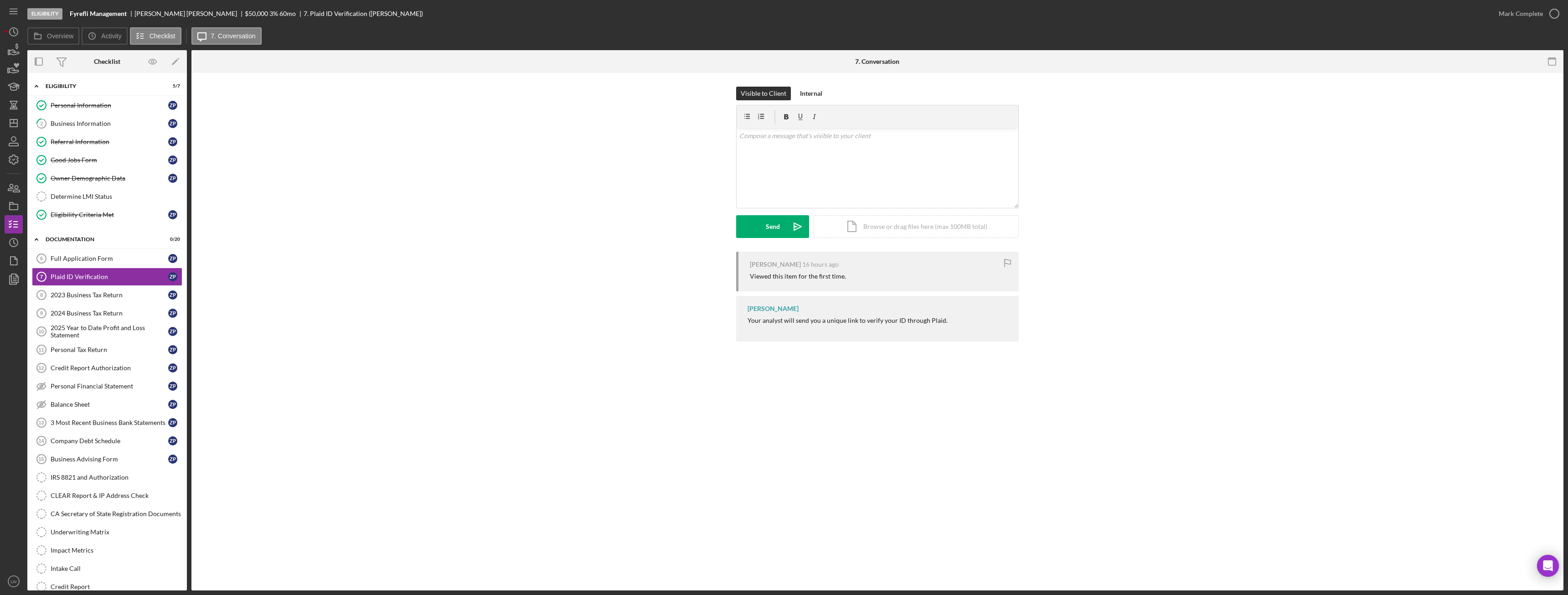
click at [146, 13] on div "[PERSON_NAME]" at bounding box center [189, 13] width 110 height 7
copy div "[PERSON_NAME]"
click at [86, 124] on div "Business Information" at bounding box center [109, 124] width 117 height 7
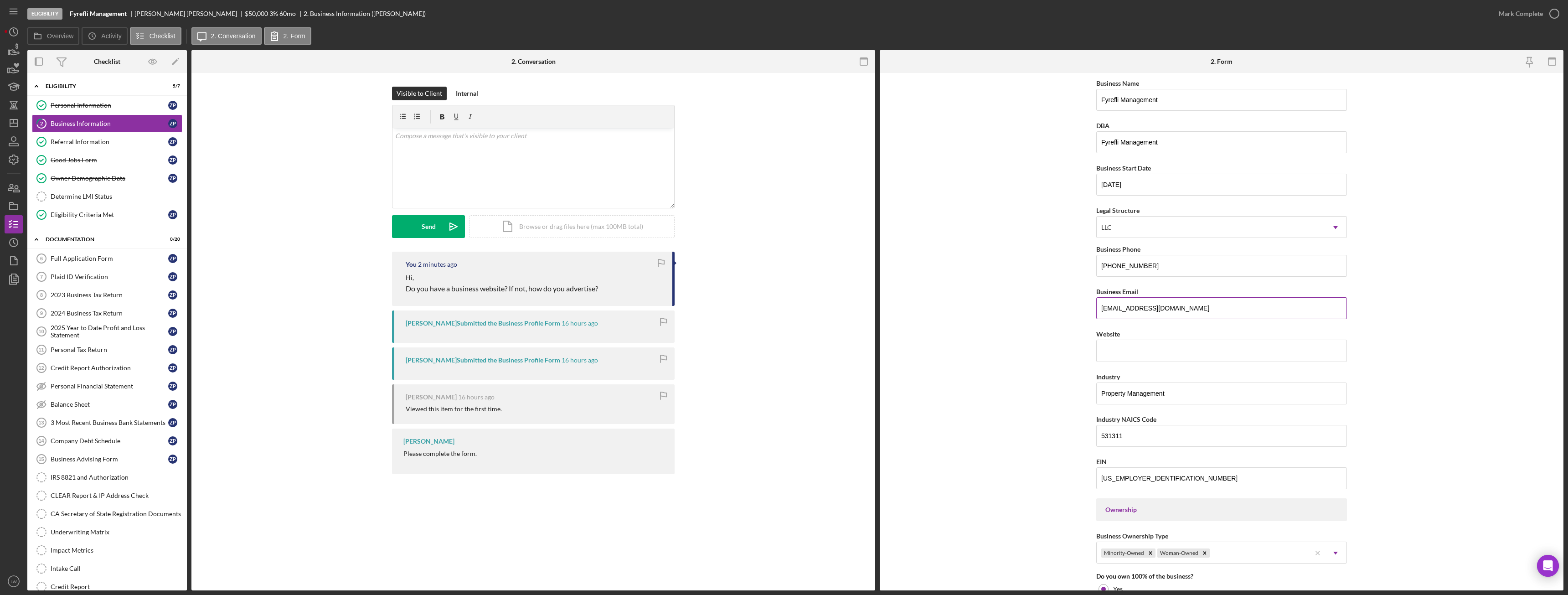
click at [1137, 307] on input "[EMAIL_ADDRESS][DOMAIN_NAME]" at bounding box center [1222, 308] width 251 height 22
click at [130, 274] on div "Plaid ID Verification" at bounding box center [109, 277] width 117 height 7
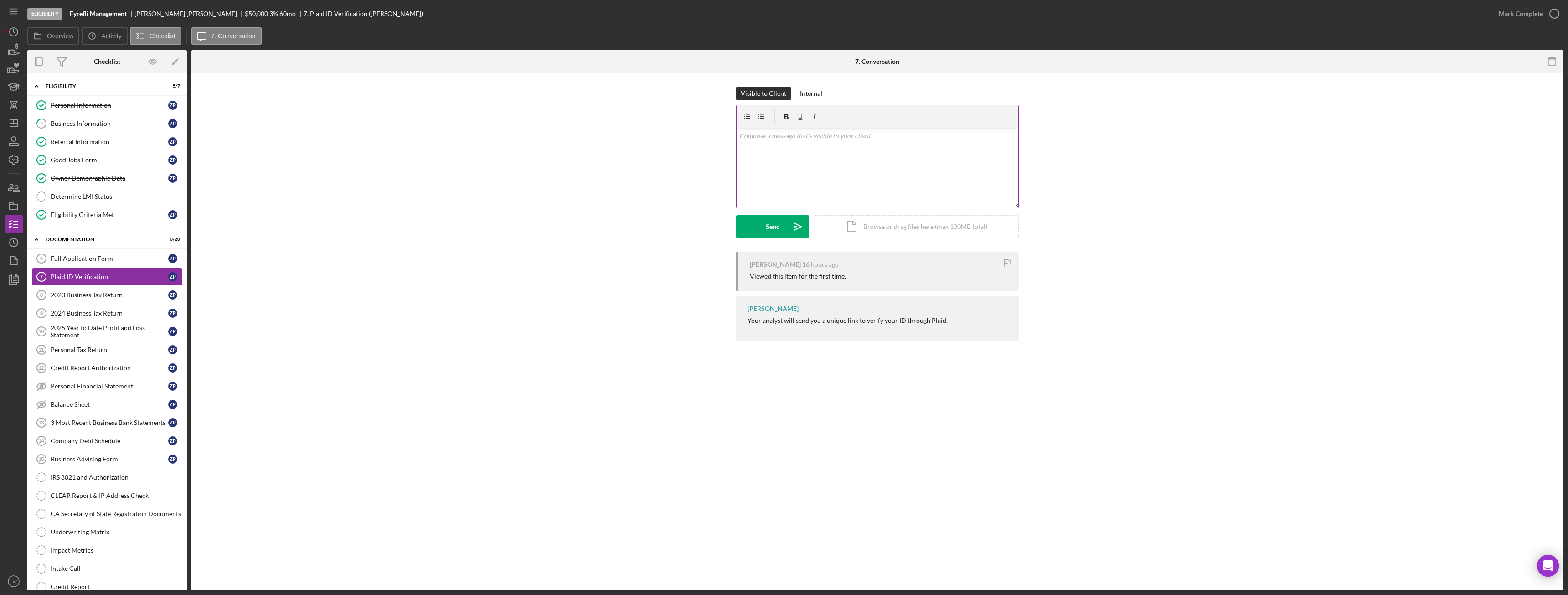
click at [844, 151] on div "v Color teal Color pink Remove color Add row above Add row below Add column bef…" at bounding box center [877, 167] width 282 height 80
click at [772, 226] on div "Send" at bounding box center [772, 226] width 14 height 23
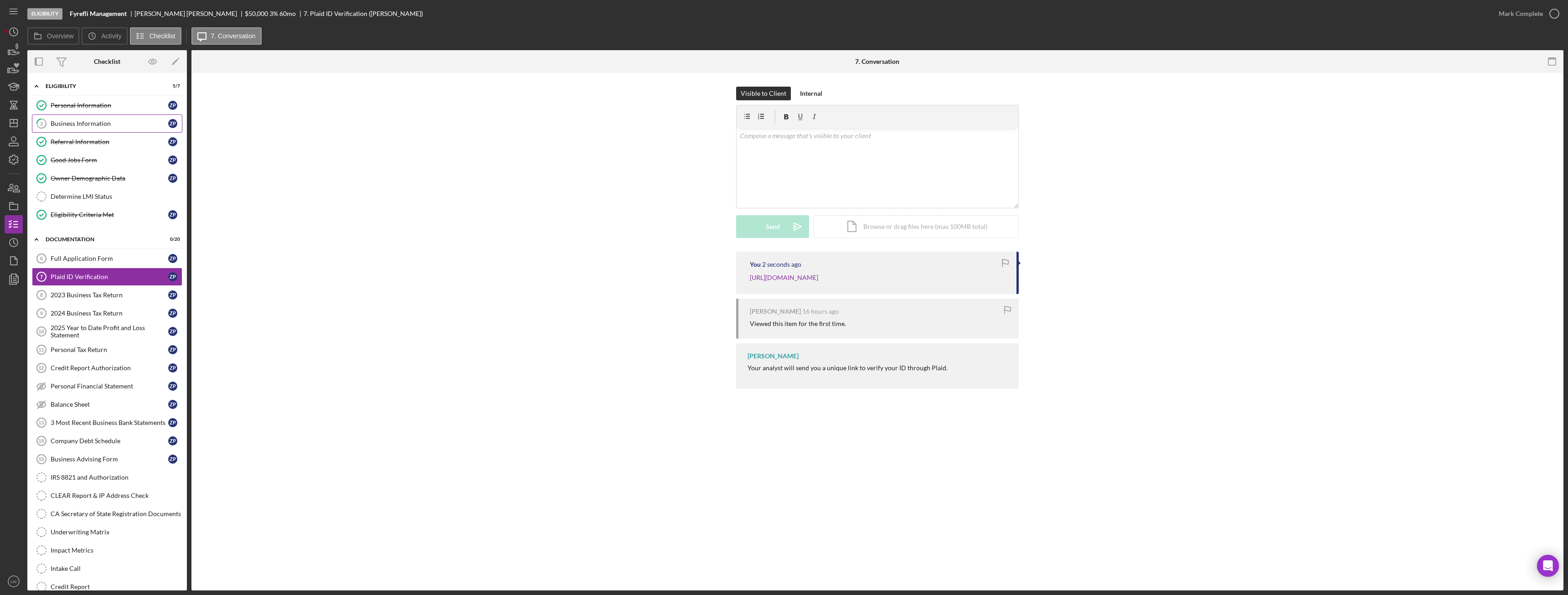
click at [75, 127] on div "Business Information" at bounding box center [109, 124] width 117 height 7
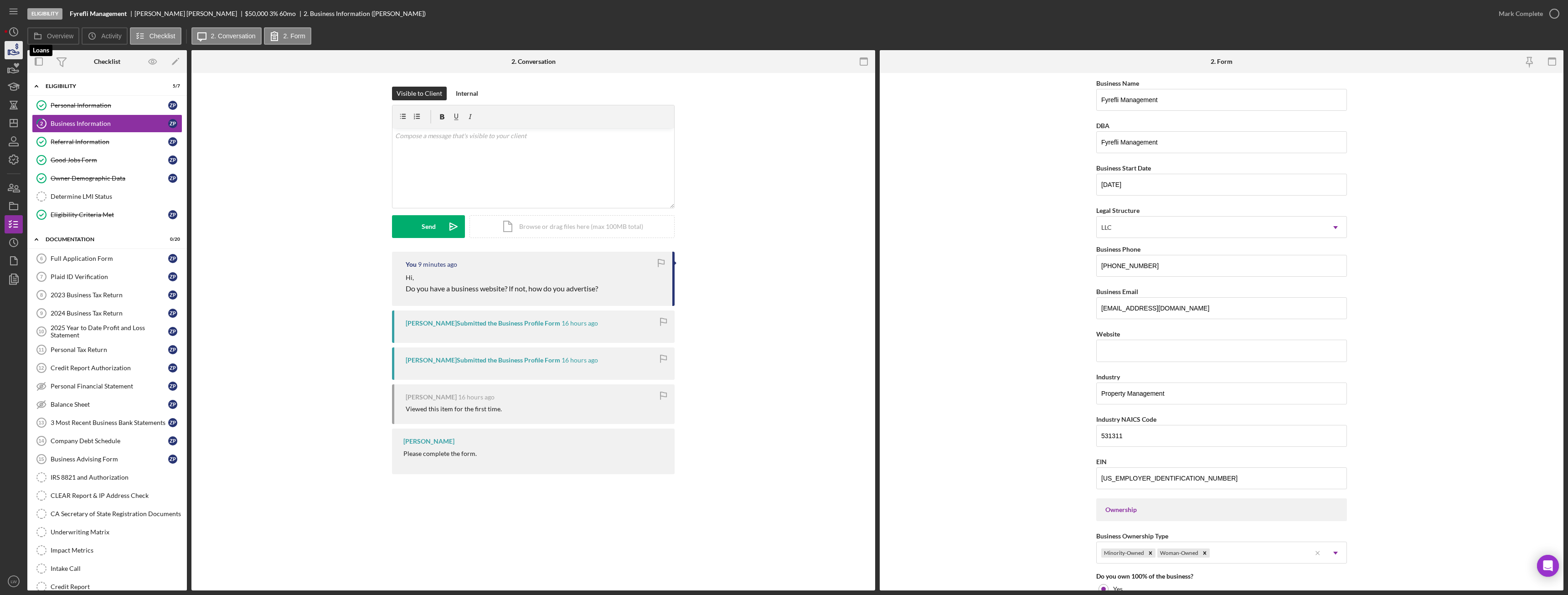
click at [16, 52] on icon "button" at bounding box center [13, 50] width 23 height 23
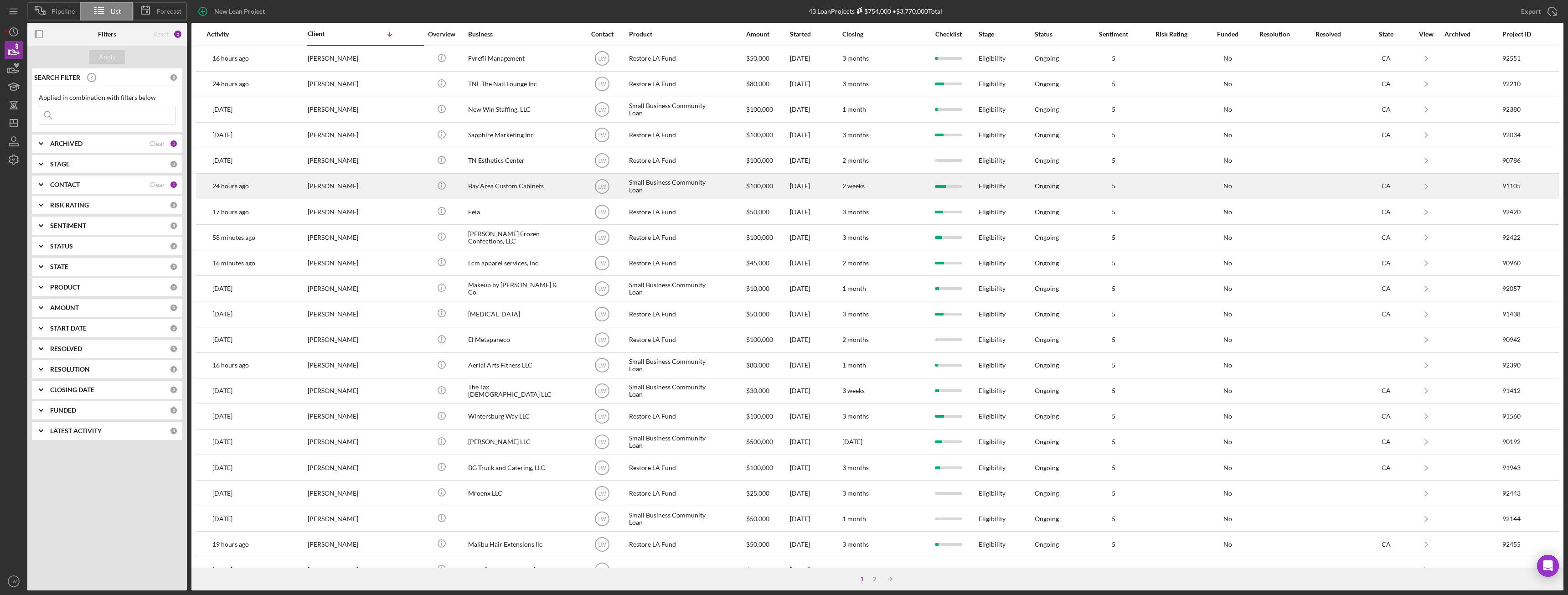
click at [484, 185] on div "Bay Area Custom Cabinets" at bounding box center [514, 186] width 91 height 24
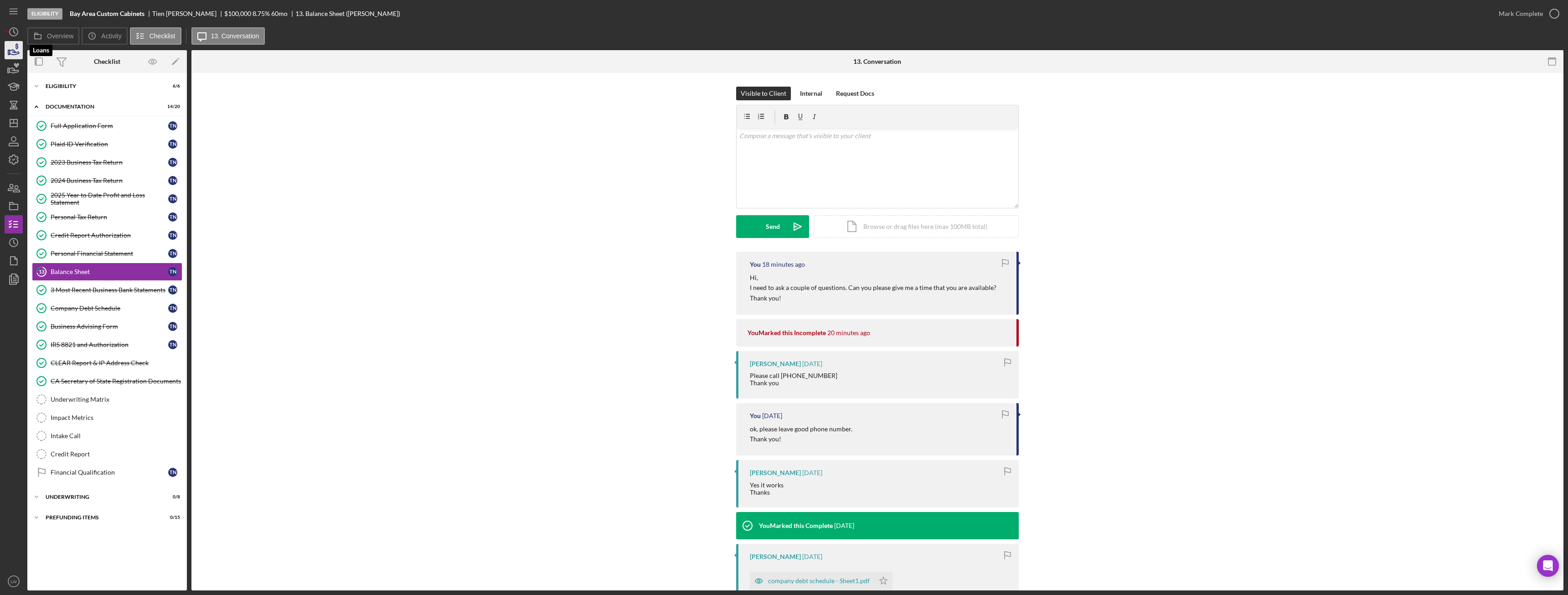
click at [17, 54] on icon "button" at bounding box center [13, 50] width 23 height 23
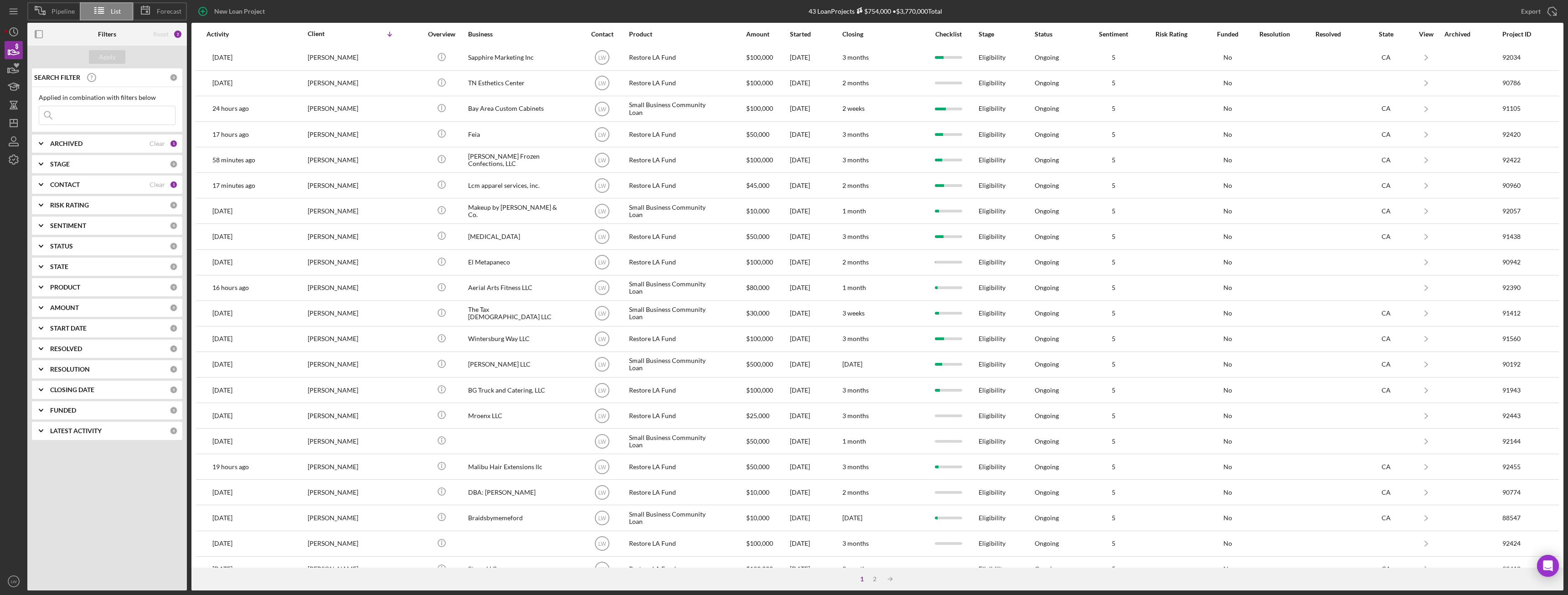
scroll to position [122, 0]
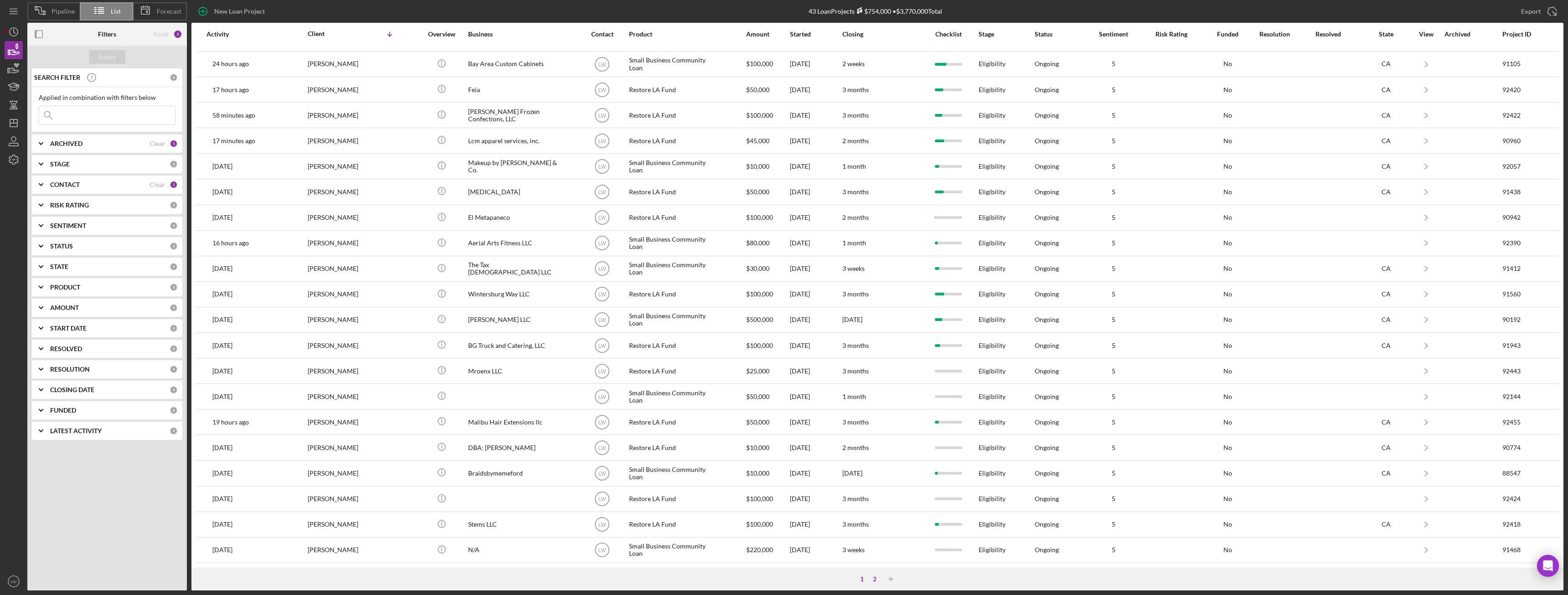
click at [875, 580] on div "2" at bounding box center [875, 579] width 13 height 7
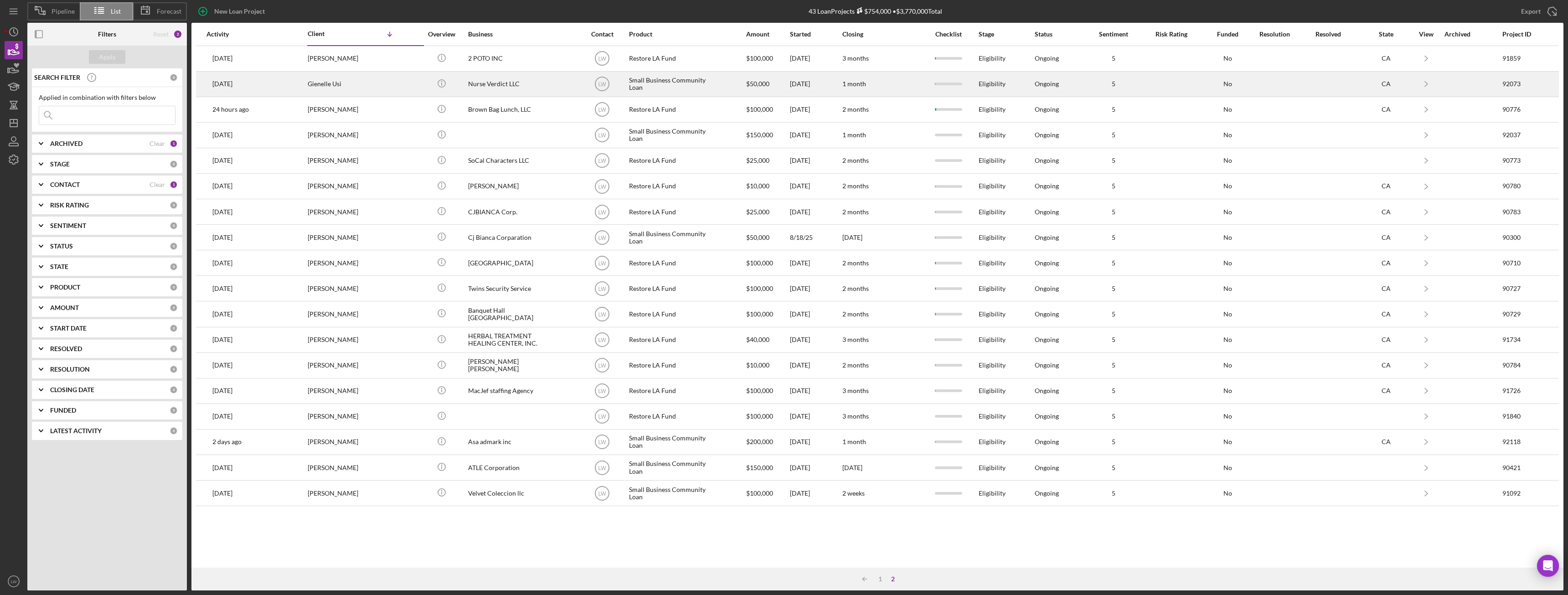
scroll to position [0, 0]
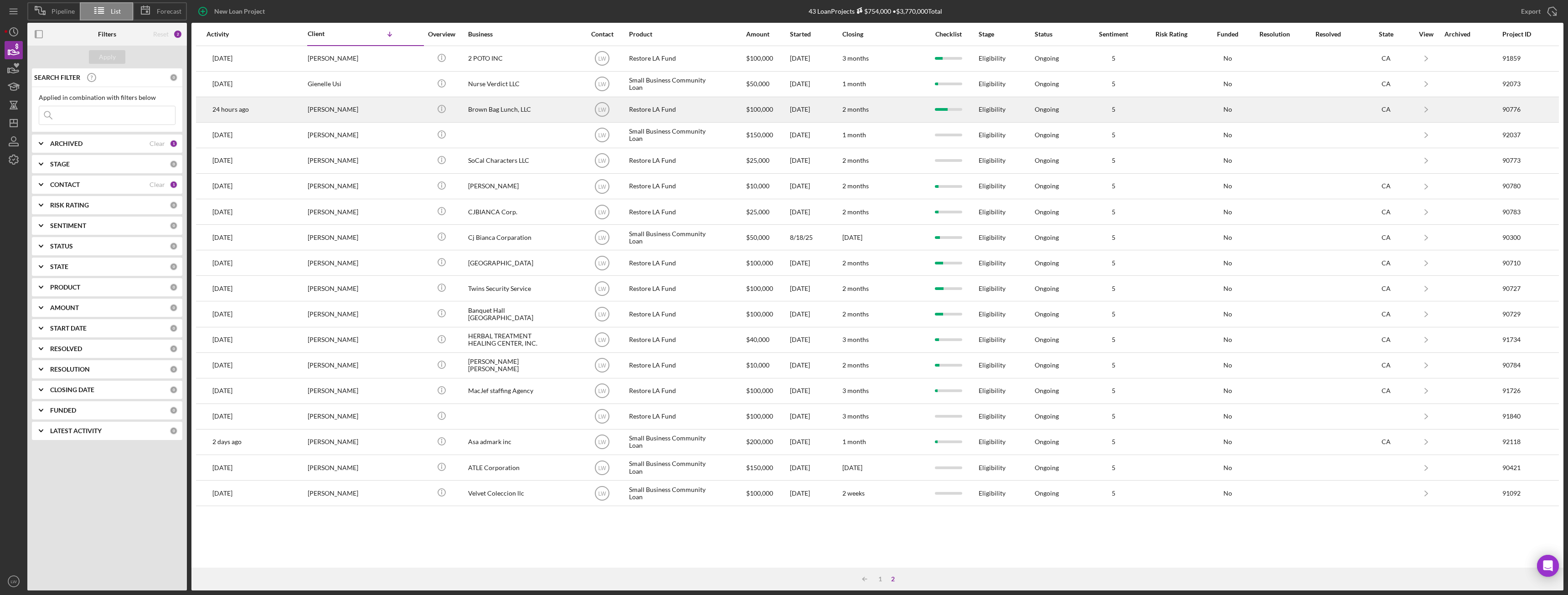
click at [471, 111] on div "Brown Bag Lunch, LLC" at bounding box center [514, 110] width 91 height 24
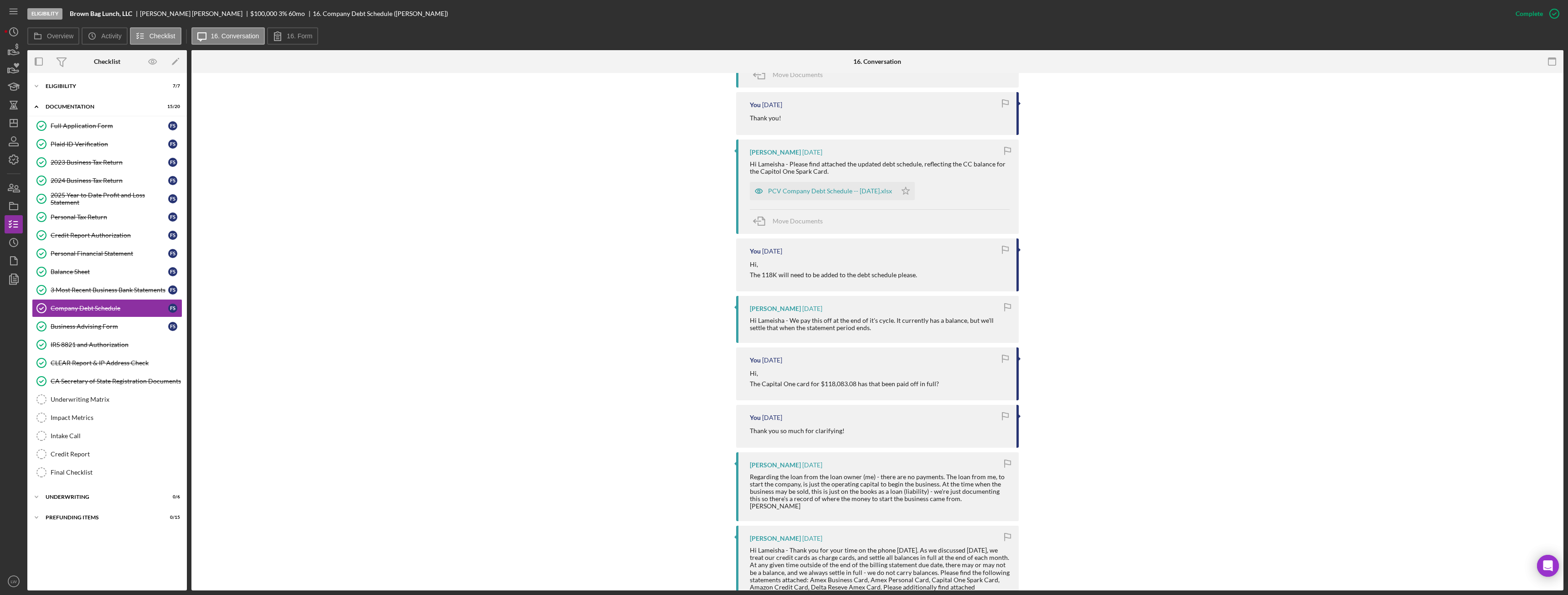
scroll to position [410, 0]
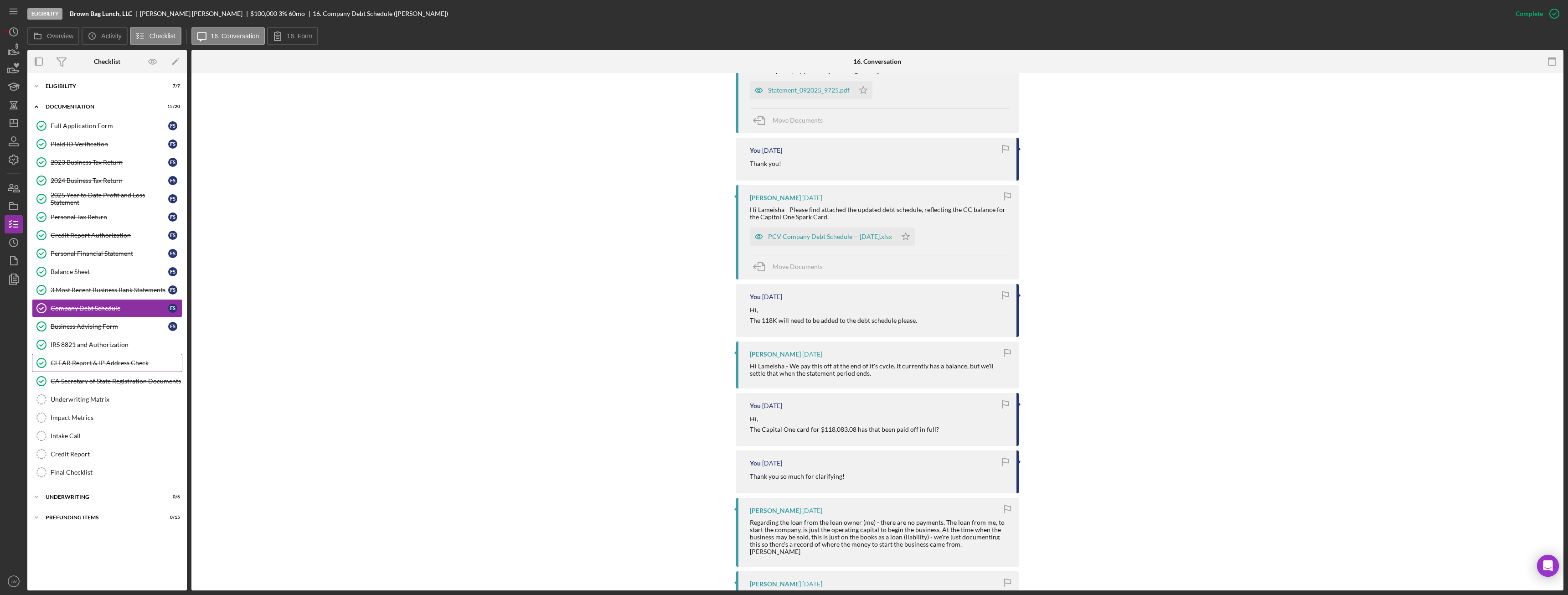
click at [102, 362] on div "CLEAR Report & IP Address Check" at bounding box center [116, 363] width 131 height 7
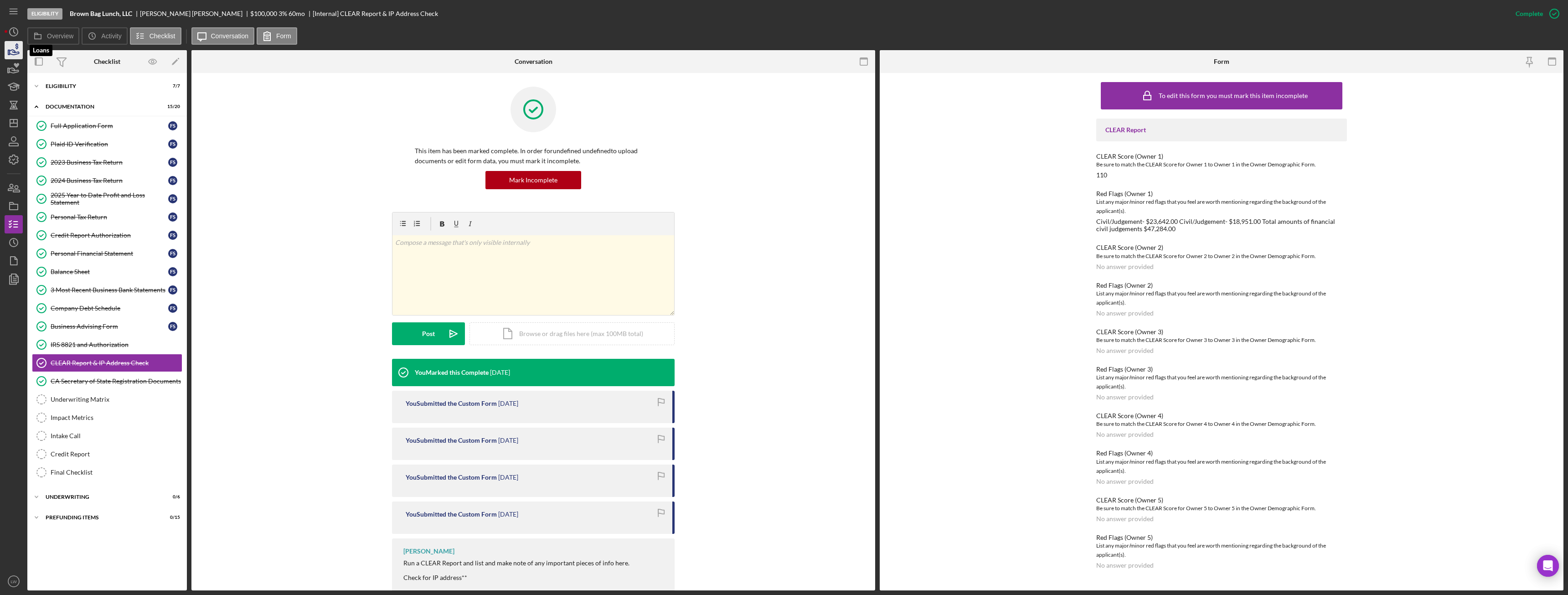
click at [12, 57] on icon "button" at bounding box center [13, 50] width 23 height 23
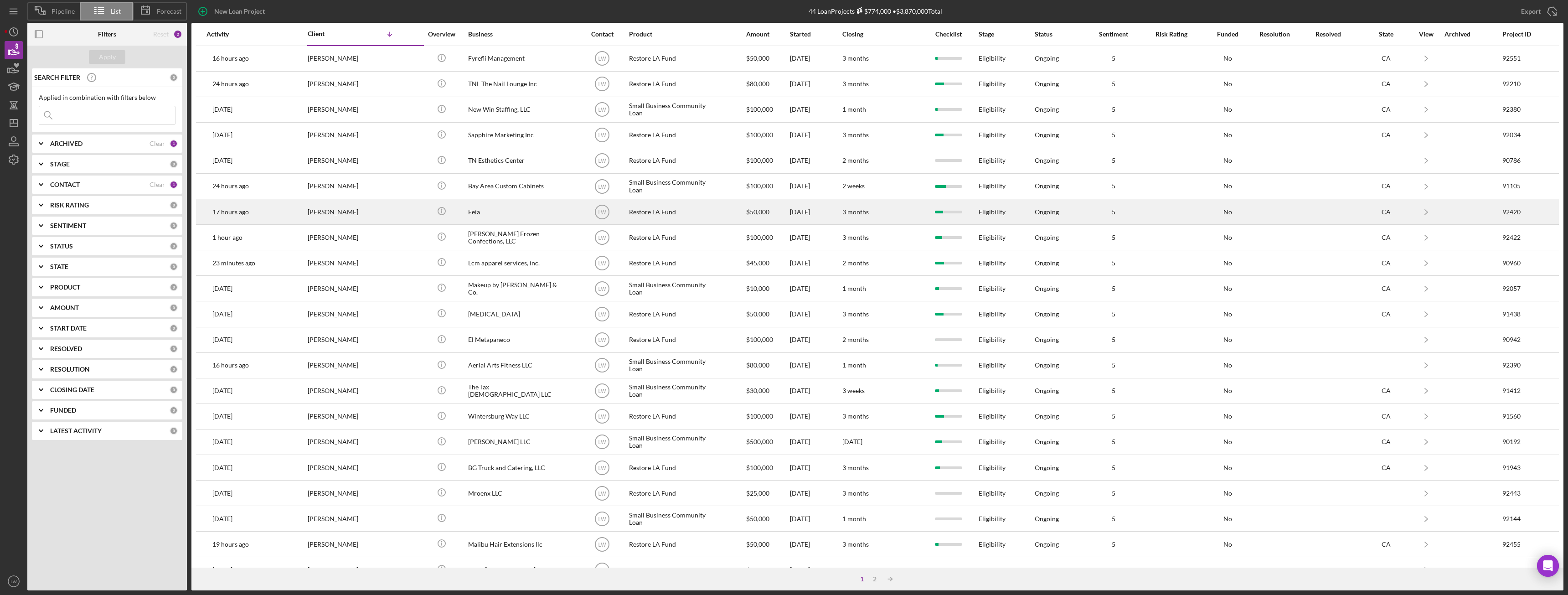
scroll to position [122, 0]
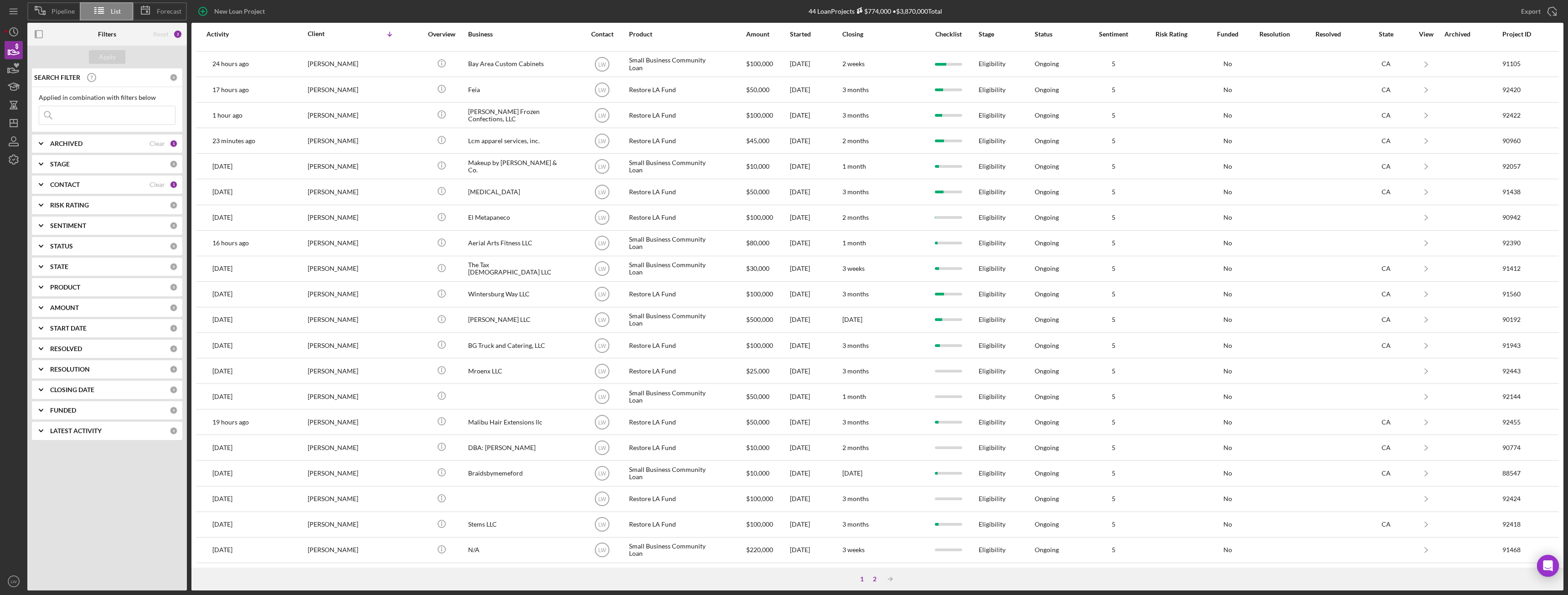
click at [877, 582] on div "2" at bounding box center [875, 579] width 13 height 7
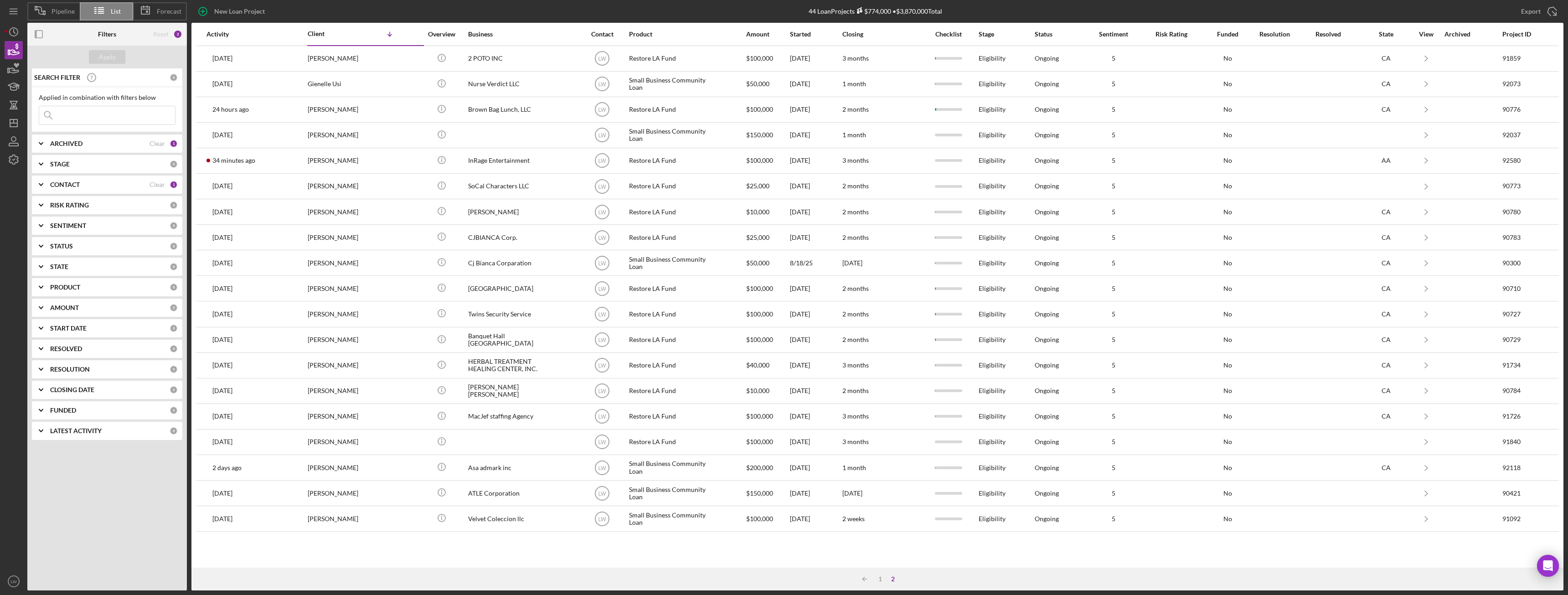
scroll to position [0, 0]
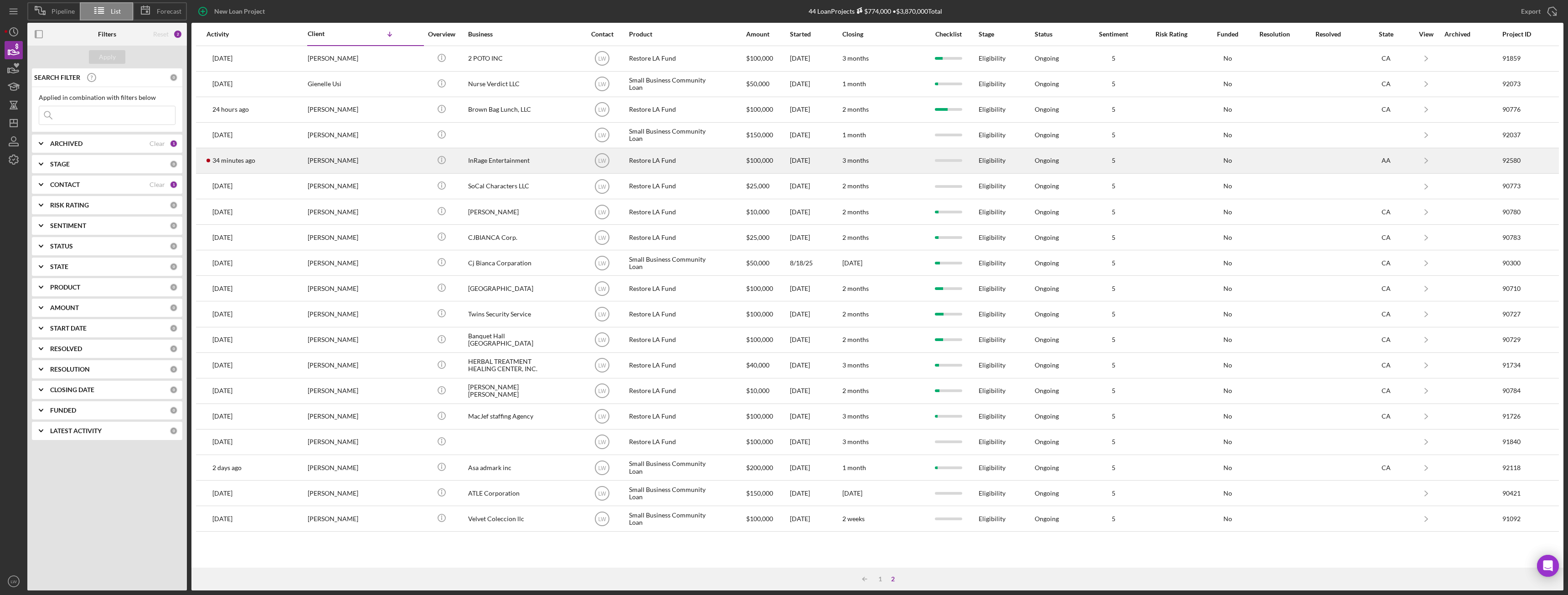
click at [317, 161] on div "[PERSON_NAME]" at bounding box center [353, 161] width 91 height 24
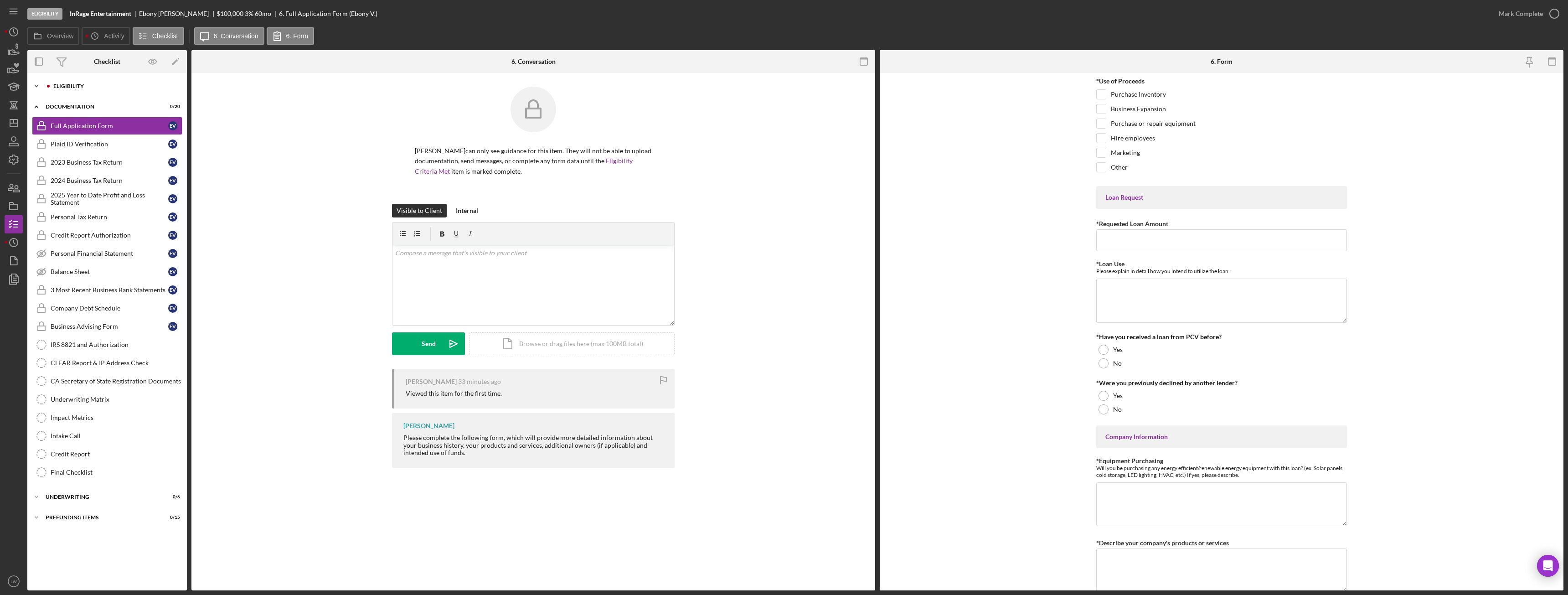
click at [85, 79] on div "Icon/Expander Eligibility 0 / 7" at bounding box center [107, 86] width 159 height 18
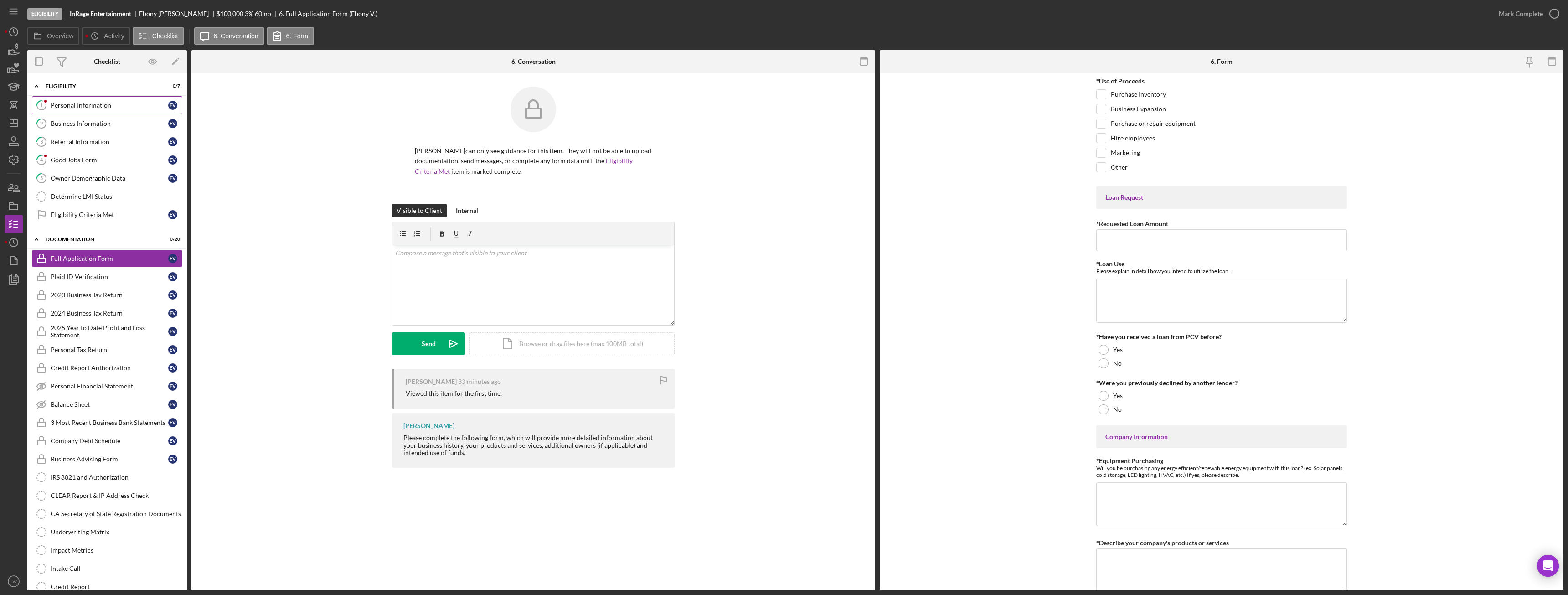
click at [107, 100] on link "1 Personal Information E V" at bounding box center [107, 105] width 150 height 18
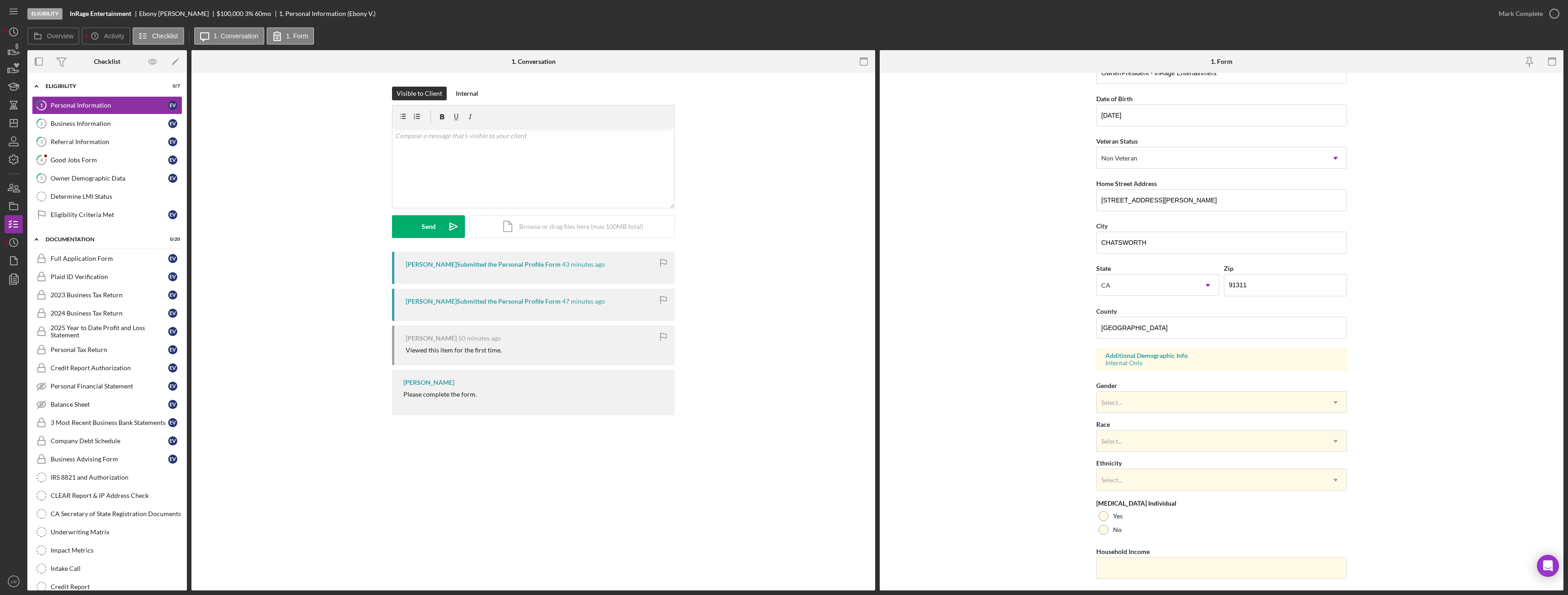
scroll to position [91, 0]
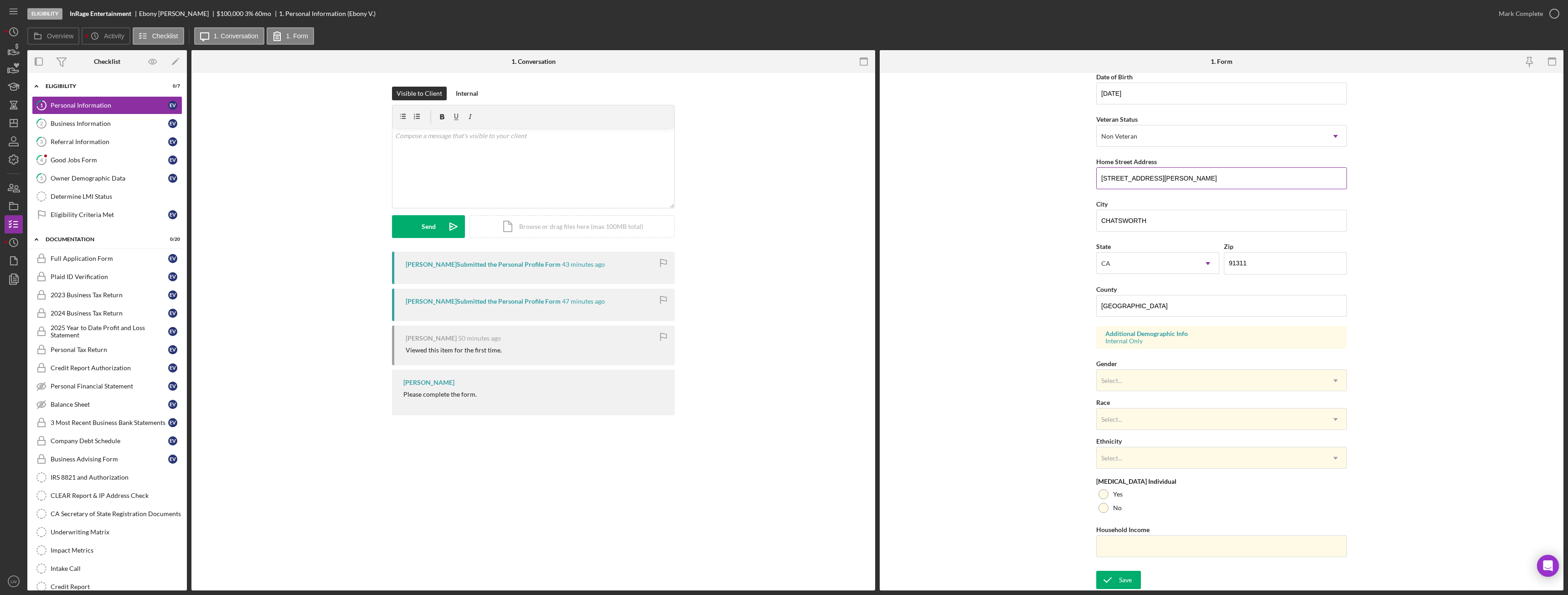
click at [1192, 177] on input "[STREET_ADDRESS][PERSON_NAME]" at bounding box center [1222, 178] width 251 height 22
type input "[STREET_ADDRESS][PERSON_NAME]"
click at [96, 124] on div "Business Information" at bounding box center [109, 124] width 117 height 7
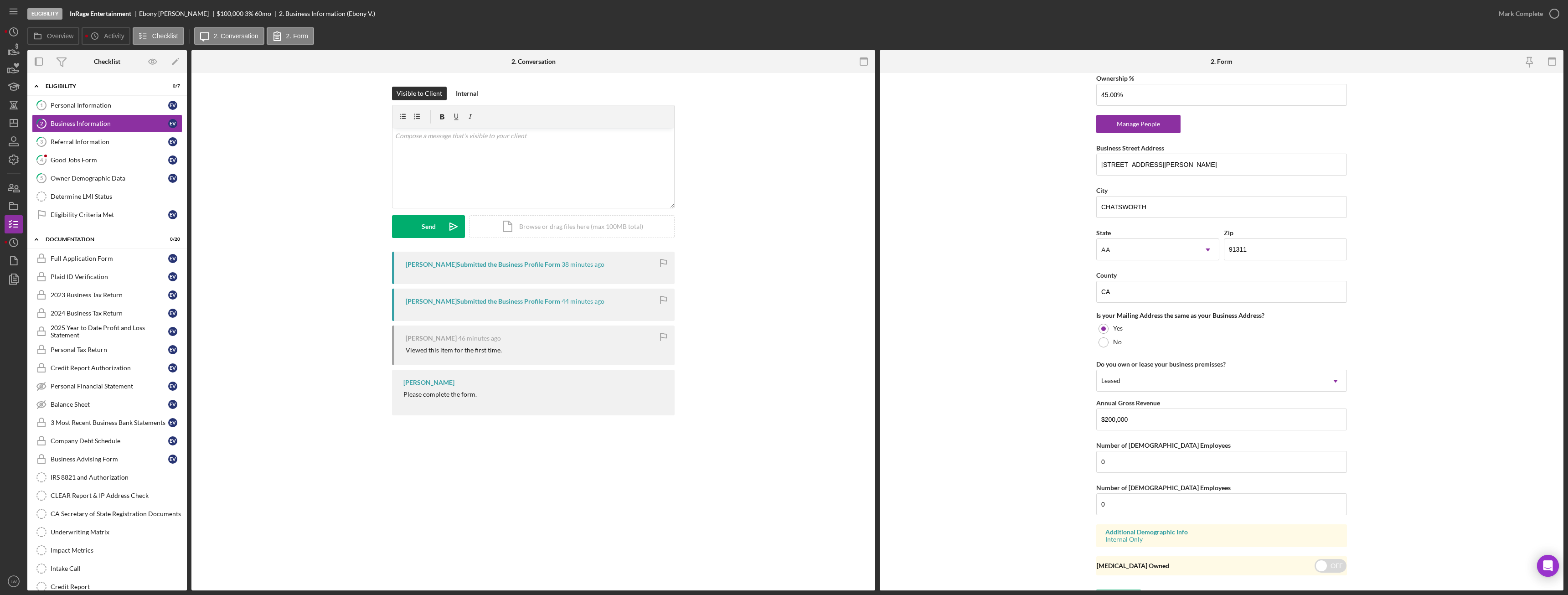
scroll to position [565, 0]
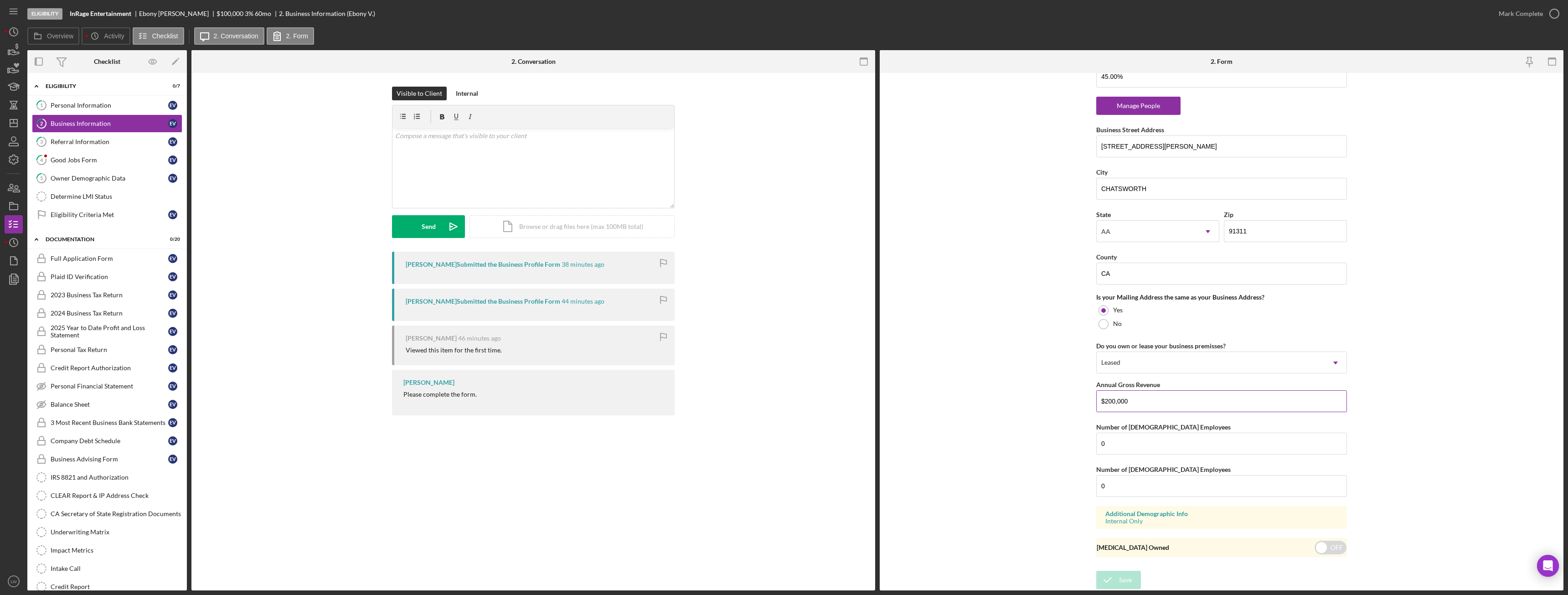
drag, startPoint x: 1133, startPoint y: 401, endPoint x: 1104, endPoint y: 403, distance: 29.1
click at [1104, 403] on input "$200,000" at bounding box center [1222, 401] width 251 height 22
click at [1463, 317] on form "Business Name InRage Entertainment DBA [PERSON_NAME] Business Start Date [DATE]…" at bounding box center [1221, 332] width 684 height 518
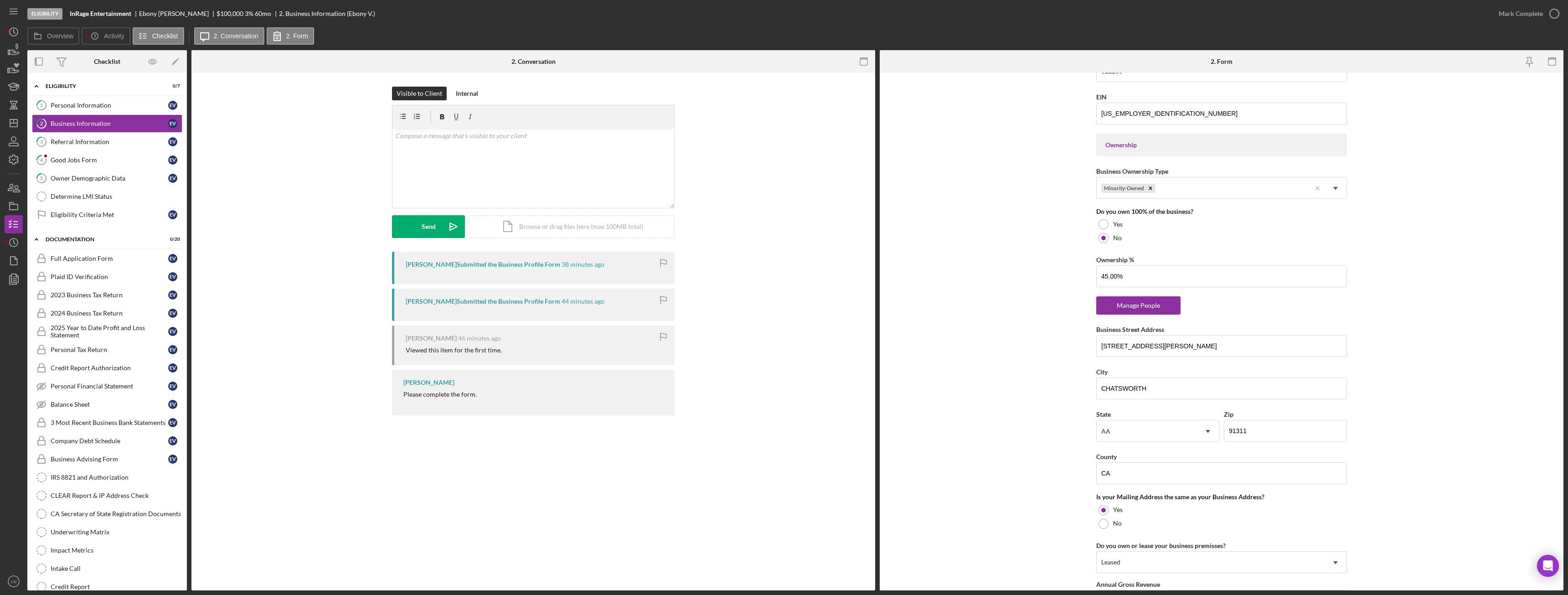
scroll to position [0, 0]
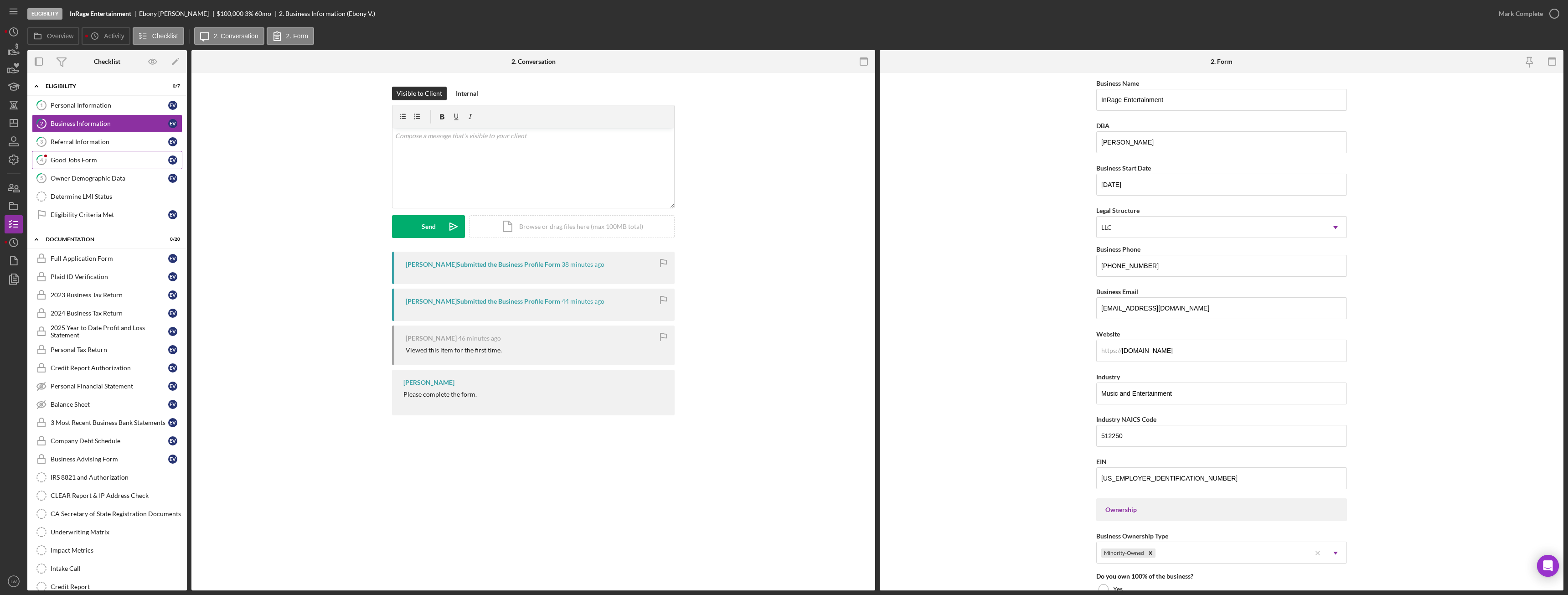
click at [100, 159] on div "Good Jobs Form" at bounding box center [109, 160] width 117 height 7
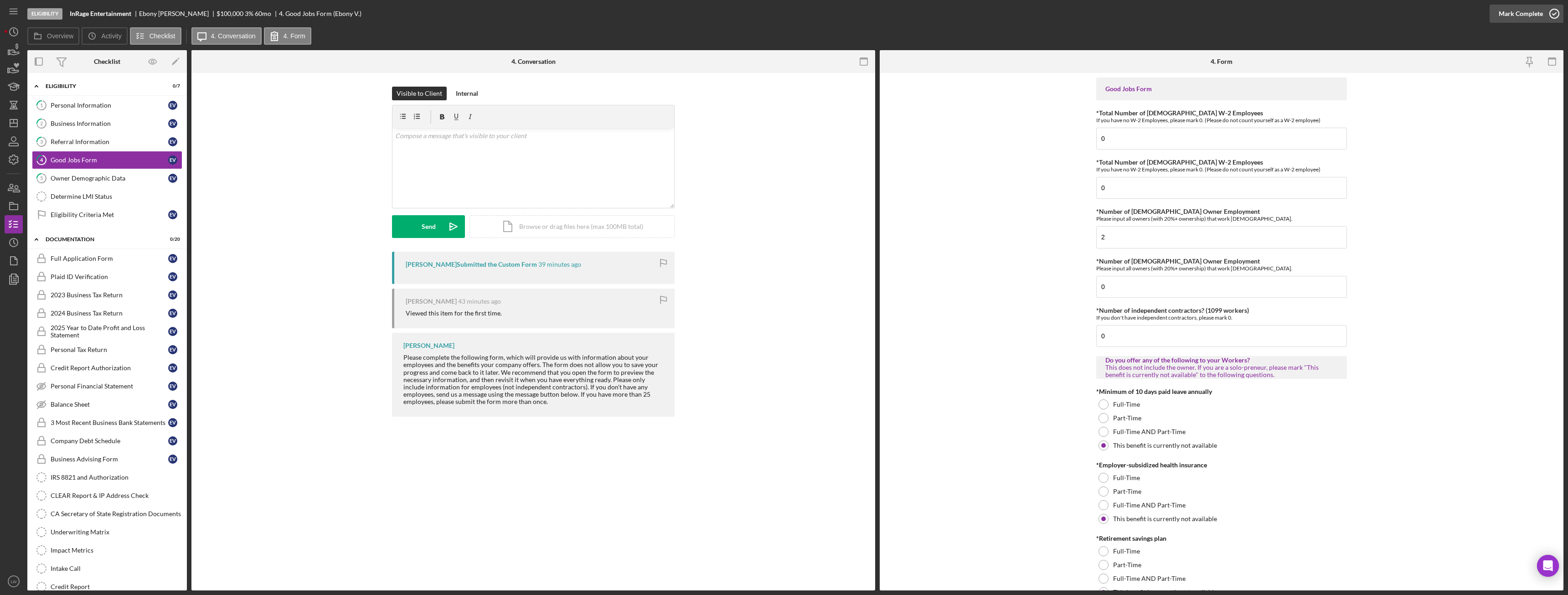
click at [1522, 15] on div "Mark Complete" at bounding box center [1521, 13] width 44 height 18
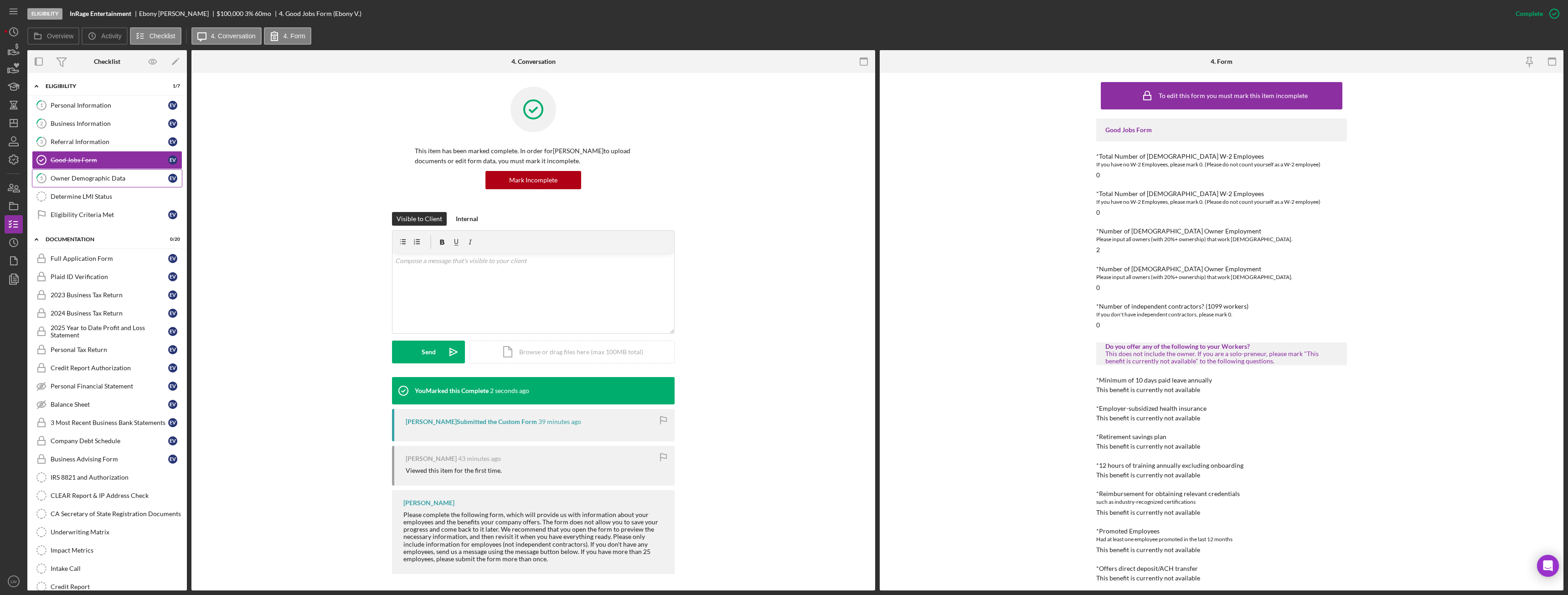
click at [105, 175] on div "Owner Demographic Data" at bounding box center [109, 178] width 117 height 7
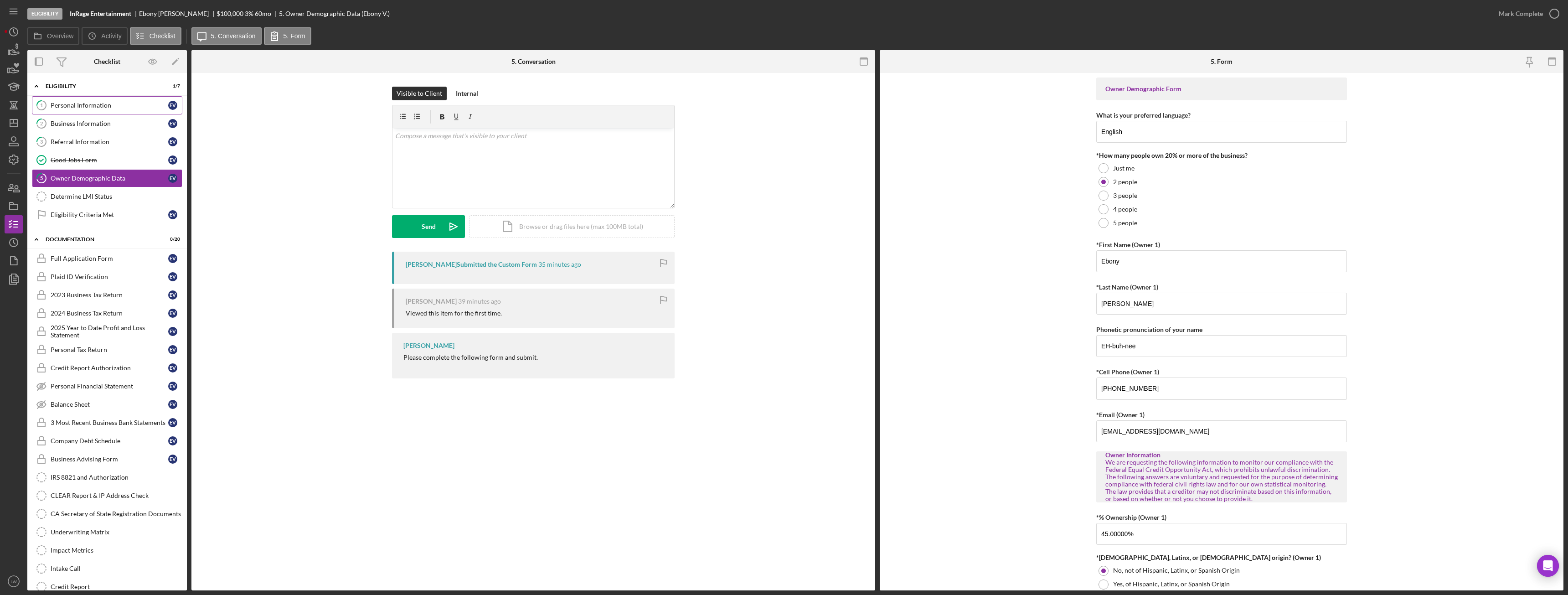
click at [106, 107] on div "Personal Information" at bounding box center [109, 105] width 117 height 7
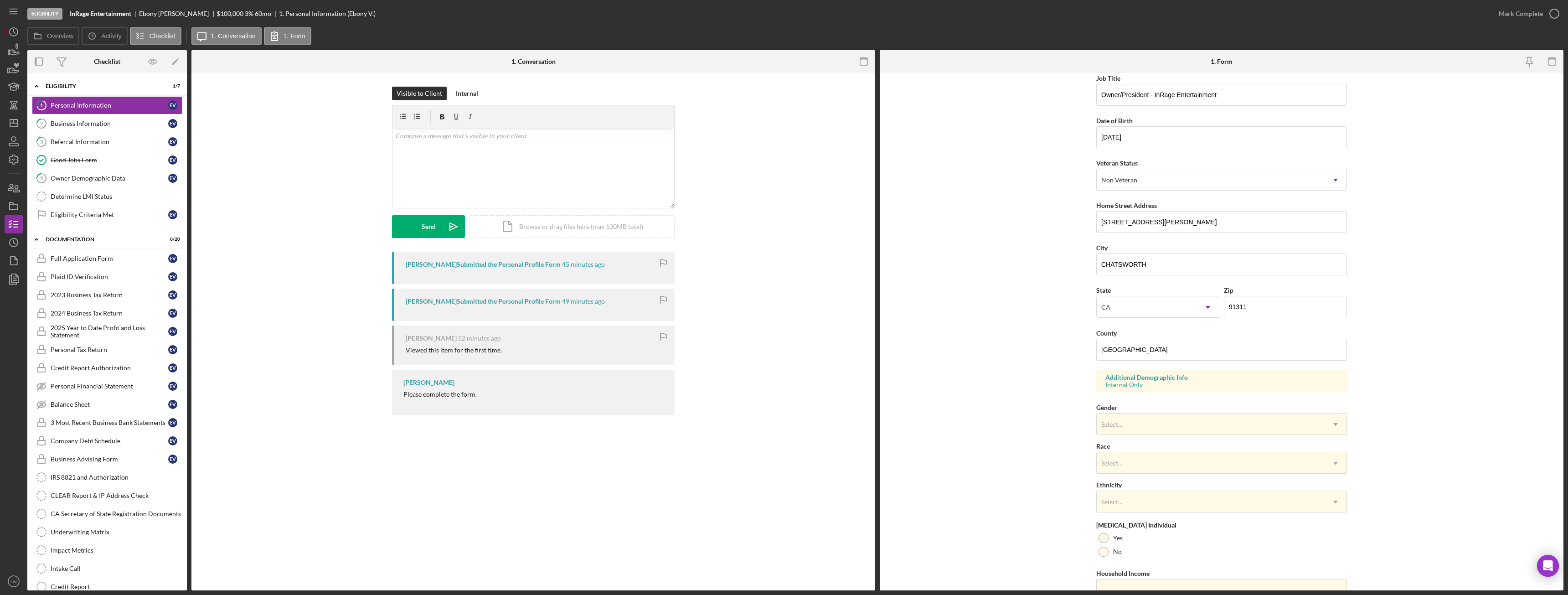
scroll to position [91, 0]
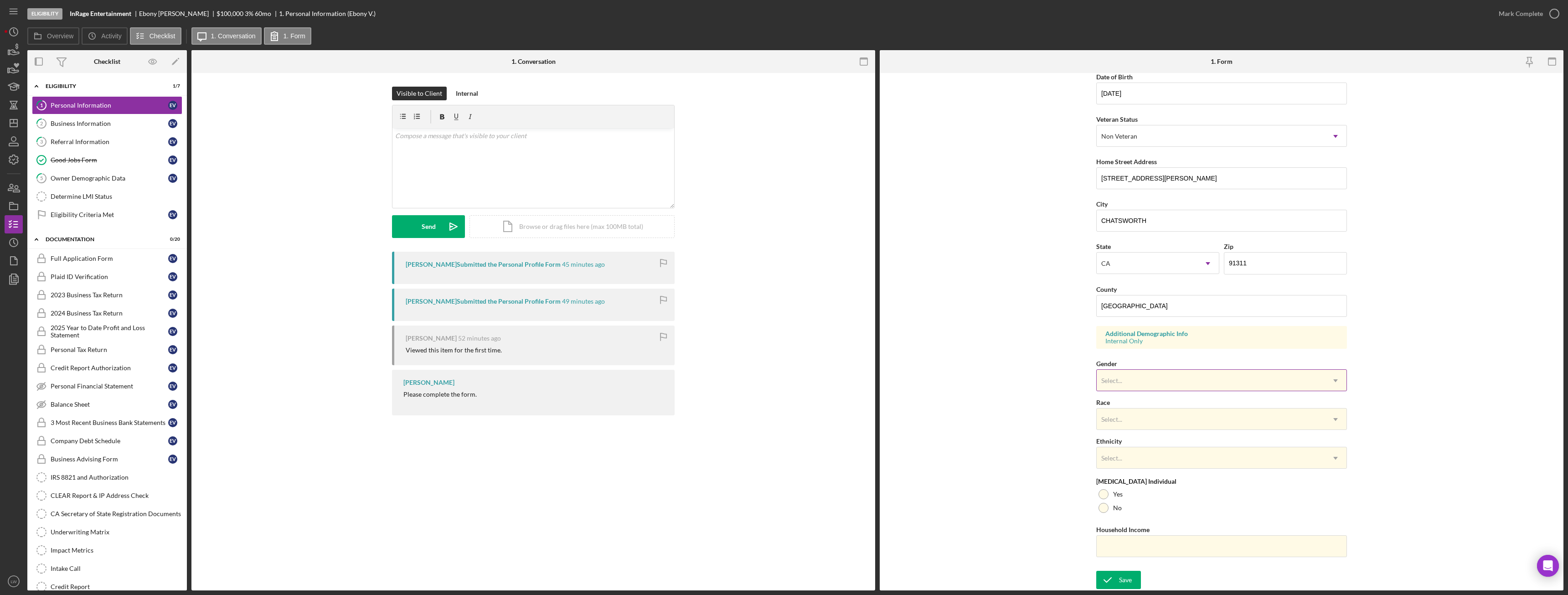
click at [1174, 380] on div "Select..." at bounding box center [1211, 381] width 228 height 21
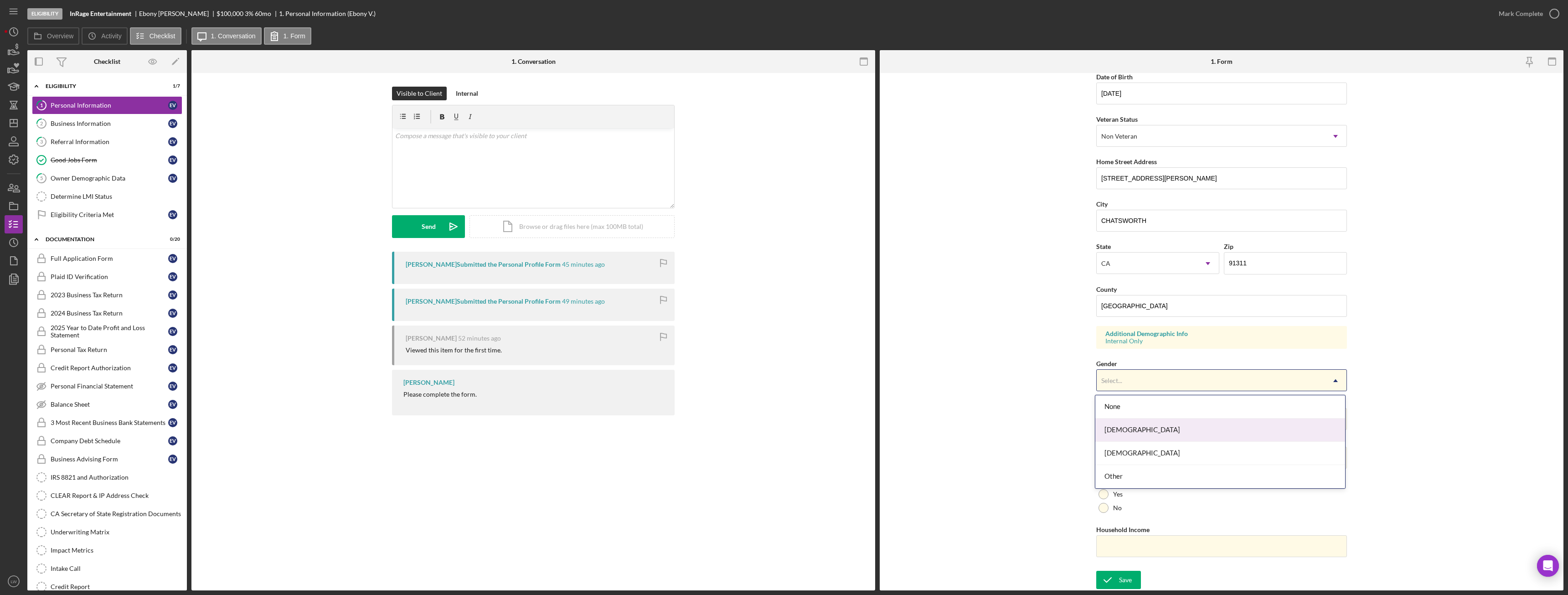
click at [1144, 428] on div "[DEMOGRAPHIC_DATA]" at bounding box center [1220, 430] width 250 height 23
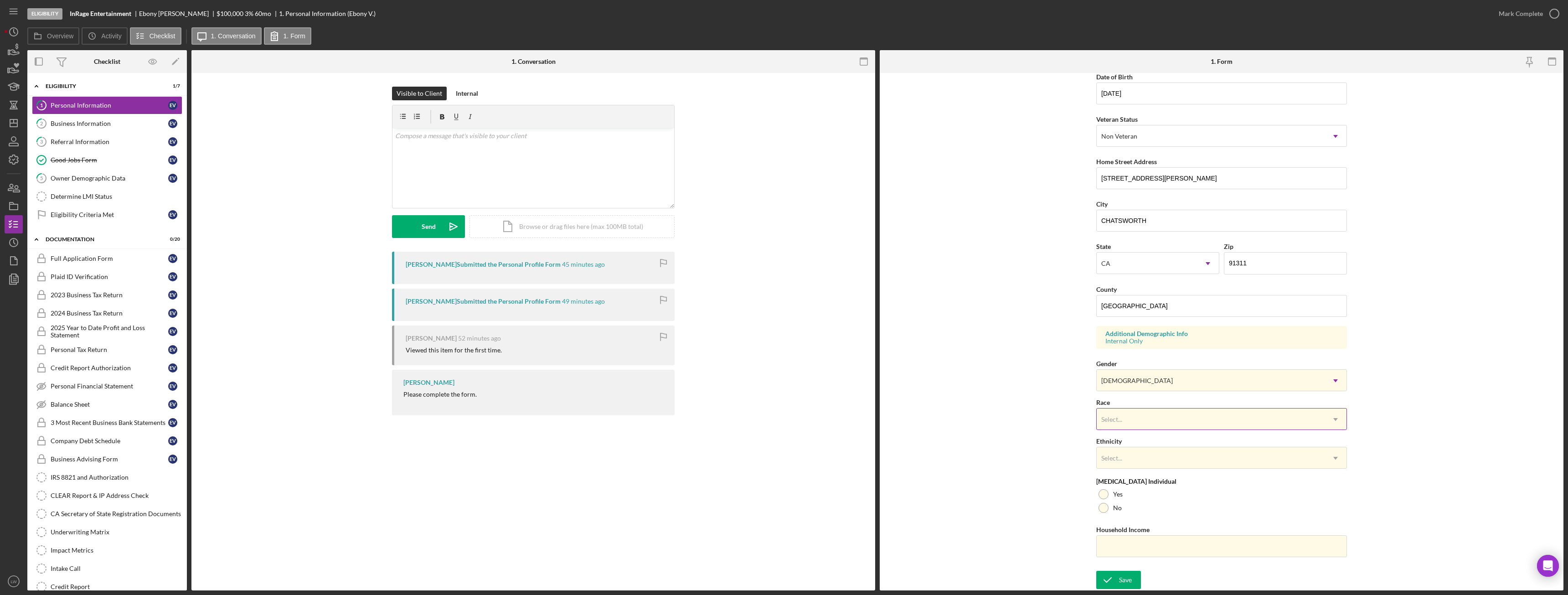
click at [1146, 421] on div "Select..." at bounding box center [1211, 420] width 228 height 21
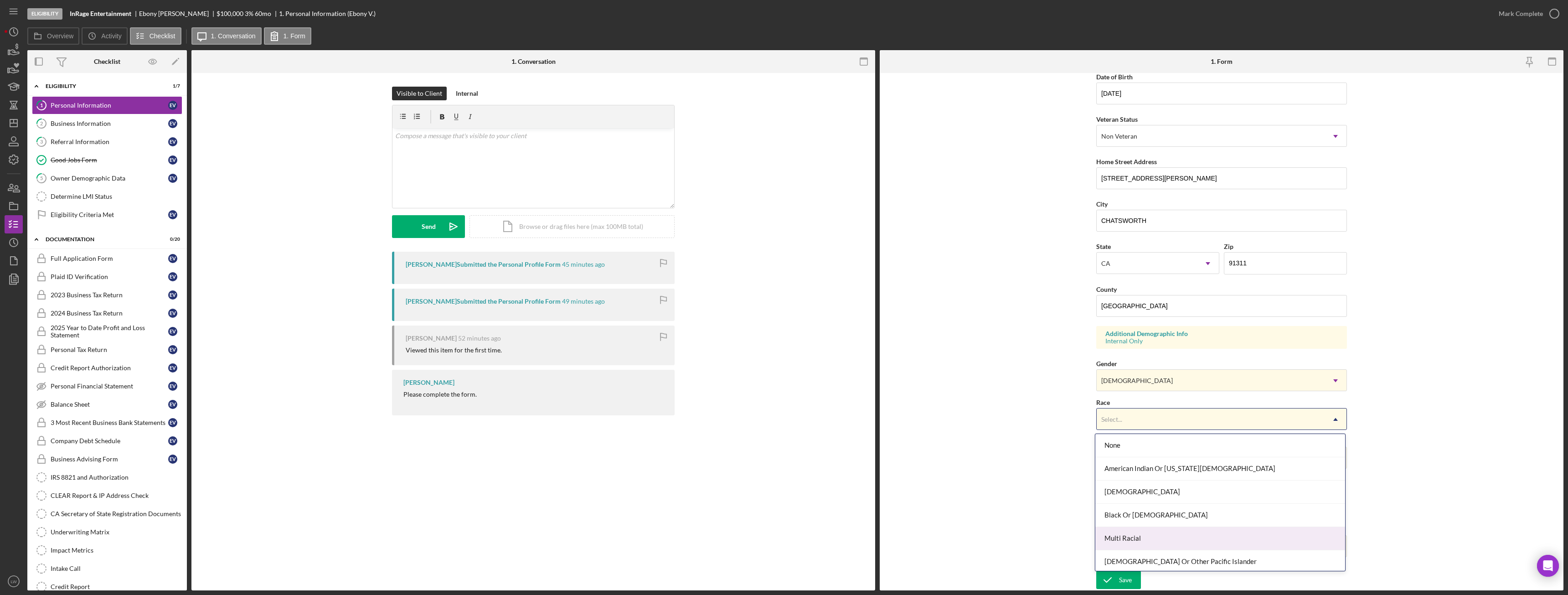
click at [1160, 542] on div "Multi Racial" at bounding box center [1220, 539] width 250 height 23
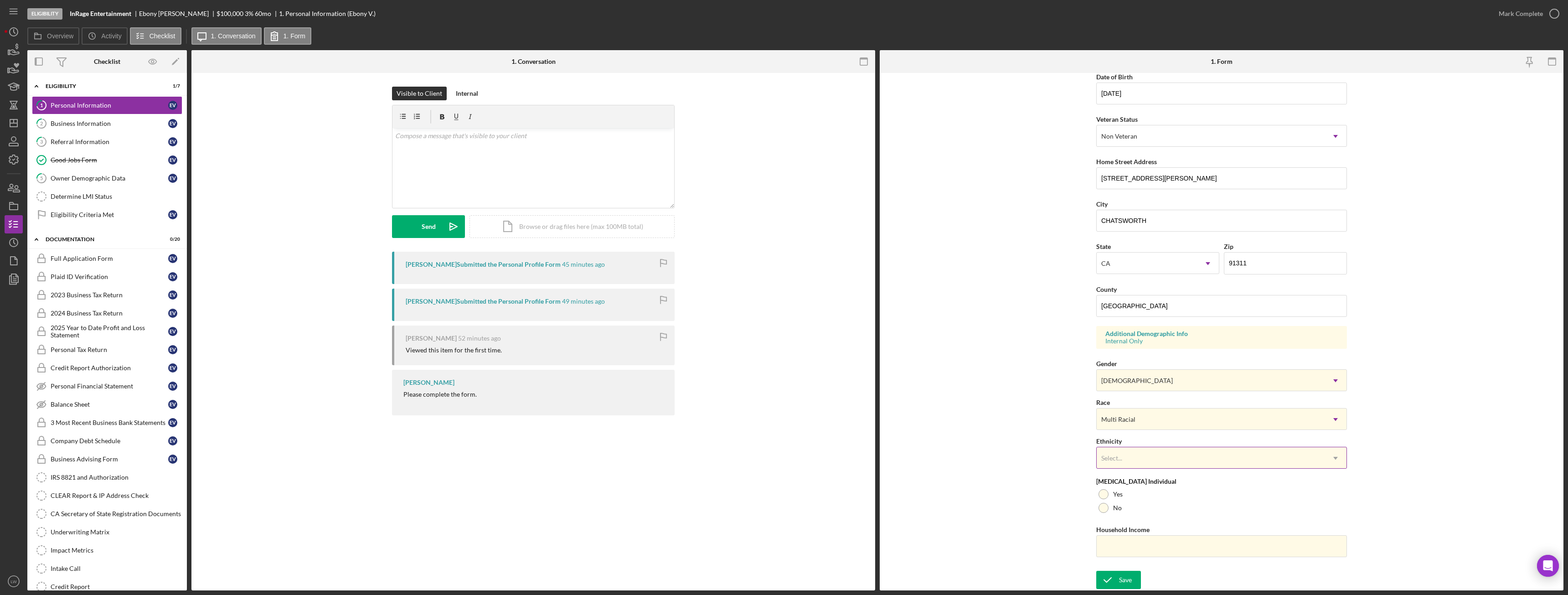
click at [1147, 460] on div "Select..." at bounding box center [1211, 458] width 228 height 21
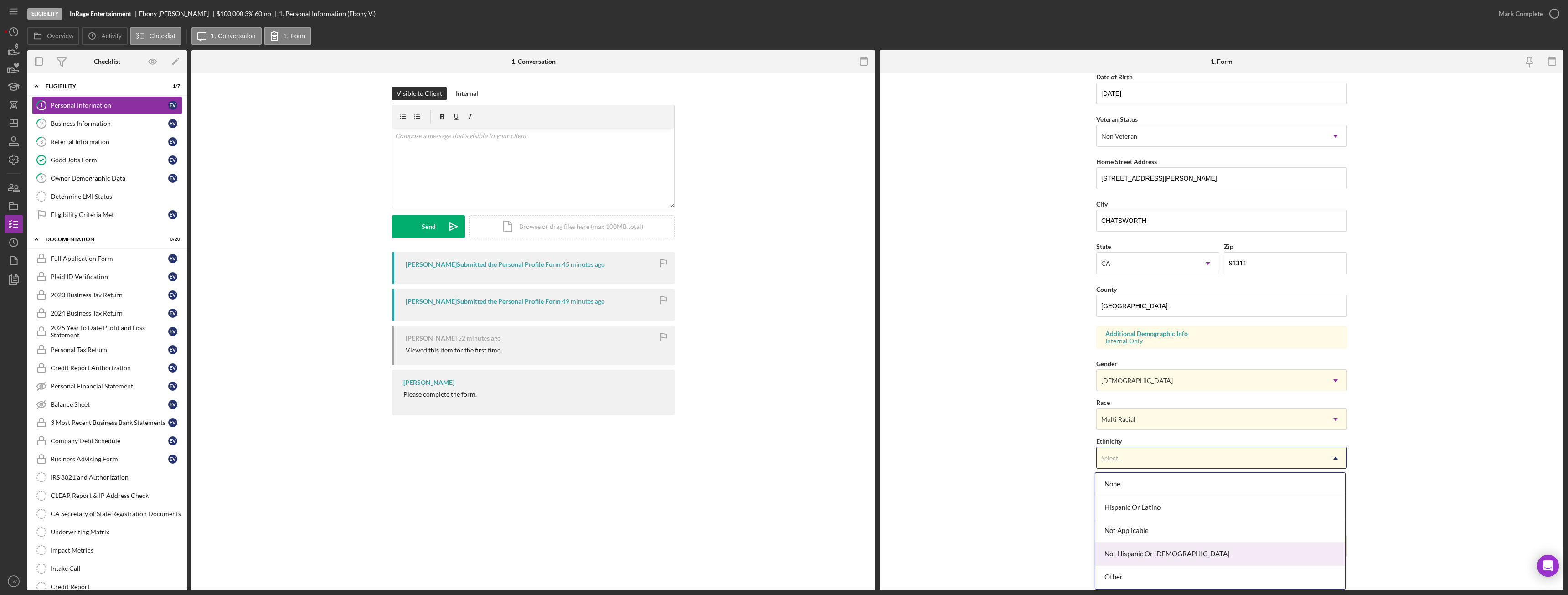
click at [1163, 549] on div "Not Hispanic Or [DEMOGRAPHIC_DATA]" at bounding box center [1220, 554] width 250 height 23
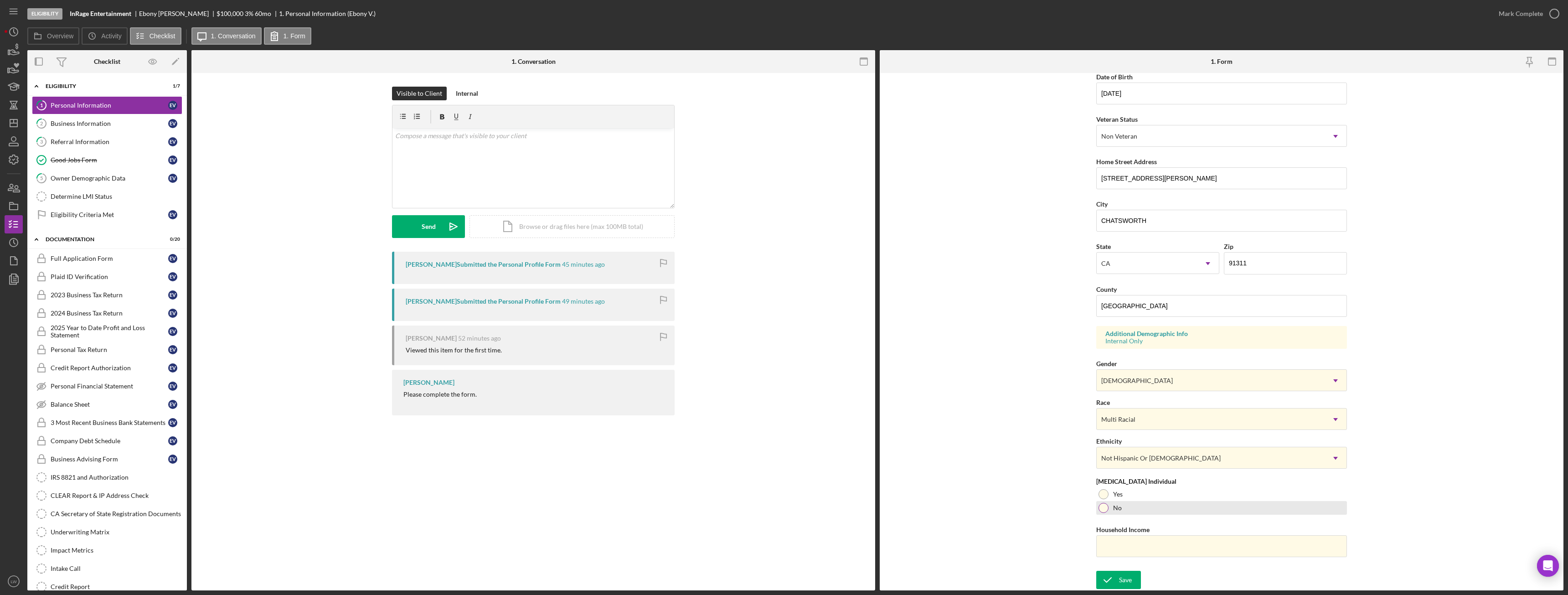
click at [1103, 505] on div at bounding box center [1104, 508] width 10 height 10
click at [1124, 553] on input "Household Income" at bounding box center [1222, 546] width 251 height 22
paste input "$200,000"
type input "$200,000"
click at [1115, 581] on icon "submit" at bounding box center [1107, 580] width 23 height 23
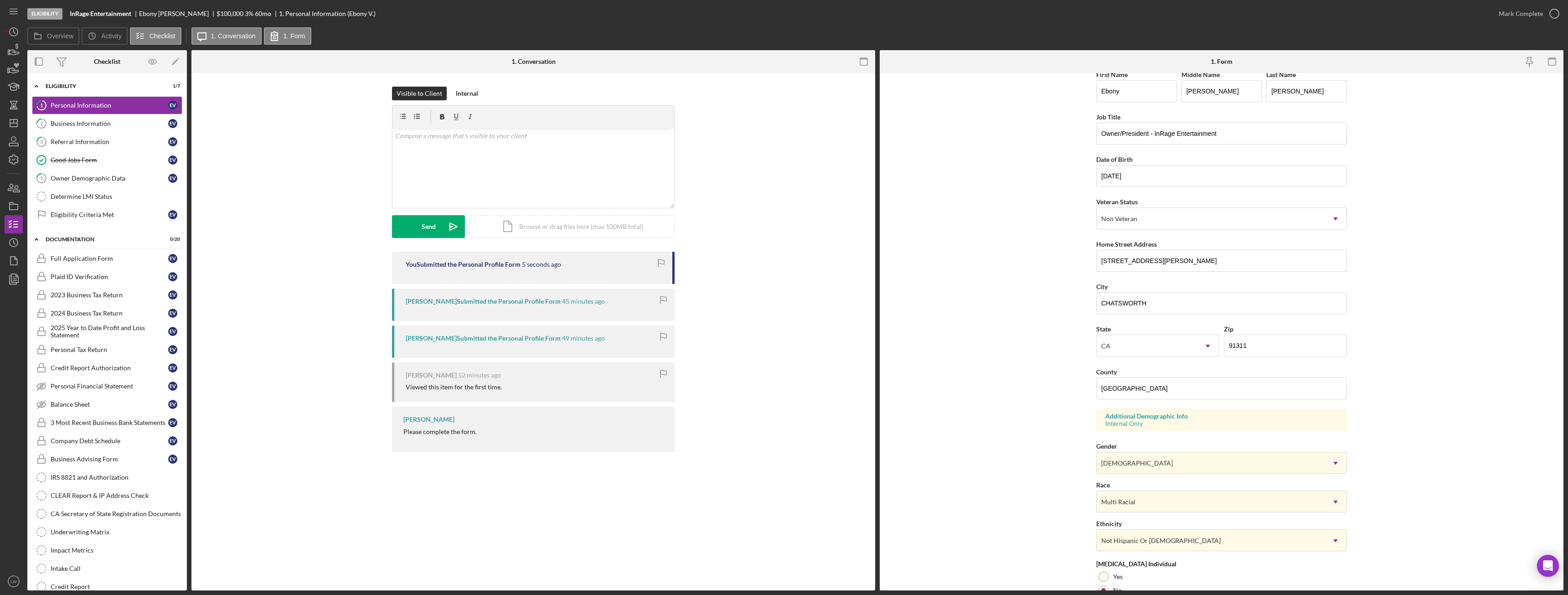
scroll to position [0, 0]
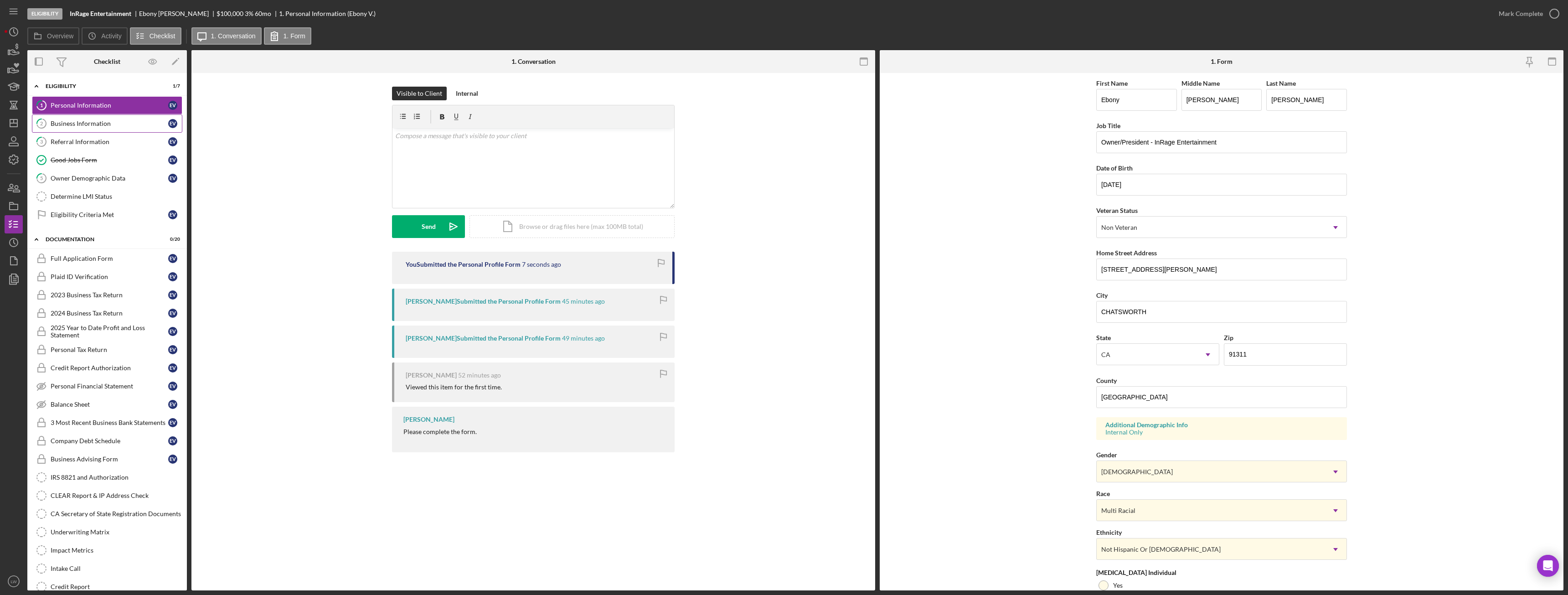
click at [68, 122] on div "Business Information" at bounding box center [109, 124] width 117 height 7
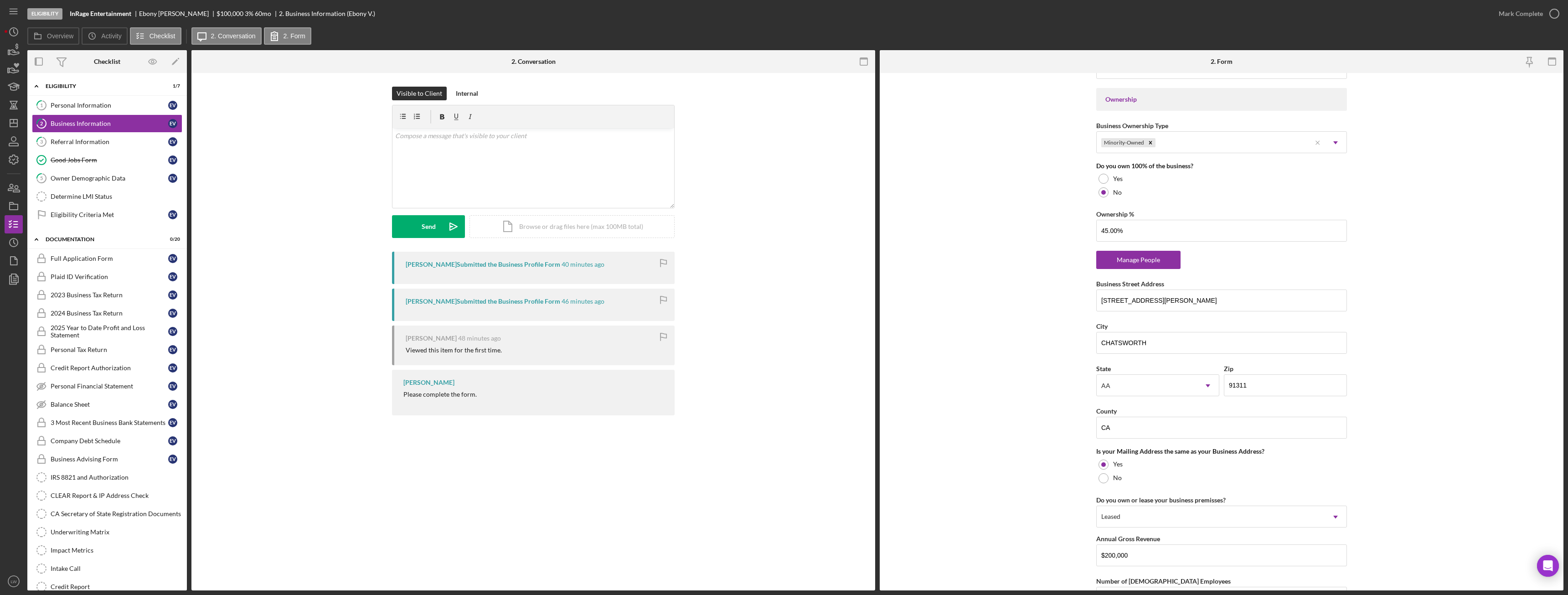
scroll to position [565, 0]
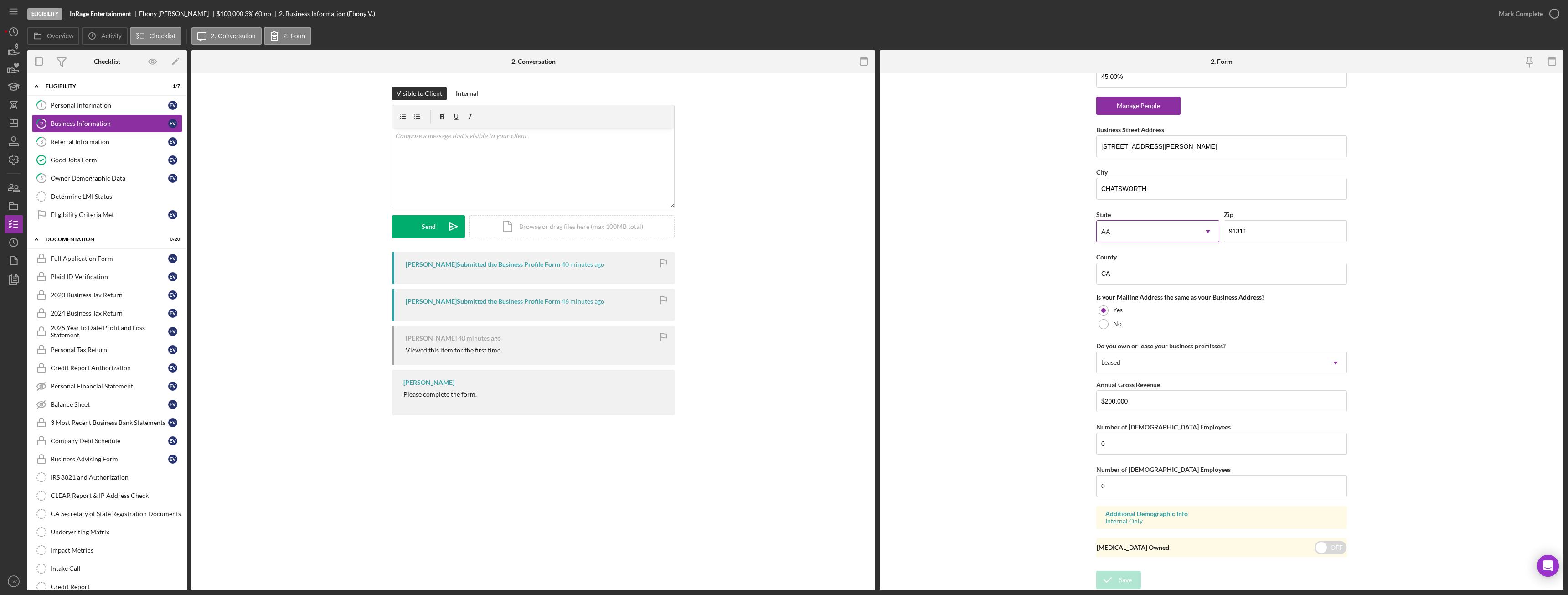
click at [1206, 230] on icon "Icon/Dropdown Arrow" at bounding box center [1208, 231] width 22 height 22
click at [1453, 186] on form "Business Name InRage Entertainment DBA [PERSON_NAME] Business Start Date [DATE]…" at bounding box center [1221, 332] width 684 height 518
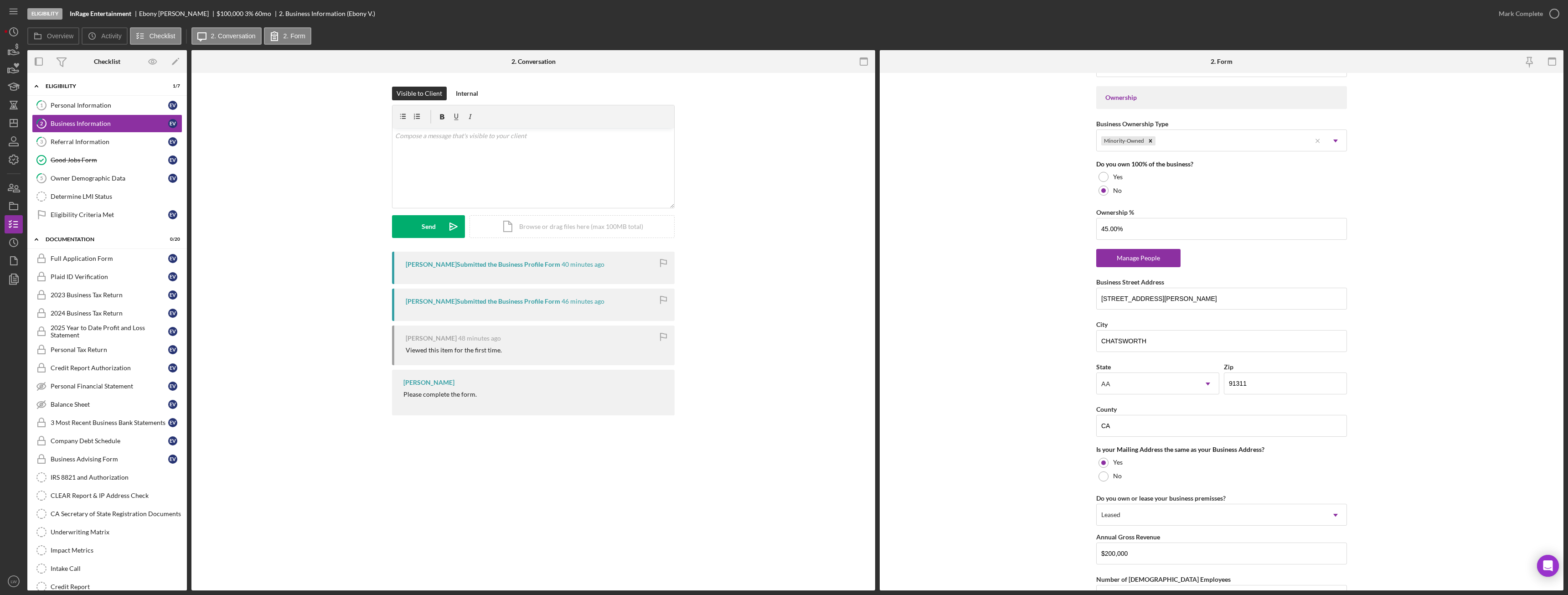
scroll to position [456, 0]
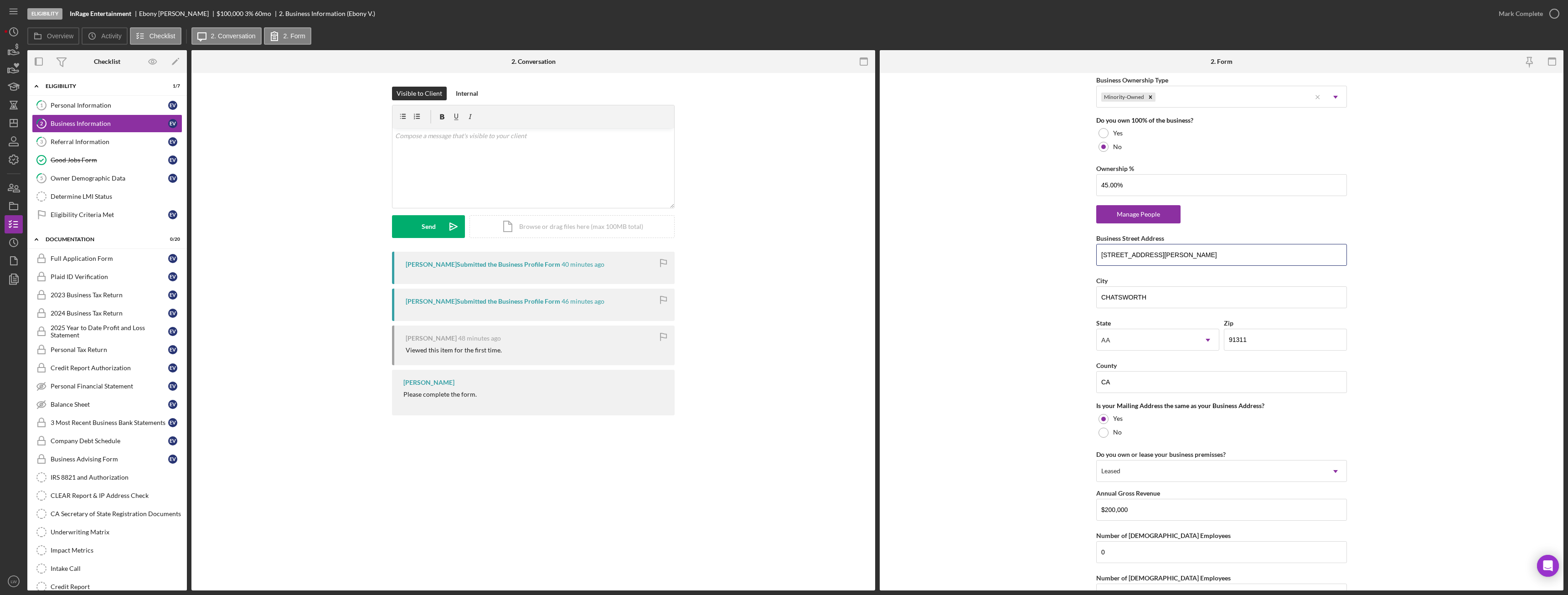
drag, startPoint x: 1175, startPoint y: 252, endPoint x: 1059, endPoint y: 264, distance: 116.6
click at [1044, 268] on form "Business Name InRage Entertainment DBA [PERSON_NAME] Business Start Date [DATE]…" at bounding box center [1221, 332] width 684 height 518
click at [1146, 334] on div "AA" at bounding box center [1147, 340] width 100 height 21
click at [1140, 395] on div "CA" at bounding box center [1156, 394] width 122 height 23
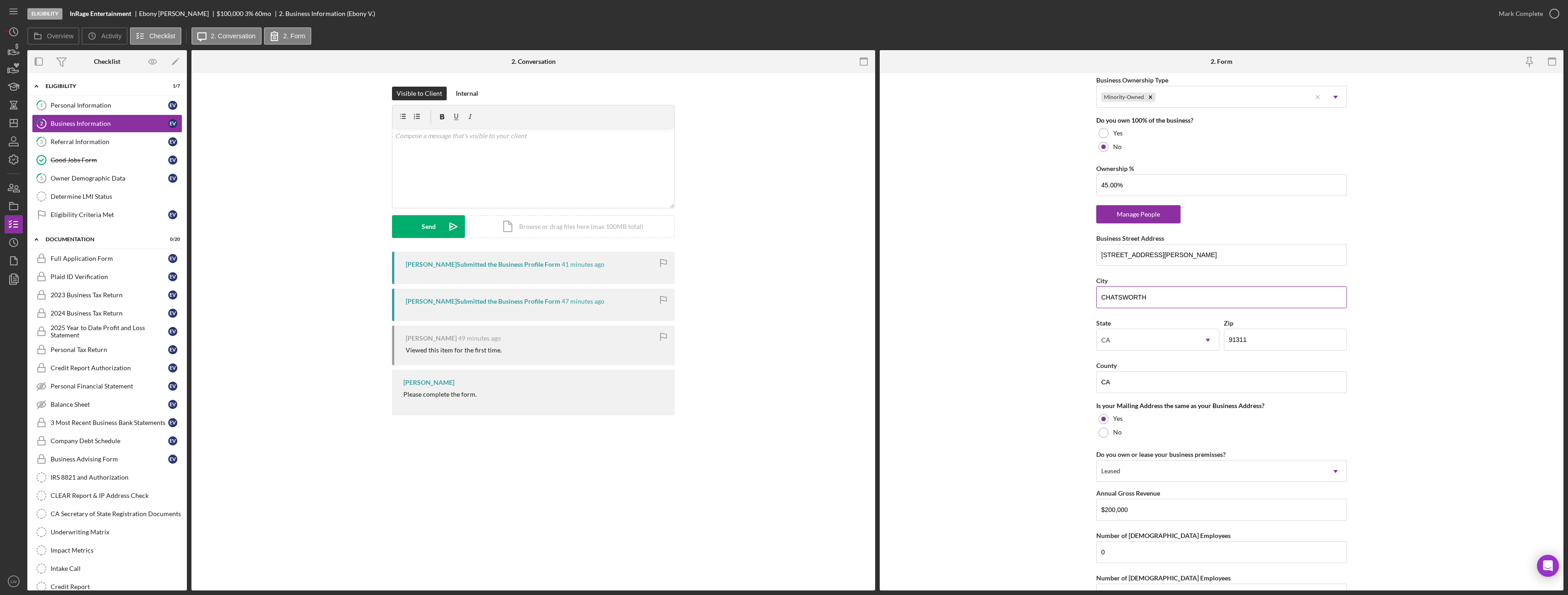
drag, startPoint x: 1155, startPoint y: 298, endPoint x: 1097, endPoint y: 299, distance: 58.0
click at [1097, 299] on input "CHATSWORTH" at bounding box center [1222, 297] width 251 height 22
click at [1146, 381] on input "CA" at bounding box center [1222, 382] width 251 height 22
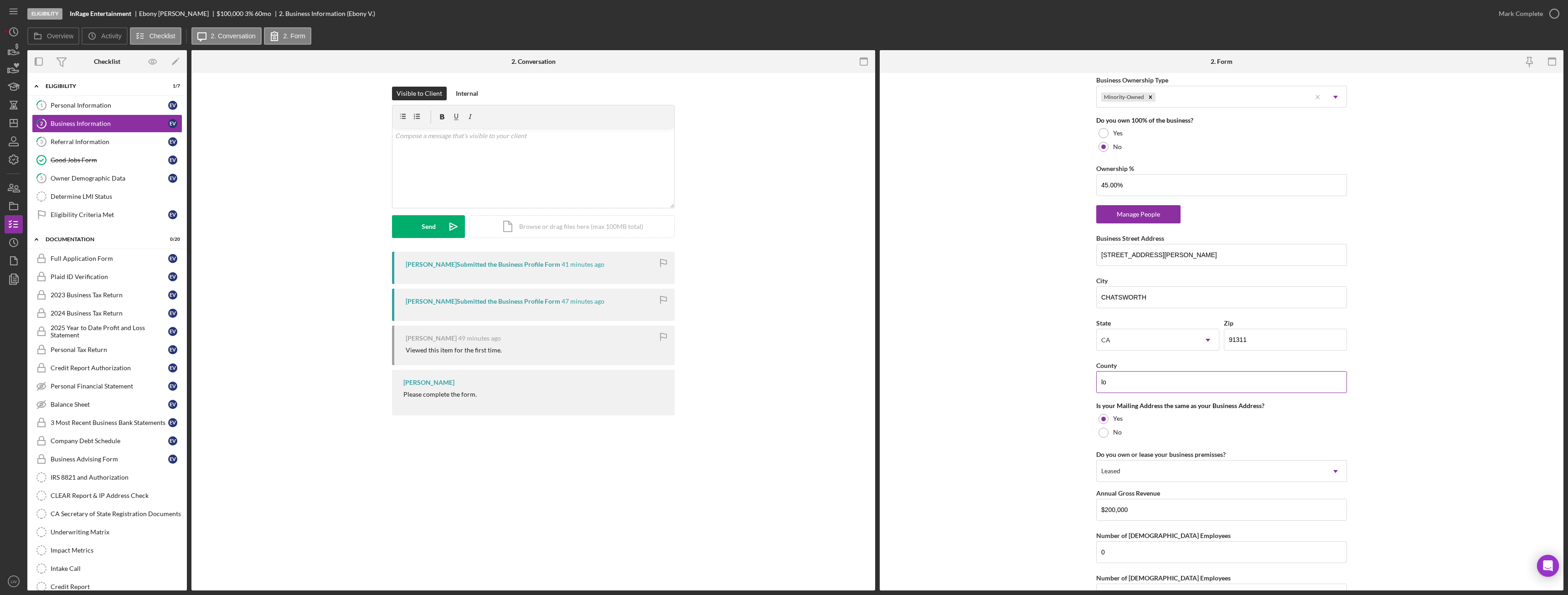
type input "[GEOGRAPHIC_DATA]"
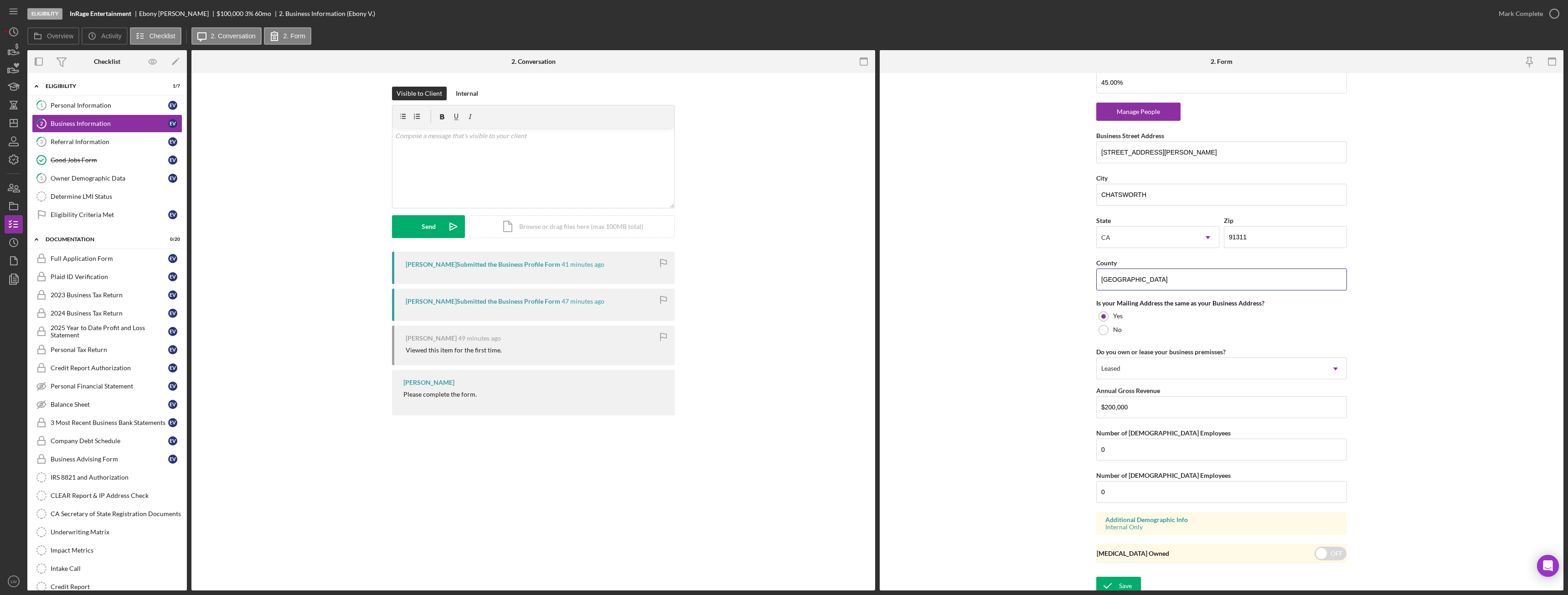
scroll to position [565, 0]
click at [1115, 573] on icon "submit" at bounding box center [1107, 580] width 23 height 23
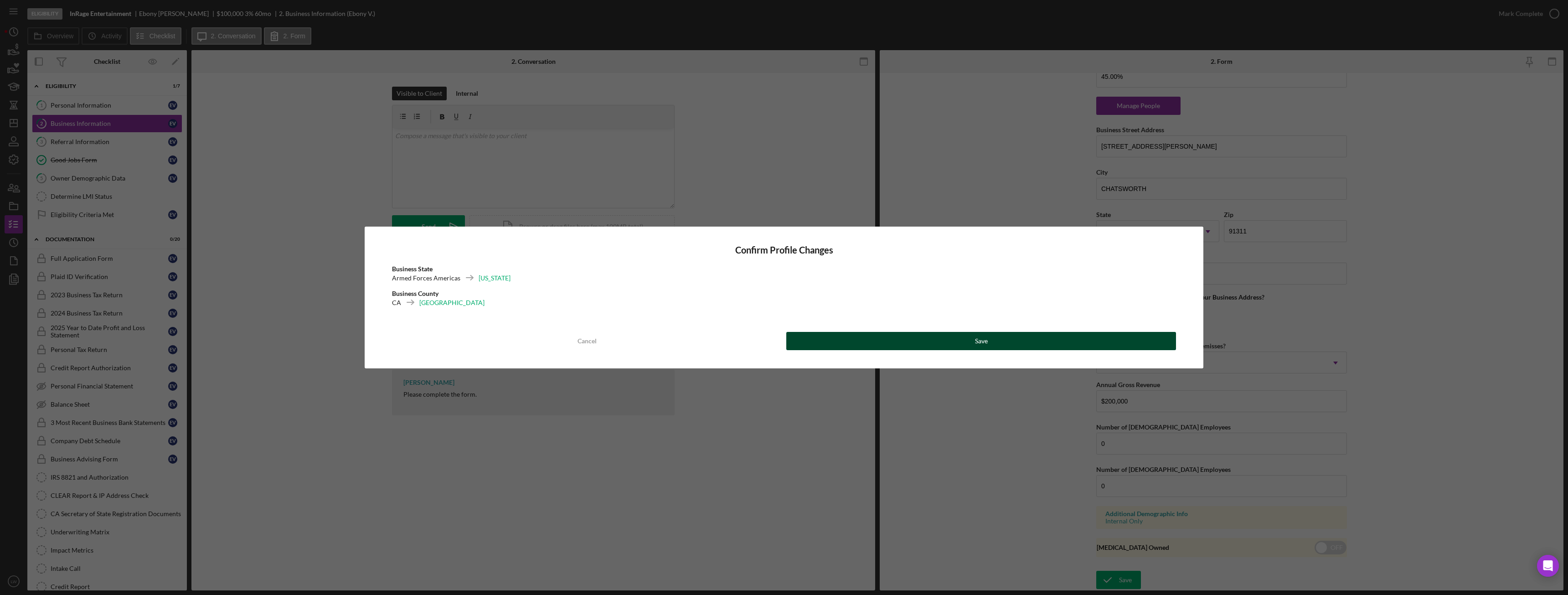
click at [1091, 336] on button "Save" at bounding box center [981, 341] width 390 height 18
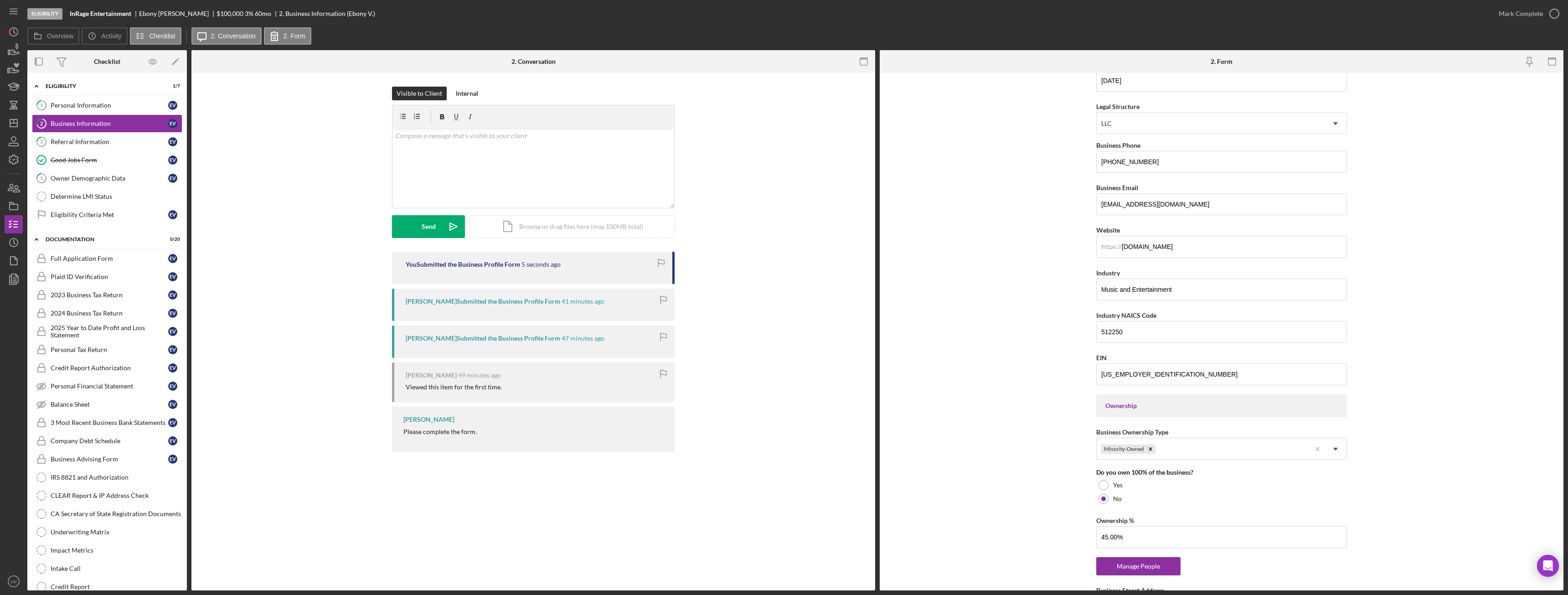
scroll to position [0, 0]
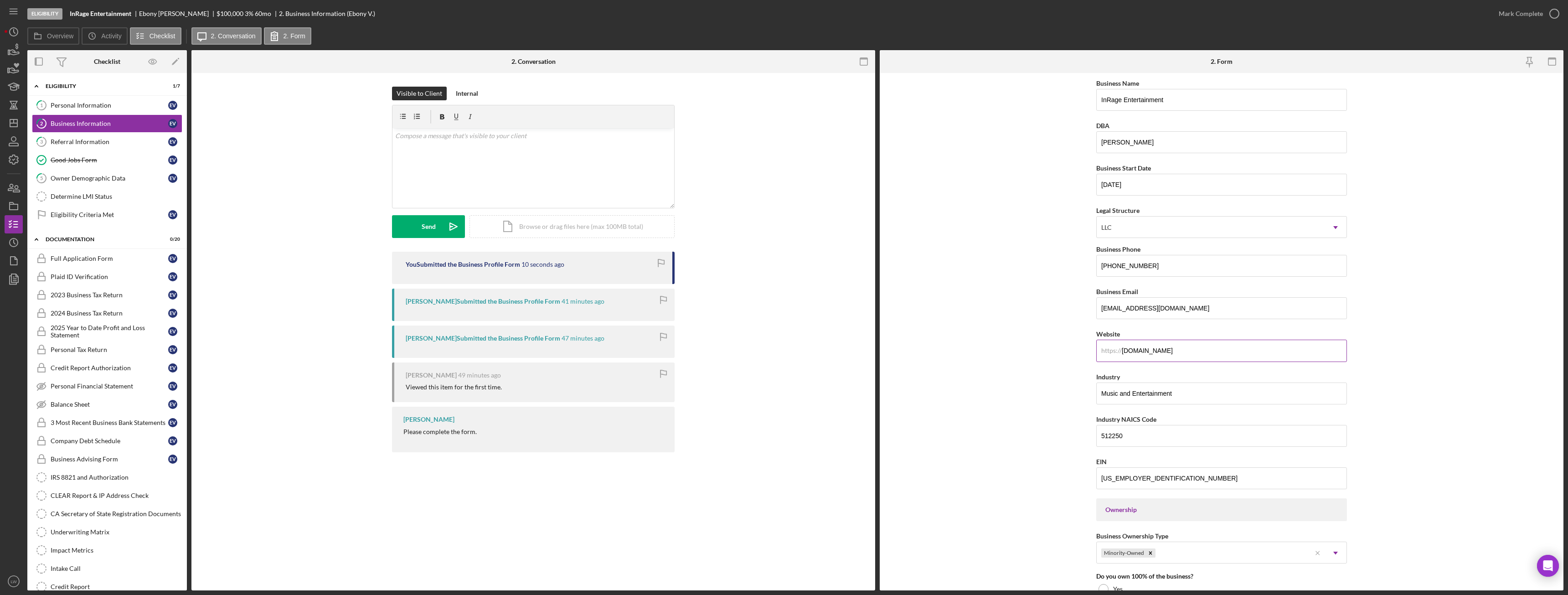
drag, startPoint x: 1171, startPoint y: 350, endPoint x: 1122, endPoint y: 351, distance: 49.0
click at [1122, 351] on input "[DOMAIN_NAME]" at bounding box center [1222, 351] width 251 height 22
click at [1533, 11] on div "Mark Complete" at bounding box center [1521, 13] width 44 height 18
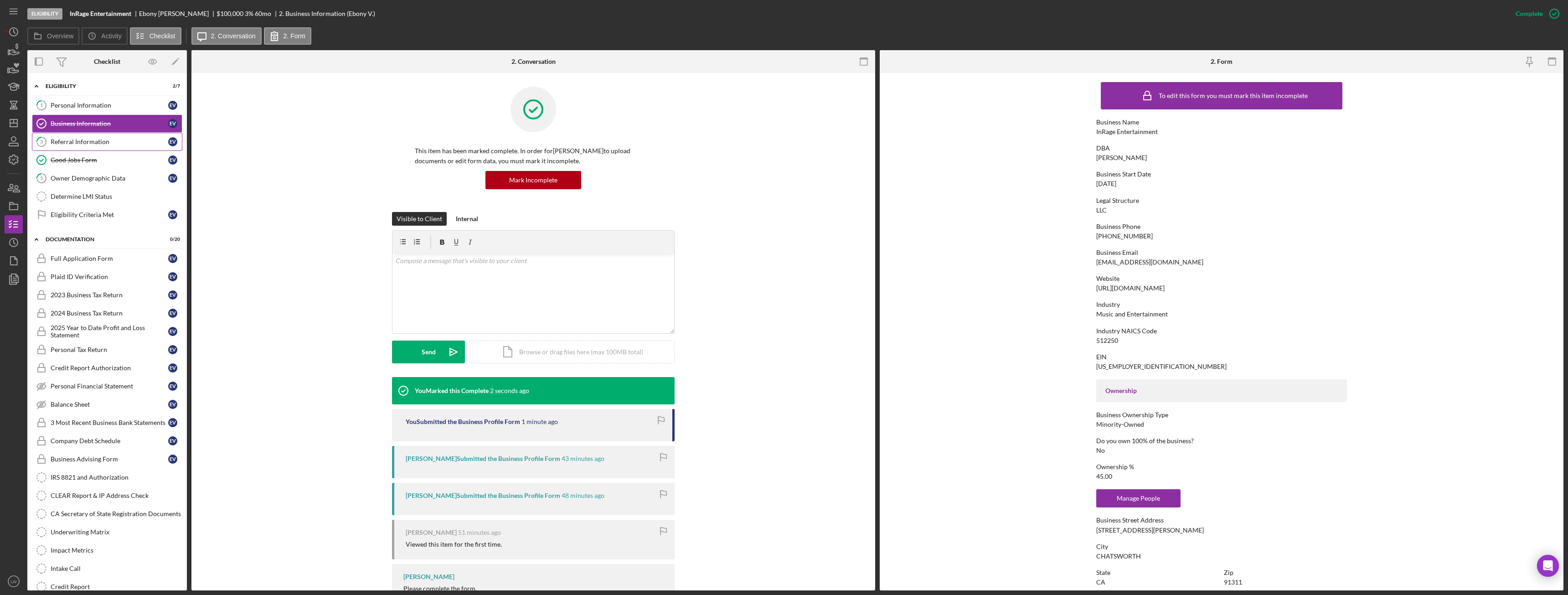
click at [94, 147] on link "3 Referral Information E V" at bounding box center [107, 142] width 150 height 18
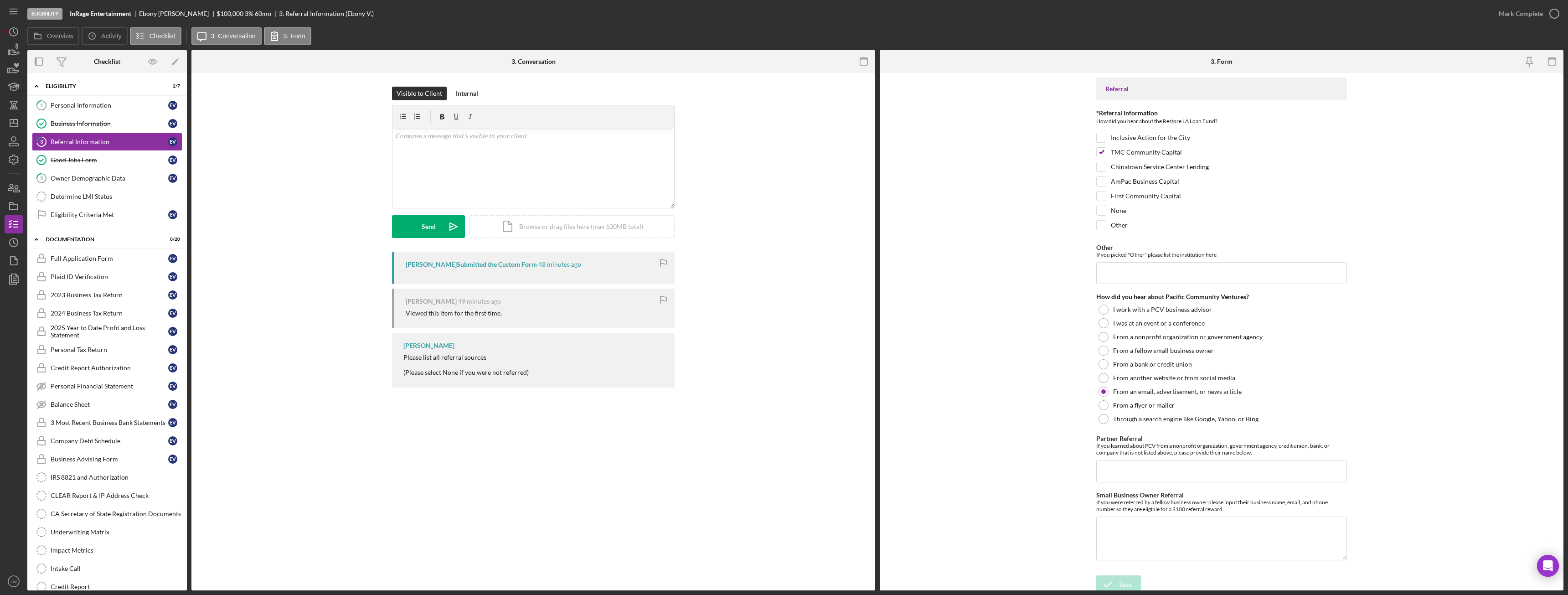
scroll to position [4, 0]
click at [1541, 13] on div "Mark Complete" at bounding box center [1521, 13] width 44 height 18
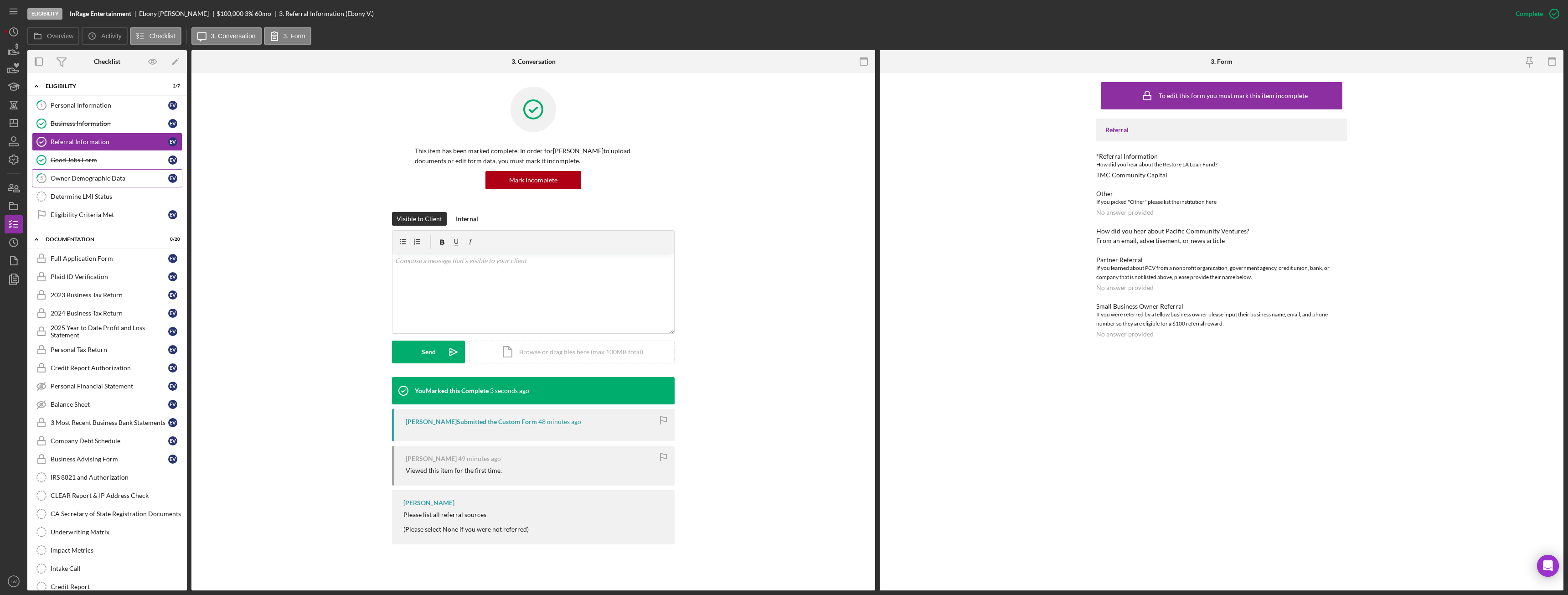
click at [101, 174] on link "5 Owner Demographic Data E V" at bounding box center [107, 178] width 150 height 18
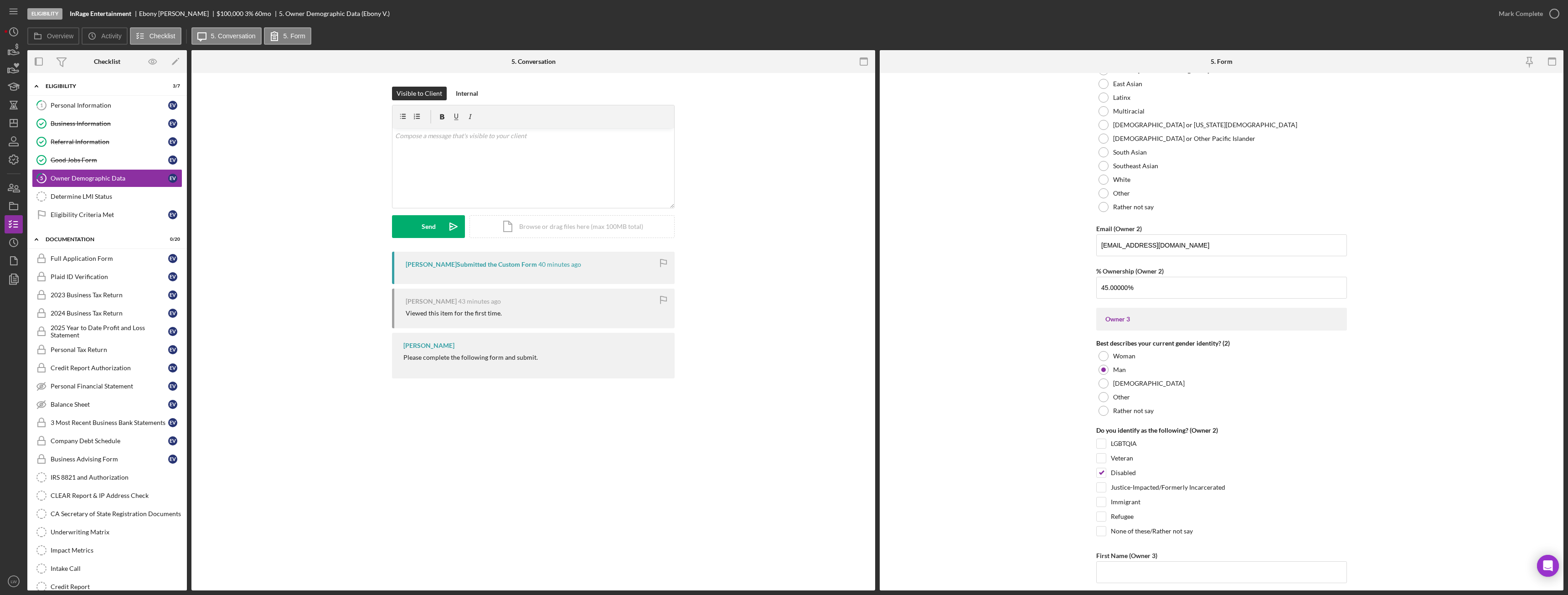
scroll to position [1231, 0]
click at [61, 106] on div "Personal Information" at bounding box center [109, 105] width 117 height 7
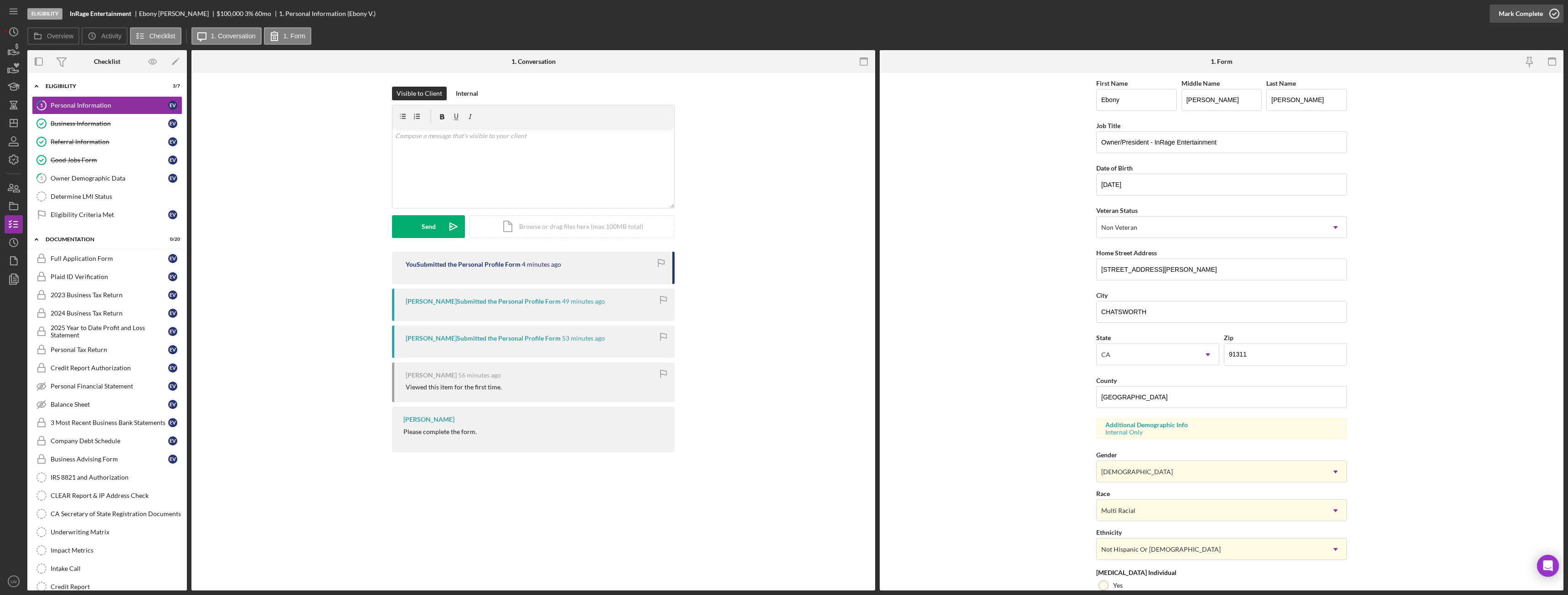
click at [1527, 19] on div "Mark Complete" at bounding box center [1521, 13] width 44 height 18
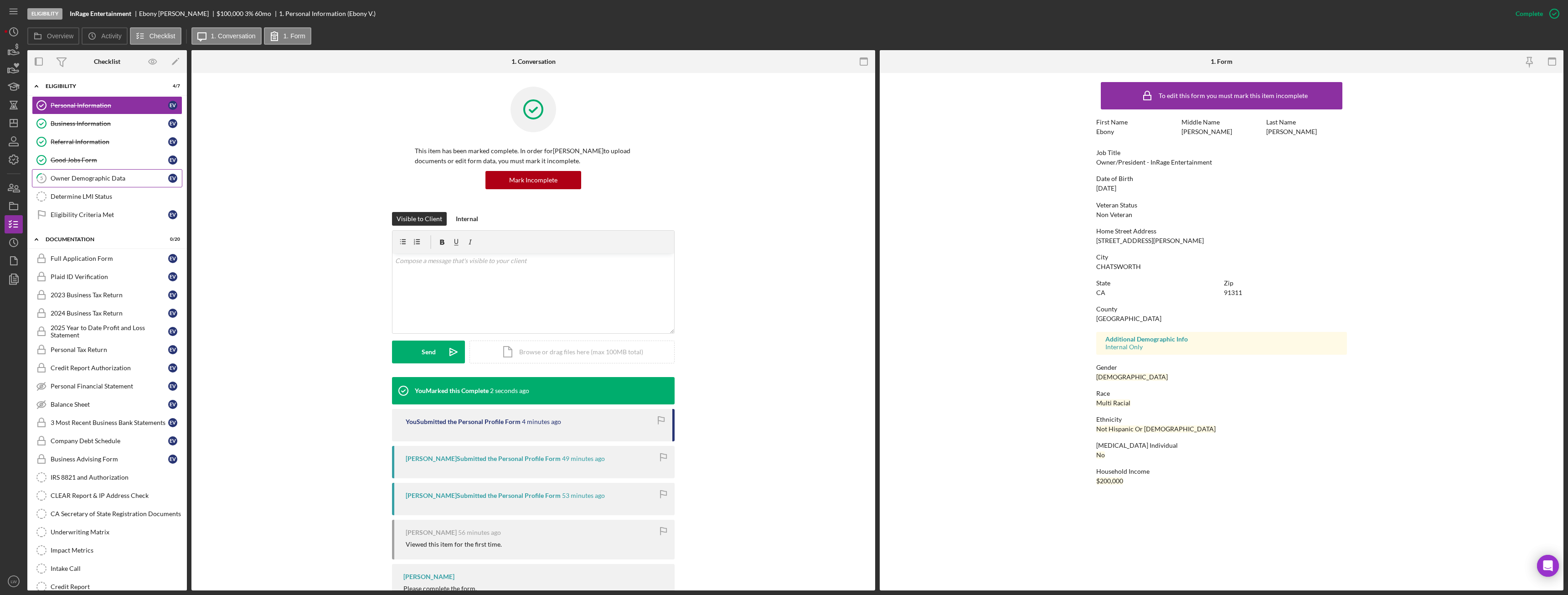
click at [81, 179] on div "Owner Demographic Data" at bounding box center [109, 178] width 117 height 7
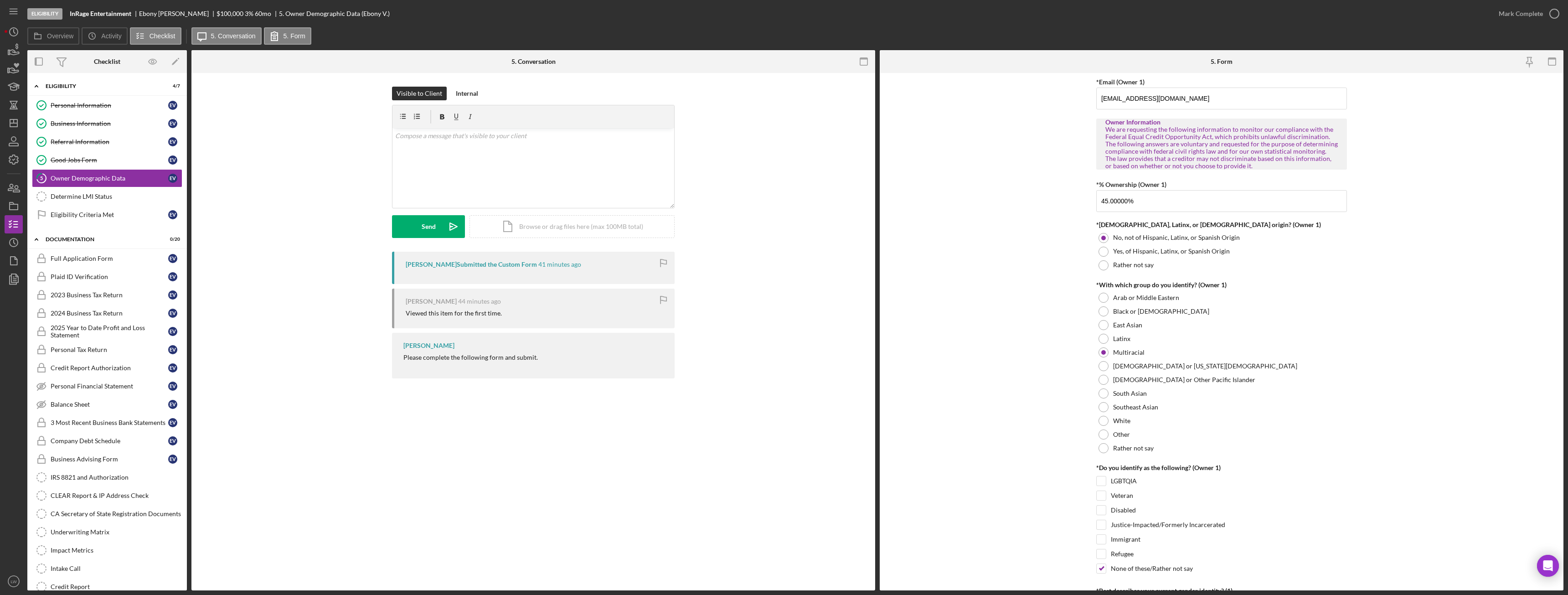
scroll to position [456, 0]
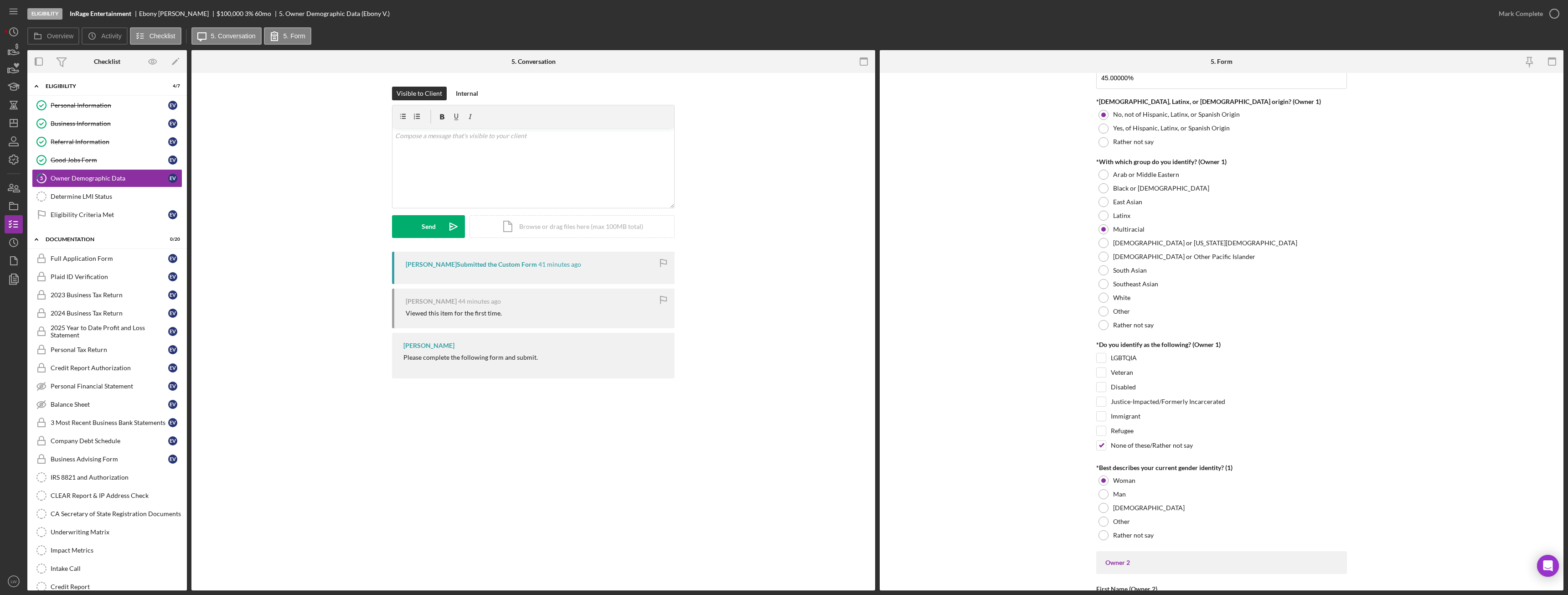
drag, startPoint x: 1013, startPoint y: 326, endPoint x: 838, endPoint y: 311, distance: 175.6
click at [838, 311] on div "[PERSON_NAME] Submitted the Custom Form 41 minutes ago [PERSON_NAME] 44 minutes…" at bounding box center [533, 317] width 656 height 132
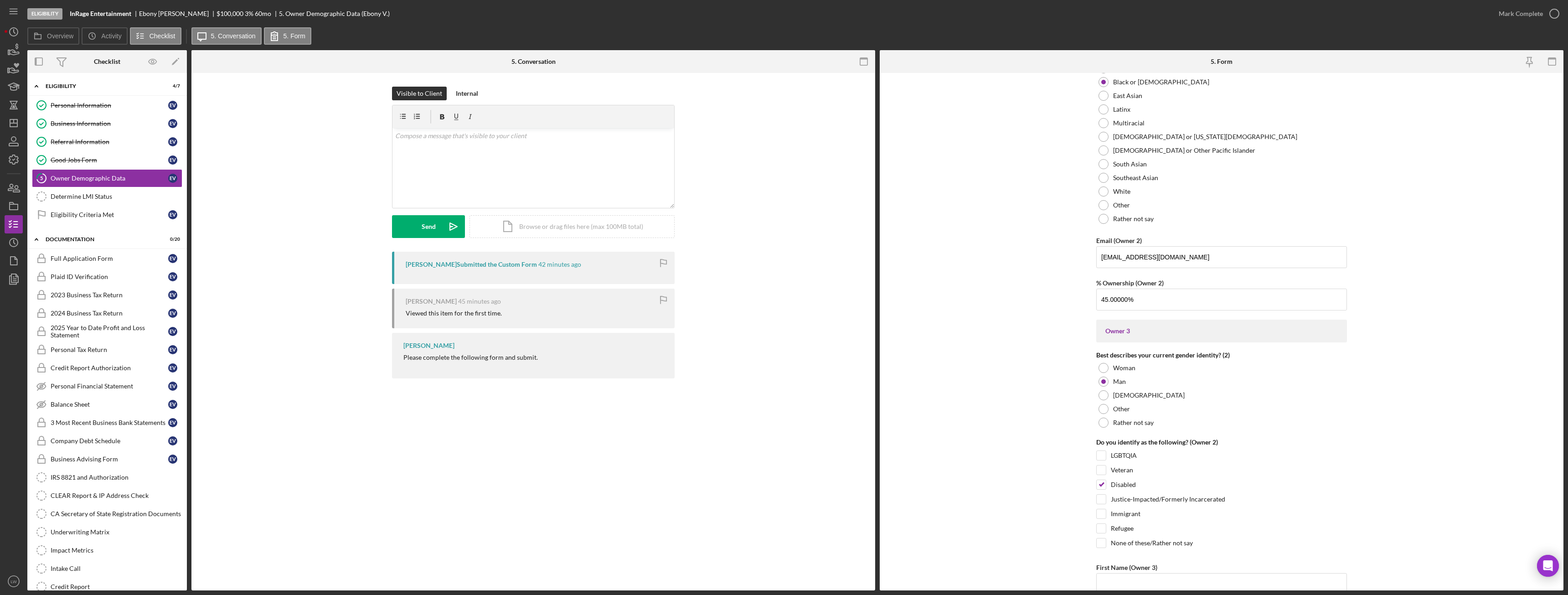
scroll to position [1231, 0]
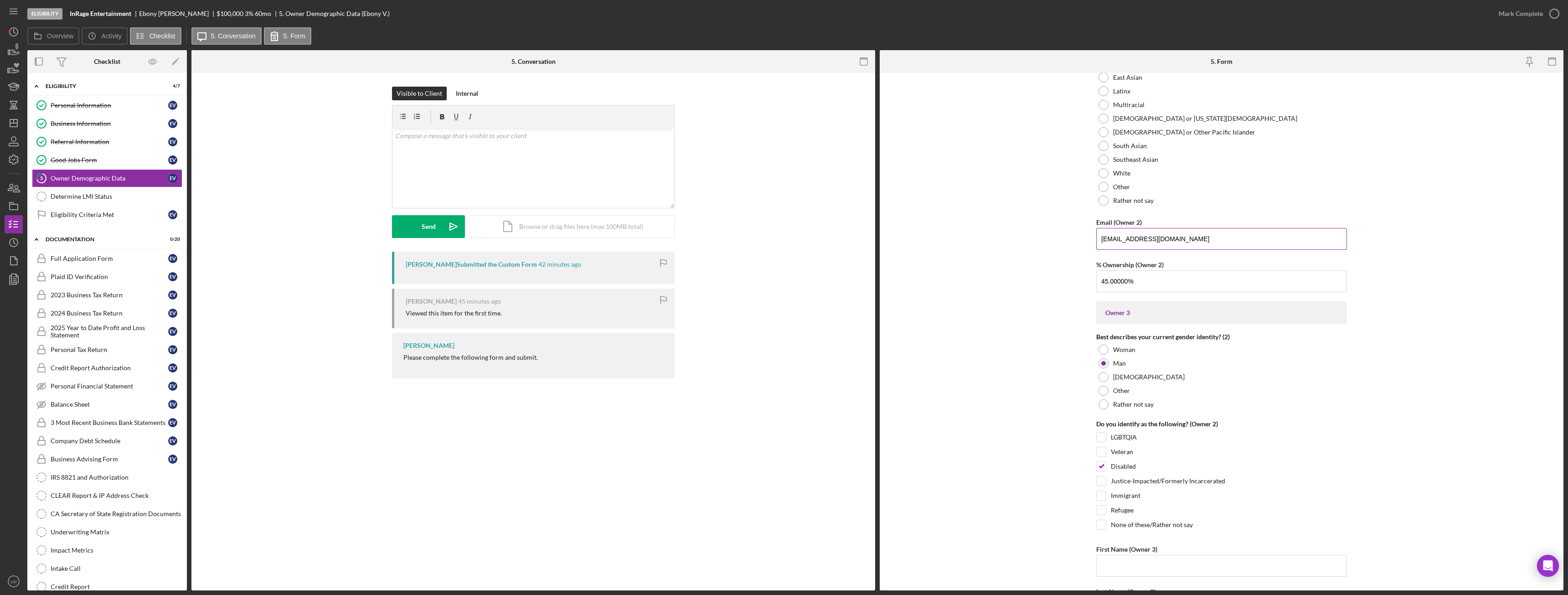
drag, startPoint x: 1177, startPoint y: 241, endPoint x: 1097, endPoint y: 239, distance: 80.0
click at [1097, 239] on input "[EMAIL_ADDRESS][DOMAIN_NAME]" at bounding box center [1222, 239] width 251 height 22
click at [1493, 409] on form "Owner Demographic Form What is your preferred language? English *How many peopl…" at bounding box center [1221, 332] width 684 height 518
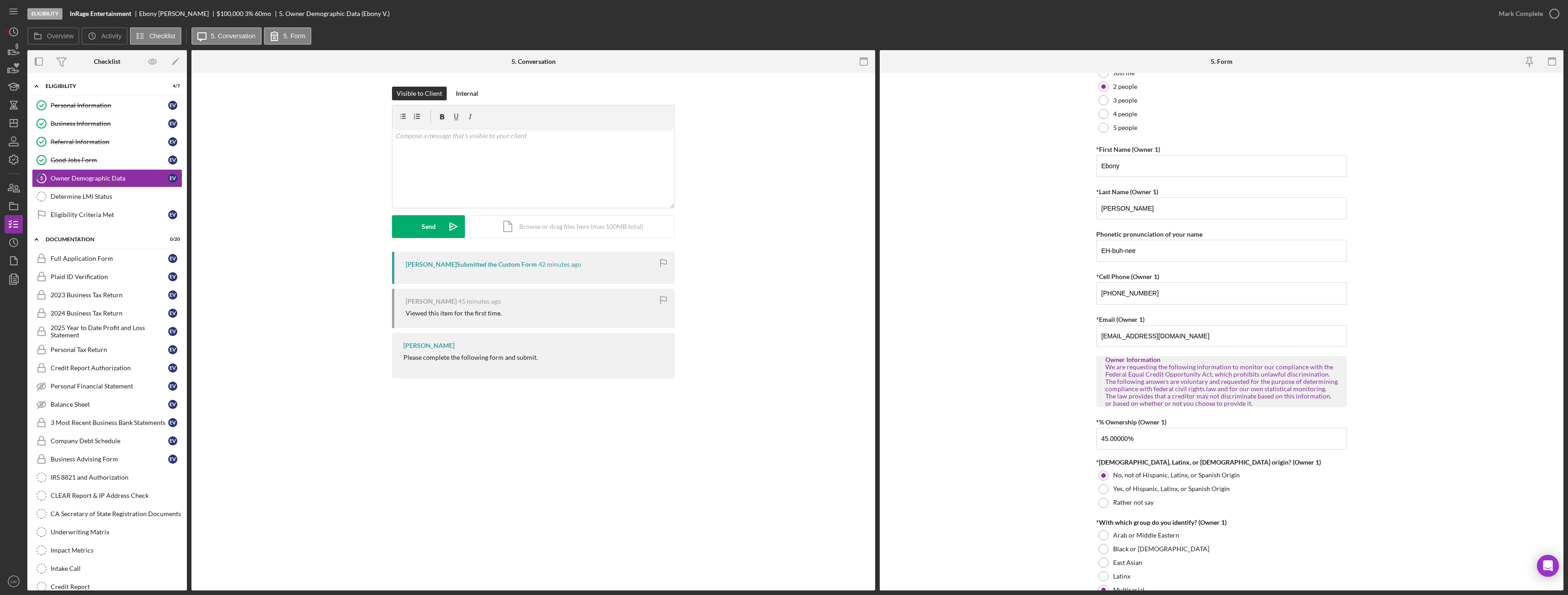
scroll to position [0, 0]
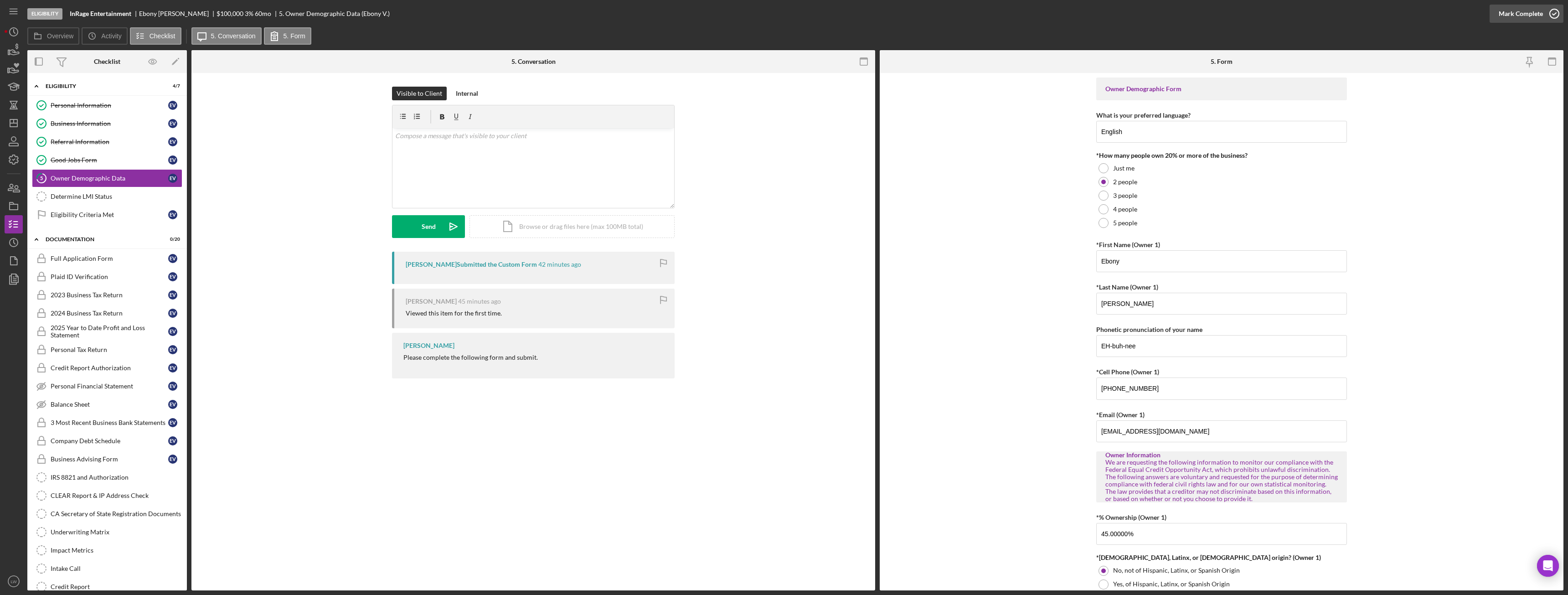
click at [1530, 15] on div "Mark Complete" at bounding box center [1521, 13] width 44 height 18
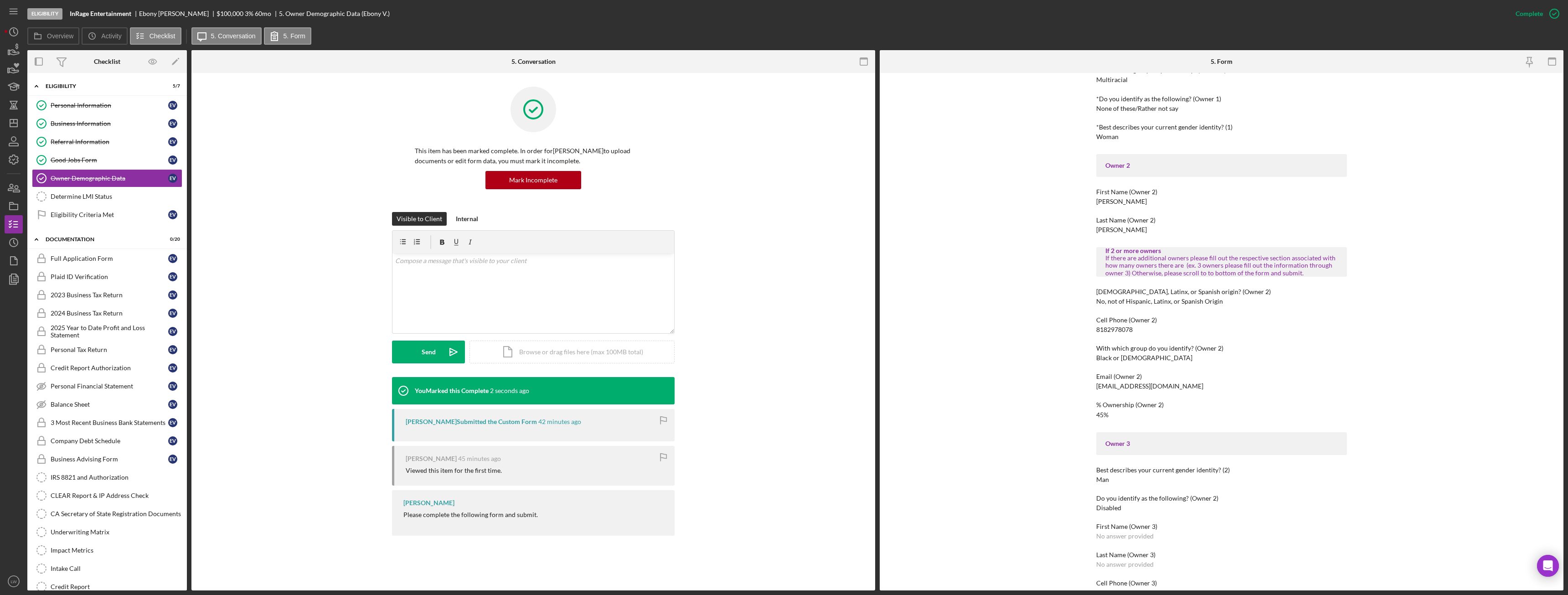
scroll to position [456, 0]
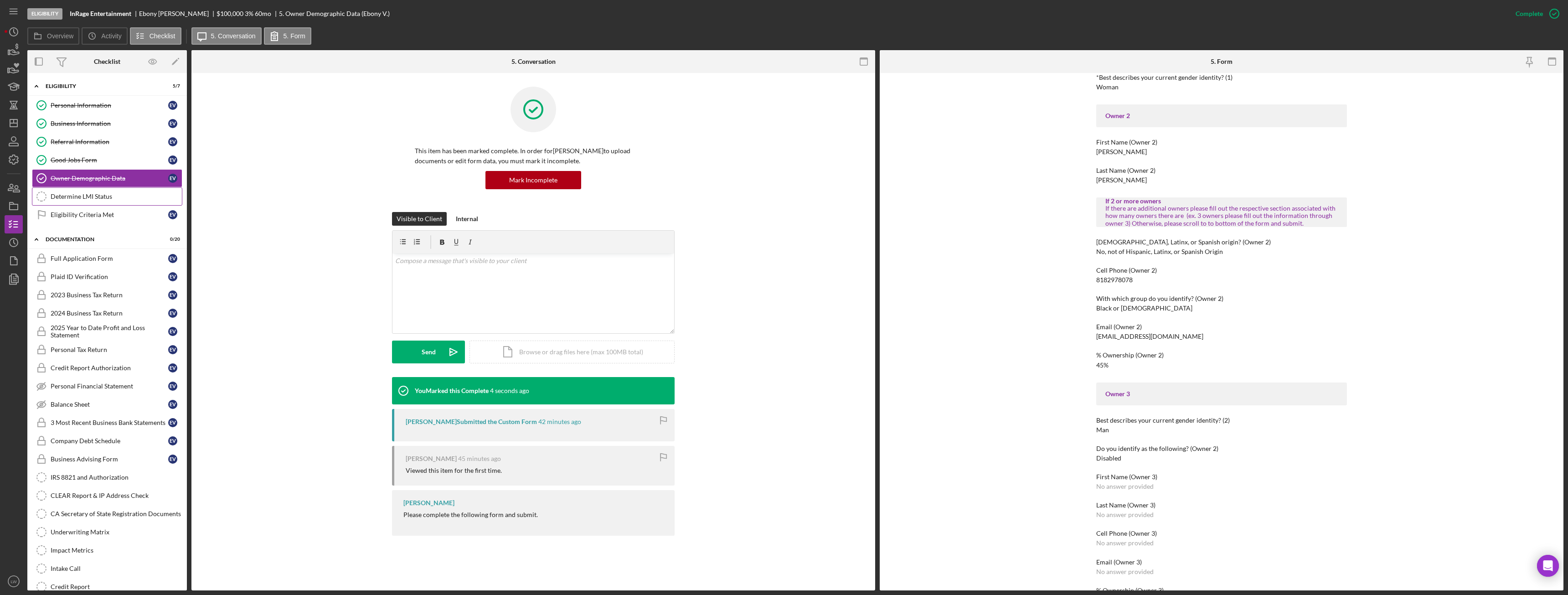
click at [93, 195] on div "Determine LMI Status" at bounding box center [116, 197] width 131 height 7
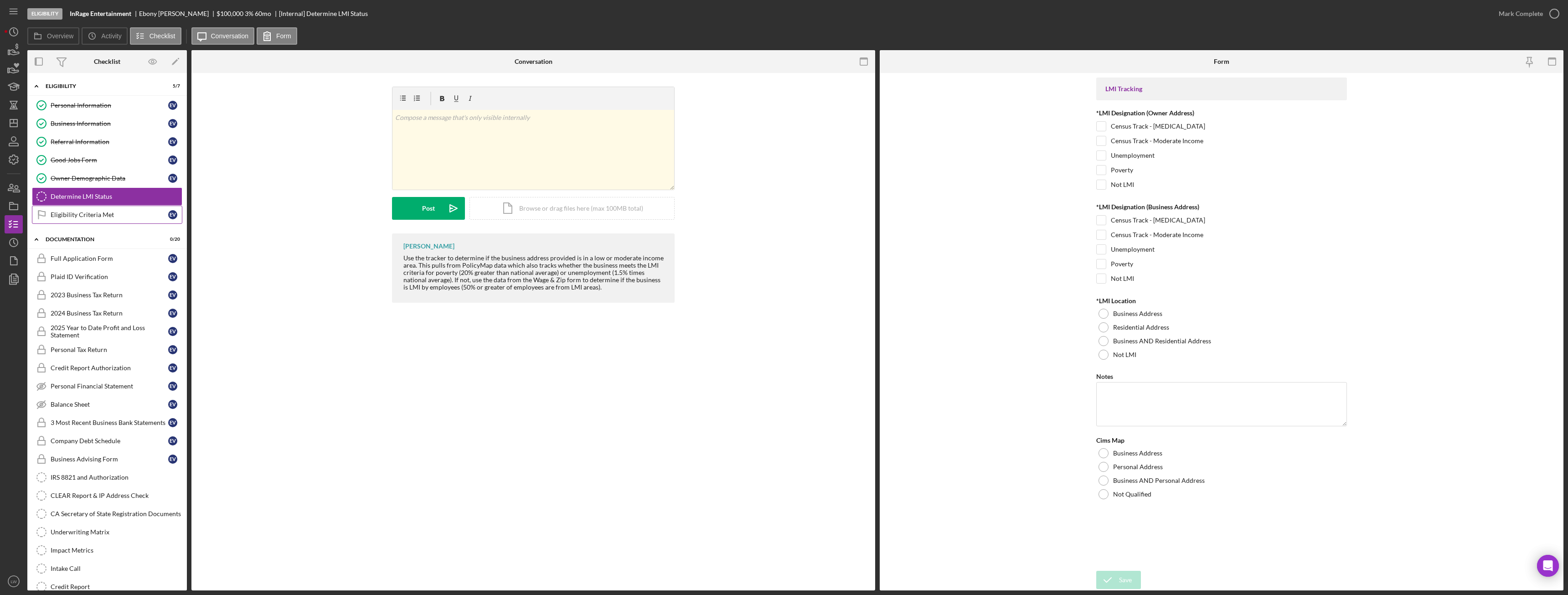
click at [92, 214] on div "Eligibility Criteria Met" at bounding box center [109, 215] width 117 height 7
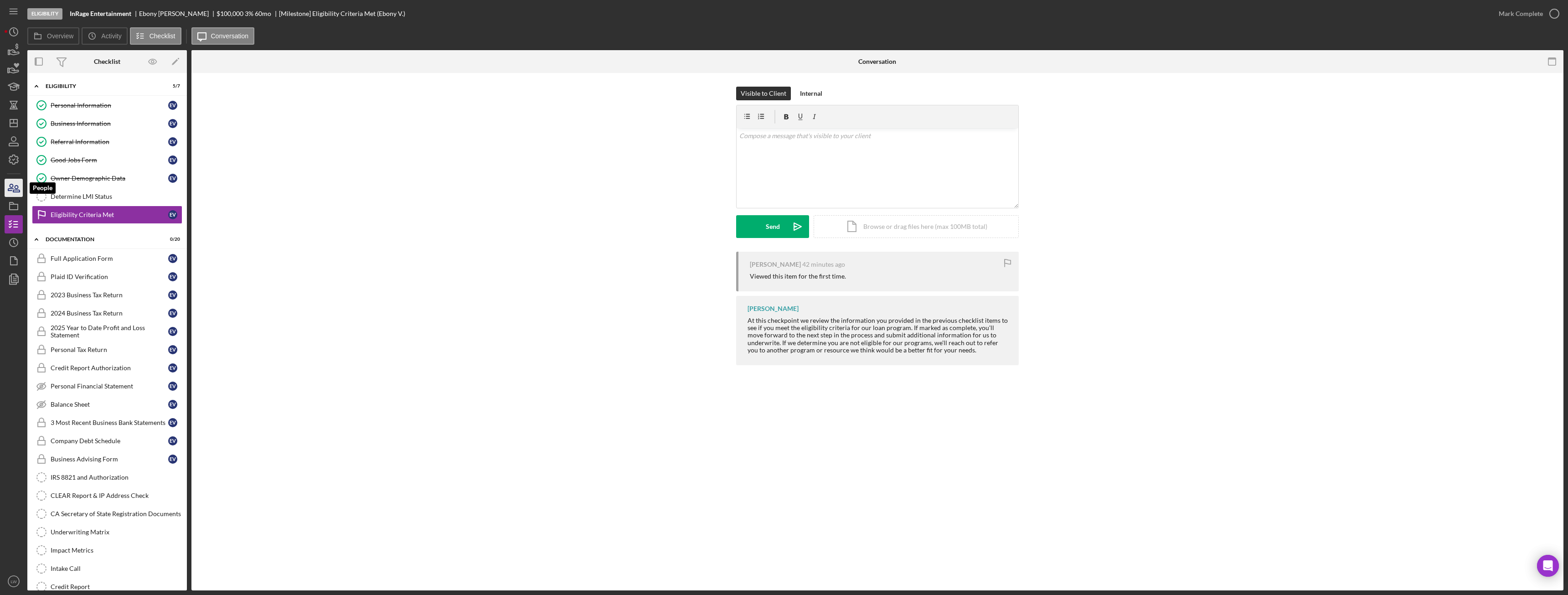
click at [13, 185] on icon "button" at bounding box center [13, 188] width 23 height 23
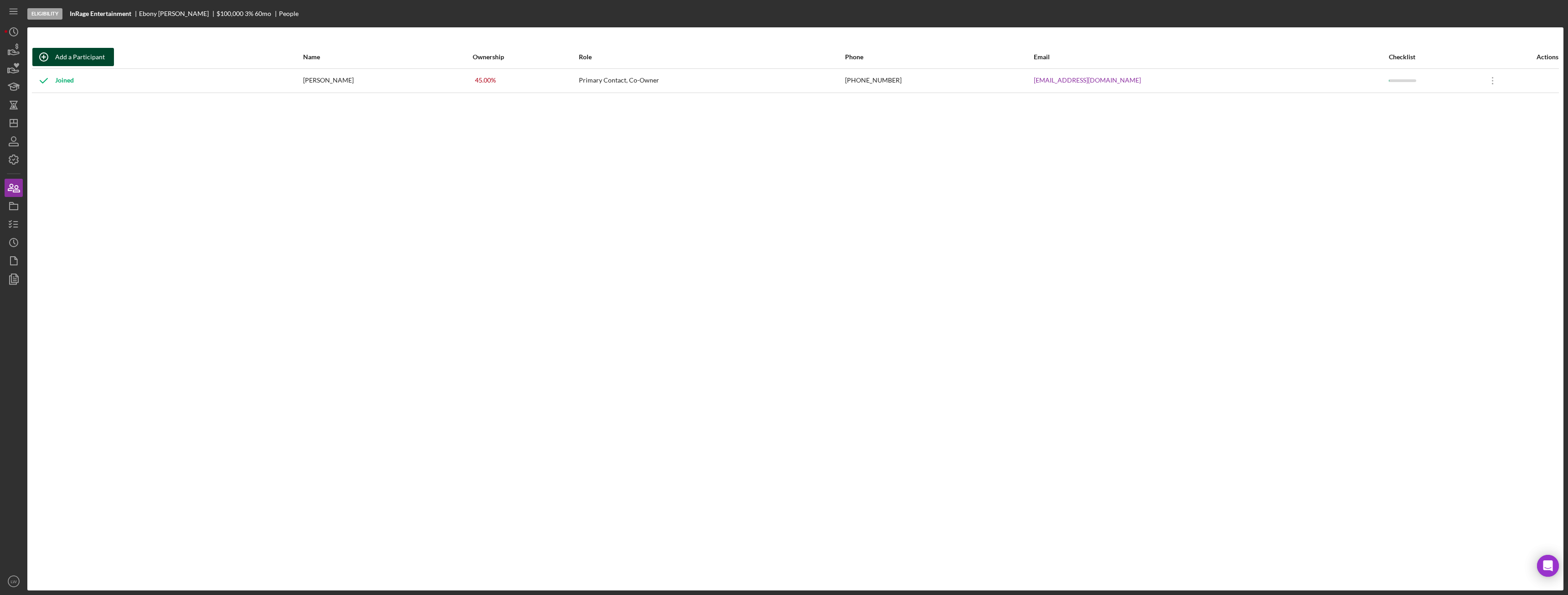
click at [75, 55] on div "Add a Participant" at bounding box center [80, 57] width 50 height 18
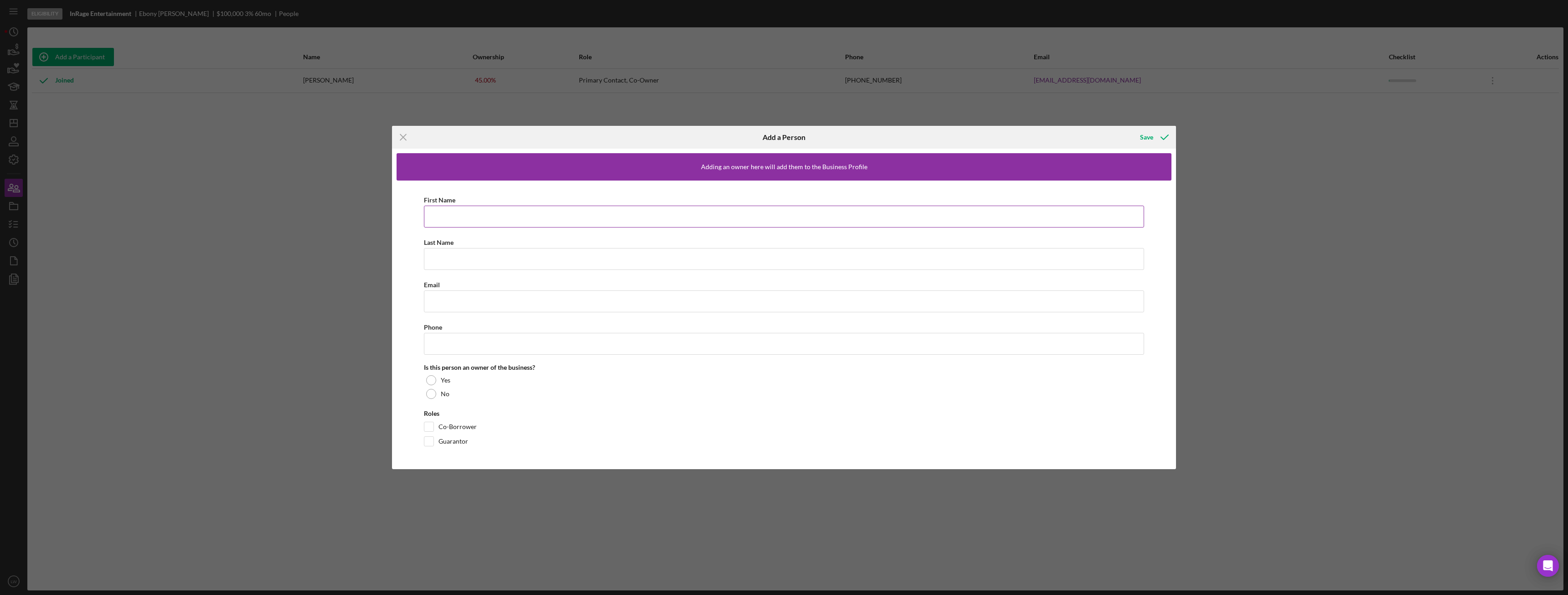
click at [466, 211] on input "First Name" at bounding box center [783, 217] width 720 height 22
type input "[PERSON_NAME]"
click at [486, 262] on input "Last Name" at bounding box center [783, 259] width 720 height 22
type input "[PERSON_NAME]"
click at [483, 300] on input "Email" at bounding box center [783, 301] width 720 height 22
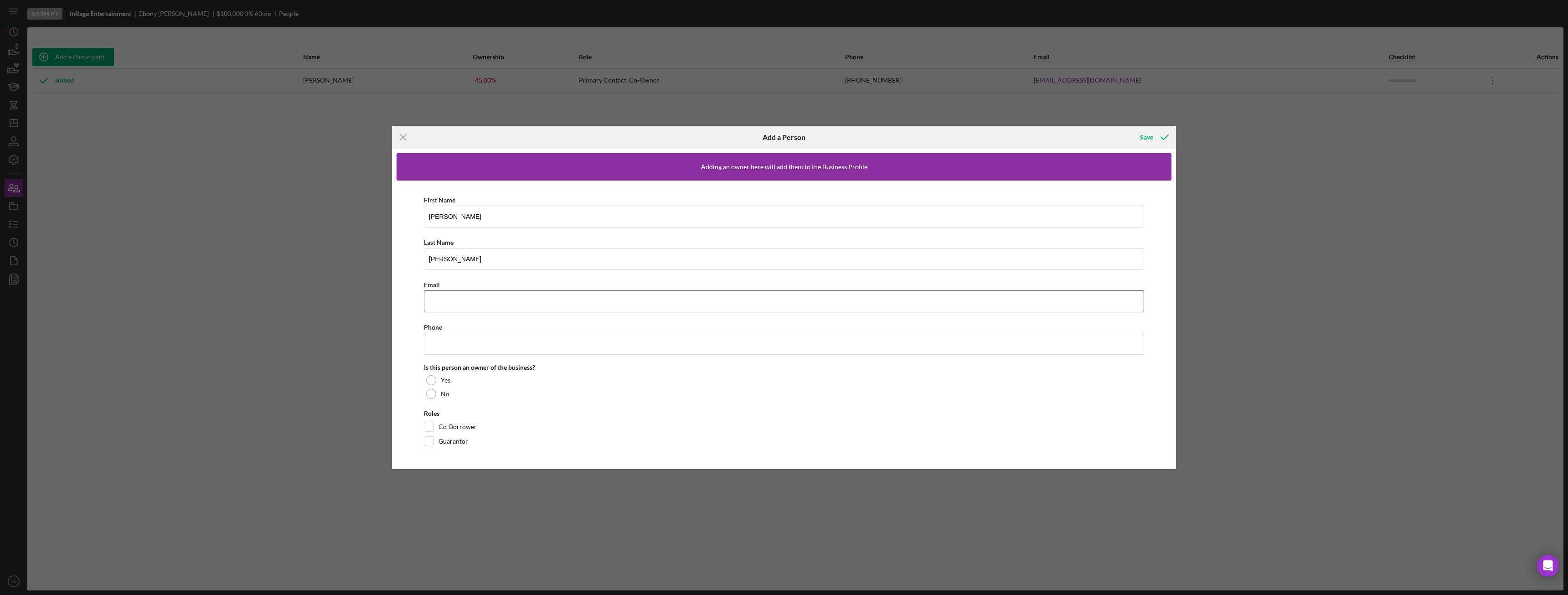
paste input "[EMAIL_ADDRESS][DOMAIN_NAME]"
type input "[EMAIL_ADDRESS][DOMAIN_NAME]"
click at [485, 342] on input "Phone" at bounding box center [783, 344] width 720 height 22
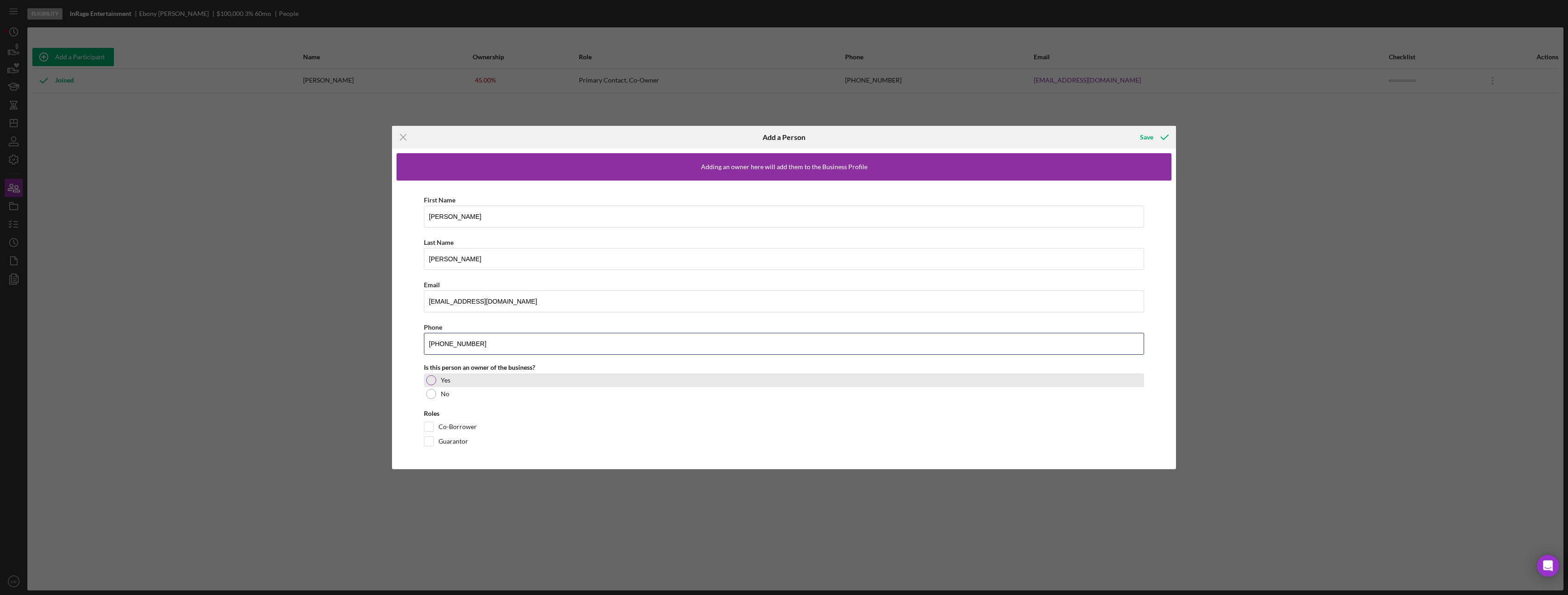
type input "[PHONE_NUMBER]"
click at [432, 378] on div at bounding box center [431, 380] width 10 height 10
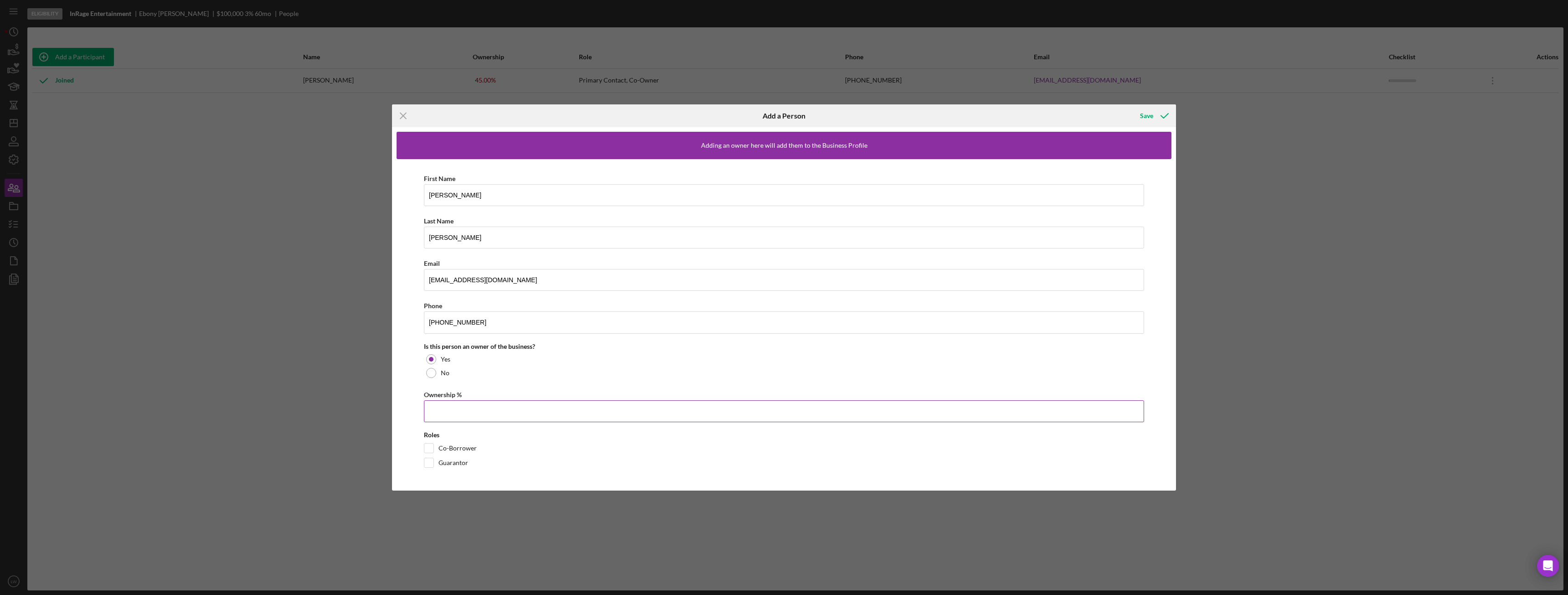
click at [451, 411] on input "Ownership %" at bounding box center [783, 411] width 720 height 22
type input "45.00%"
click at [1156, 115] on icon "button" at bounding box center [1164, 115] width 23 height 23
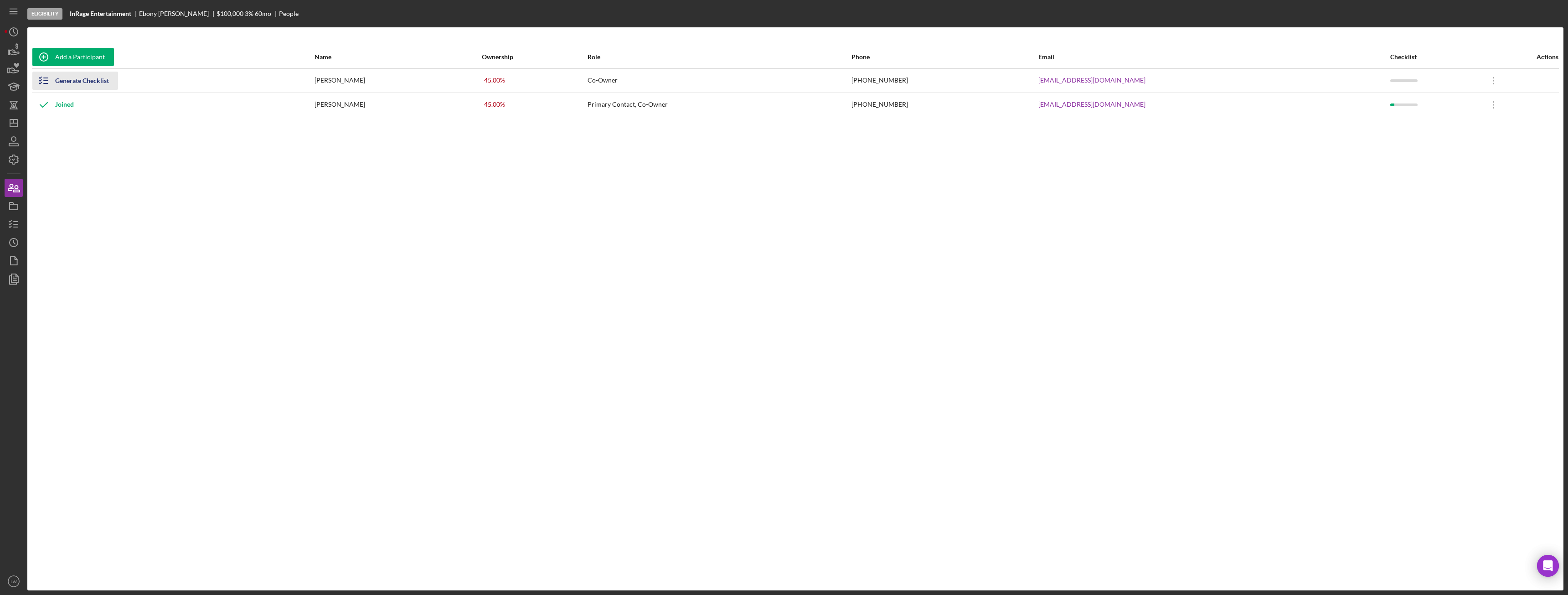
click at [86, 82] on div "Generate Checklist" at bounding box center [82, 81] width 54 height 18
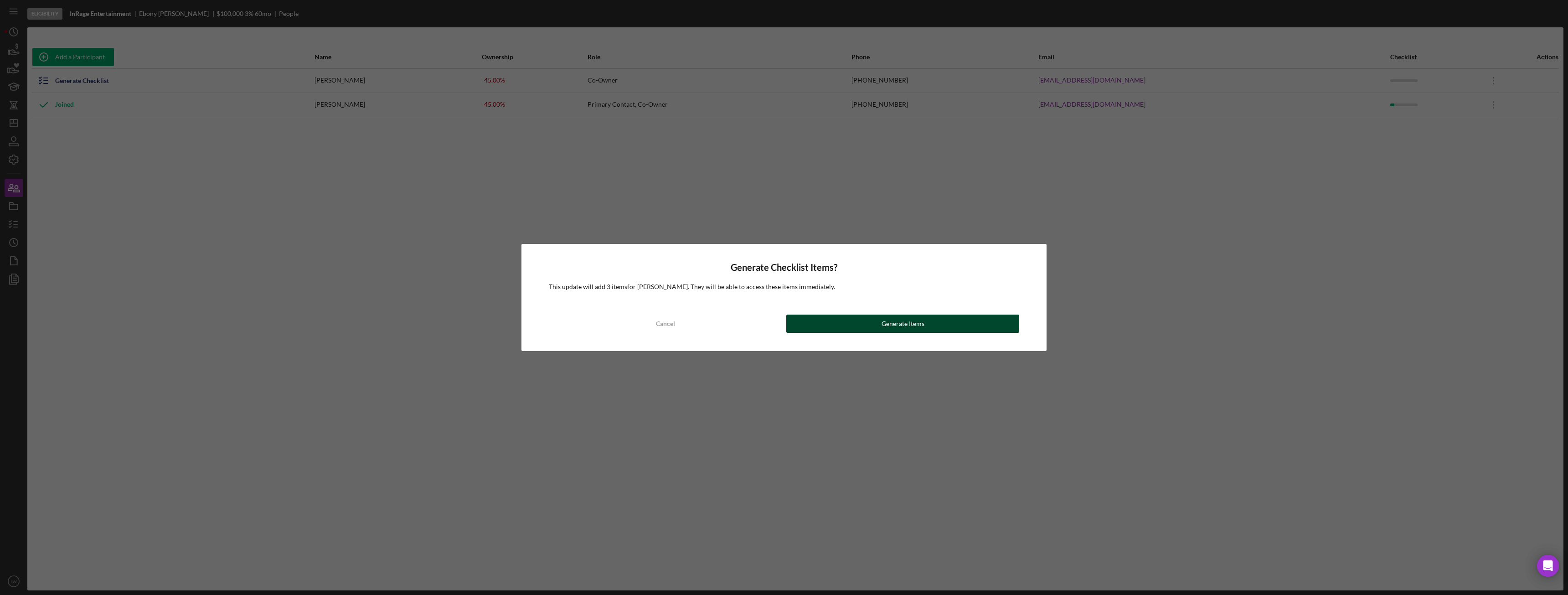
click at [945, 316] on button "Generate Items" at bounding box center [903, 324] width 233 height 18
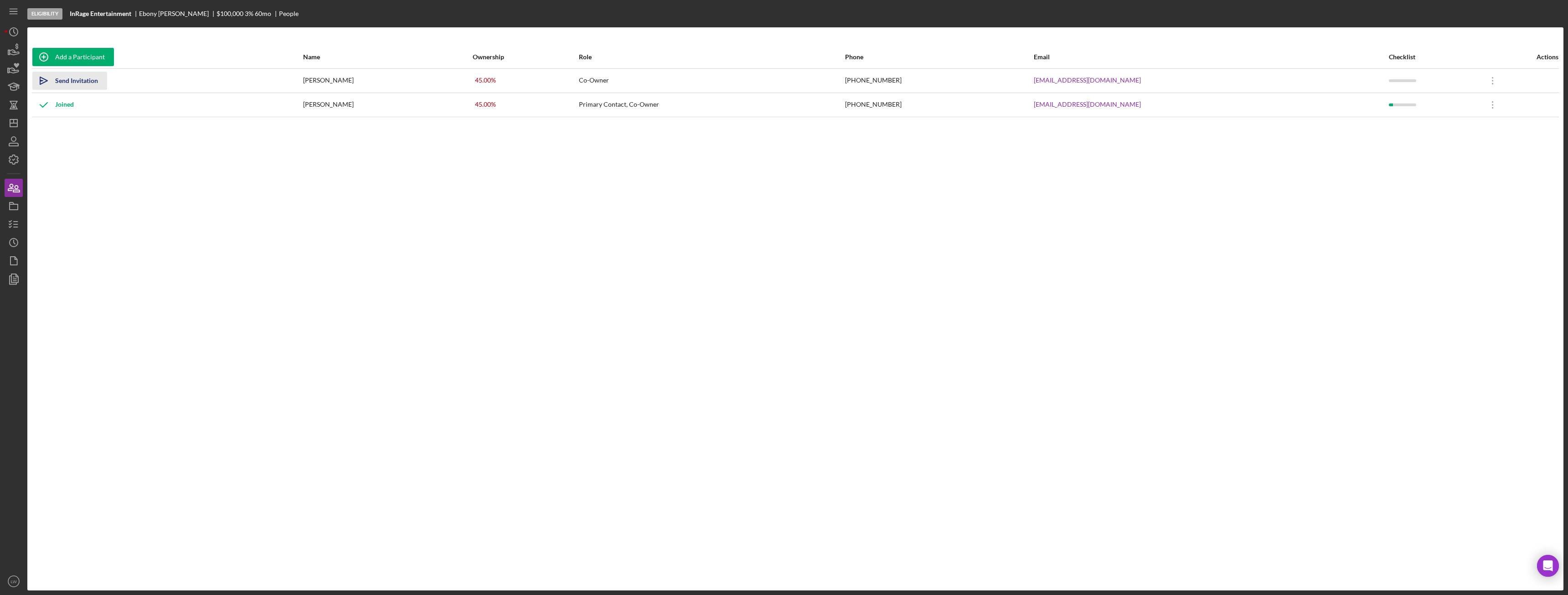
click at [66, 82] on div "Send Invitation" at bounding box center [77, 81] width 43 height 18
click at [10, 219] on icon "button" at bounding box center [13, 224] width 23 height 23
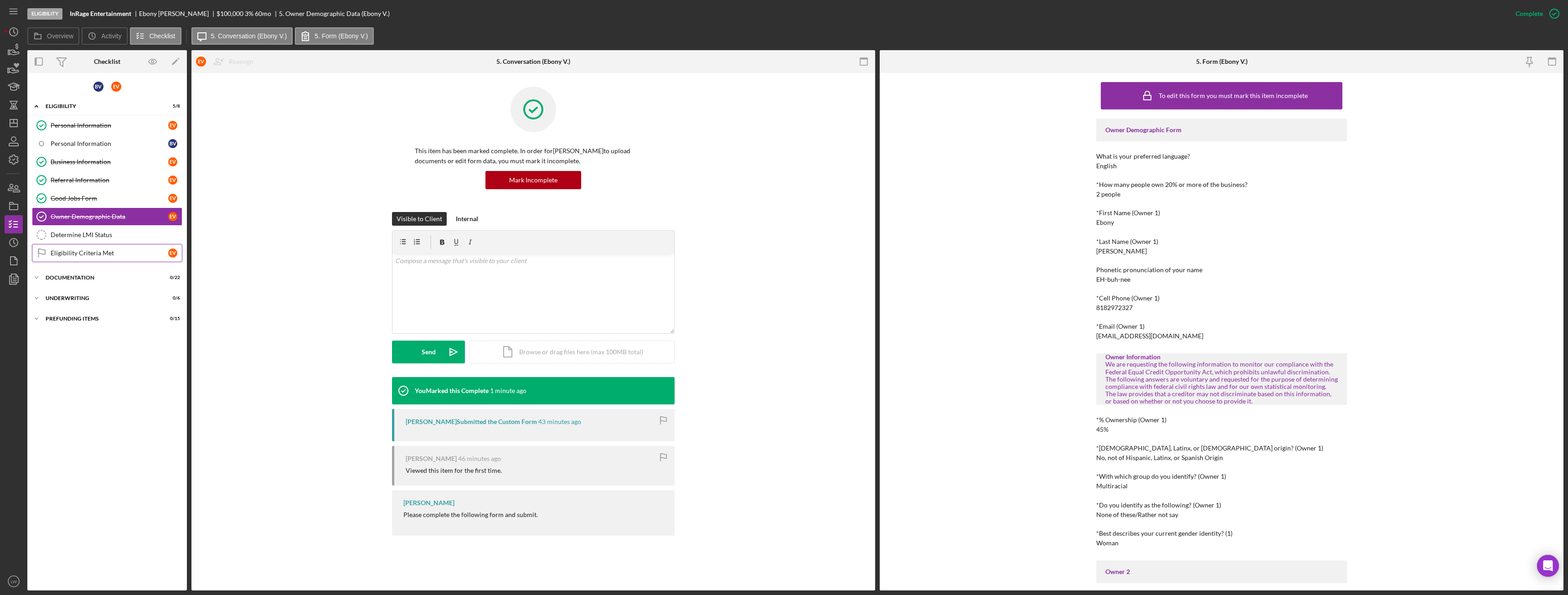
click at [125, 256] on div "Eligibility Criteria Met" at bounding box center [109, 253] width 117 height 7
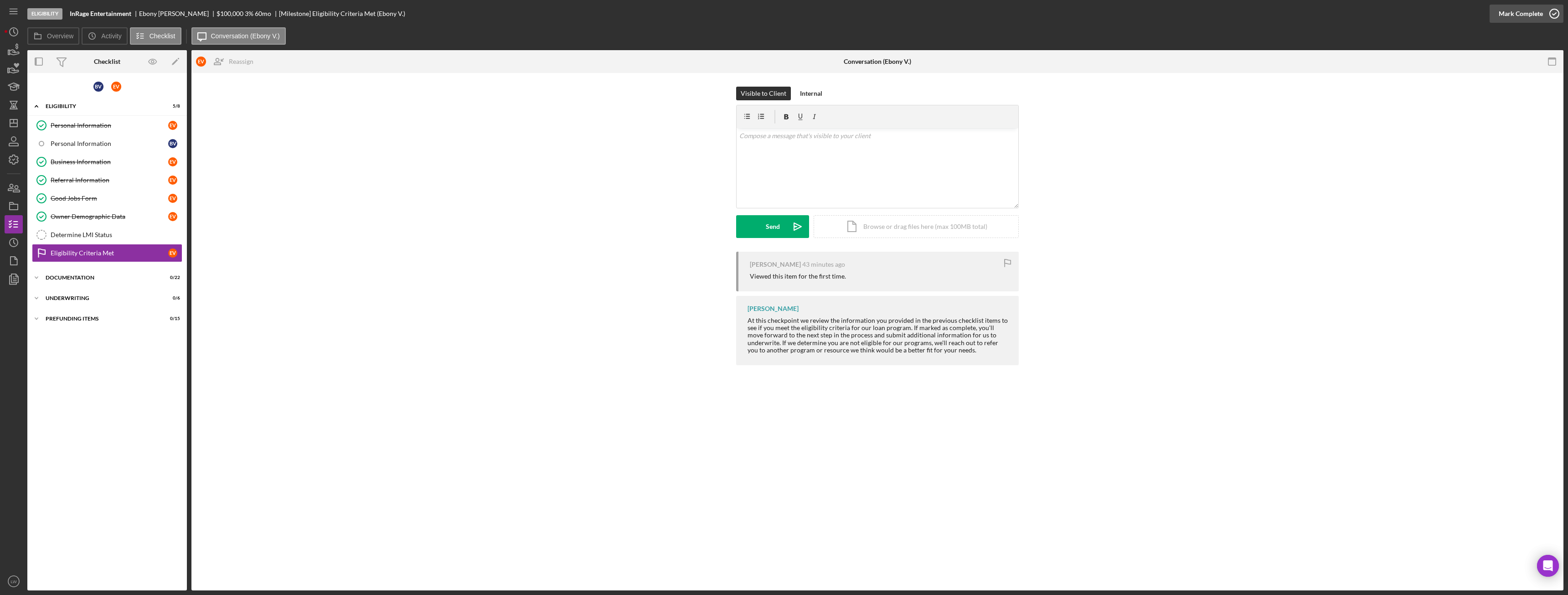
click at [1533, 13] on div "Mark Complete" at bounding box center [1521, 13] width 44 height 18
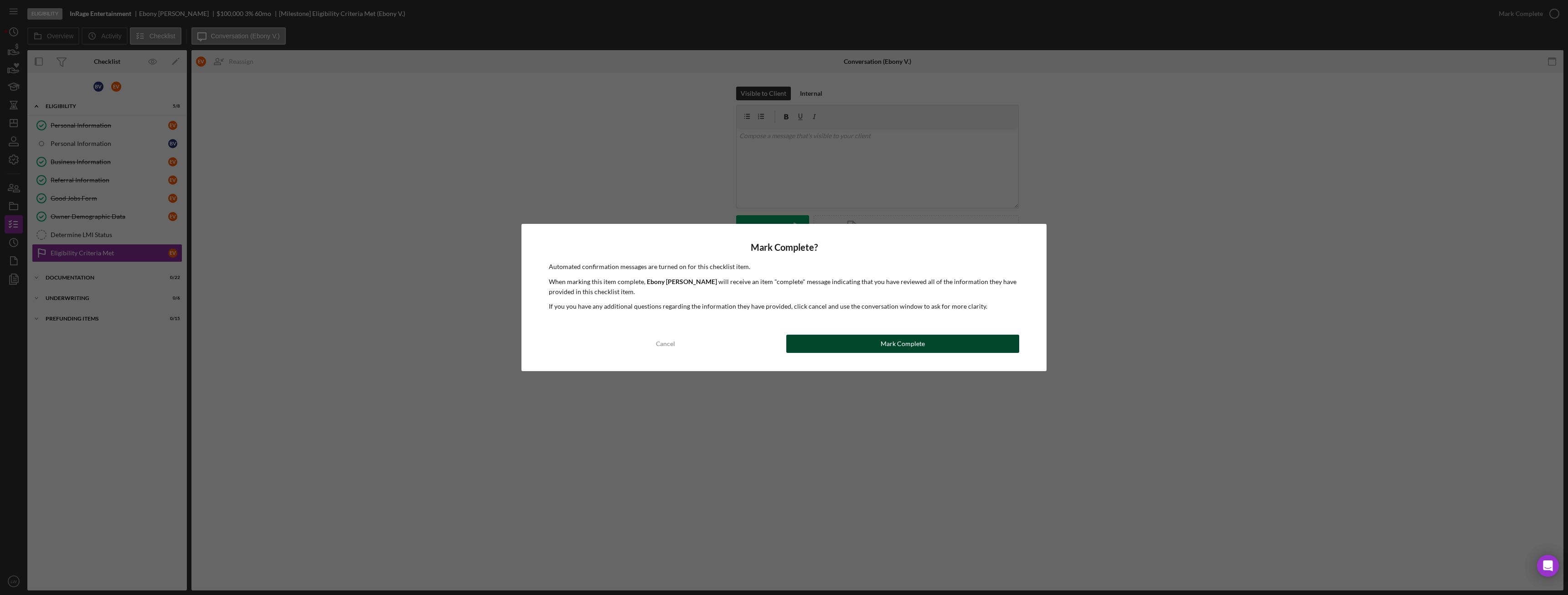
click at [890, 348] on div "Mark Complete" at bounding box center [903, 344] width 44 height 18
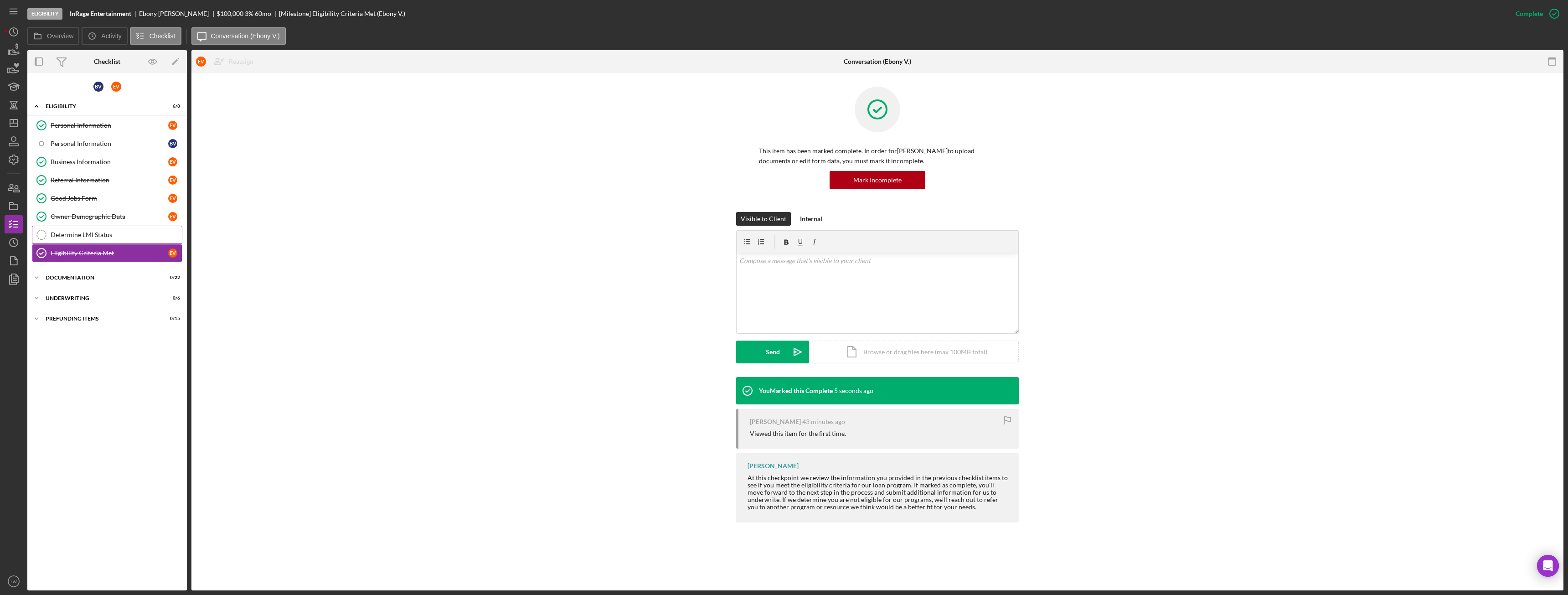
click at [72, 233] on div "Determine LMI Status" at bounding box center [116, 235] width 131 height 7
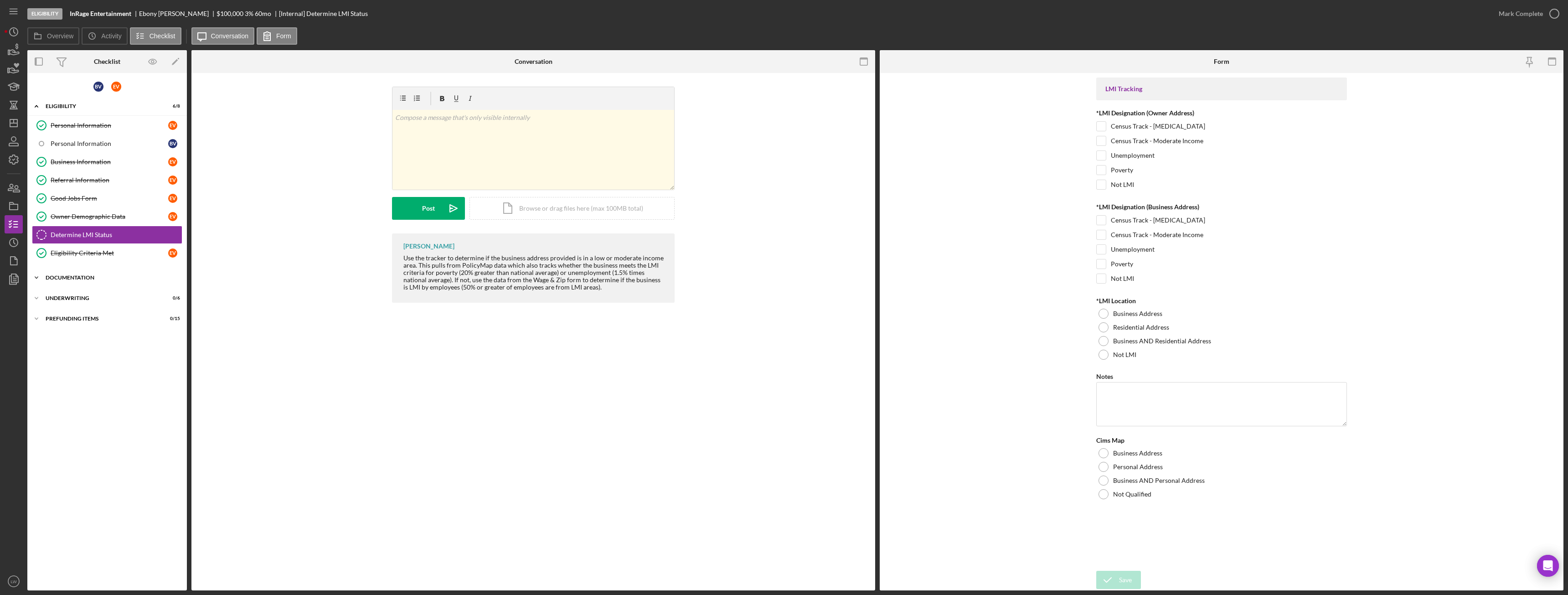
click at [49, 276] on div "Documentation" at bounding box center [110, 278] width 130 height 5
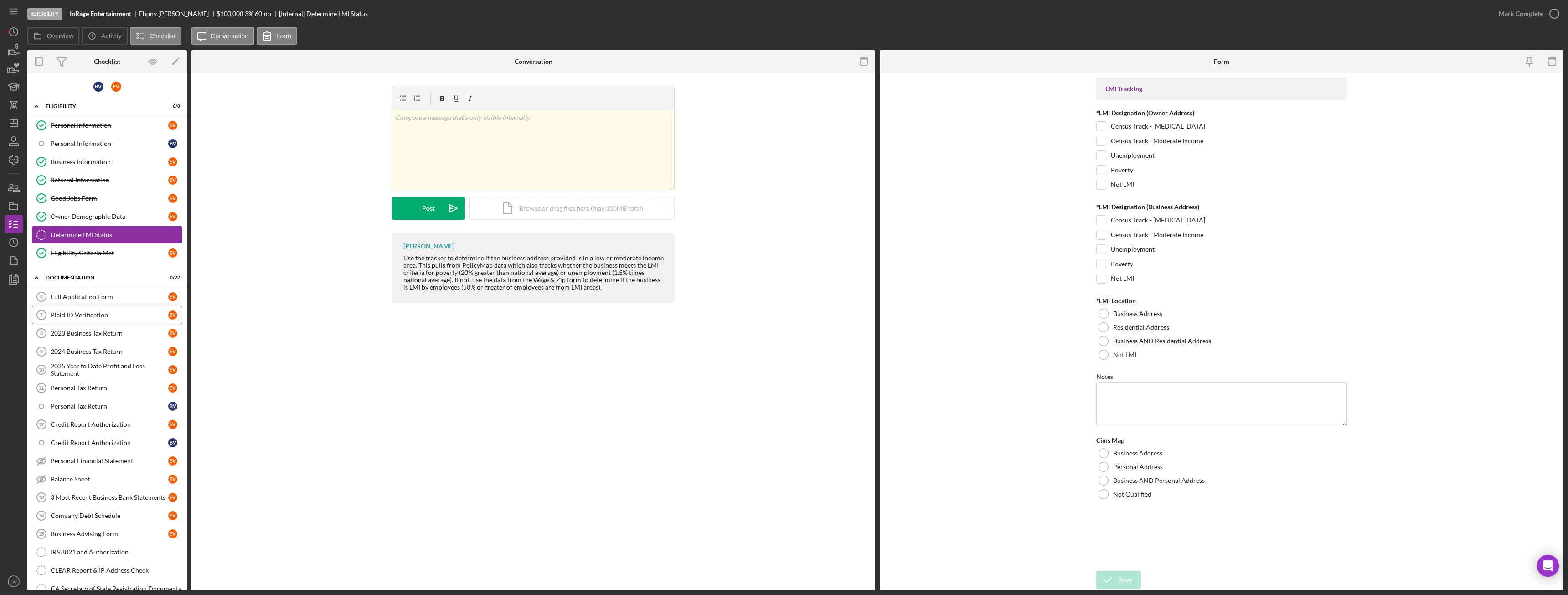
click at [107, 315] on div "Plaid ID Verification" at bounding box center [109, 315] width 117 height 7
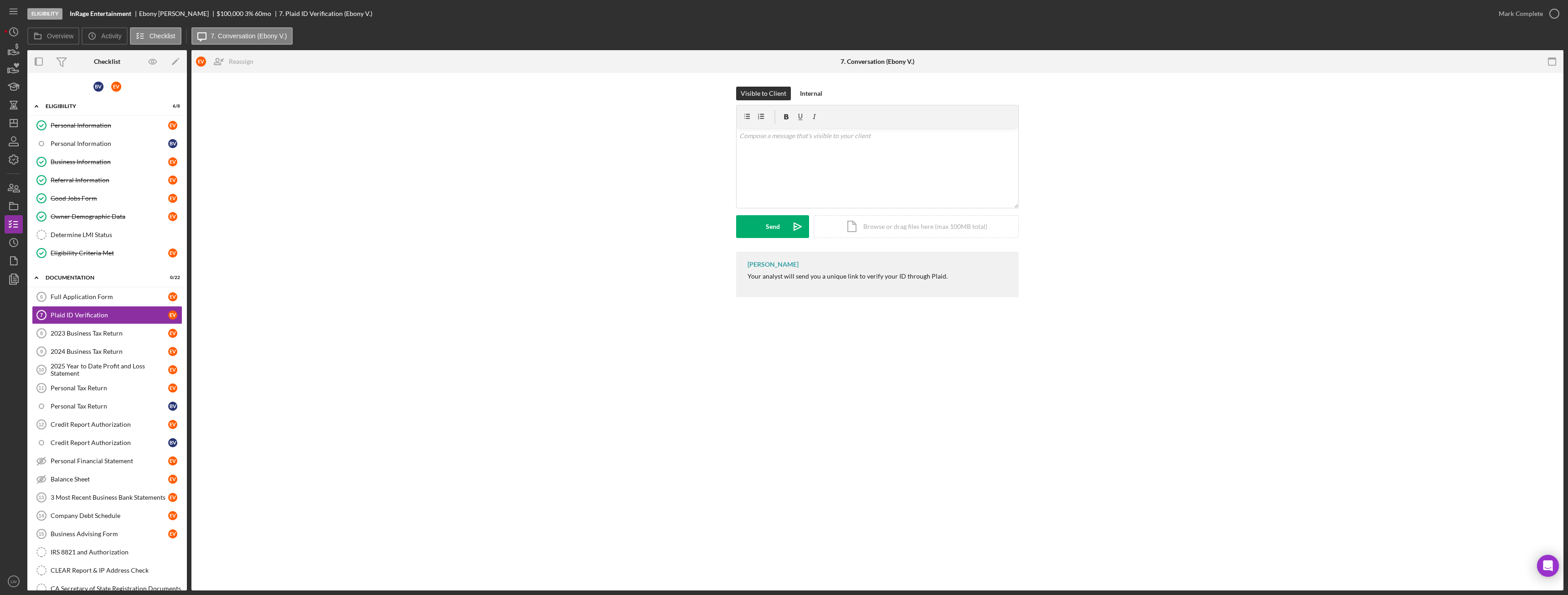
click at [172, 15] on div "[PERSON_NAME]" at bounding box center [177, 13] width 77 height 7
copy div "[PERSON_NAME]"
click at [99, 124] on div "Personal Information" at bounding box center [109, 125] width 117 height 7
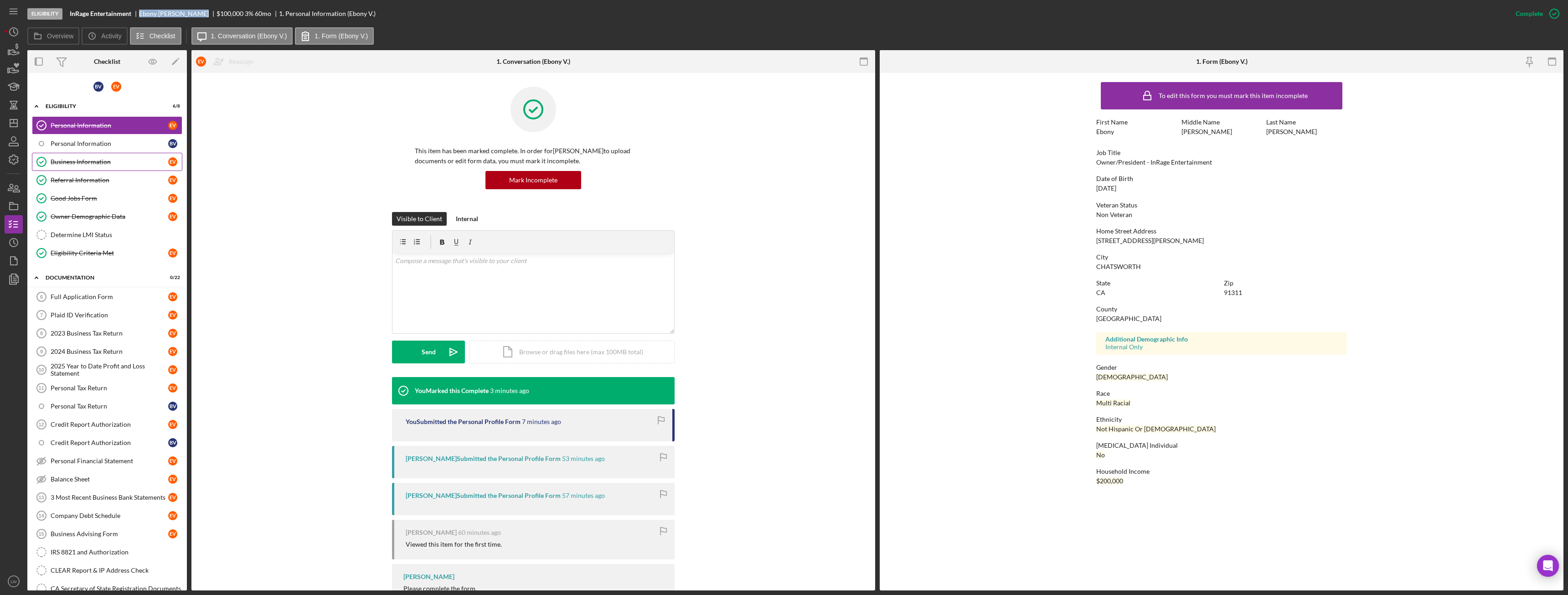
click at [113, 159] on div "Business Information" at bounding box center [109, 162] width 117 height 7
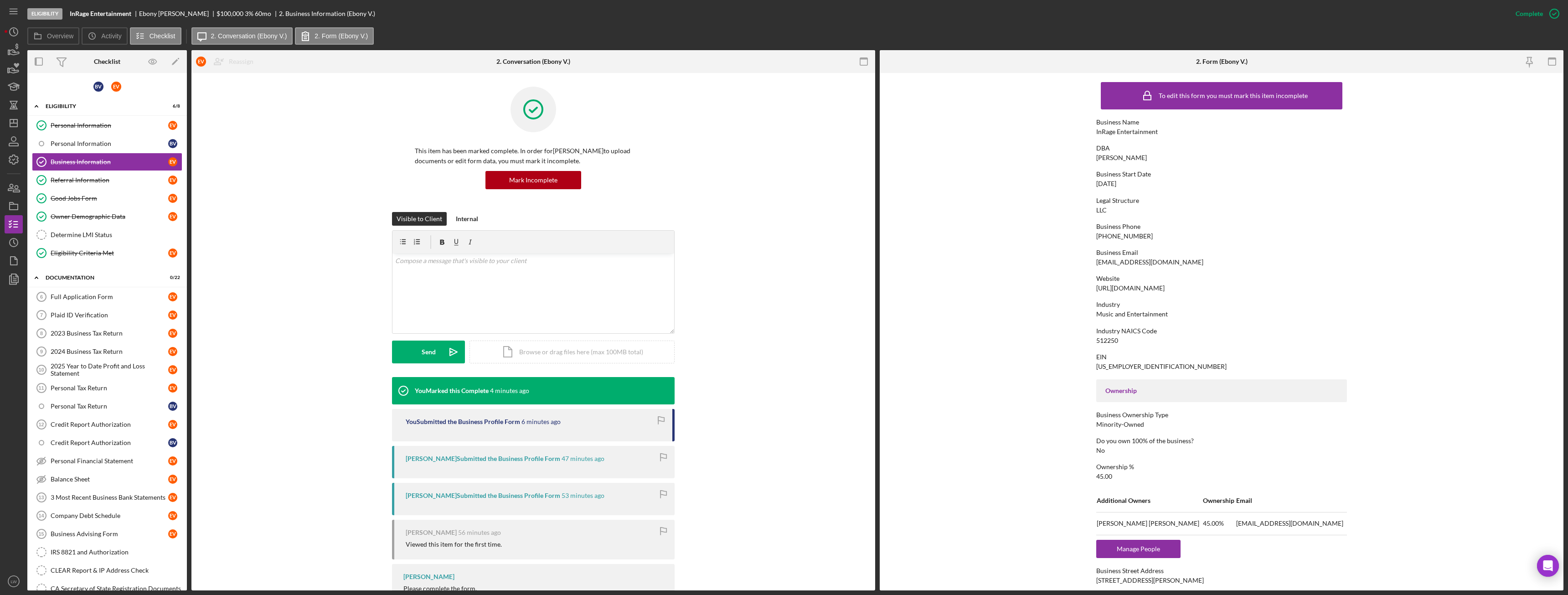
click at [1121, 262] on div "[EMAIL_ADDRESS][DOMAIN_NAME]" at bounding box center [1150, 262] width 107 height 7
copy div "[EMAIL_ADDRESS][DOMAIN_NAME]"
click at [112, 319] on div "Plaid ID Verification" at bounding box center [109, 315] width 117 height 7
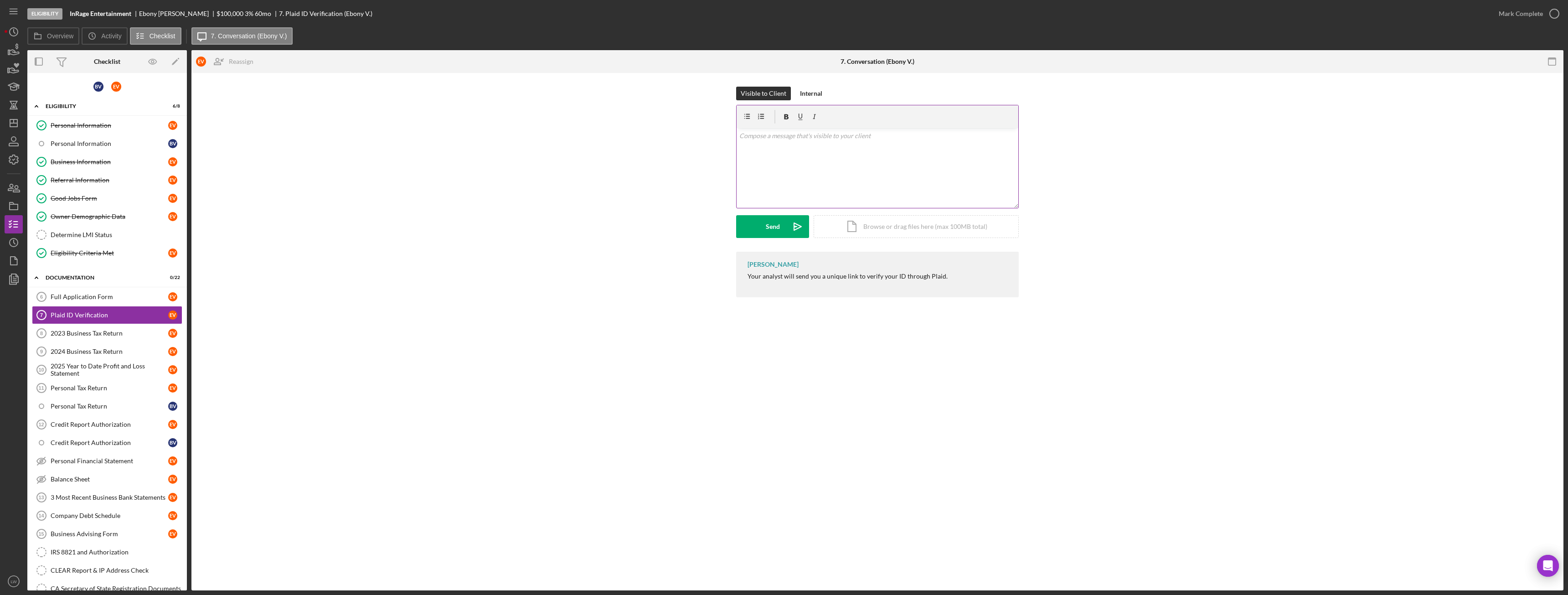
click at [758, 177] on div "v Color teal Color pink Remove color Add row above Add row below Add column bef…" at bounding box center [877, 167] width 282 height 80
click at [763, 225] on button "Send Icon/icon-invite-send" at bounding box center [772, 226] width 73 height 23
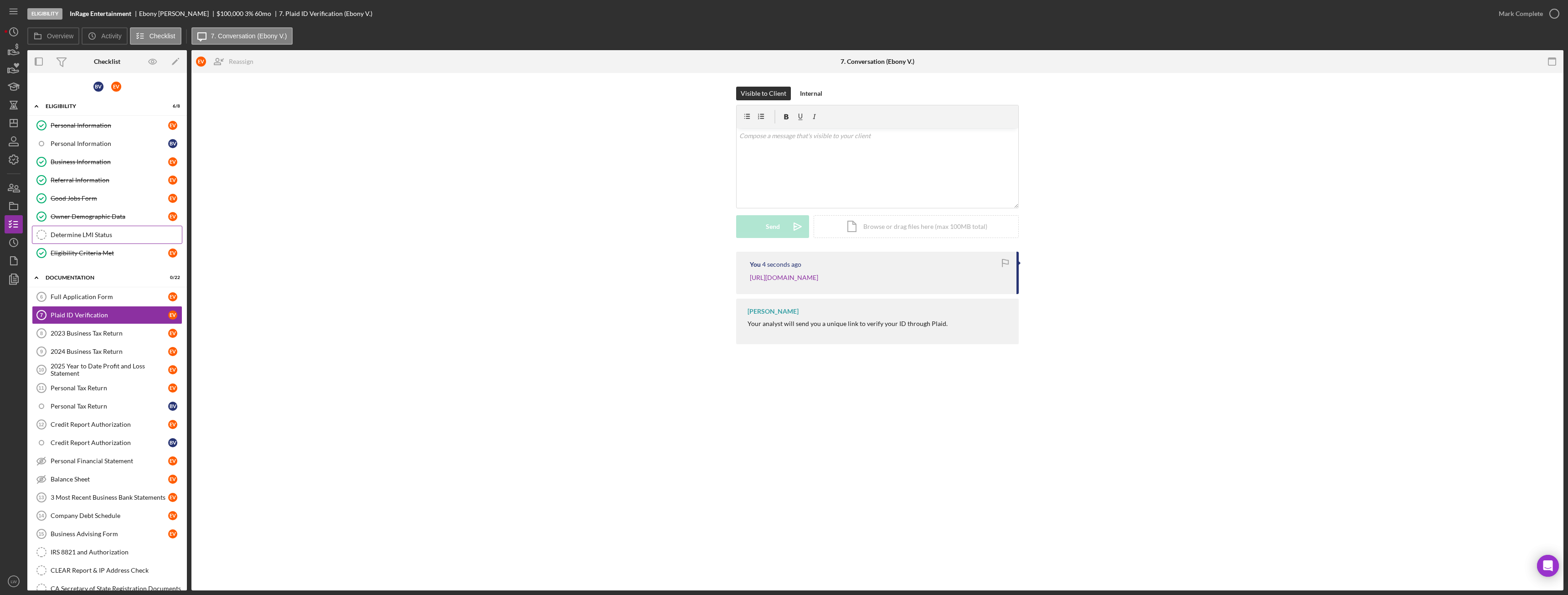
click at [81, 235] on div "Determine LMI Status" at bounding box center [116, 235] width 131 height 7
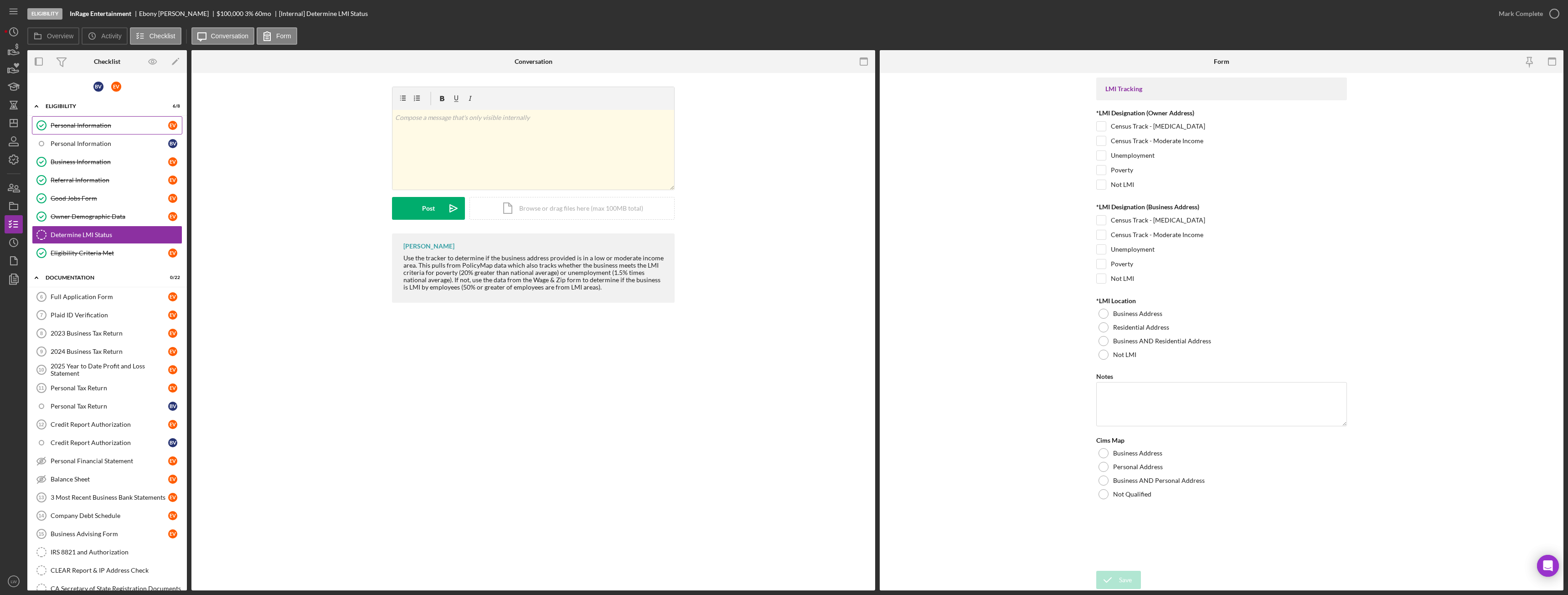
click at [74, 124] on div "Personal Information" at bounding box center [109, 125] width 117 height 7
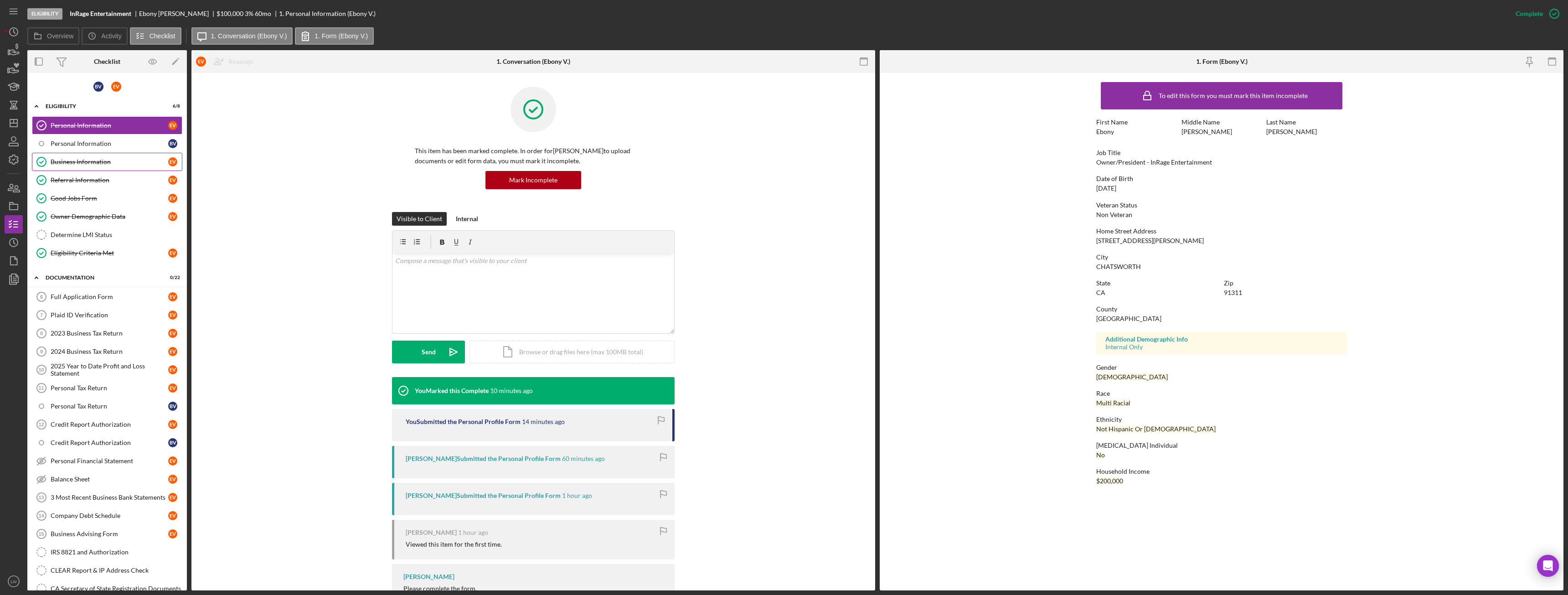
click at [83, 158] on div "Business Information" at bounding box center [109, 162] width 117 height 7
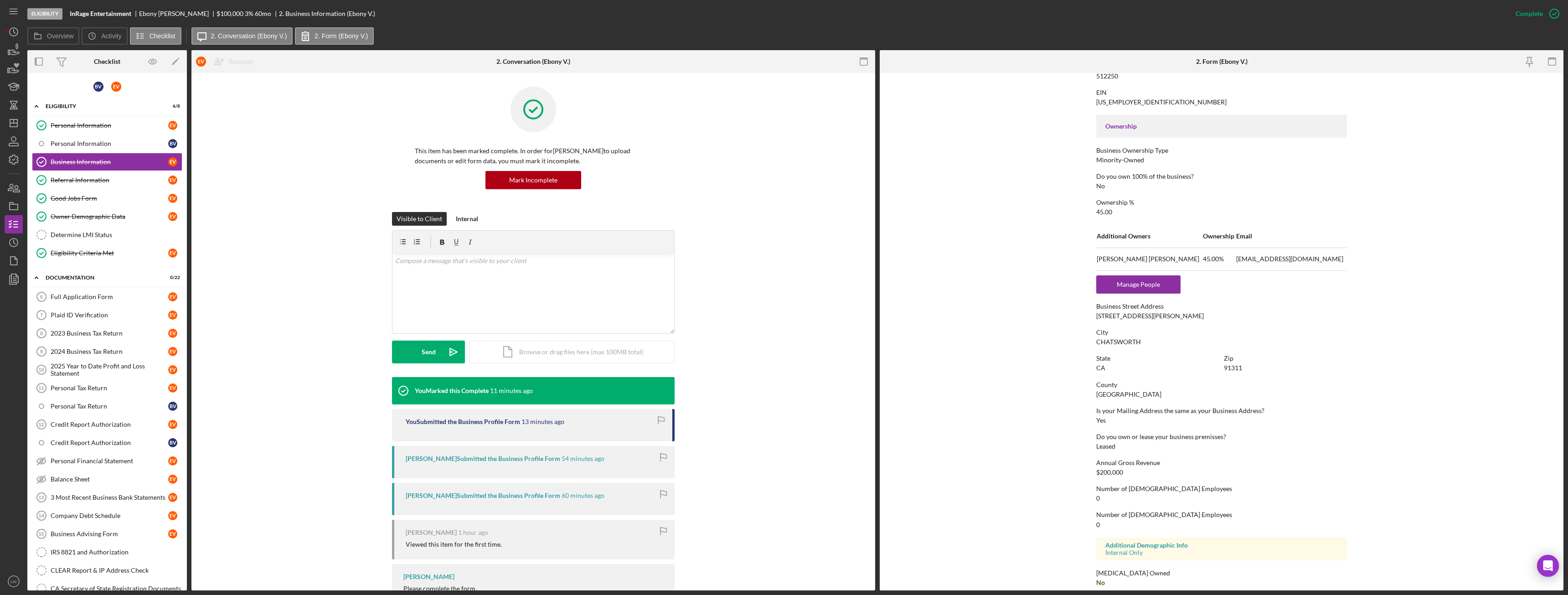
scroll to position [274, 0]
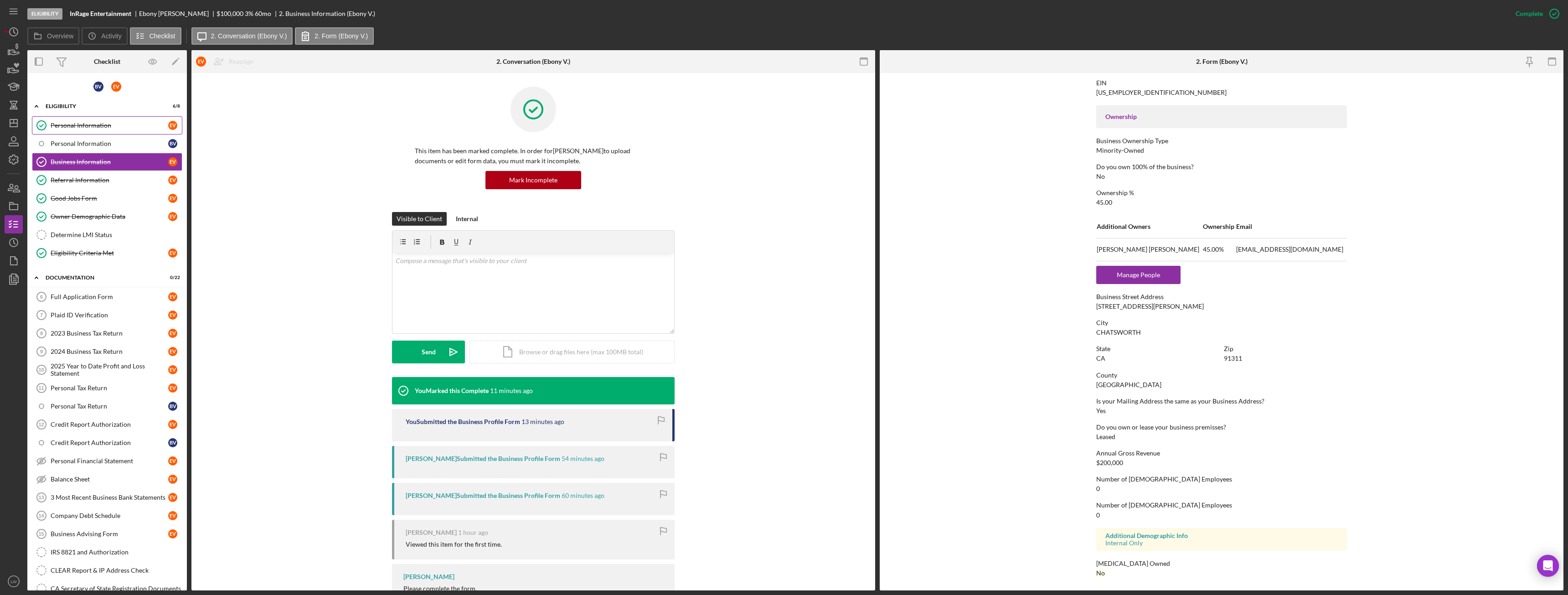
click at [79, 122] on div "Personal Information" at bounding box center [109, 125] width 117 height 7
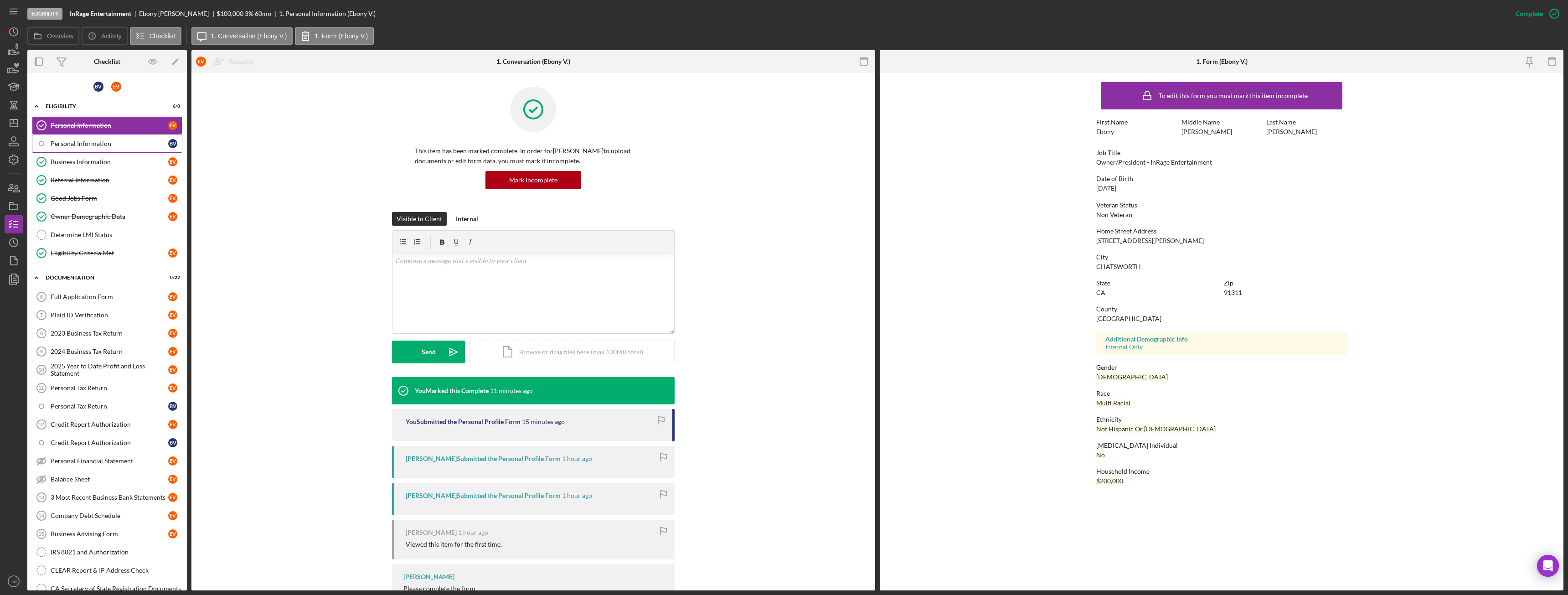
click at [107, 146] on div "Personal Information" at bounding box center [109, 144] width 117 height 7
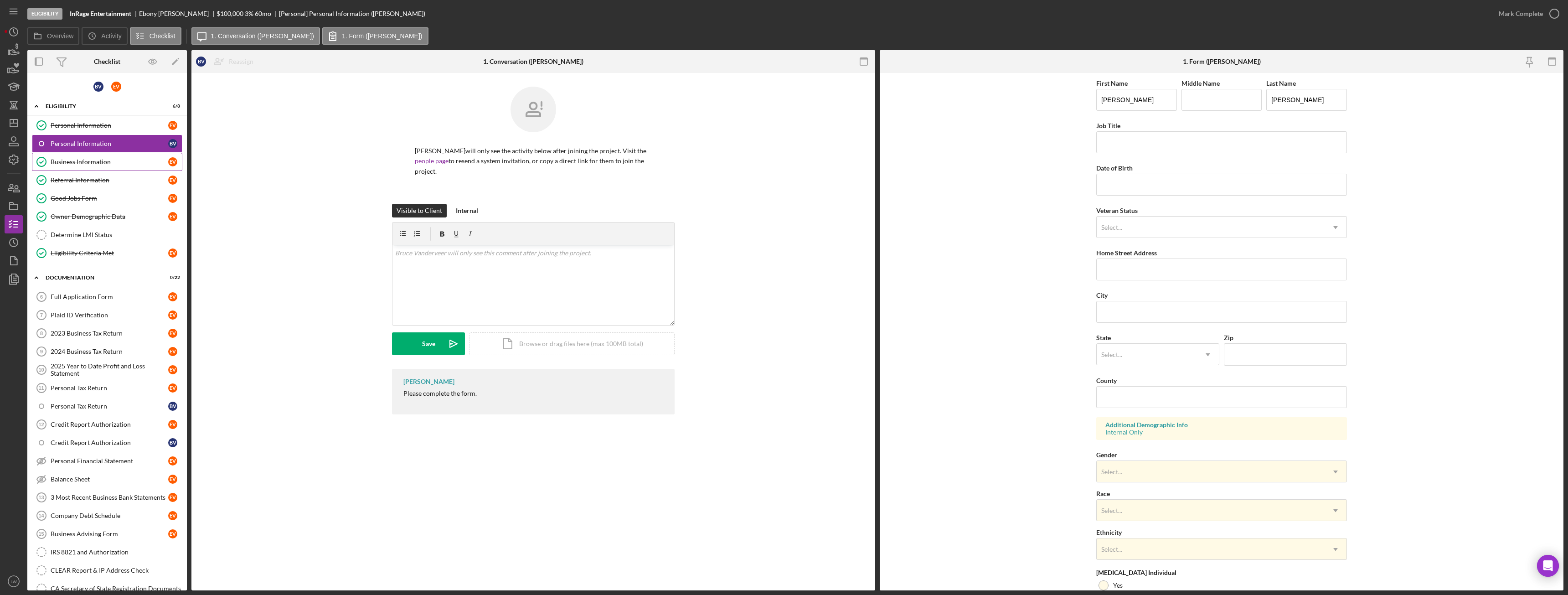
click at [102, 164] on div "Business Information" at bounding box center [109, 162] width 117 height 7
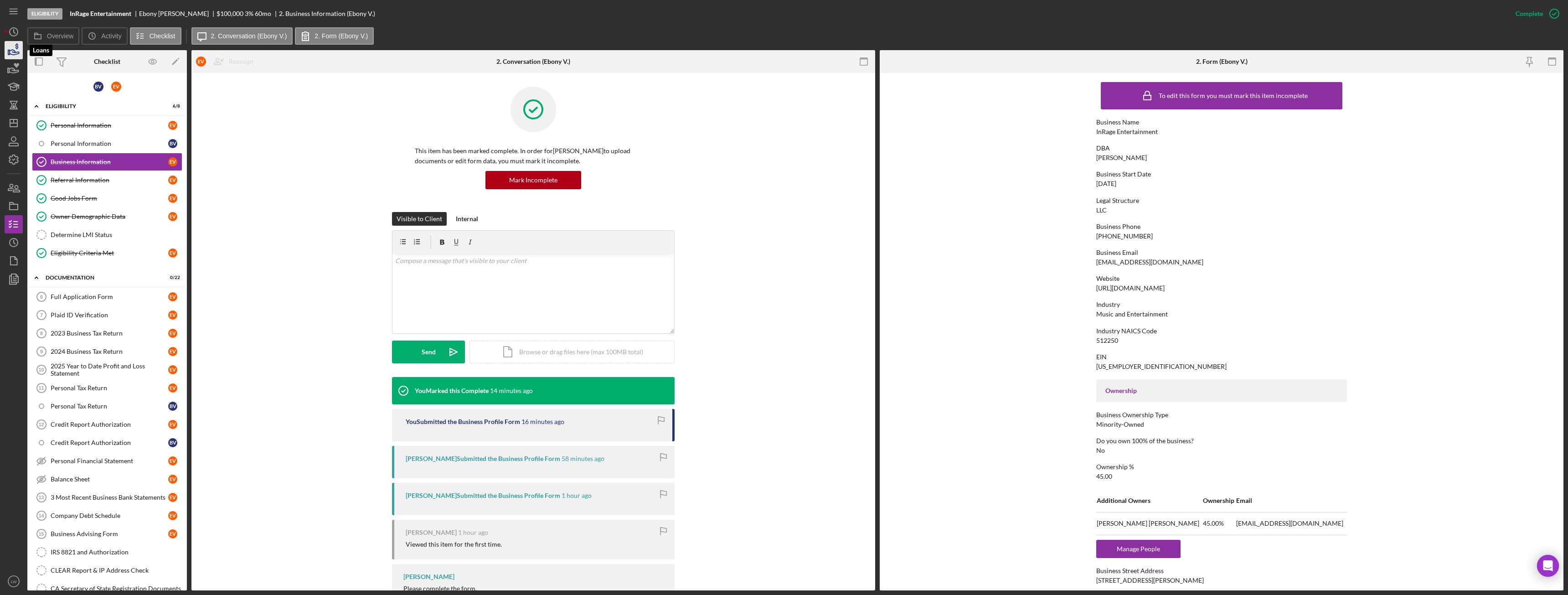
click at [13, 54] on icon "button" at bounding box center [13, 50] width 23 height 23
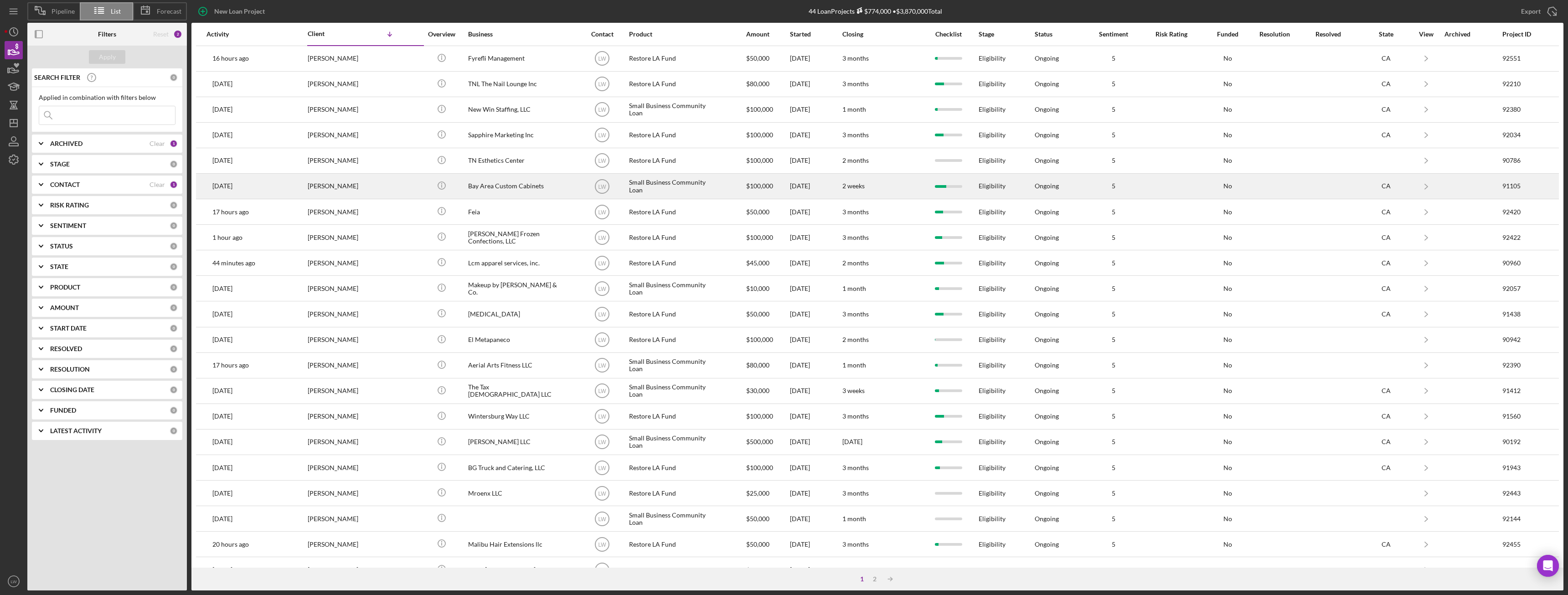
click at [536, 189] on div "Bay Area Custom Cabinets" at bounding box center [514, 186] width 91 height 24
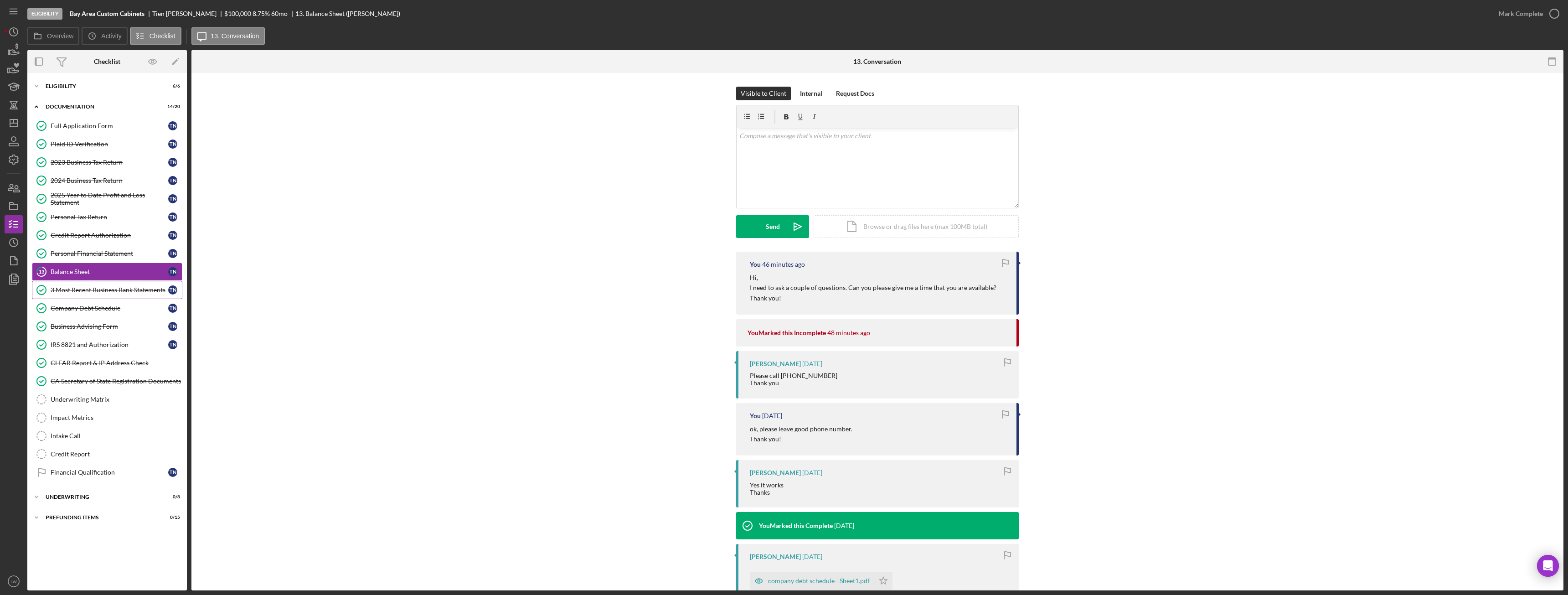
click at [83, 287] on div "3 Most Recent Business Bank Statements" at bounding box center [109, 290] width 117 height 7
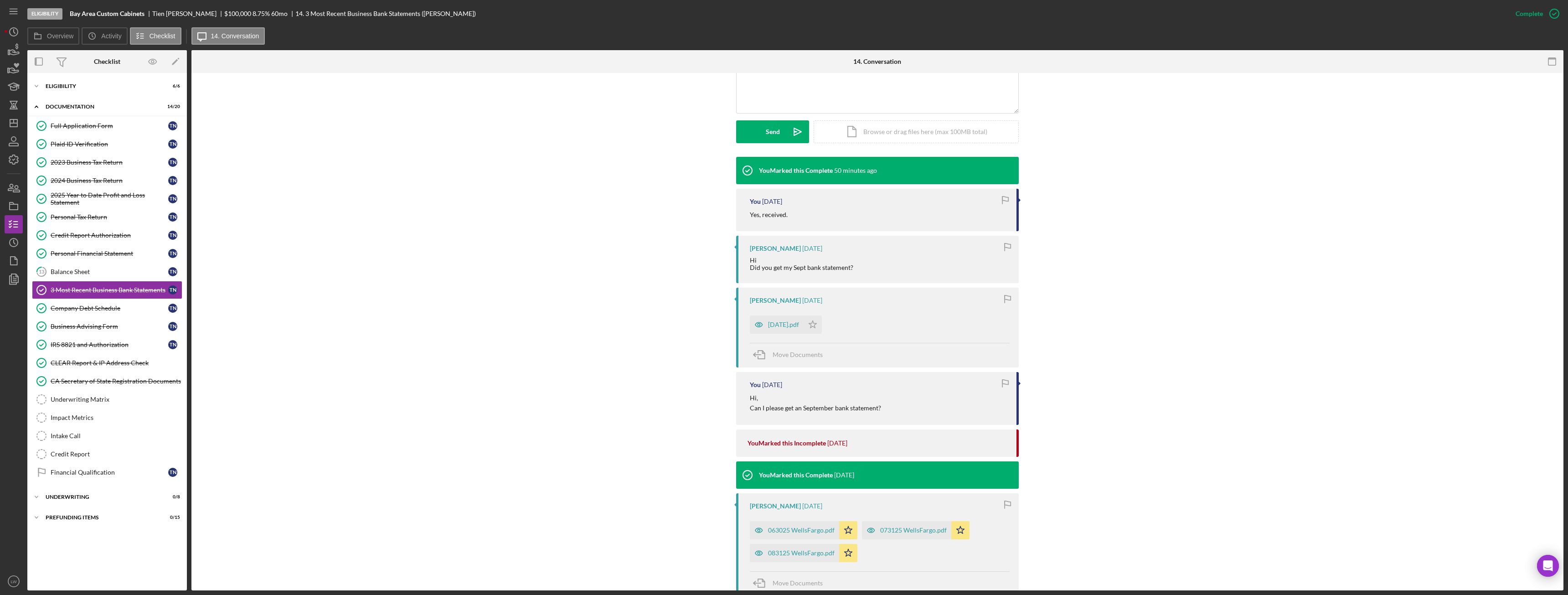
scroll to position [228, 0]
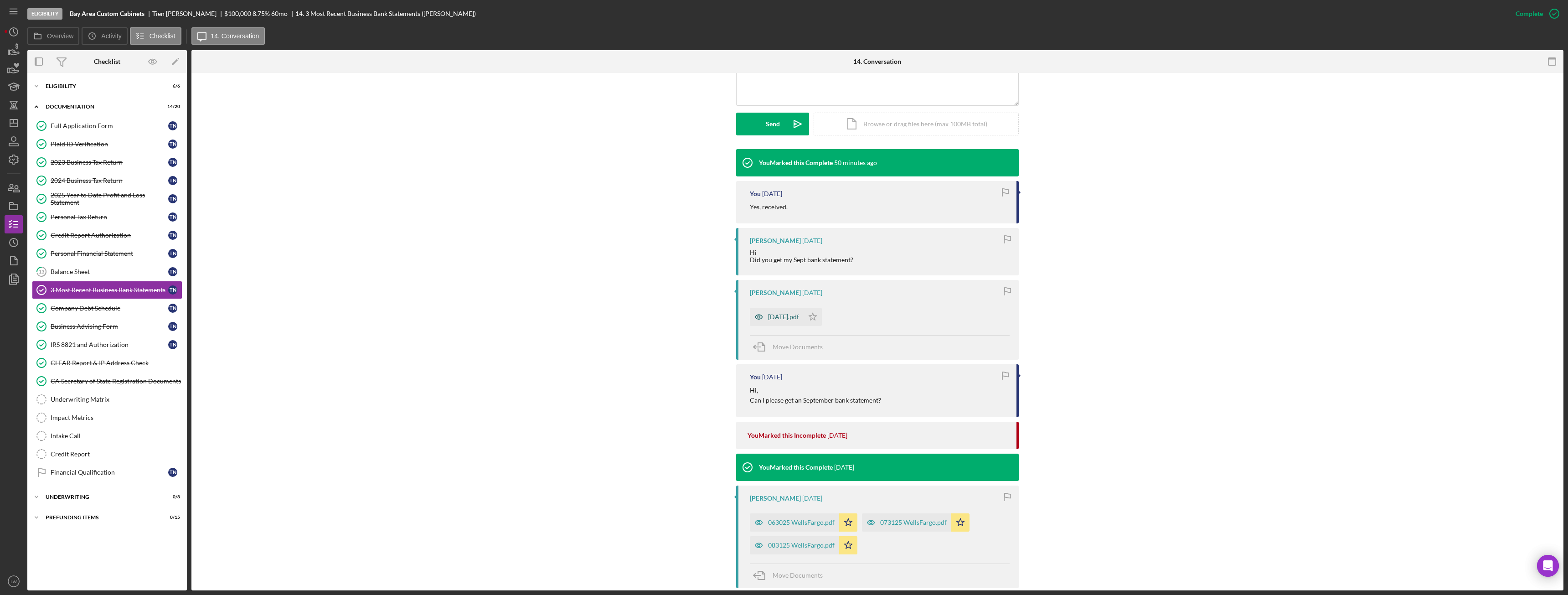
click at [793, 319] on div "[DATE].pdf" at bounding box center [783, 317] width 31 height 7
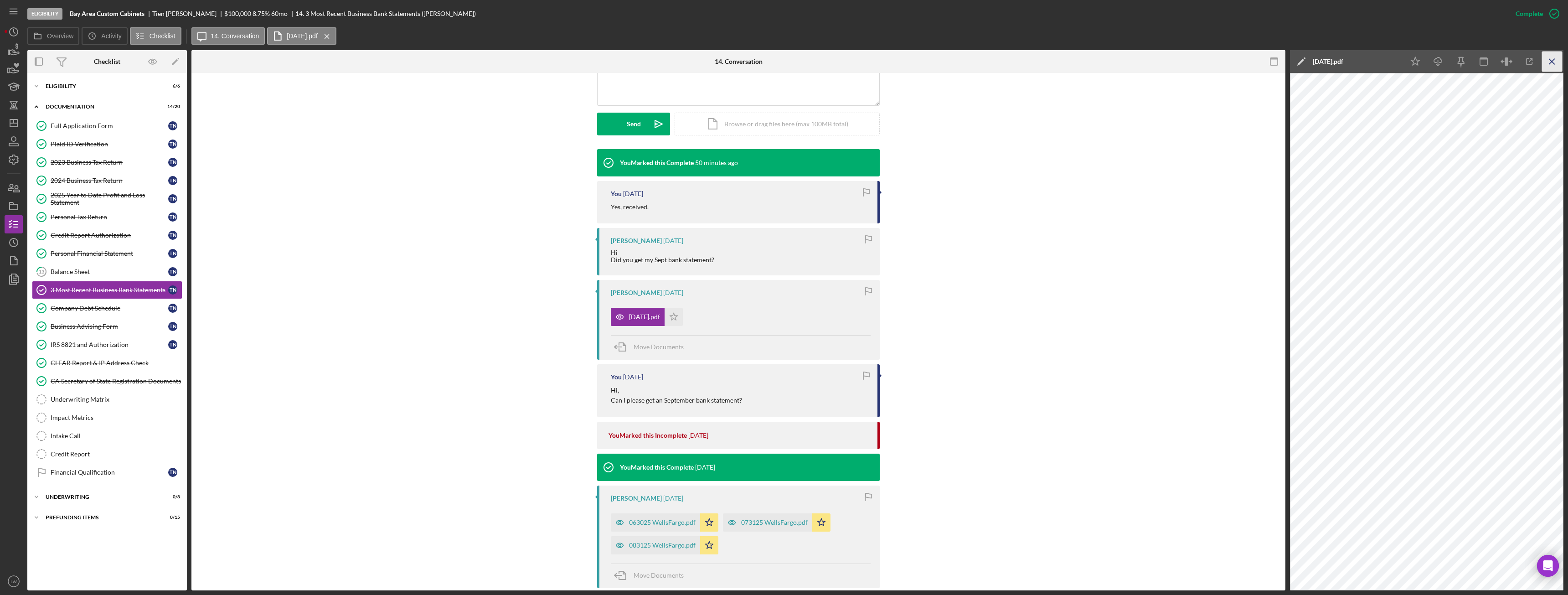
click at [1555, 63] on icon "Icon/Menu Close" at bounding box center [1552, 62] width 21 height 21
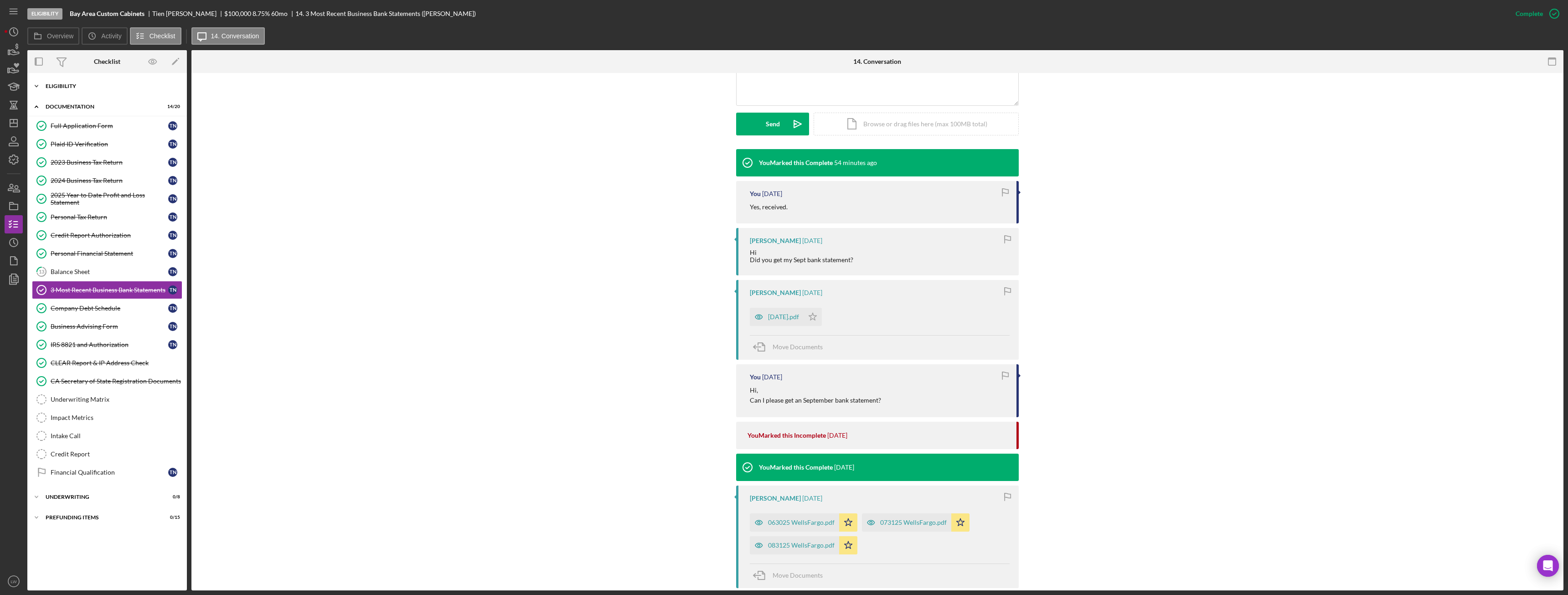
click at [93, 85] on div "Eligibility" at bounding box center [110, 86] width 130 height 5
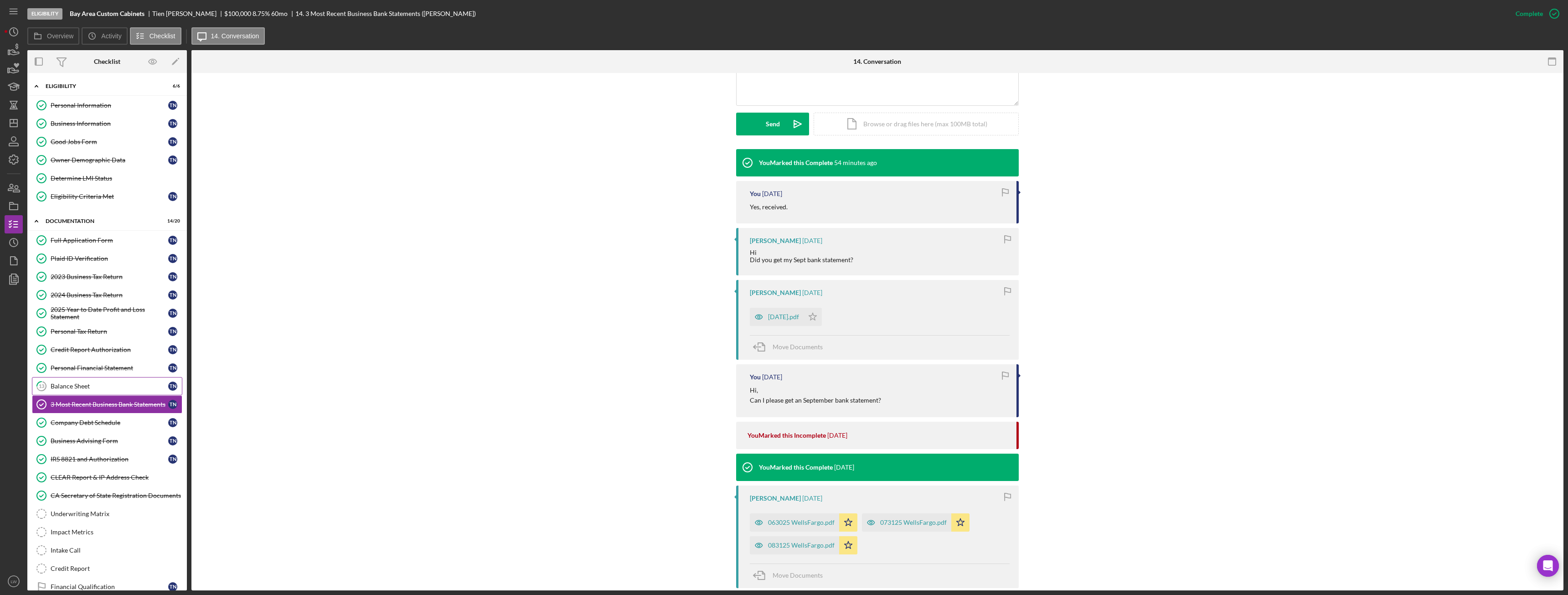
click at [117, 392] on link "13 Balance Sheet T N" at bounding box center [107, 386] width 150 height 18
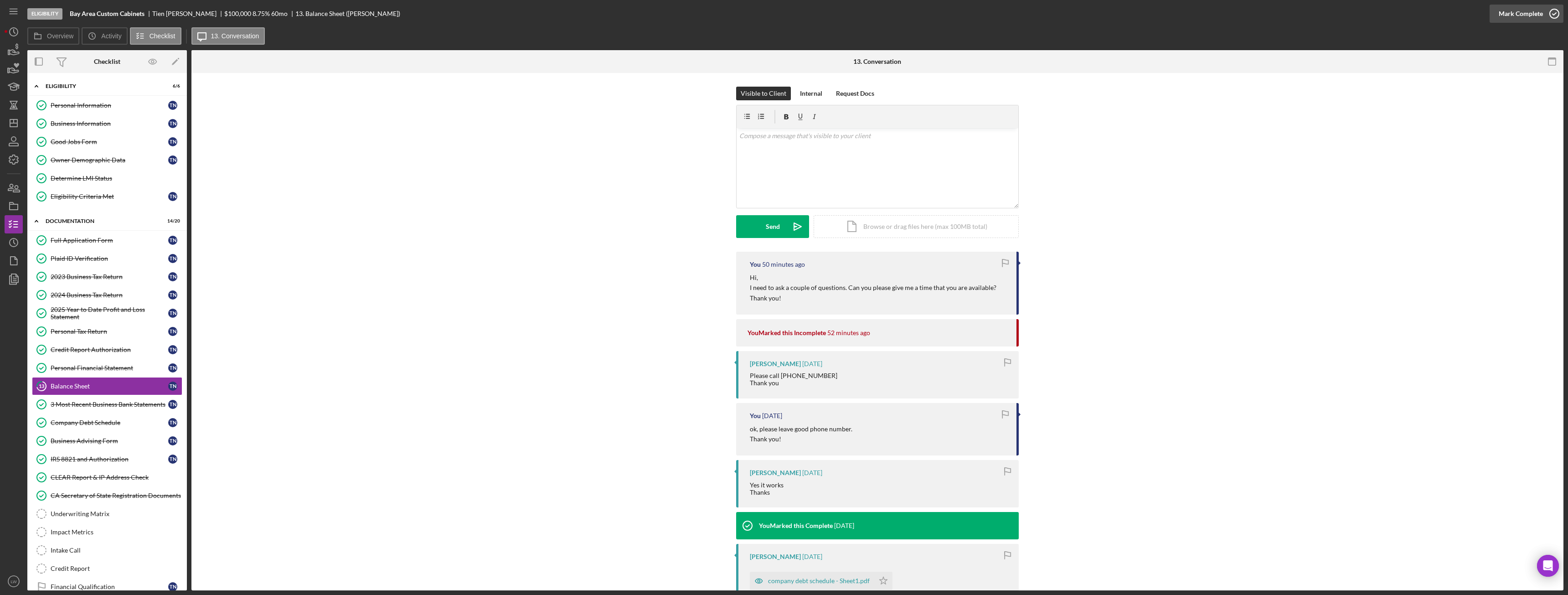
click at [1513, 10] on div "Mark Complete" at bounding box center [1521, 13] width 44 height 18
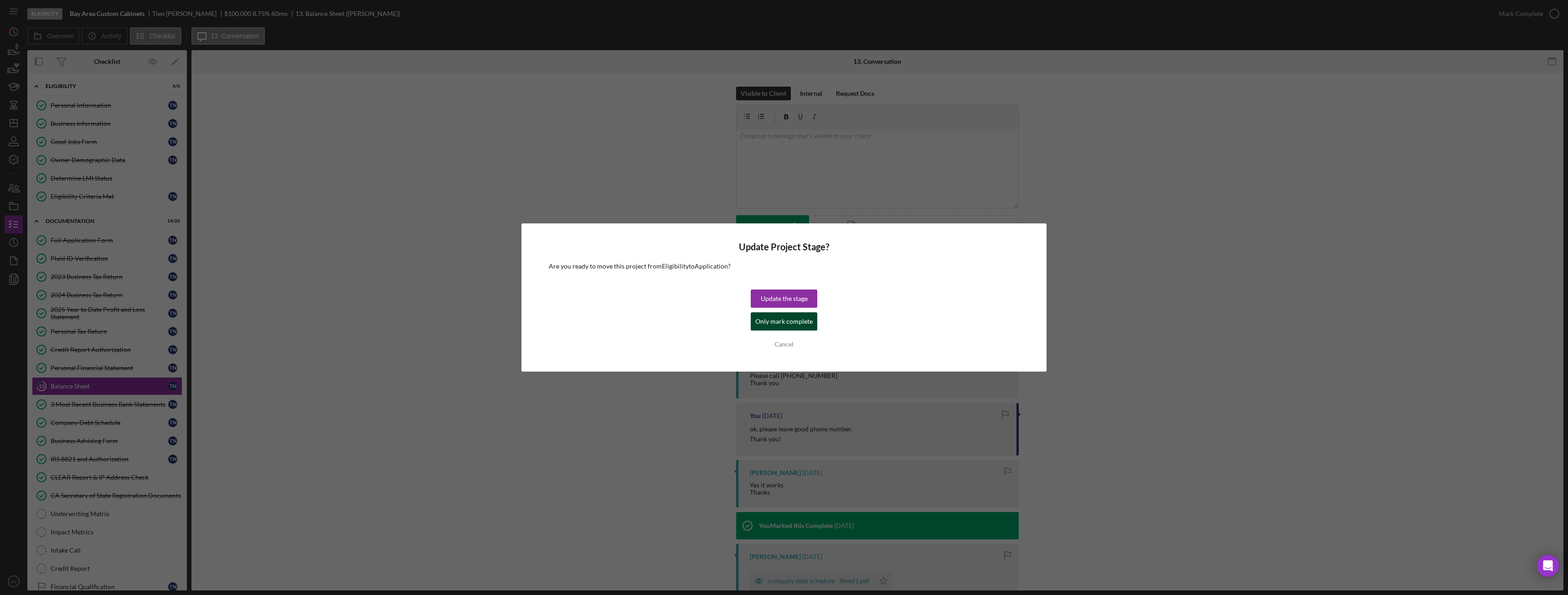
click at [810, 319] on div "Only mark complete" at bounding box center [784, 322] width 57 height 18
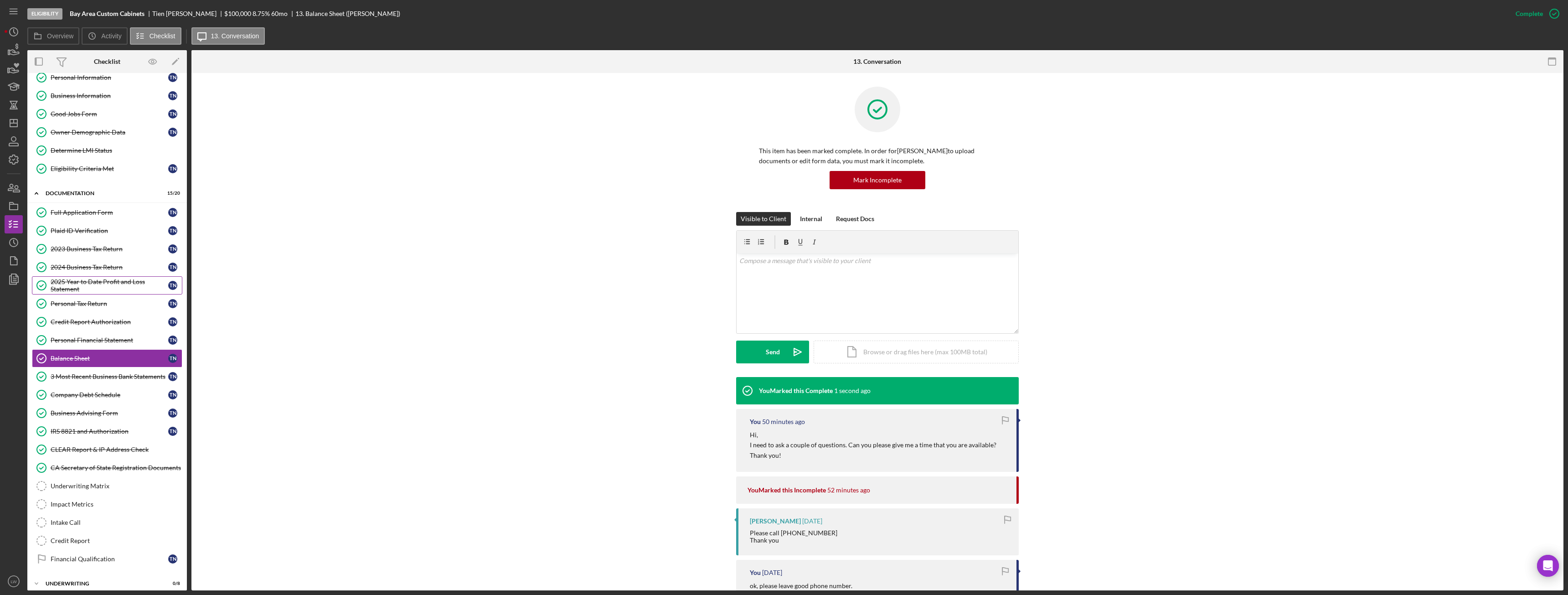
scroll to position [55, 0]
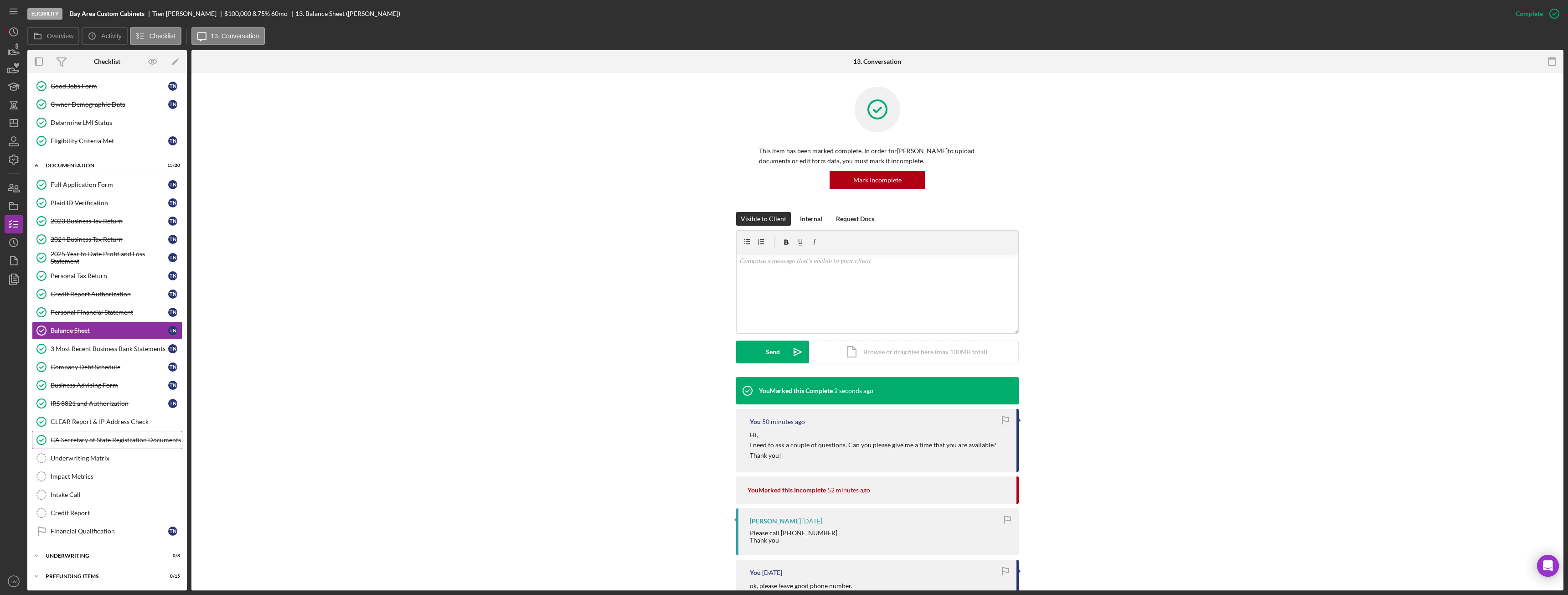
click at [96, 438] on div "CA Secretary of State Registration Documents" at bounding box center [116, 440] width 131 height 7
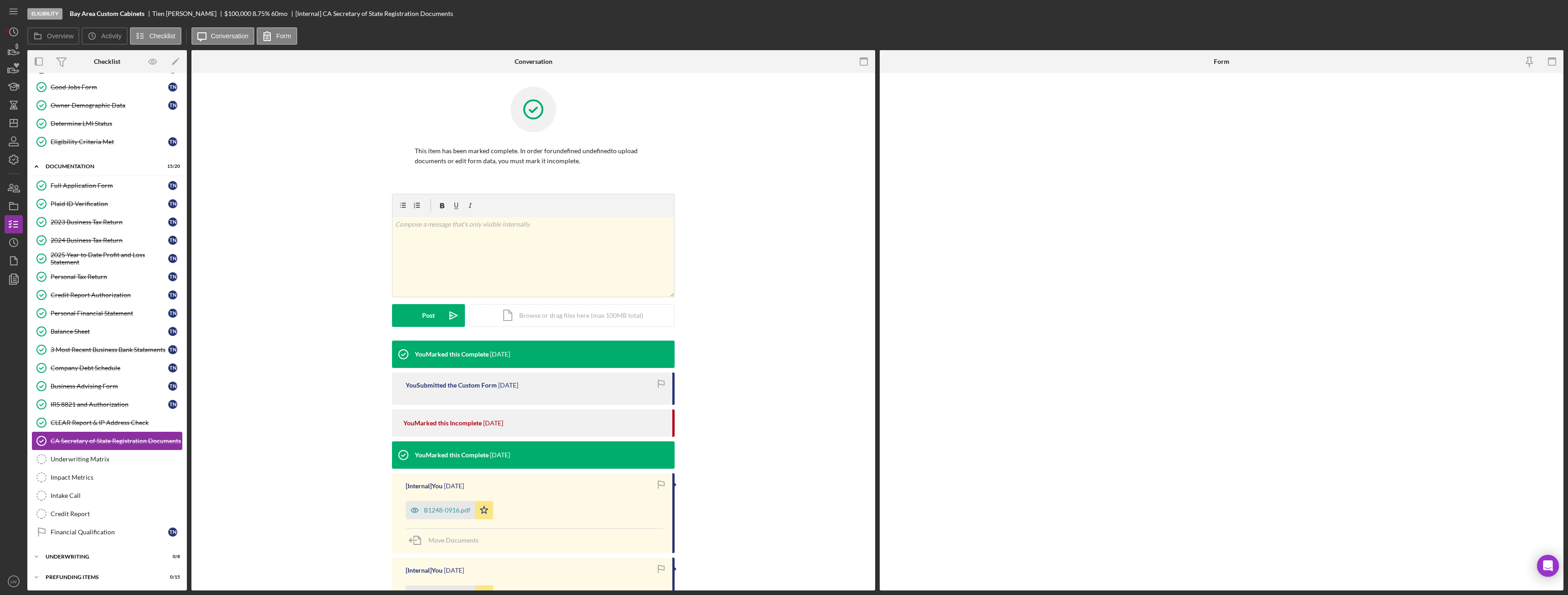
scroll to position [55, 0]
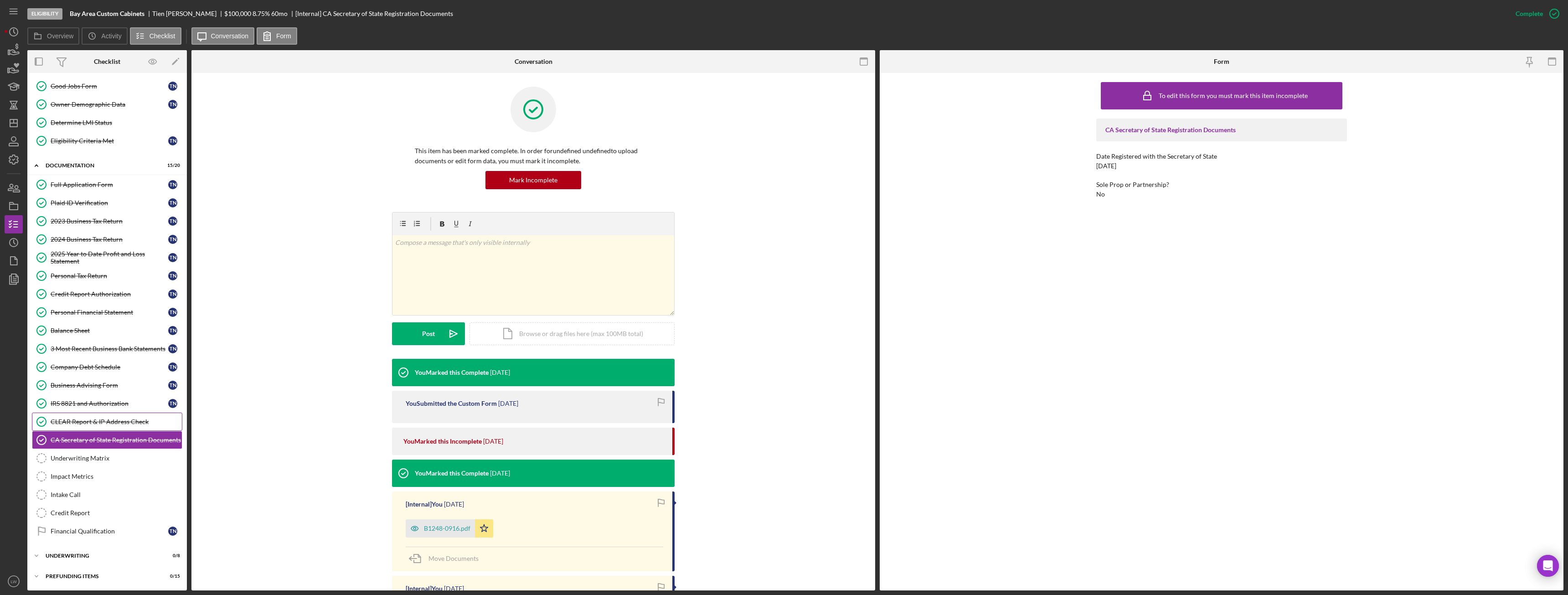
click at [100, 422] on div "CLEAR Report & IP Address Check" at bounding box center [116, 422] width 131 height 7
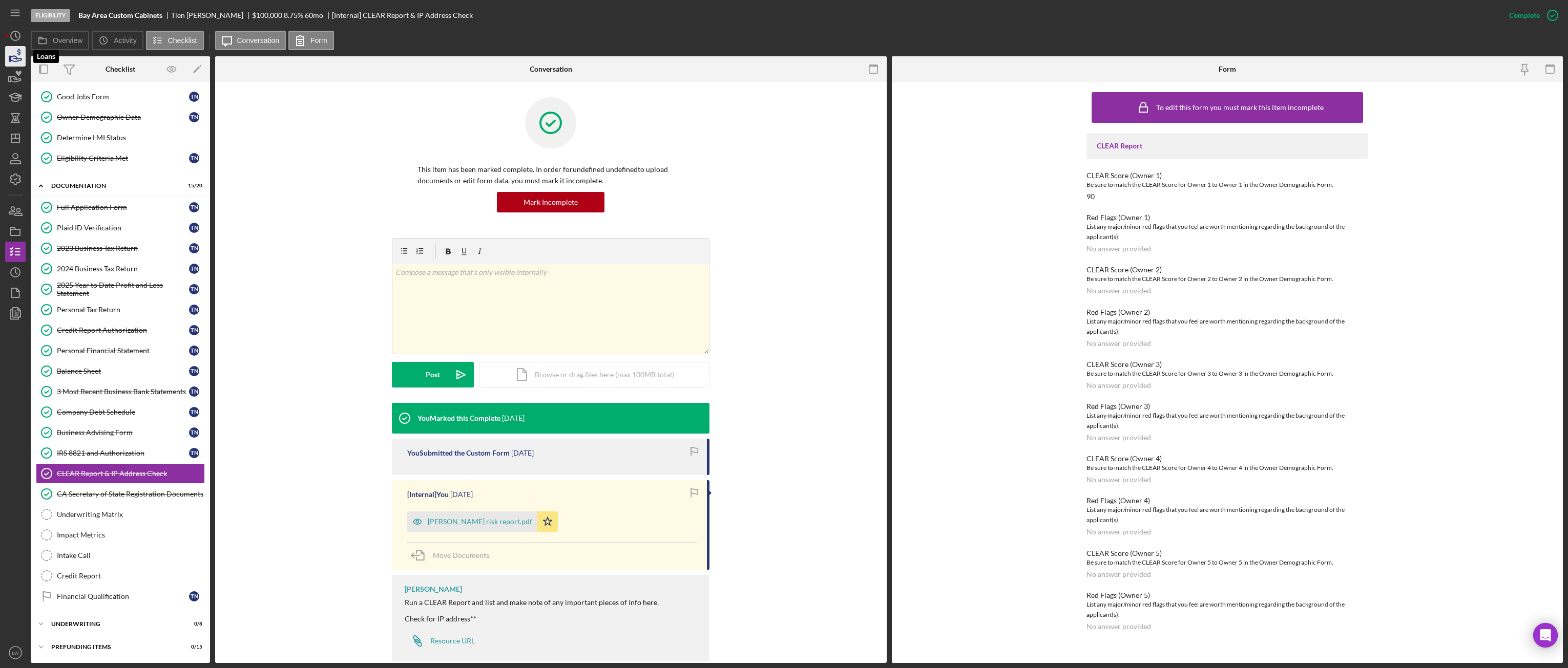
click at [13, 62] on icon "button" at bounding box center [16, 59] width 11 height 5
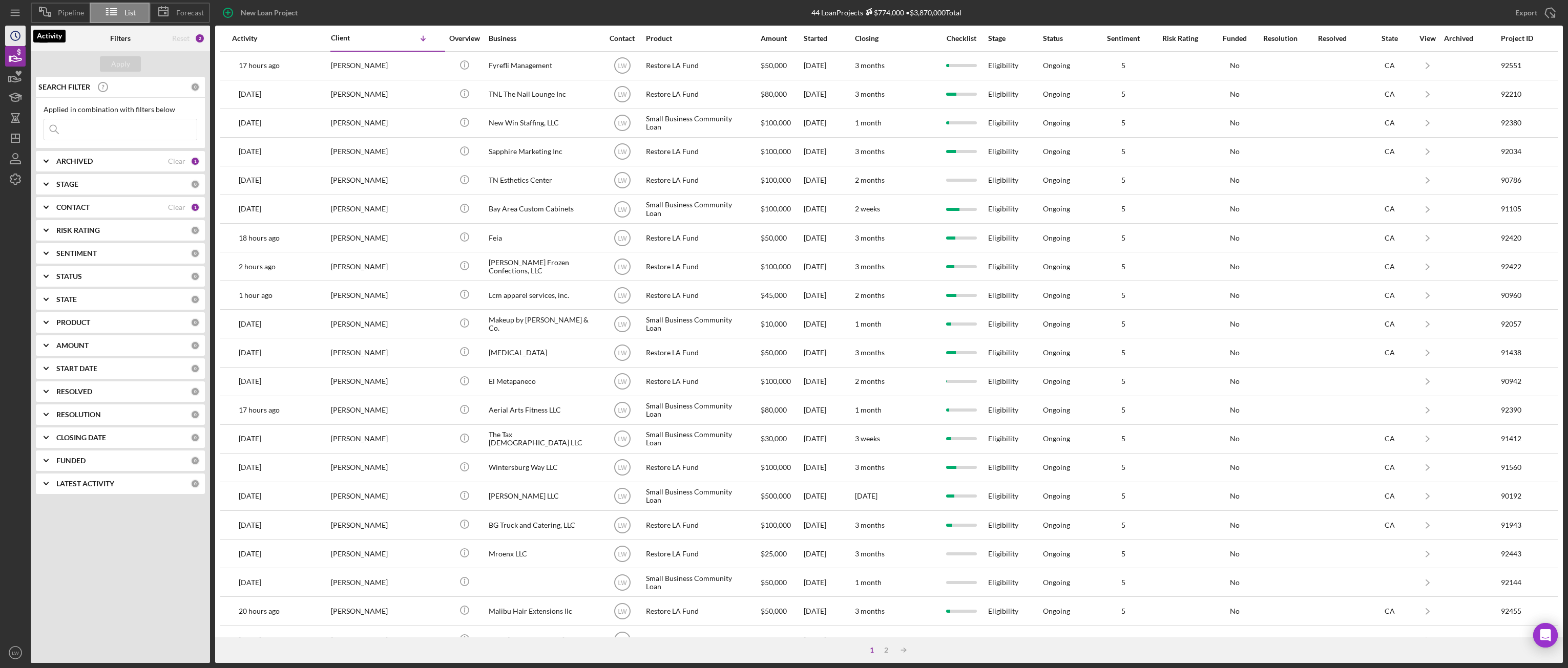
click at [17, 33] on icon "Icon/History" at bounding box center [15, 36] width 25 height 25
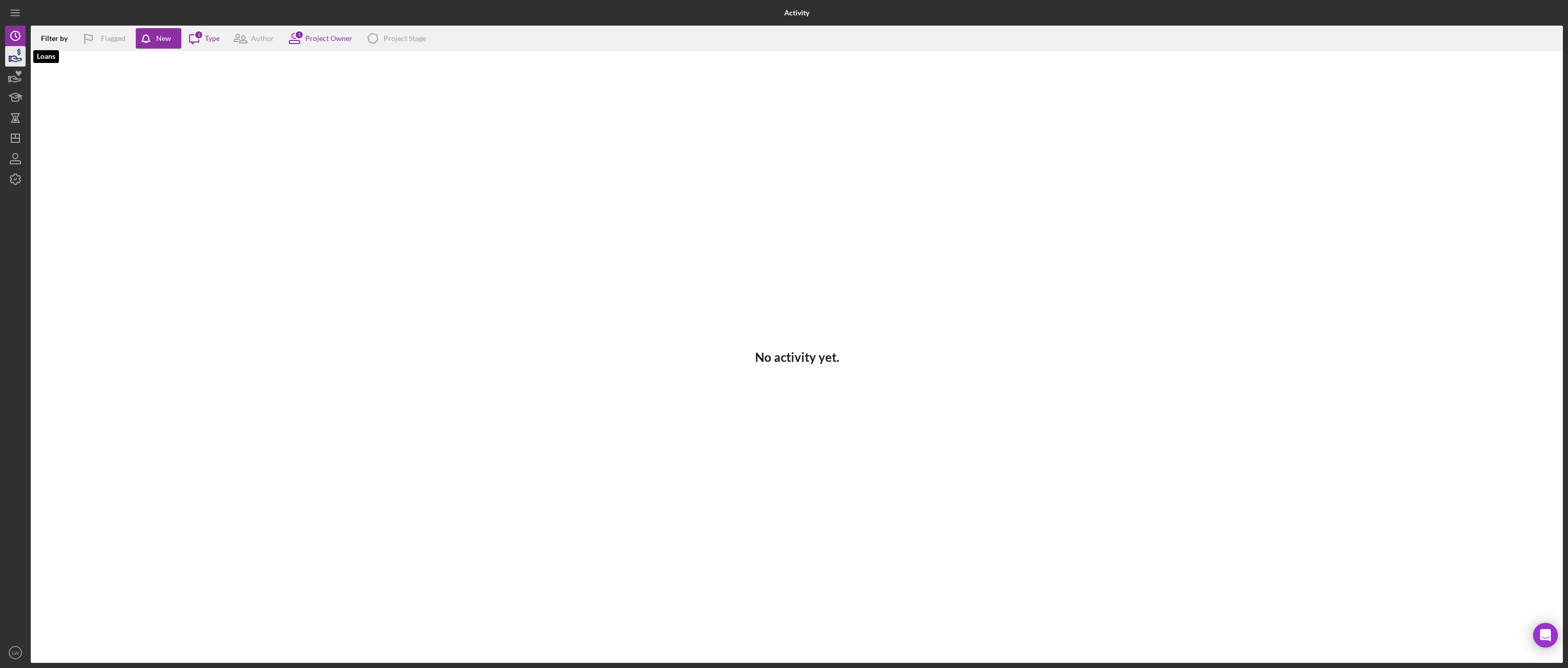
click at [18, 60] on icon "button" at bounding box center [16, 59] width 11 height 5
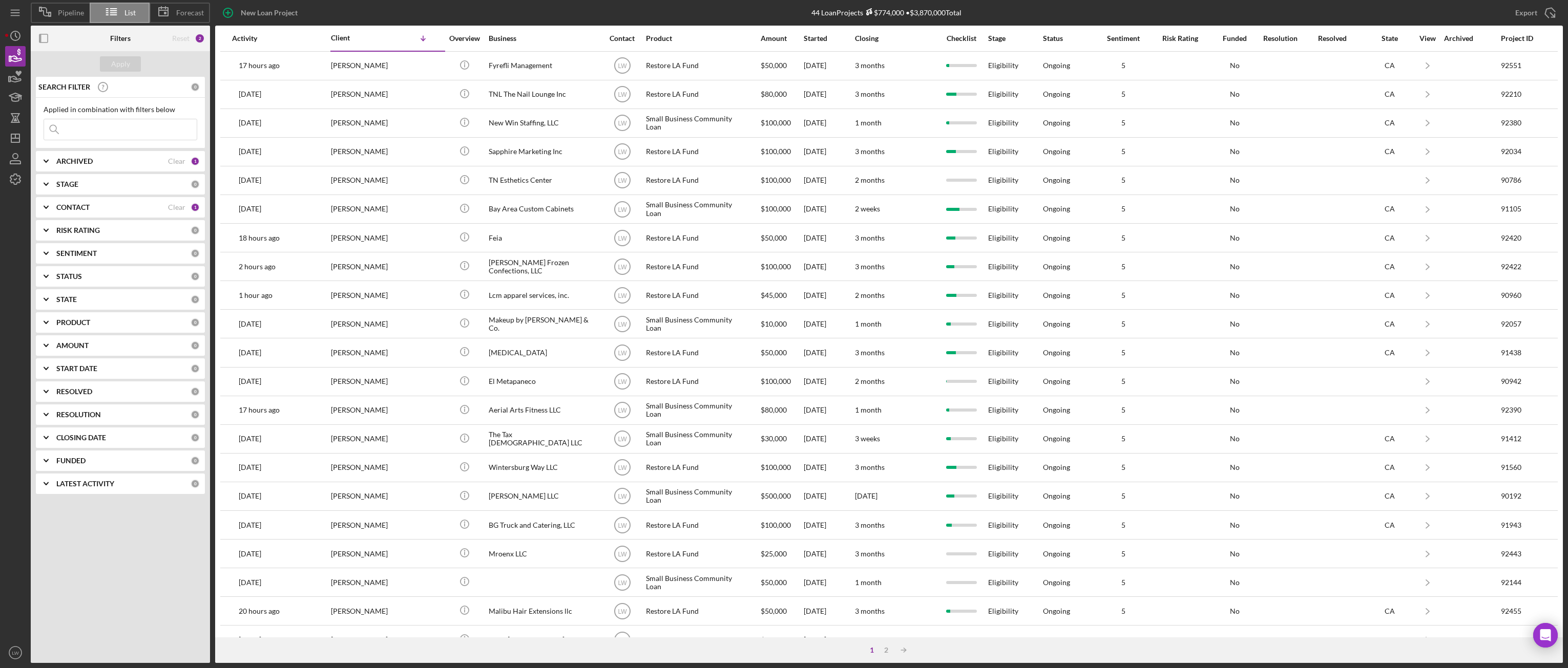
click at [92, 157] on b "ARCHIVED" at bounding box center [74, 161] width 36 height 8
click at [51, 217] on input "Archived" at bounding box center [49, 219] width 10 height 10
checkbox input "true"
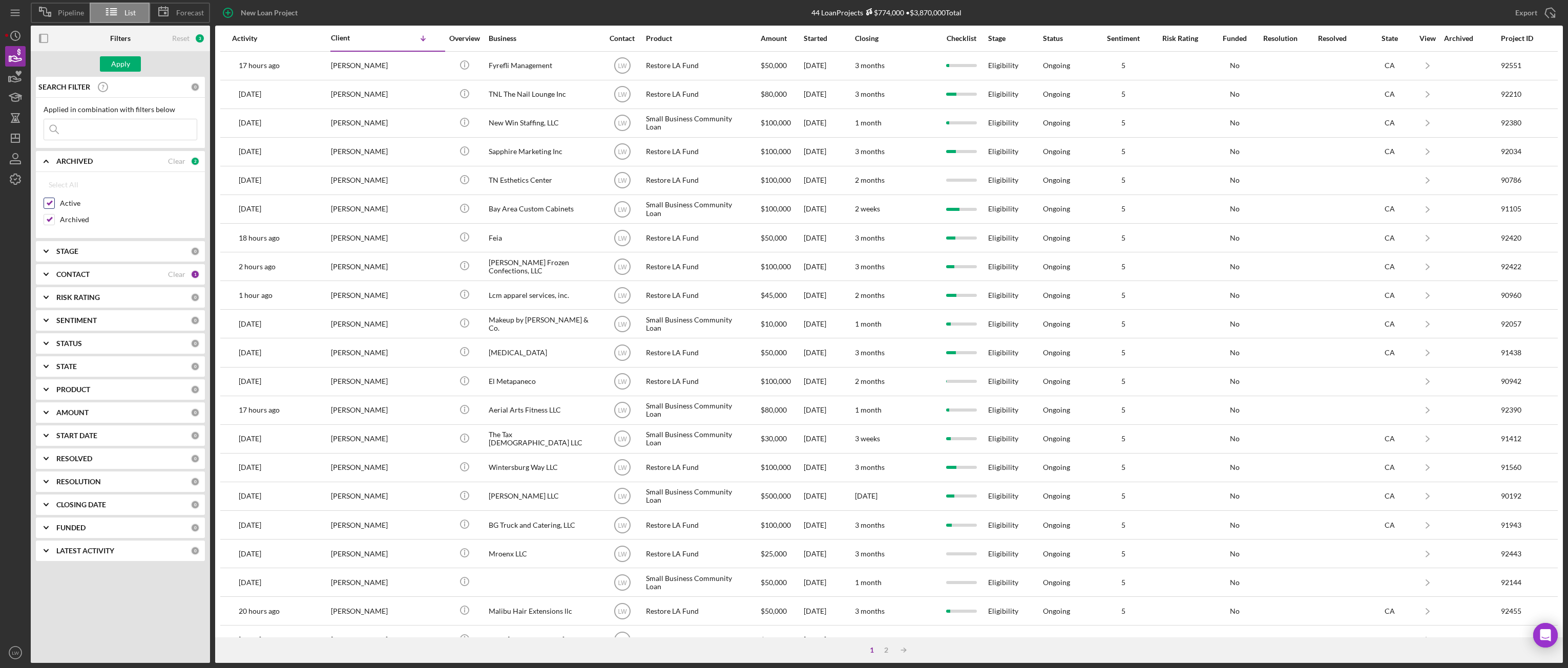
click at [52, 201] on input "Active" at bounding box center [49, 203] width 10 height 10
click at [127, 68] on div "Apply" at bounding box center [120, 64] width 19 height 15
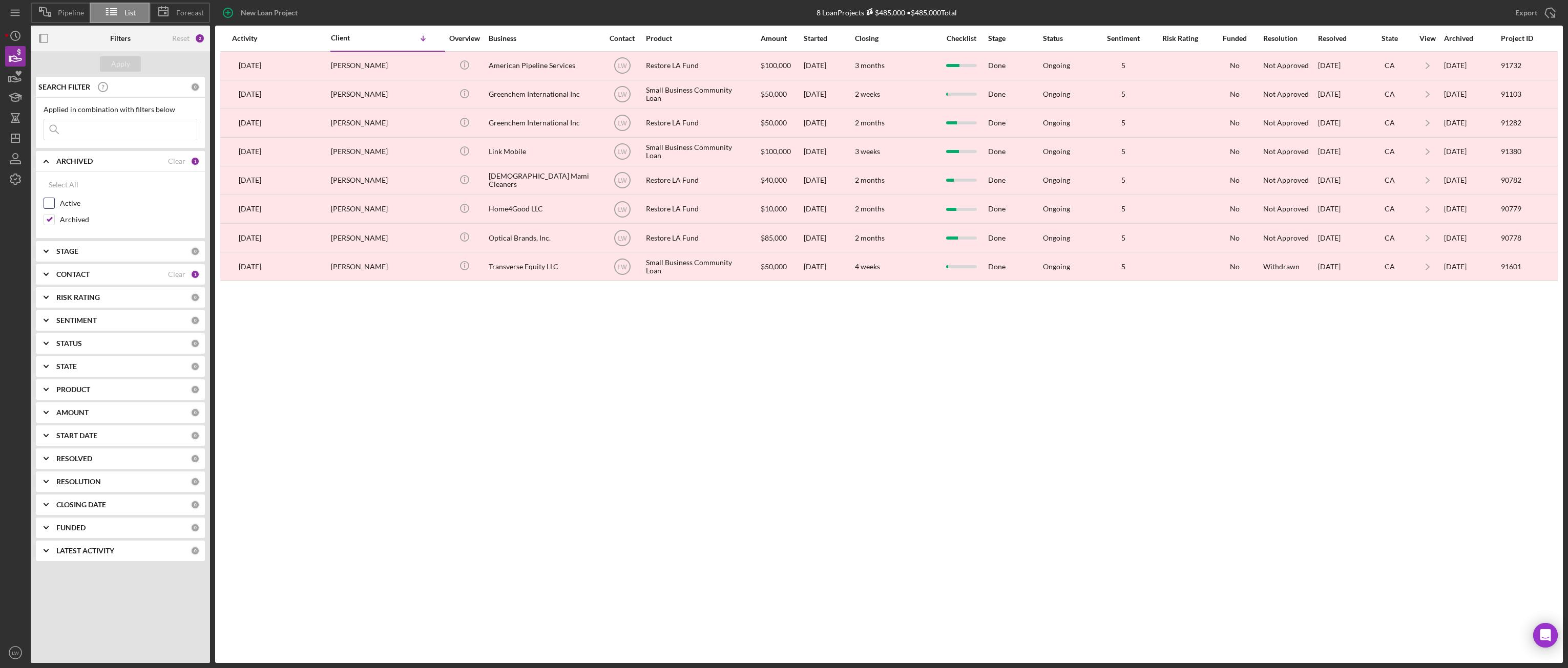
drag, startPoint x: 47, startPoint y: 203, endPoint x: 45, endPoint y: 212, distance: 9.2
click at [47, 203] on input "Active" at bounding box center [49, 203] width 10 height 10
checkbox input "true"
click at [47, 221] on input "Archived" at bounding box center [49, 219] width 10 height 10
checkbox input "false"
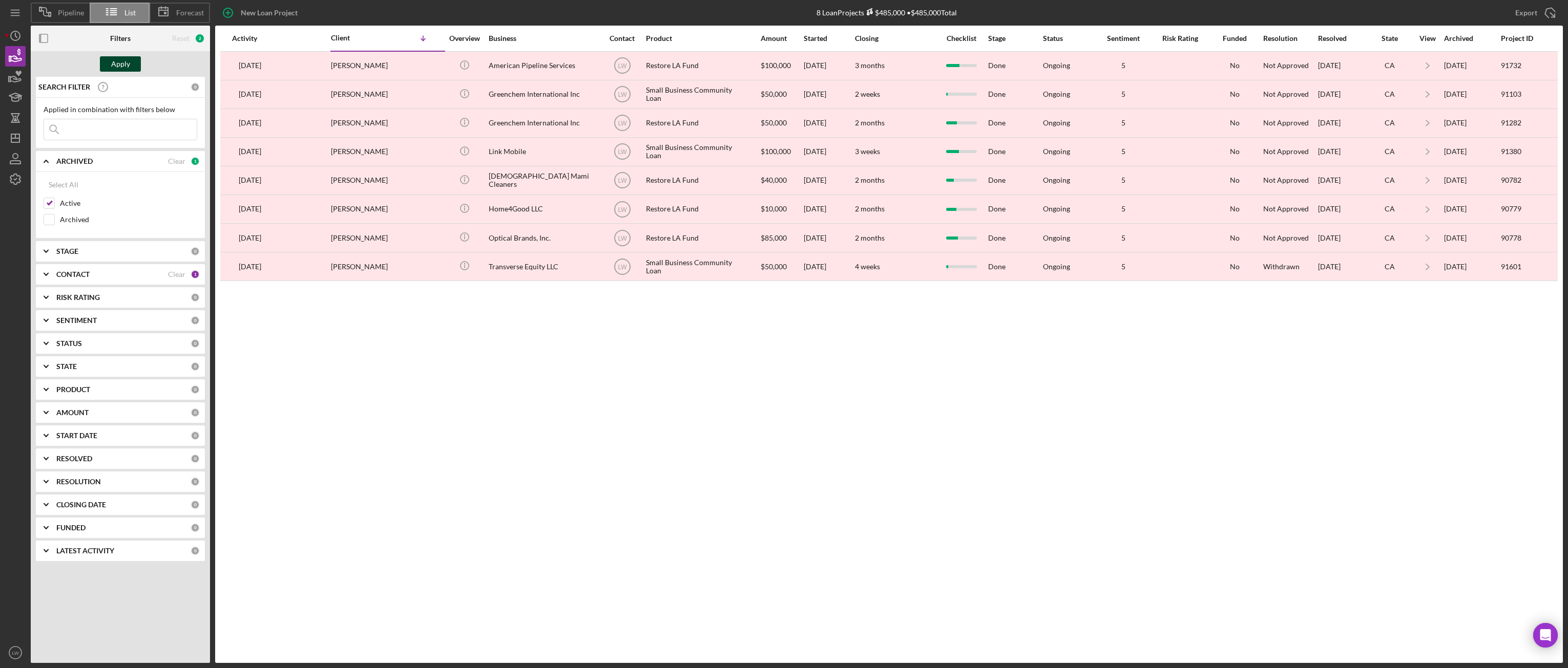
click at [123, 69] on div "Apply" at bounding box center [120, 64] width 19 height 15
